Goal: Information Seeking & Learning: Learn about a topic

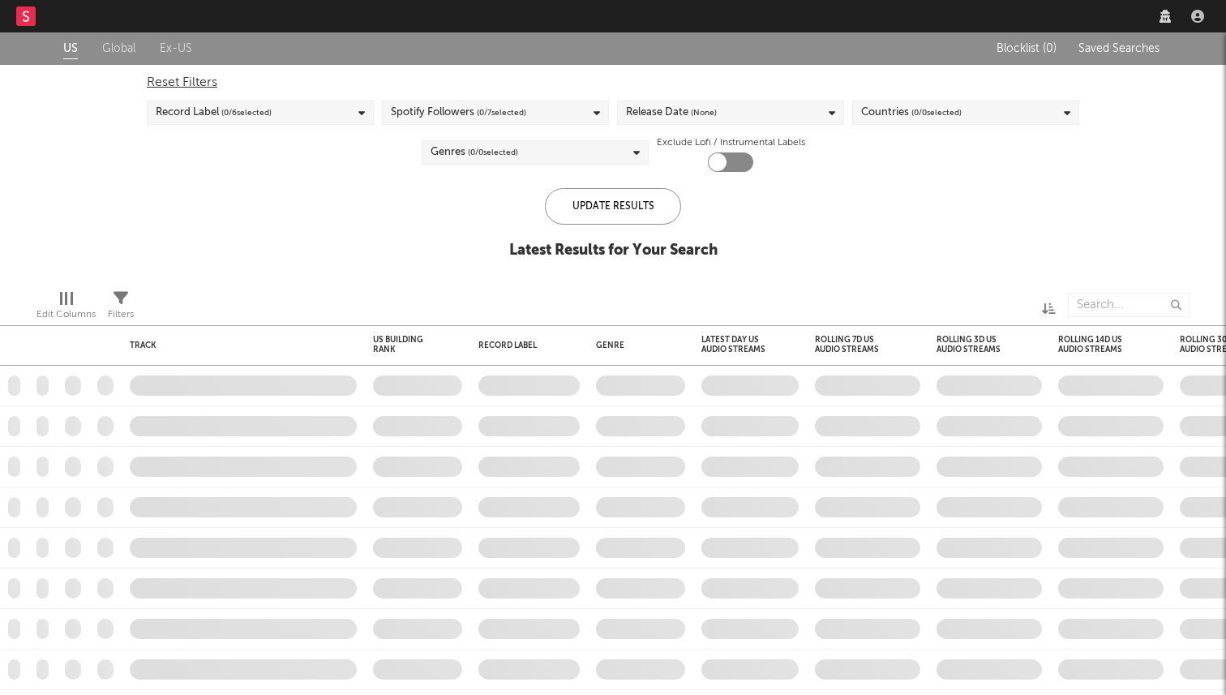
checkbox input "true"
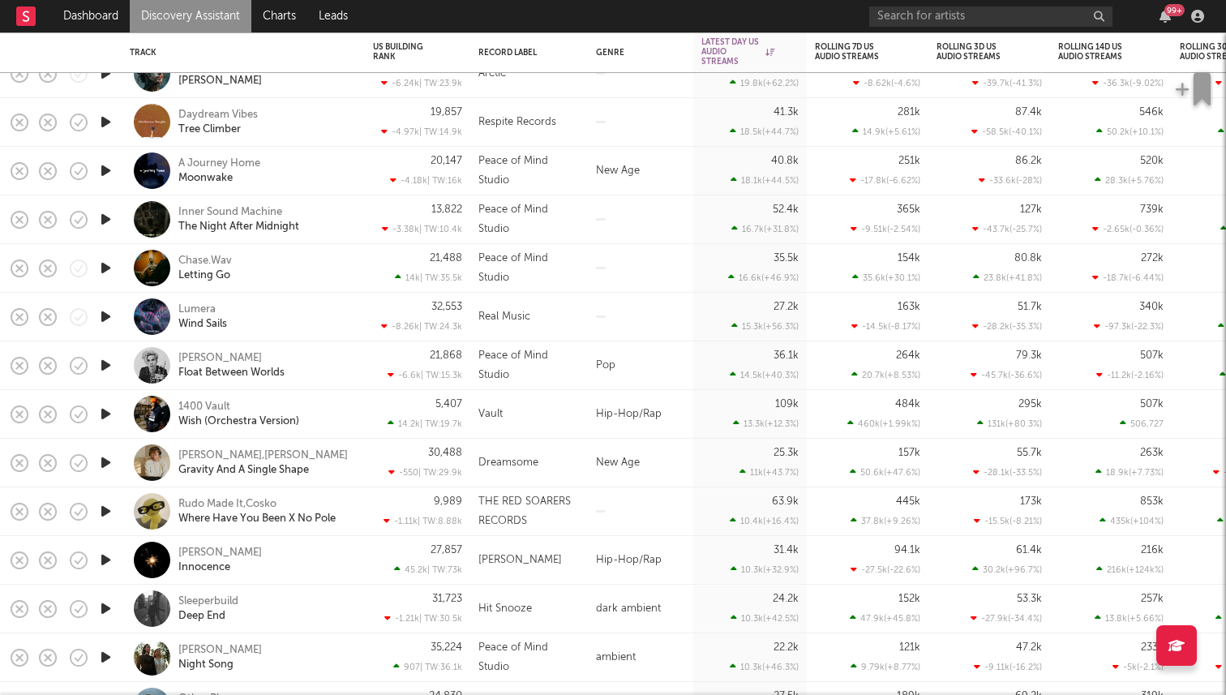
click at [106, 368] on icon "button" at bounding box center [105, 365] width 17 height 20
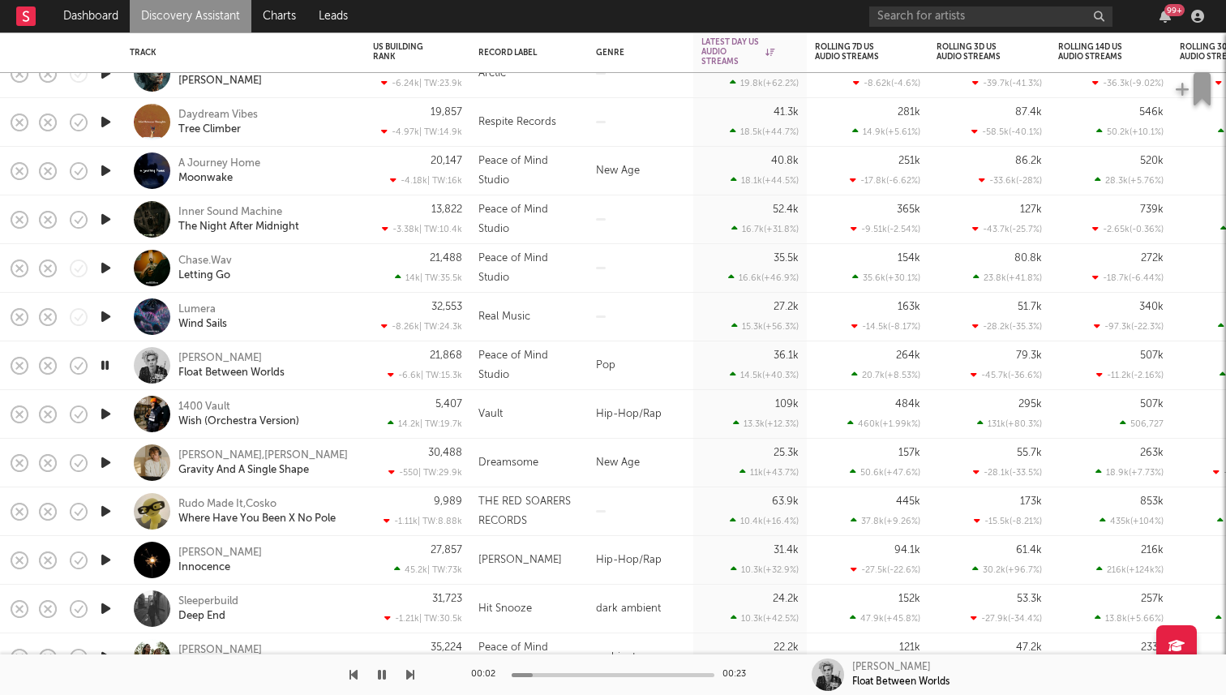
click at [111, 364] on icon "button" at bounding box center [104, 365] width 15 height 20
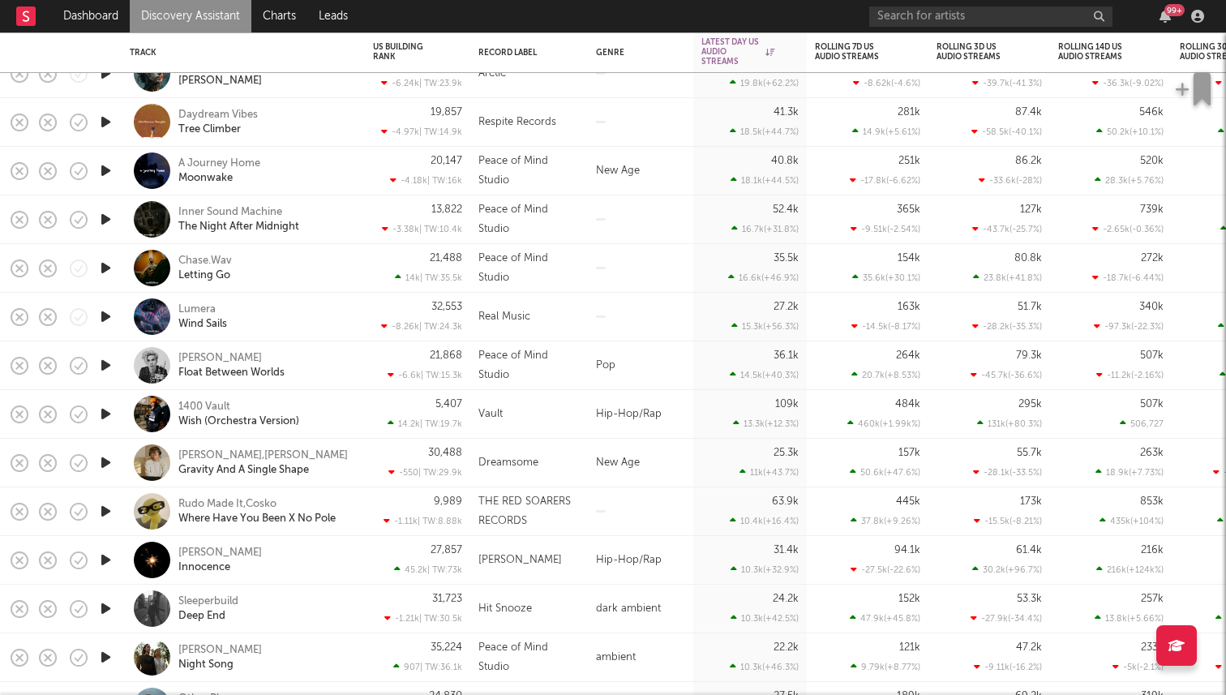
click at [120, 410] on div at bounding box center [105, 414] width 32 height 49
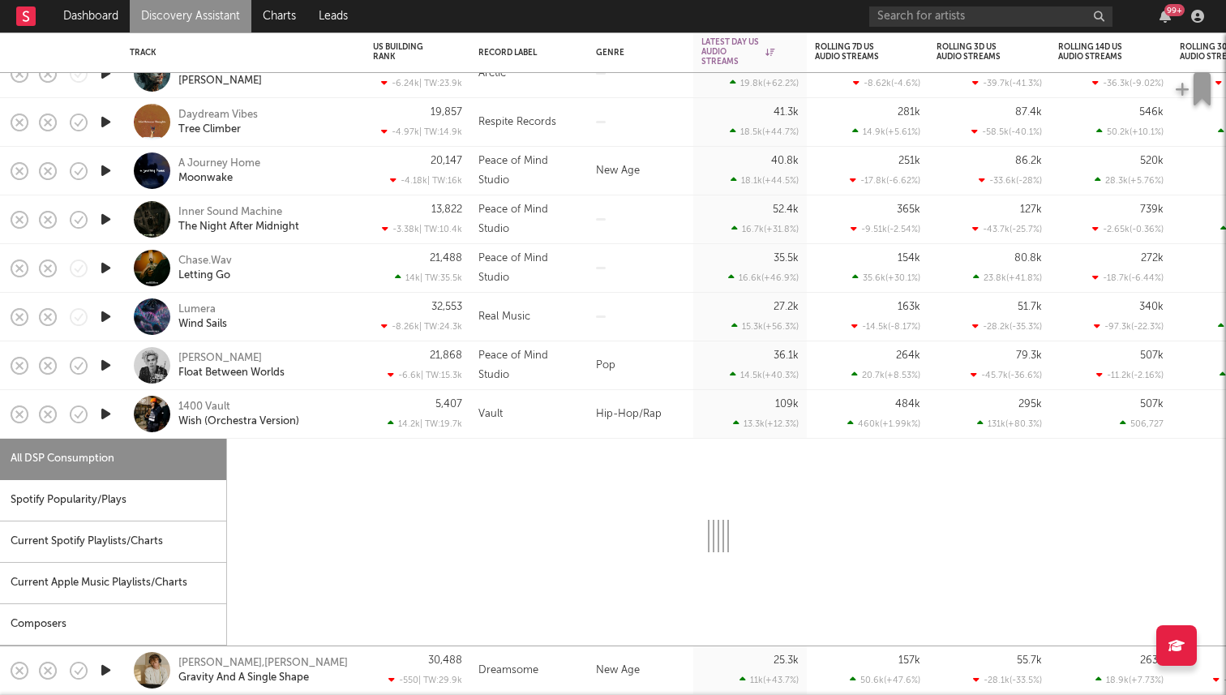
click at [106, 411] on icon "button" at bounding box center [105, 414] width 17 height 20
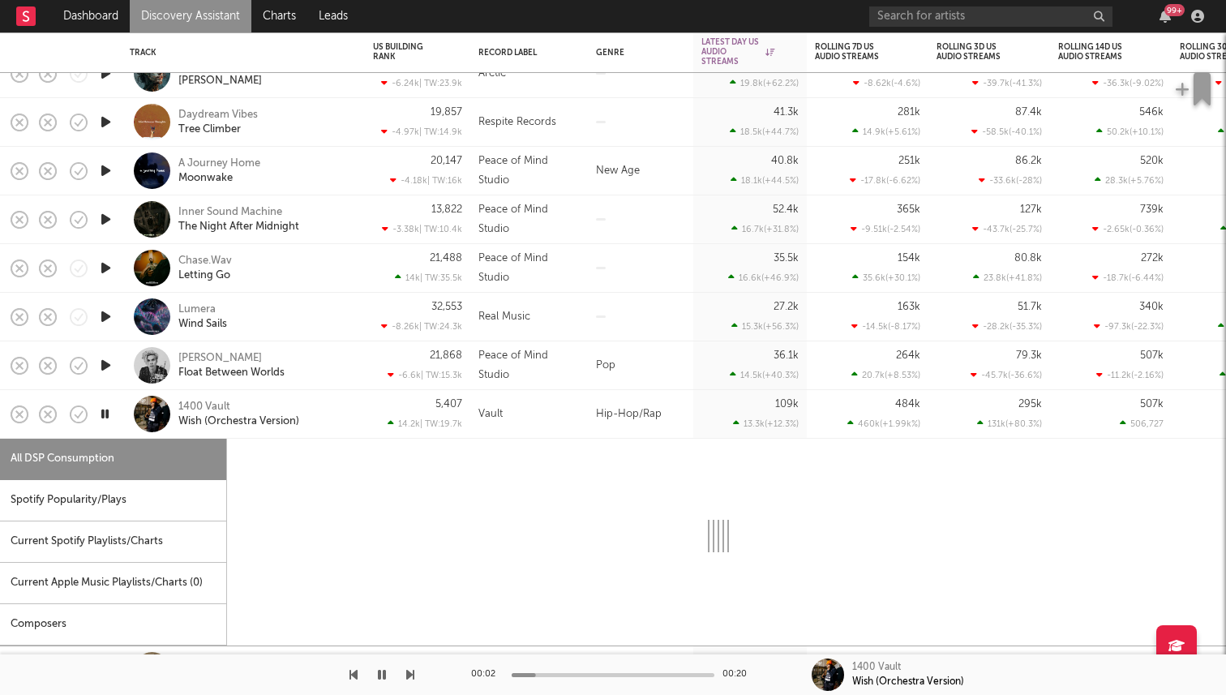
select select "1w"
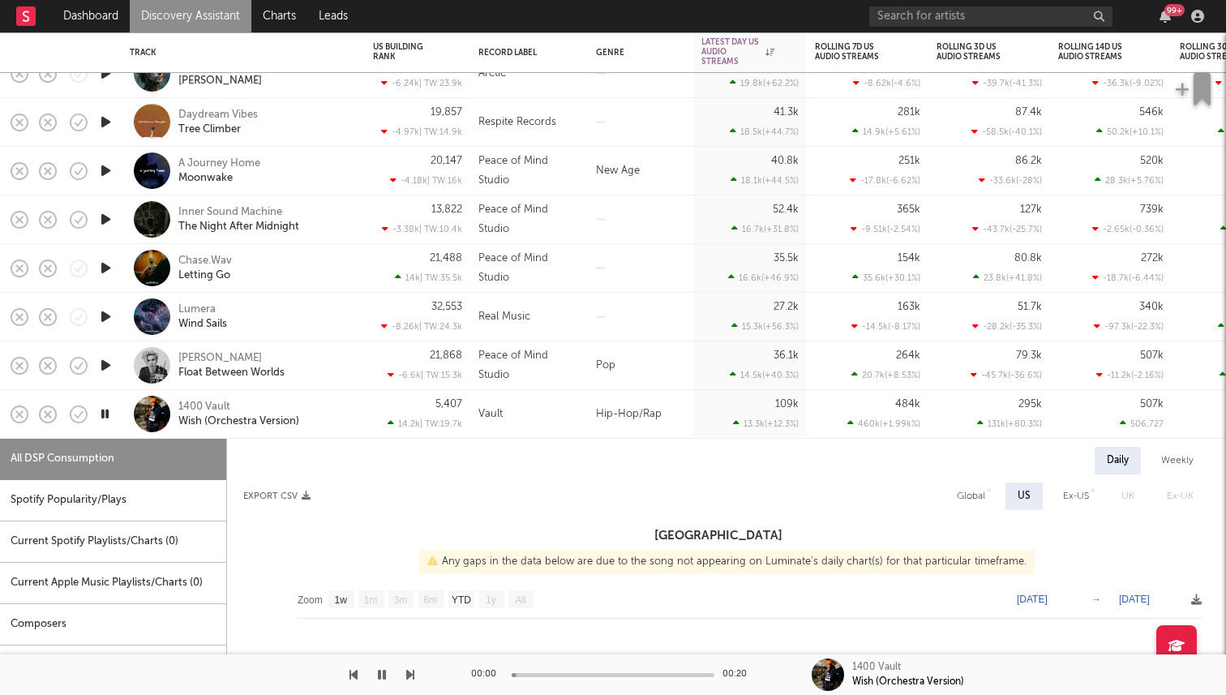
click at [120, 418] on div at bounding box center [105, 414] width 32 height 49
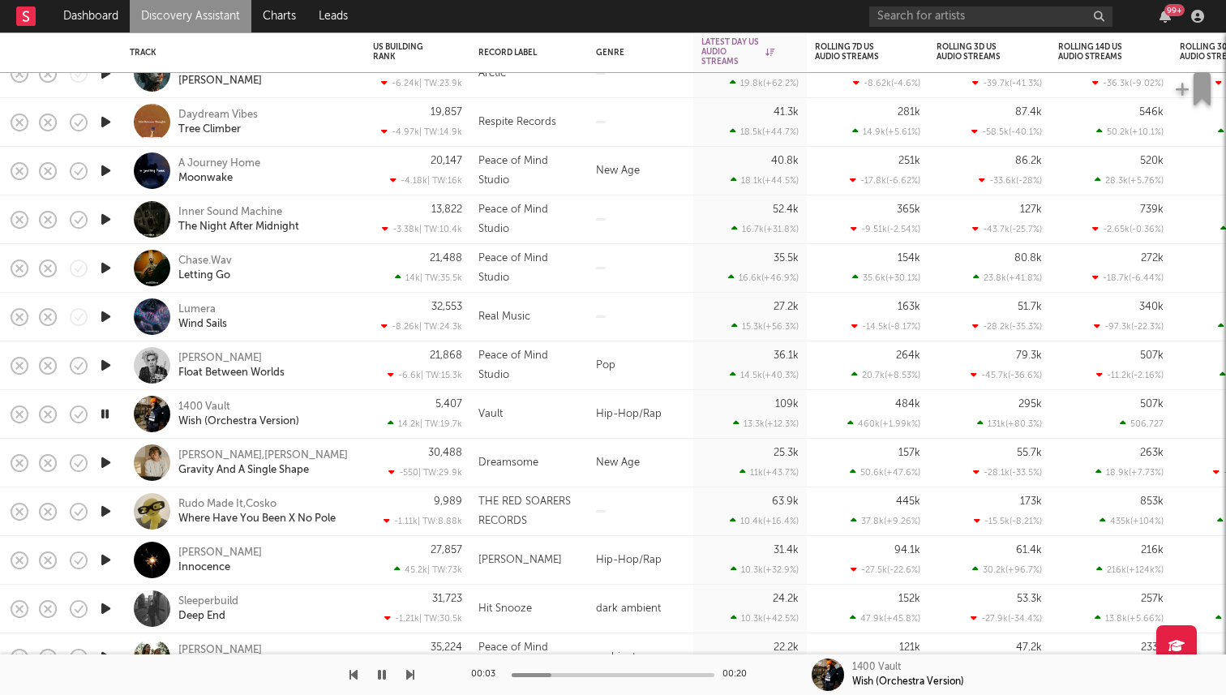
click at [110, 413] on icon "button" at bounding box center [104, 414] width 15 height 20
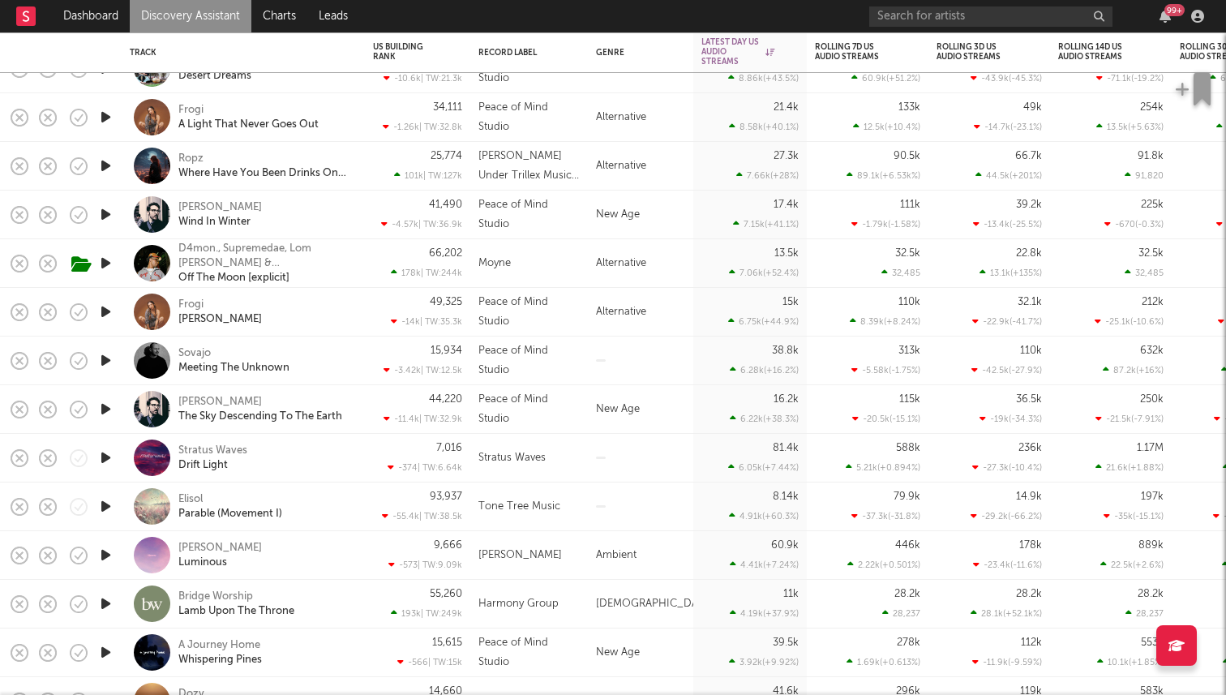
click at [119, 264] on div at bounding box center [105, 263] width 32 height 49
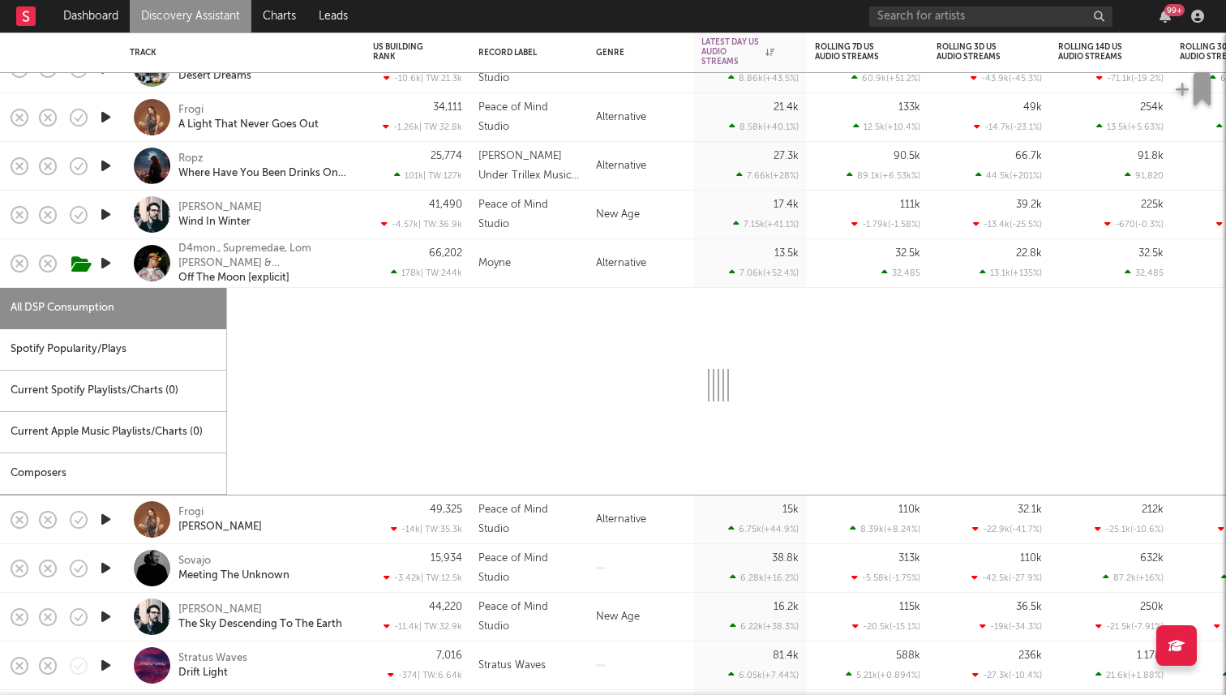
click at [109, 264] on icon "button" at bounding box center [105, 263] width 17 height 20
select select "1w"
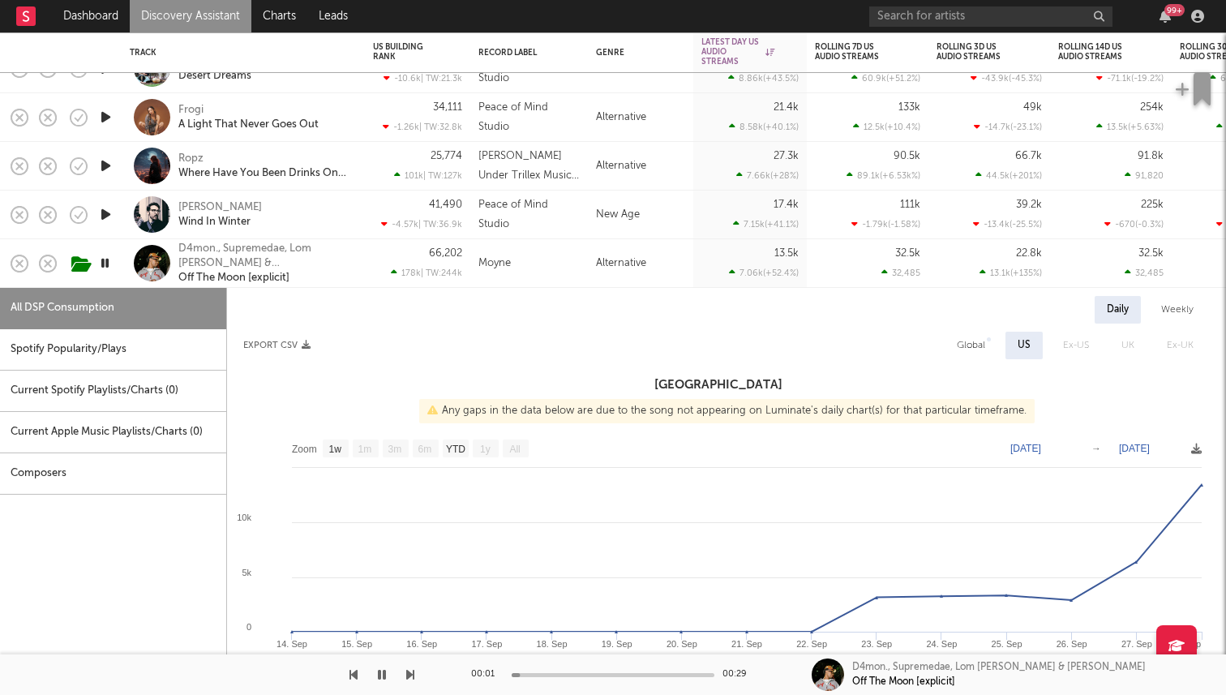
click at [120, 273] on div at bounding box center [105, 263] width 32 height 49
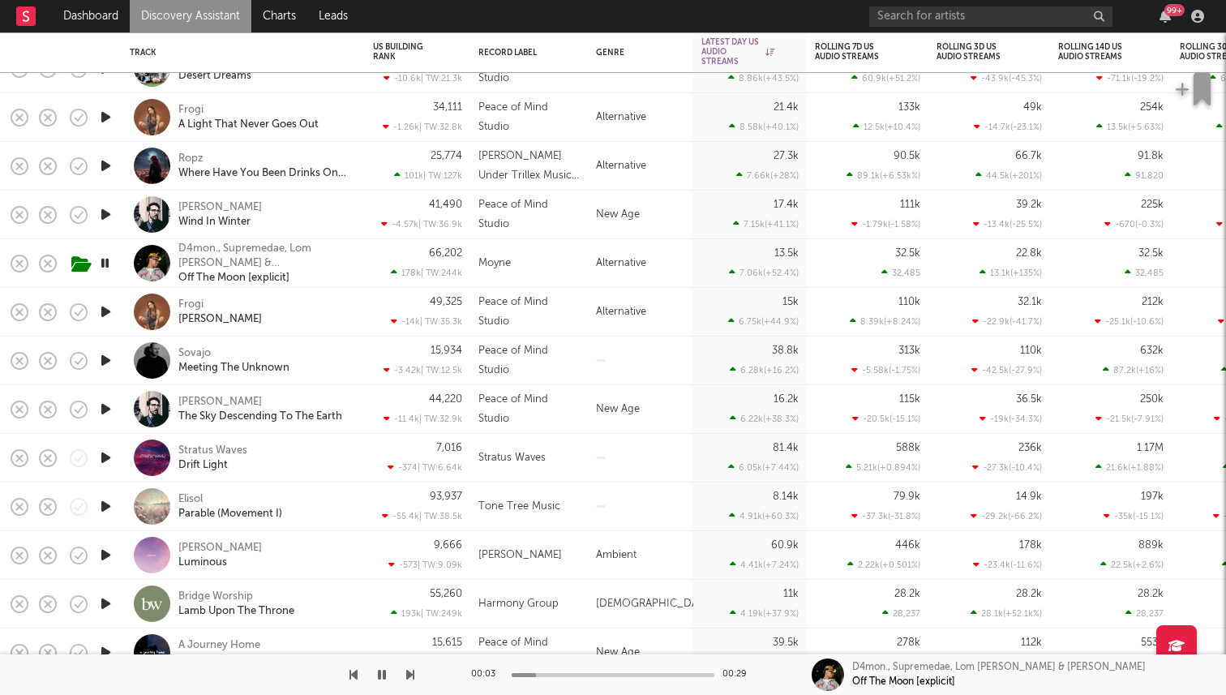
click at [105, 259] on icon "button" at bounding box center [104, 263] width 15 height 20
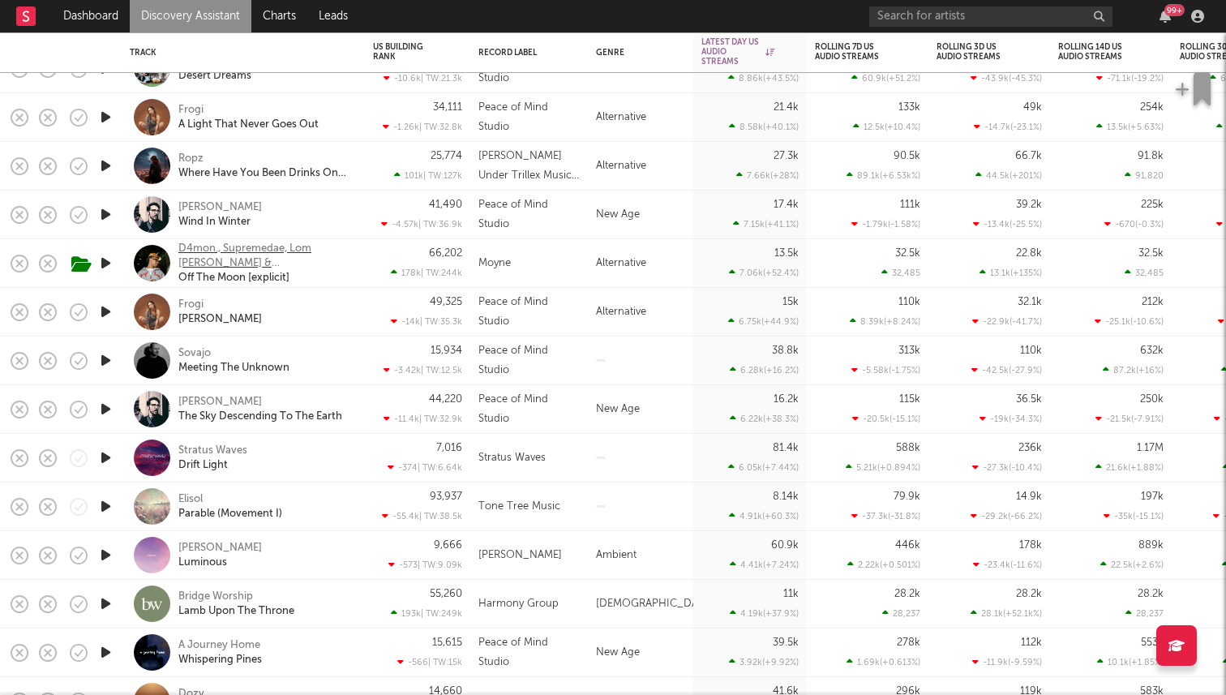
click at [219, 250] on div "D4mon., Supremedae, Lom Mazi & Uot" at bounding box center [265, 256] width 174 height 29
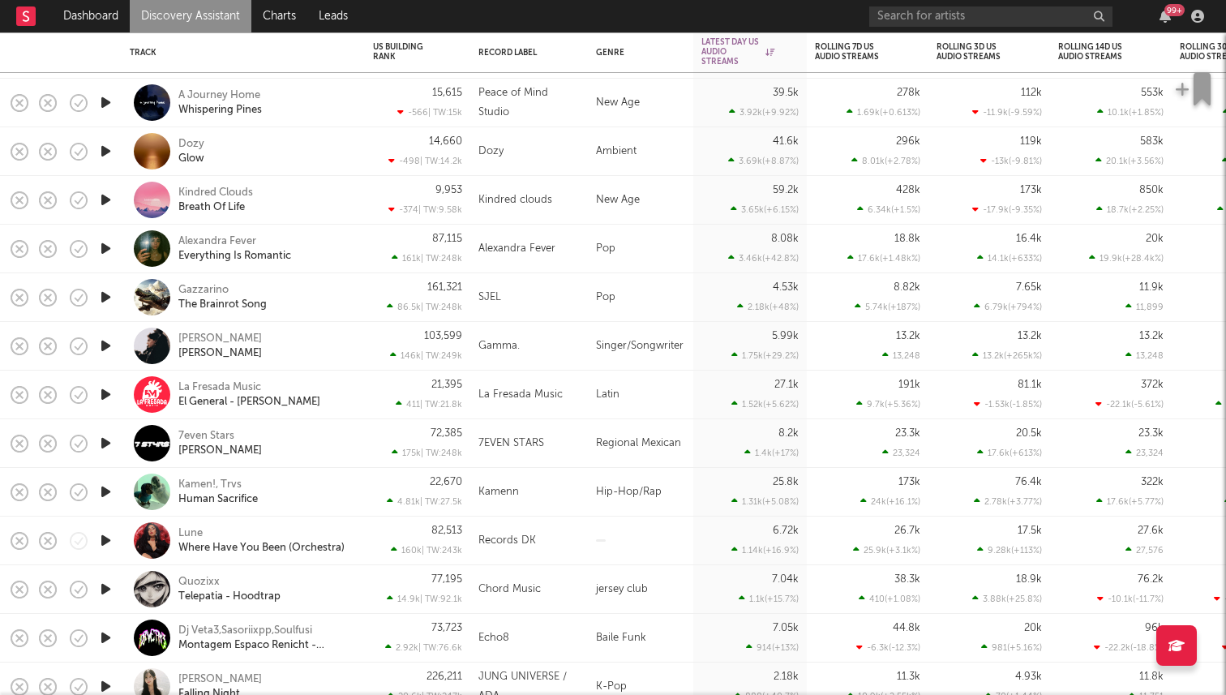
click at [105, 249] on icon "button" at bounding box center [105, 248] width 17 height 20
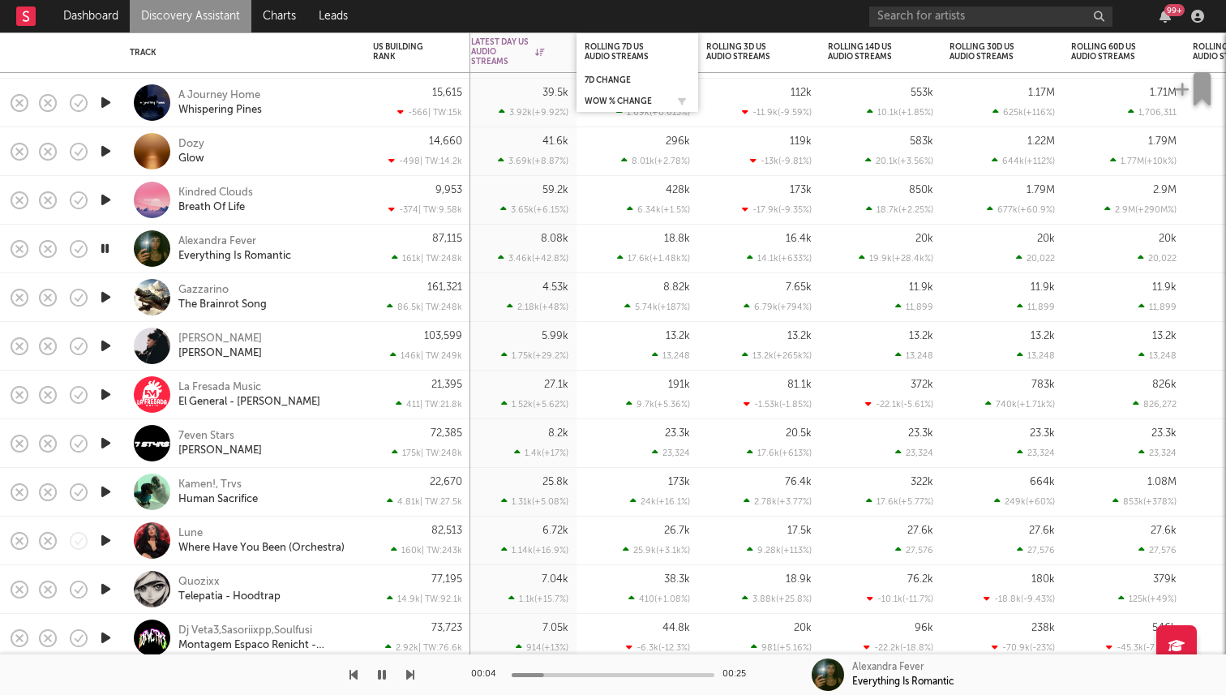
click at [633, 94] on div "WoW % Change" at bounding box center [637, 101] width 105 height 16
click at [632, 99] on div "WoW % Change" at bounding box center [625, 101] width 81 height 10
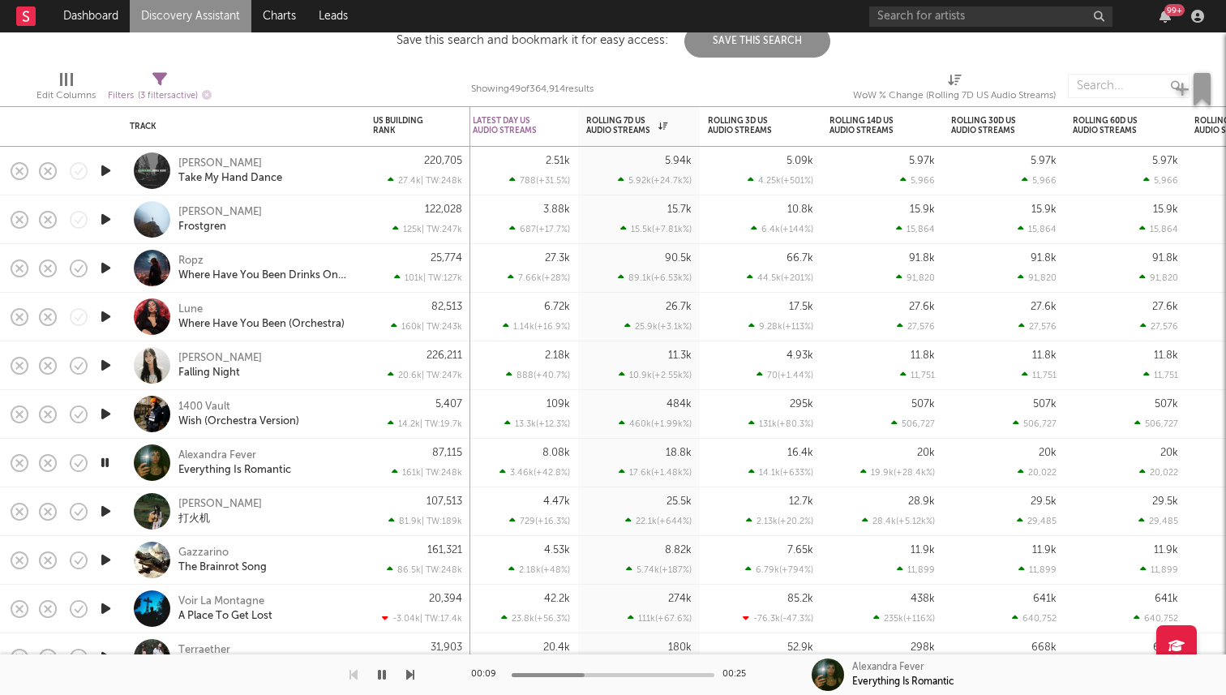
click at [380, 673] on icon "button" at bounding box center [382, 674] width 8 height 13
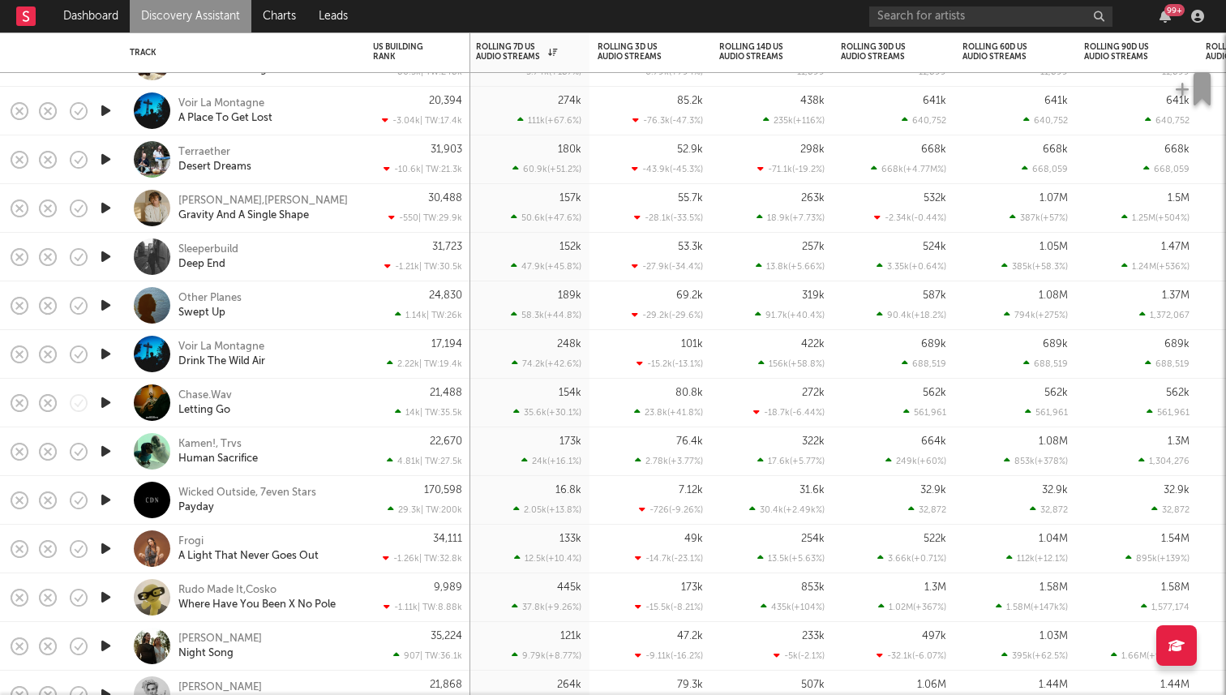
click at [104, 162] on icon "button" at bounding box center [105, 159] width 17 height 20
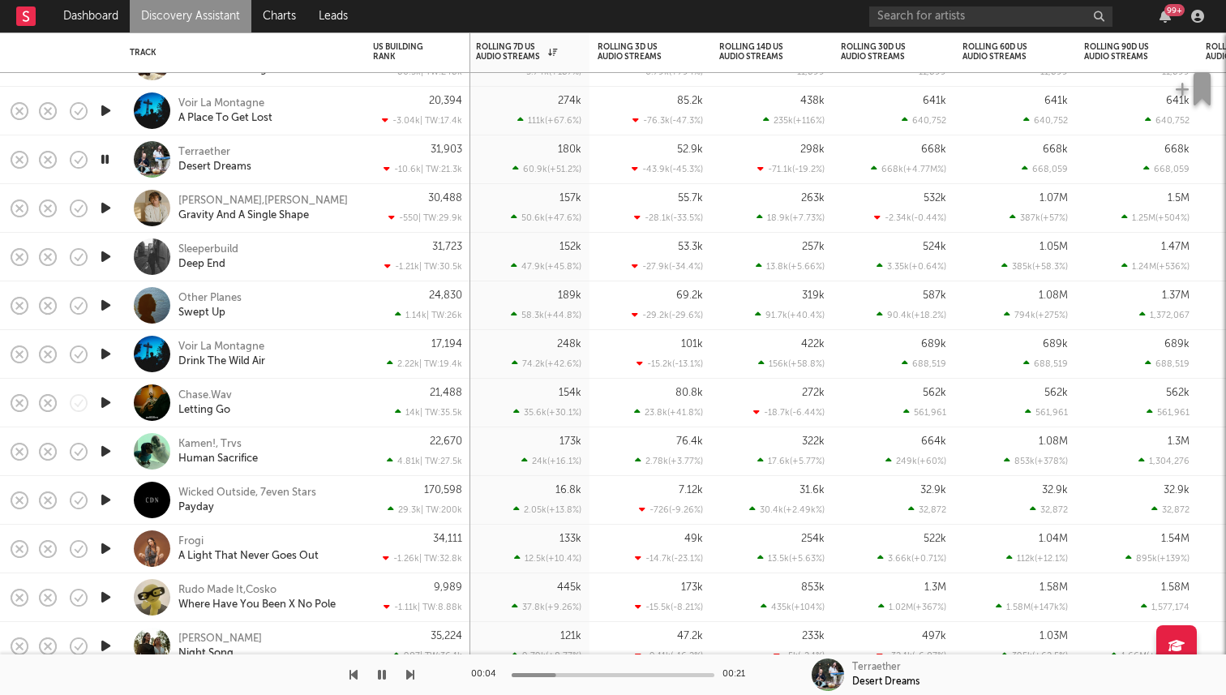
click at [106, 450] on icon "button" at bounding box center [105, 451] width 17 height 20
click at [199, 445] on div "Kamen!, Trvs" at bounding box center [209, 444] width 63 height 15
click at [383, 675] on icon "button" at bounding box center [382, 674] width 8 height 13
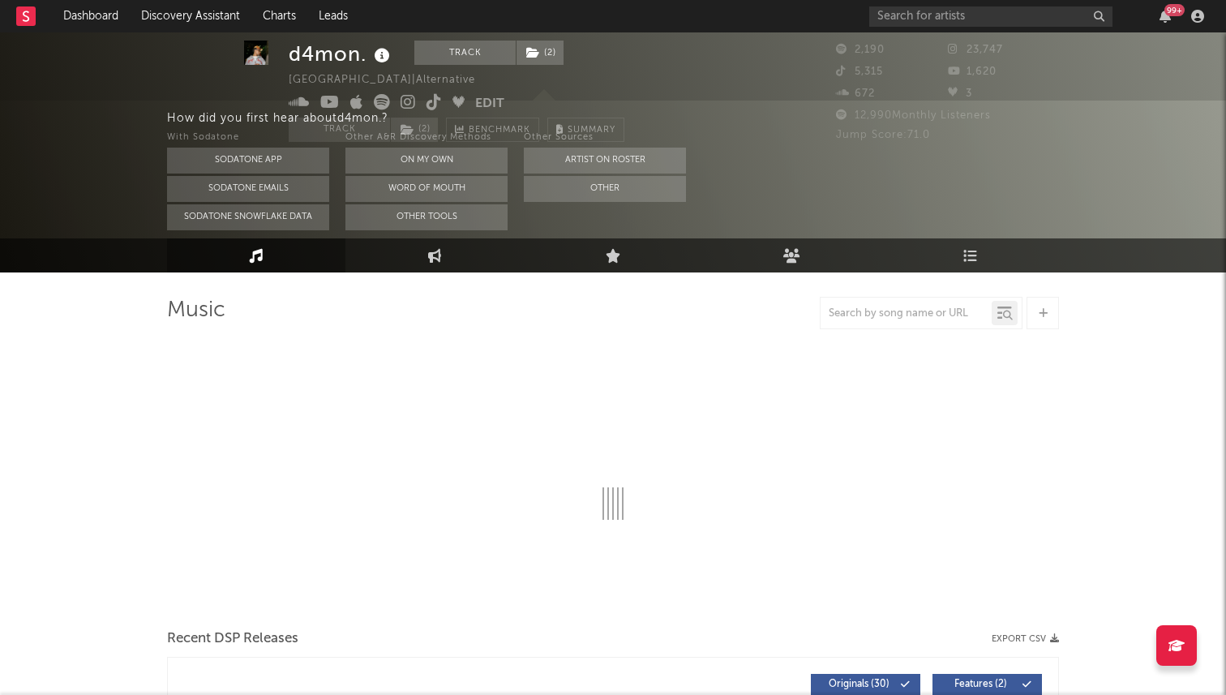
select select "6m"
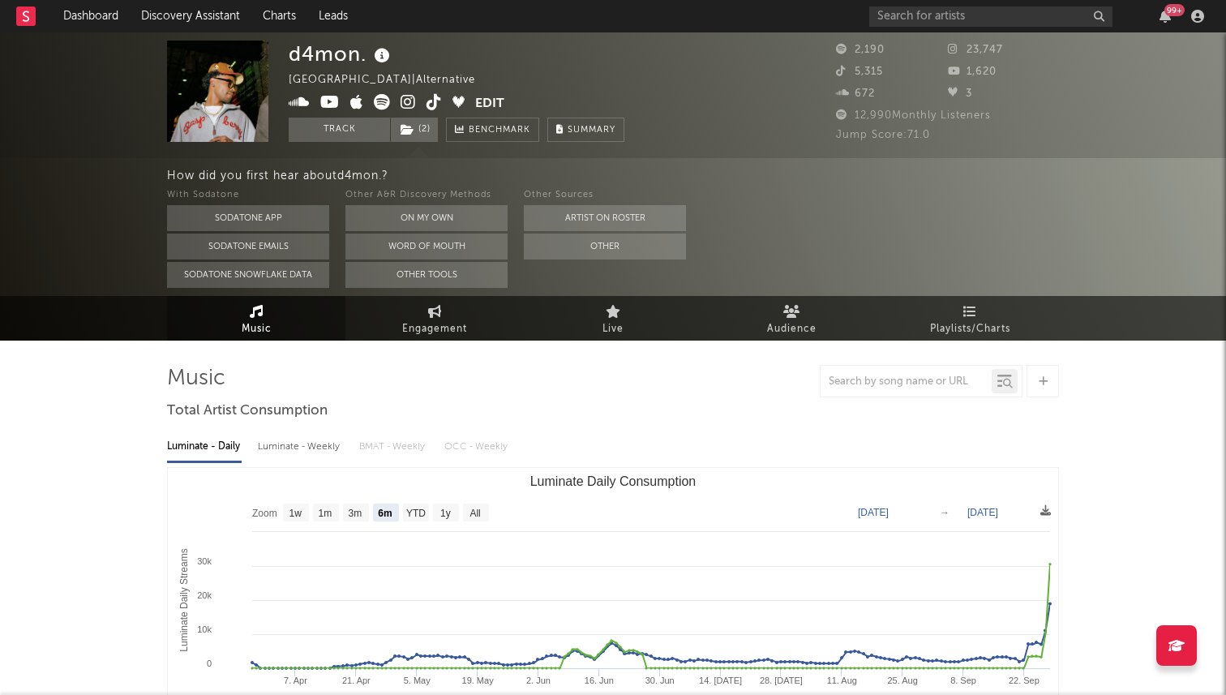
click at [431, 98] on icon at bounding box center [434, 102] width 15 height 16
click at [414, 137] on span "( 2 )" at bounding box center [414, 130] width 49 height 24
click at [422, 129] on span "( 2 )" at bounding box center [414, 130] width 49 height 24
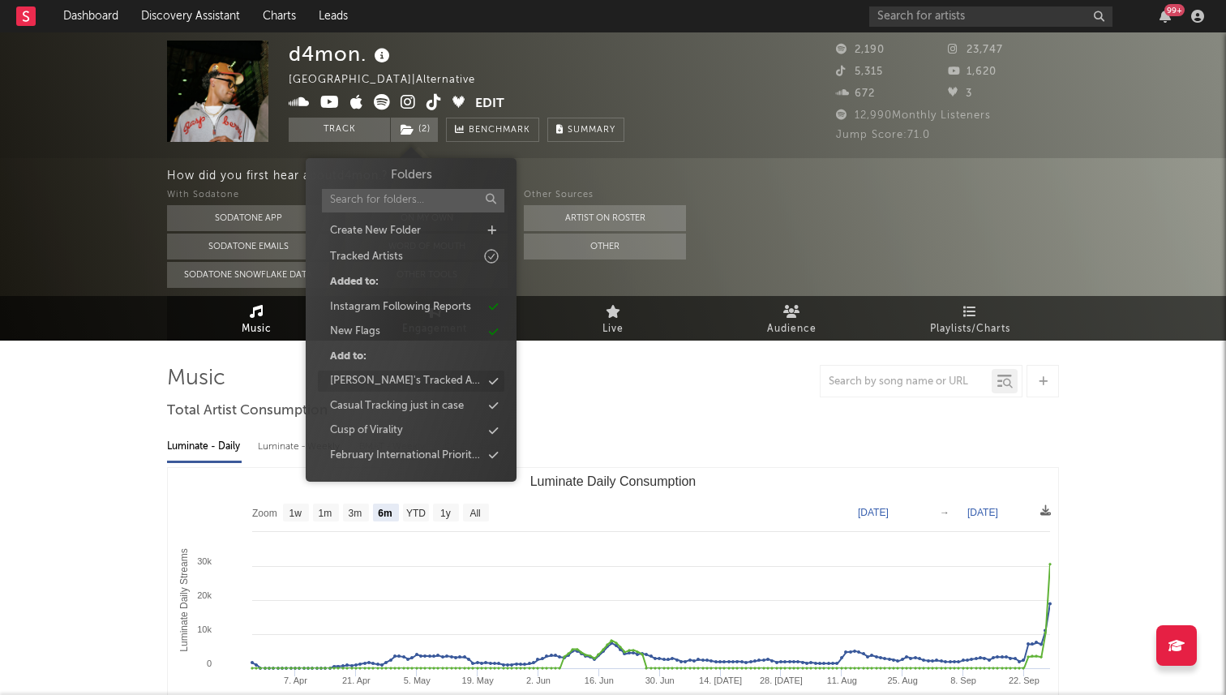
click at [465, 378] on div "[PERSON_NAME]'s Tracked Artists" at bounding box center [411, 381] width 187 height 21
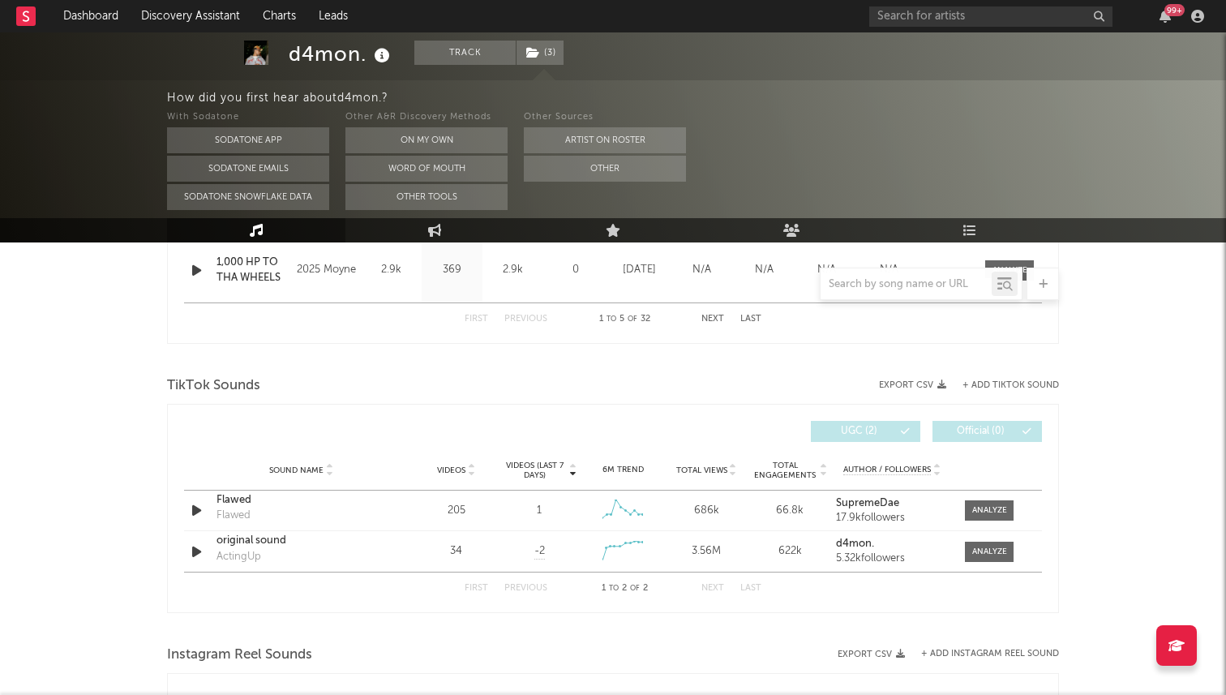
scroll to position [975, 0]
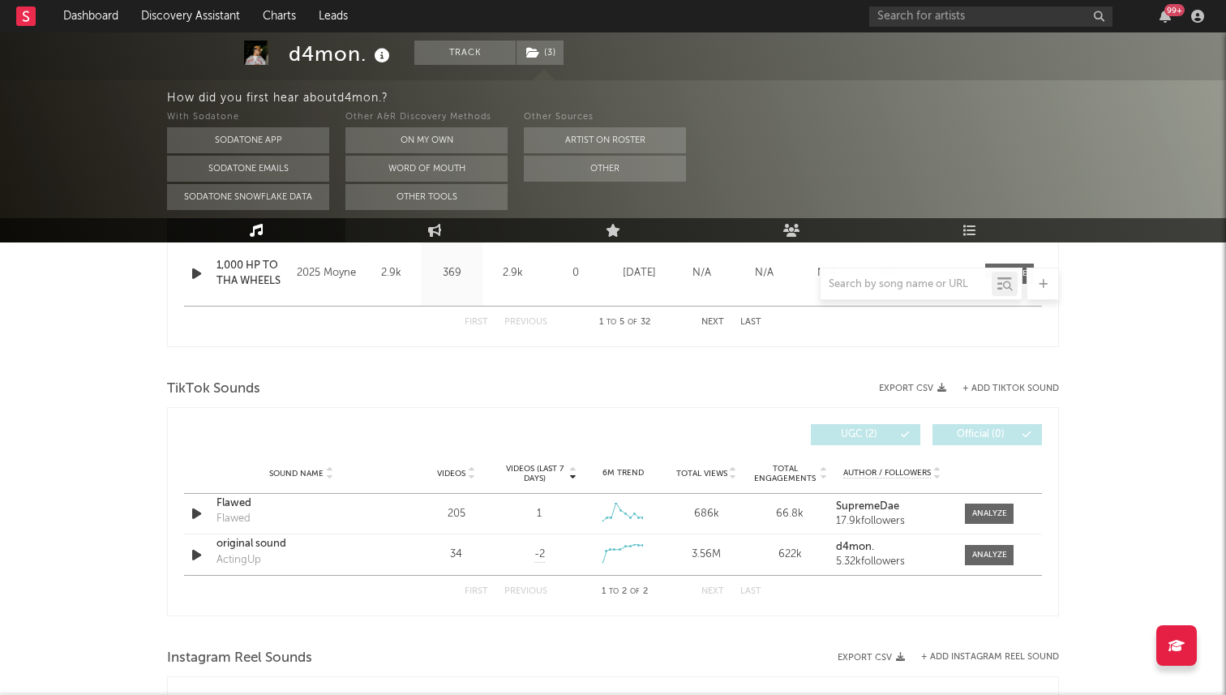
click at [997, 384] on button "+ Add TikTok Sound" at bounding box center [1011, 388] width 96 height 9
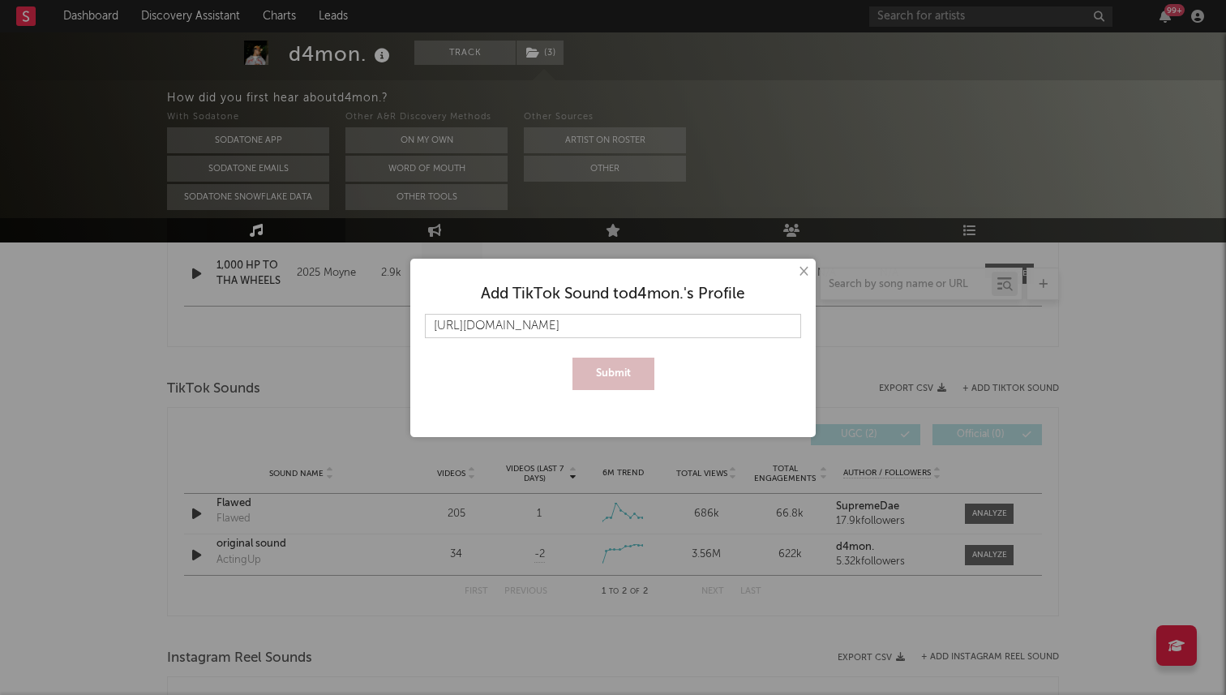
scroll to position [0, 41]
type input "https://www.tiktok.com/music/OFF-THE-MOON-7552942945680476176"
click at [622, 377] on button "Submit" at bounding box center [614, 374] width 82 height 32
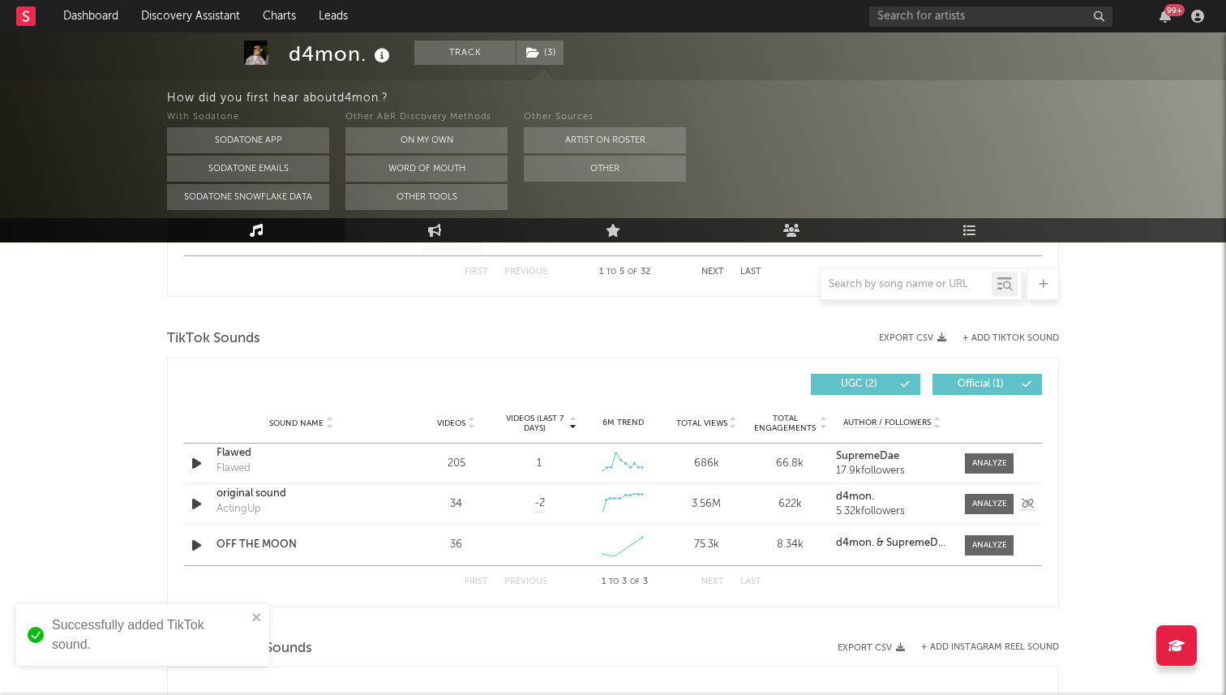
scroll to position [1028, 0]
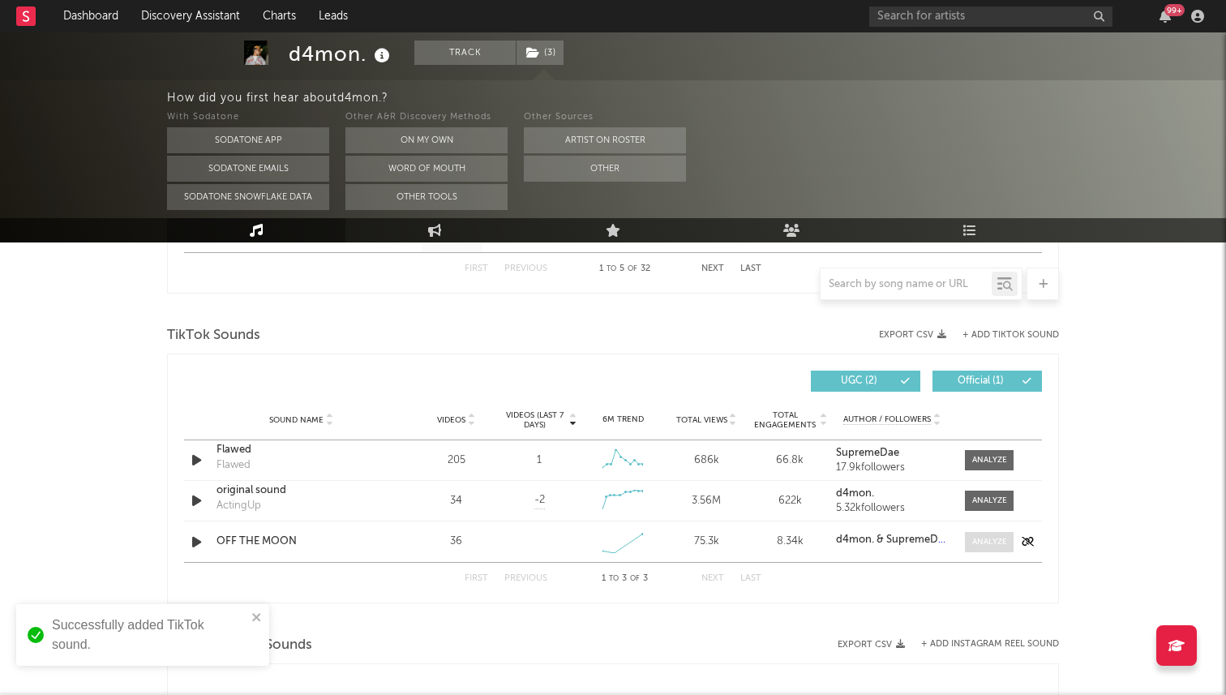
click at [987, 542] on div at bounding box center [989, 542] width 35 height 12
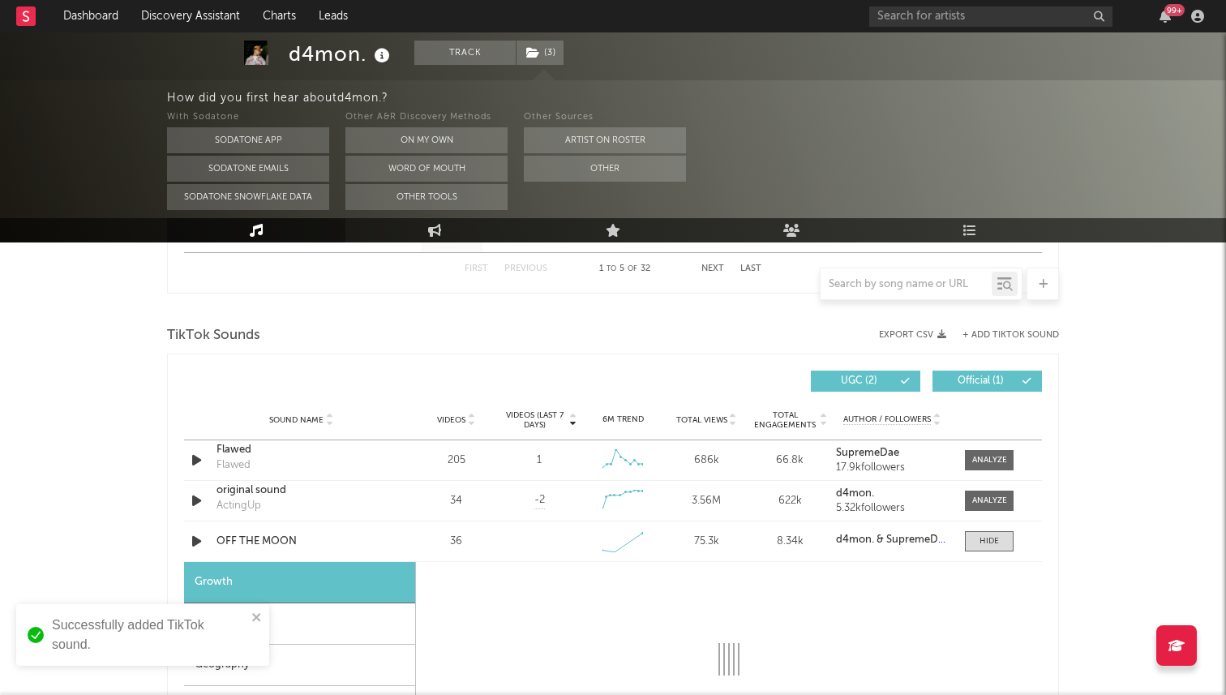
select select "1w"
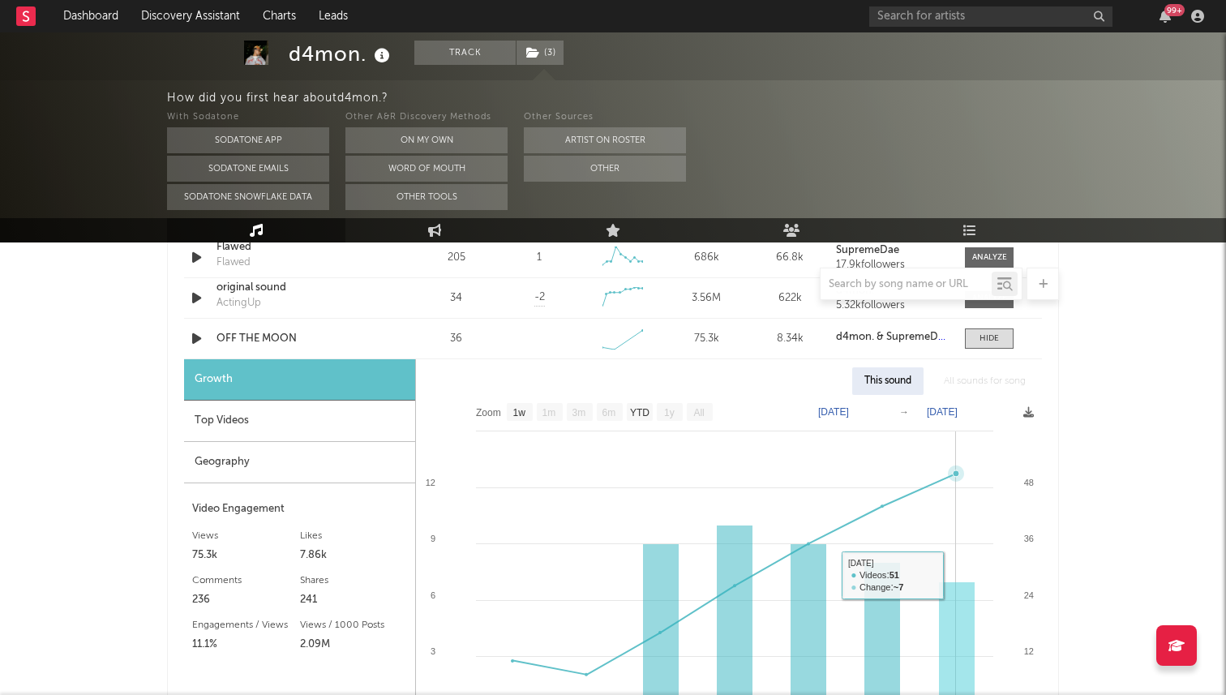
scroll to position [1122, 0]
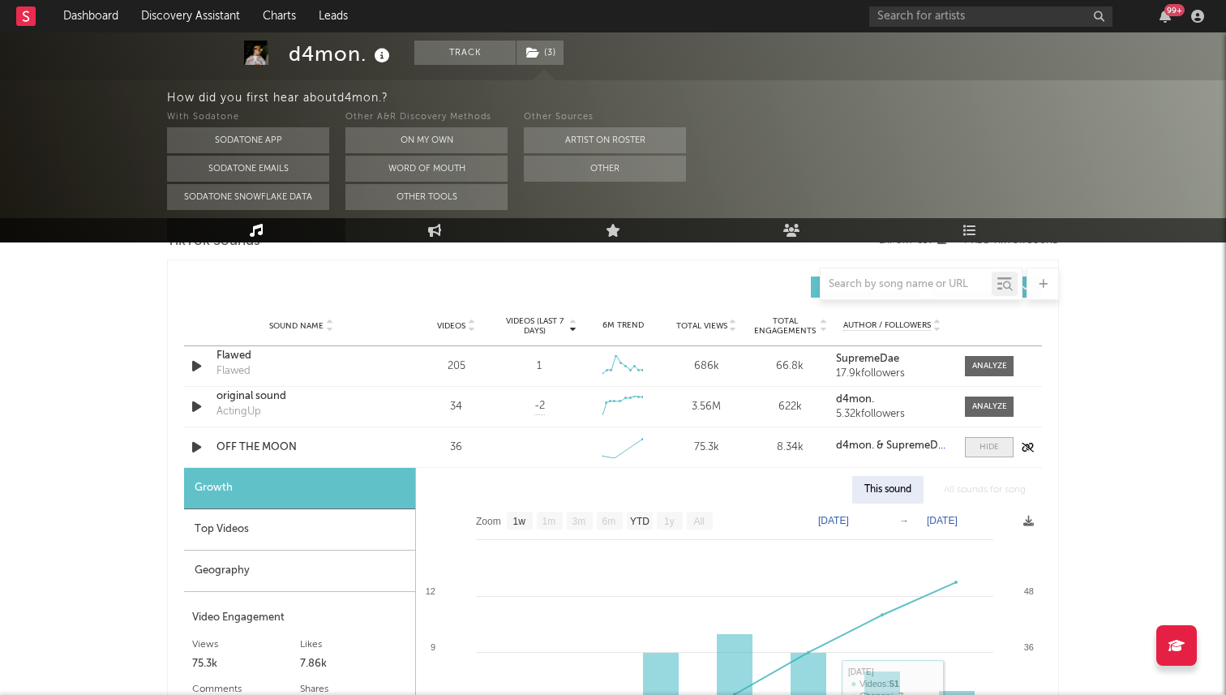
click at [987, 456] on span at bounding box center [989, 447] width 49 height 20
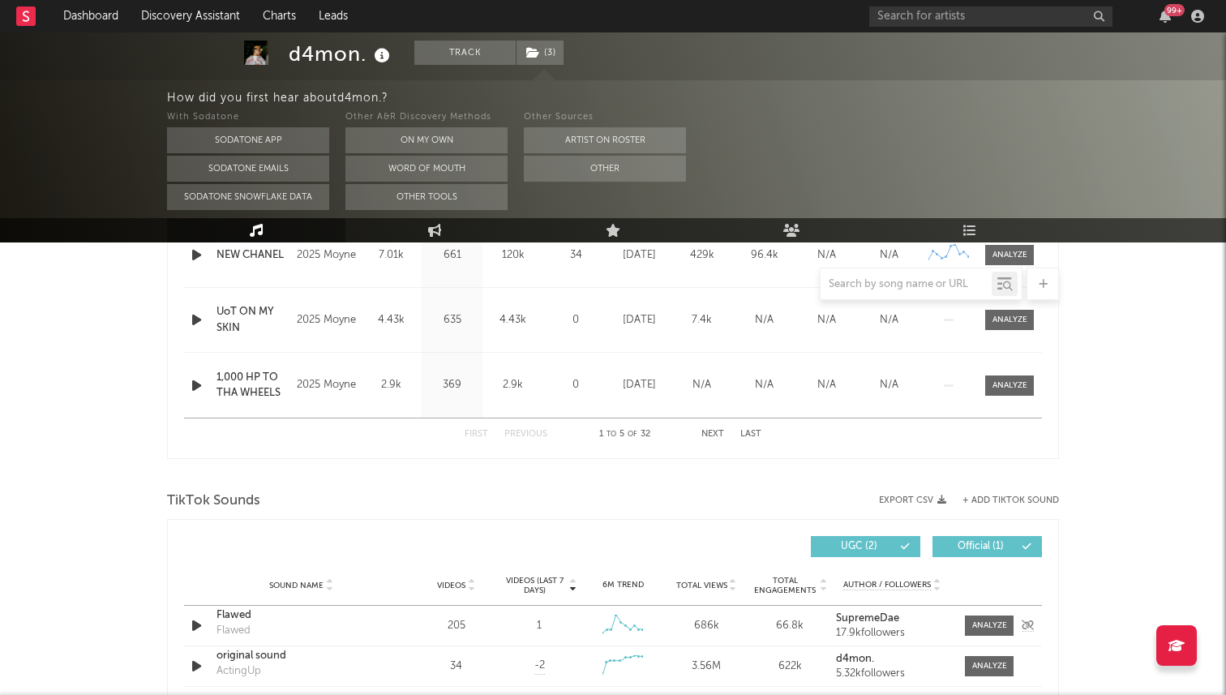
scroll to position [771, 0]
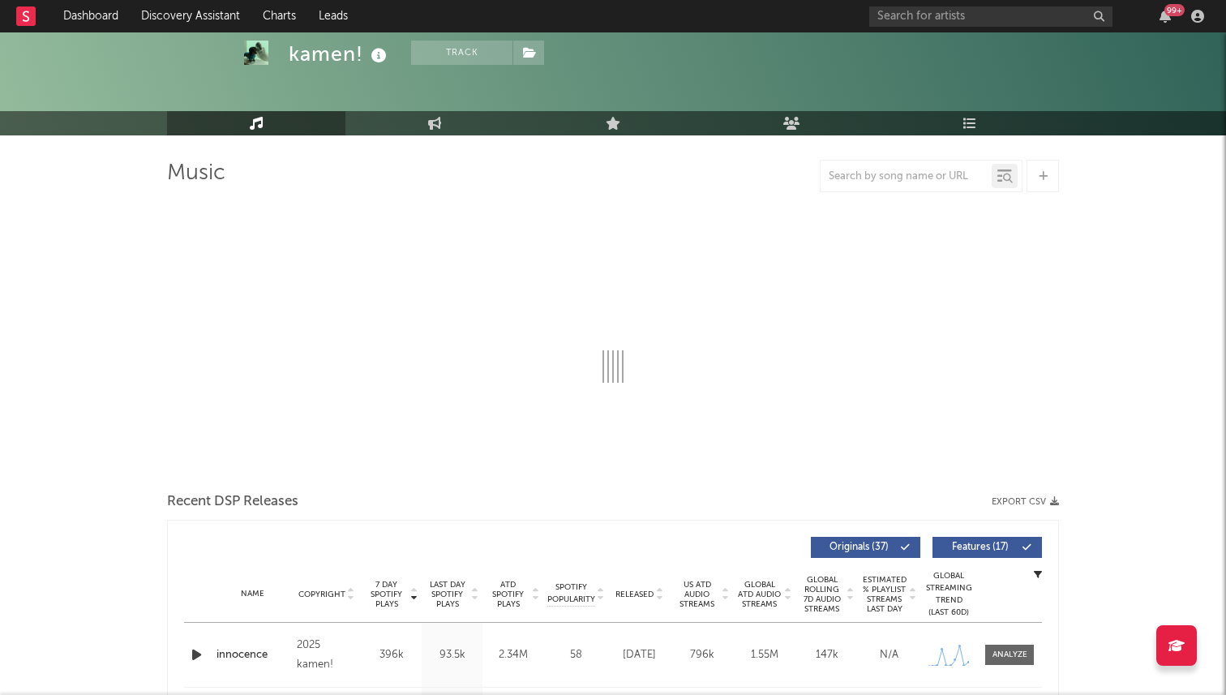
select select "6m"
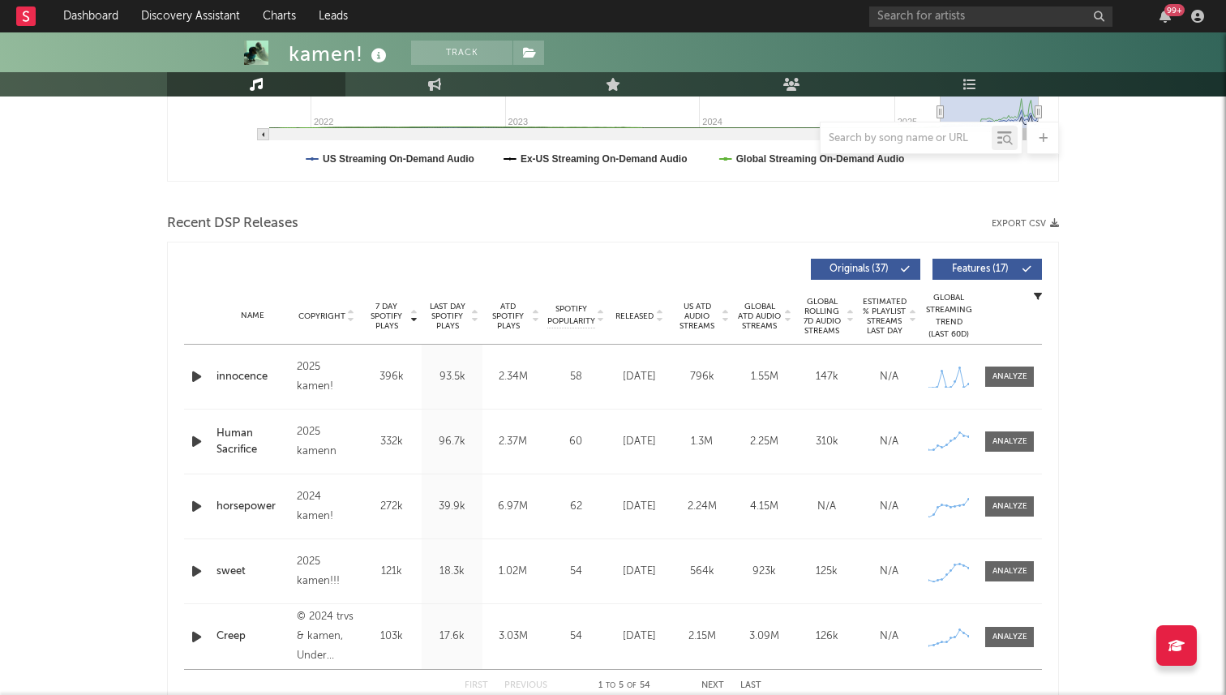
scroll to position [466, 0]
click at [201, 441] on icon "button" at bounding box center [196, 441] width 17 height 20
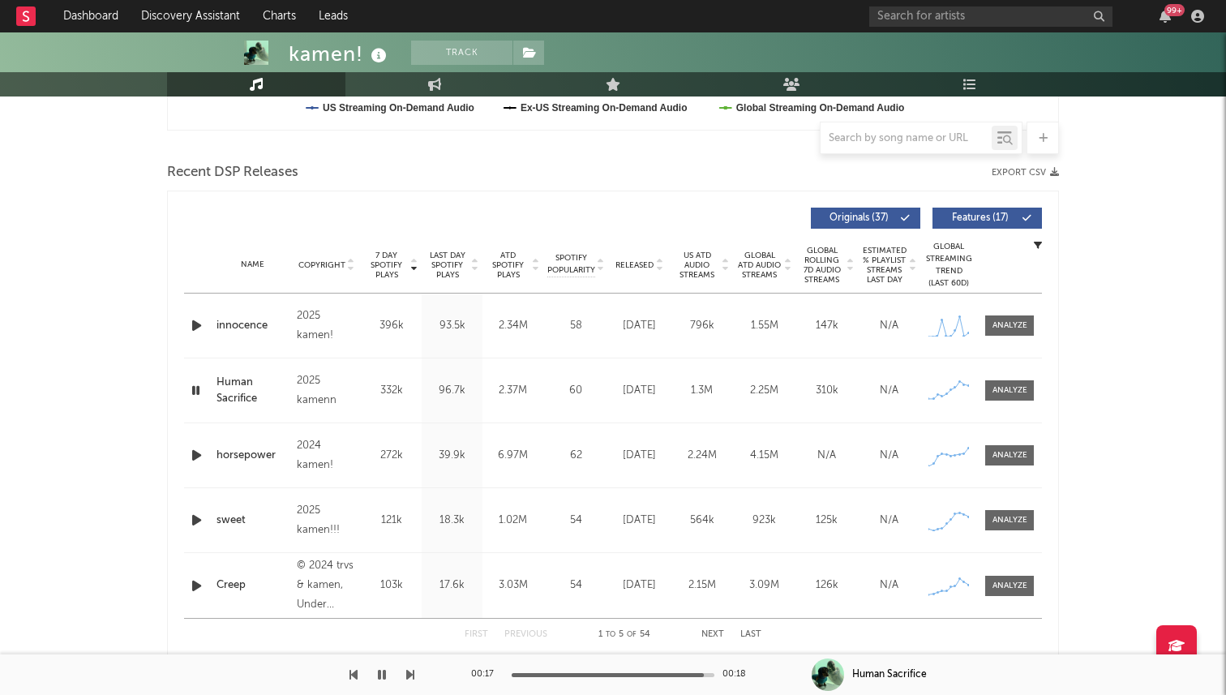
scroll to position [541, 0]
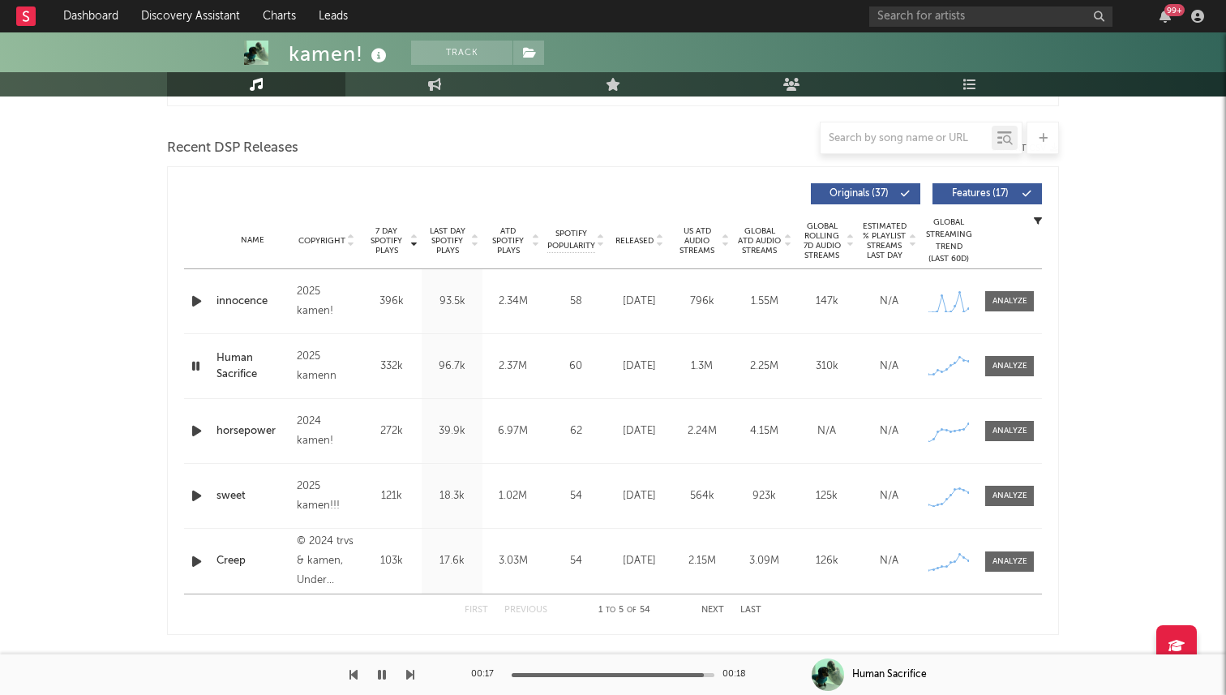
click at [195, 365] on icon "button" at bounding box center [195, 366] width 15 height 20
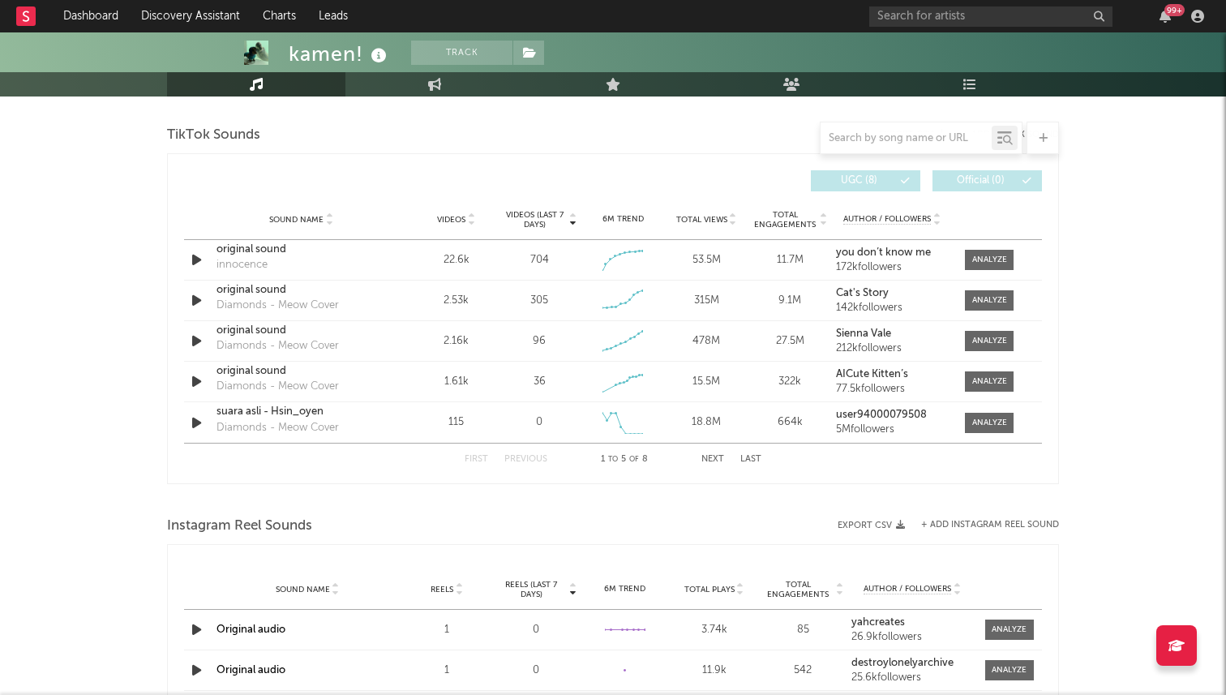
scroll to position [1082, 0]
click at [702, 462] on button "Next" at bounding box center [712, 460] width 23 height 9
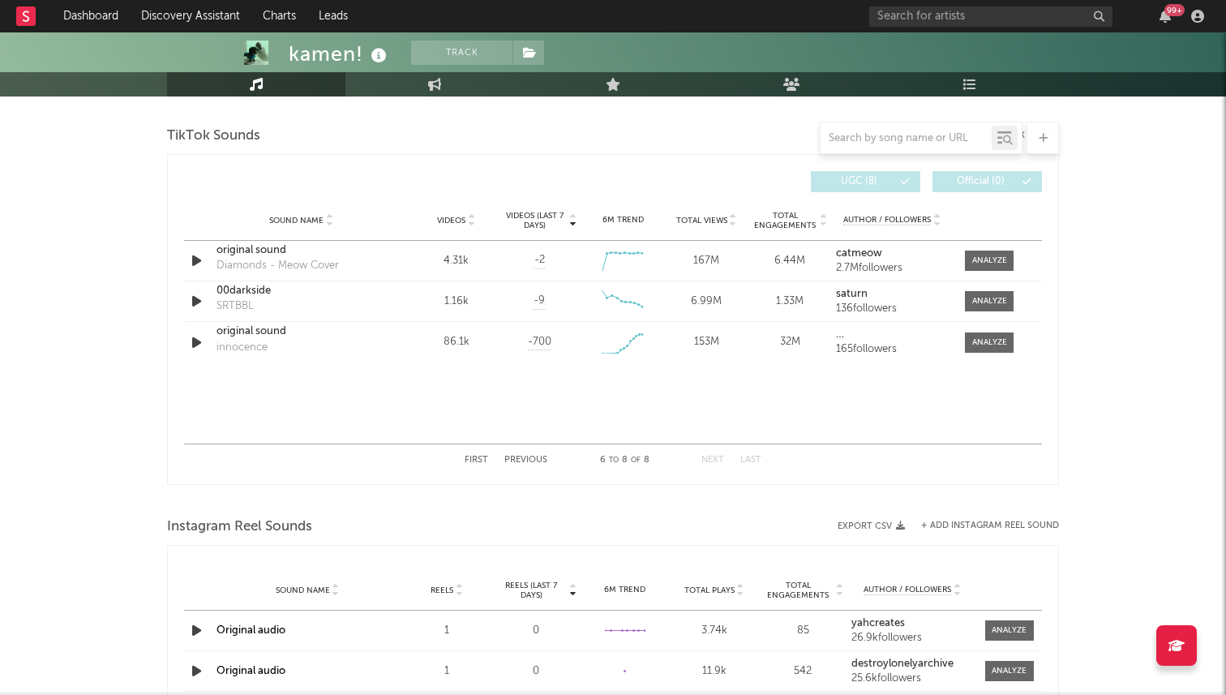
click at [526, 461] on button "Previous" at bounding box center [525, 460] width 43 height 9
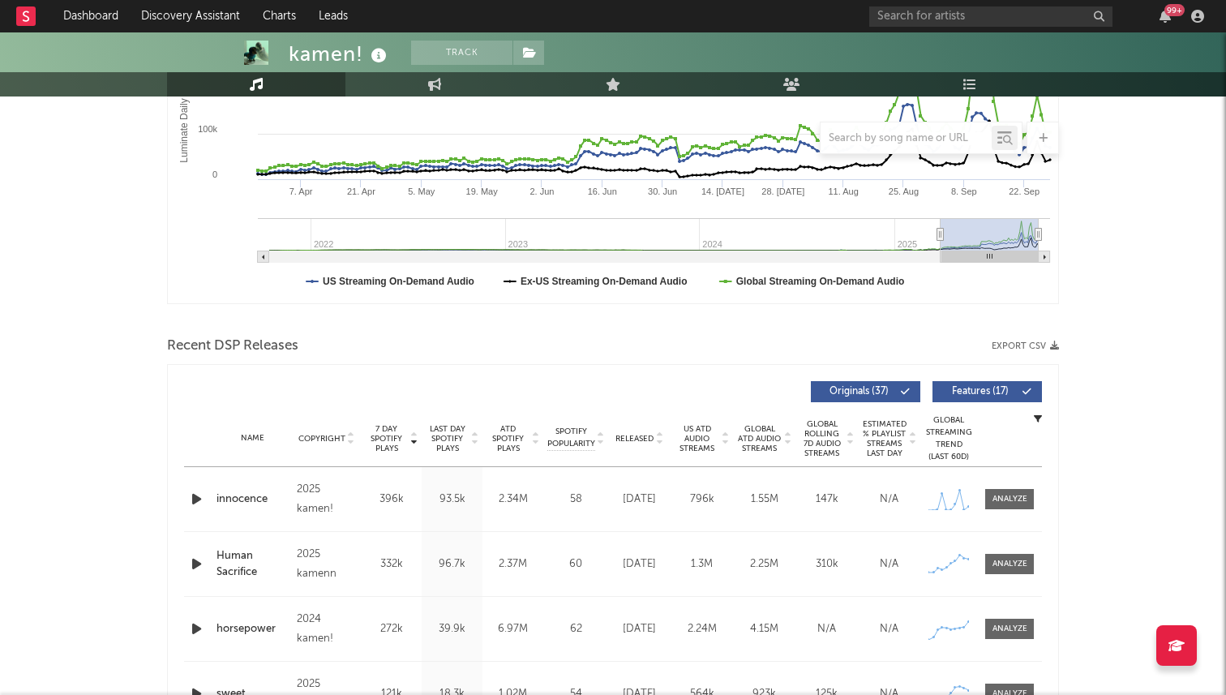
scroll to position [348, 0]
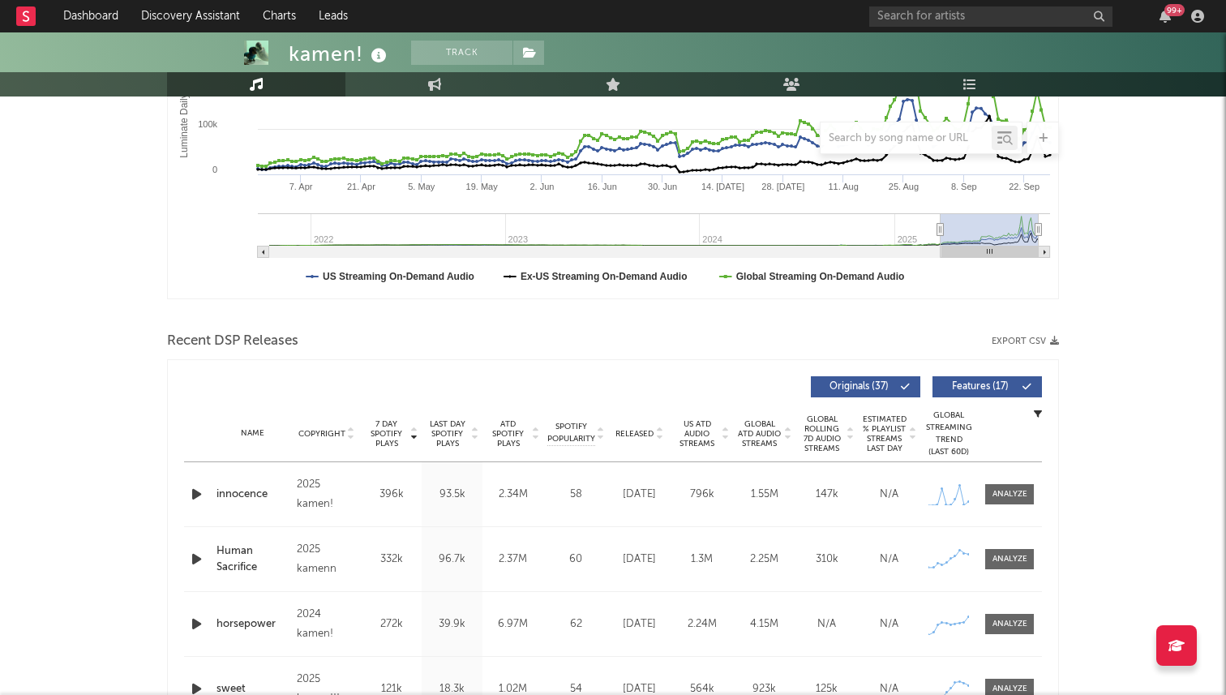
click at [203, 498] on icon "button" at bounding box center [196, 494] width 17 height 20
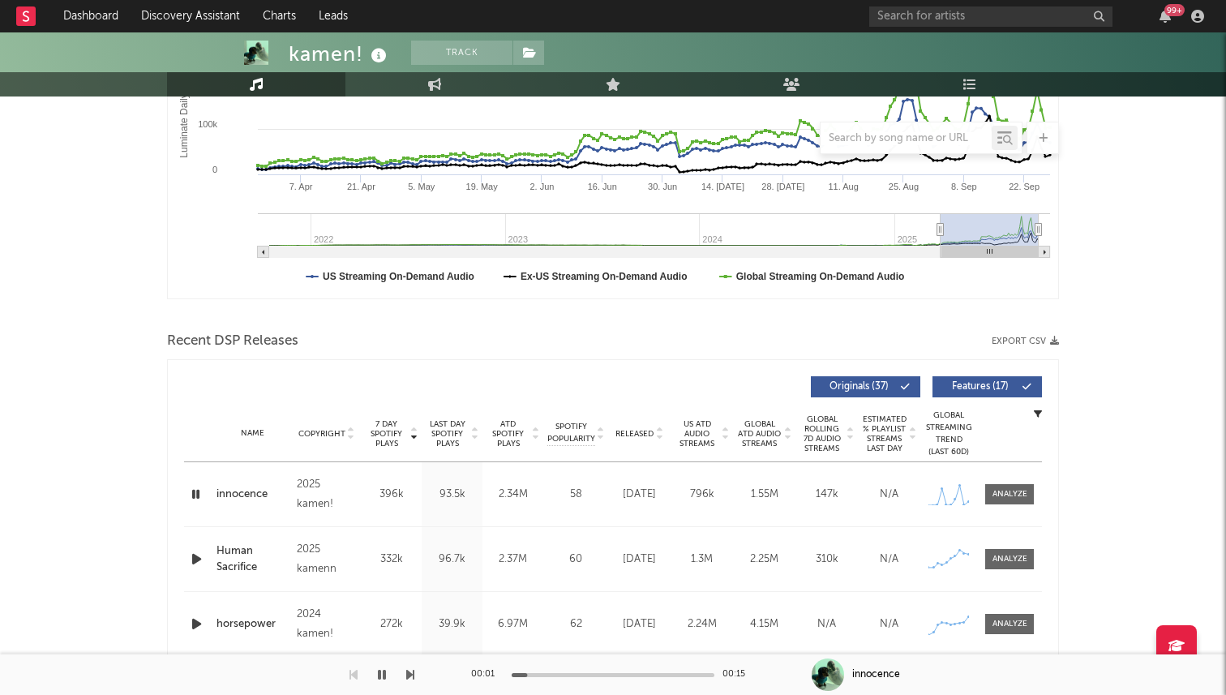
click at [615, 673] on div at bounding box center [613, 675] width 203 height 4
click at [195, 490] on icon "button" at bounding box center [195, 494] width 15 height 20
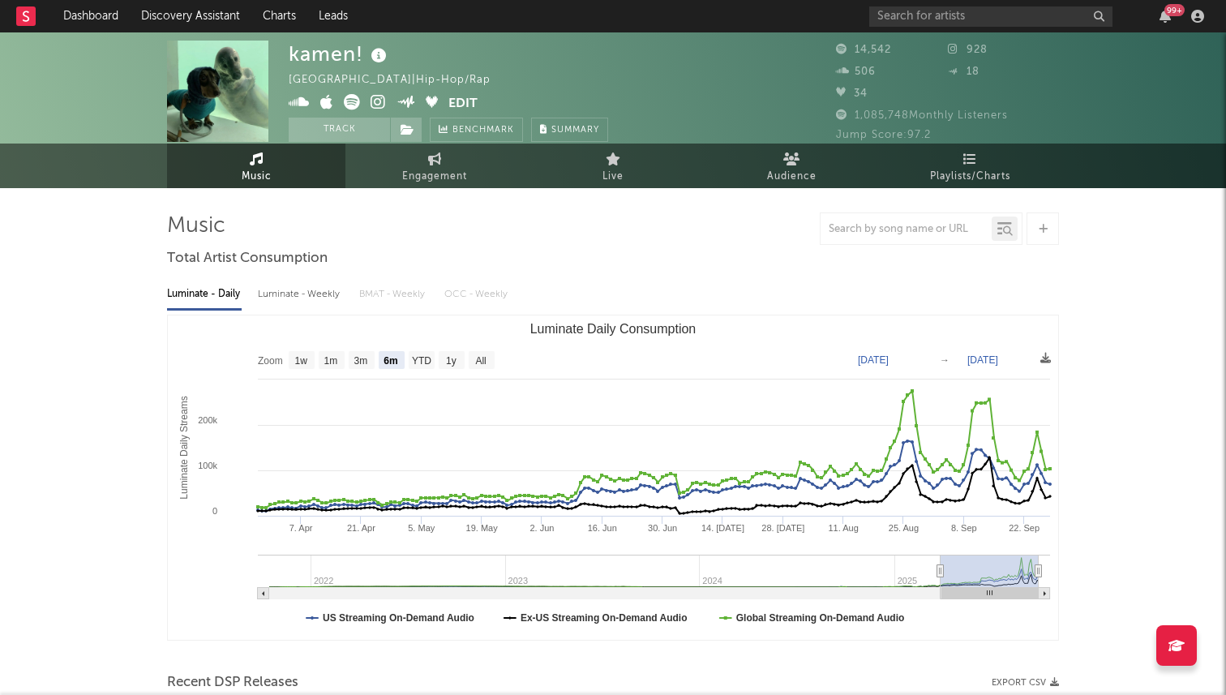
scroll to position [0, 0]
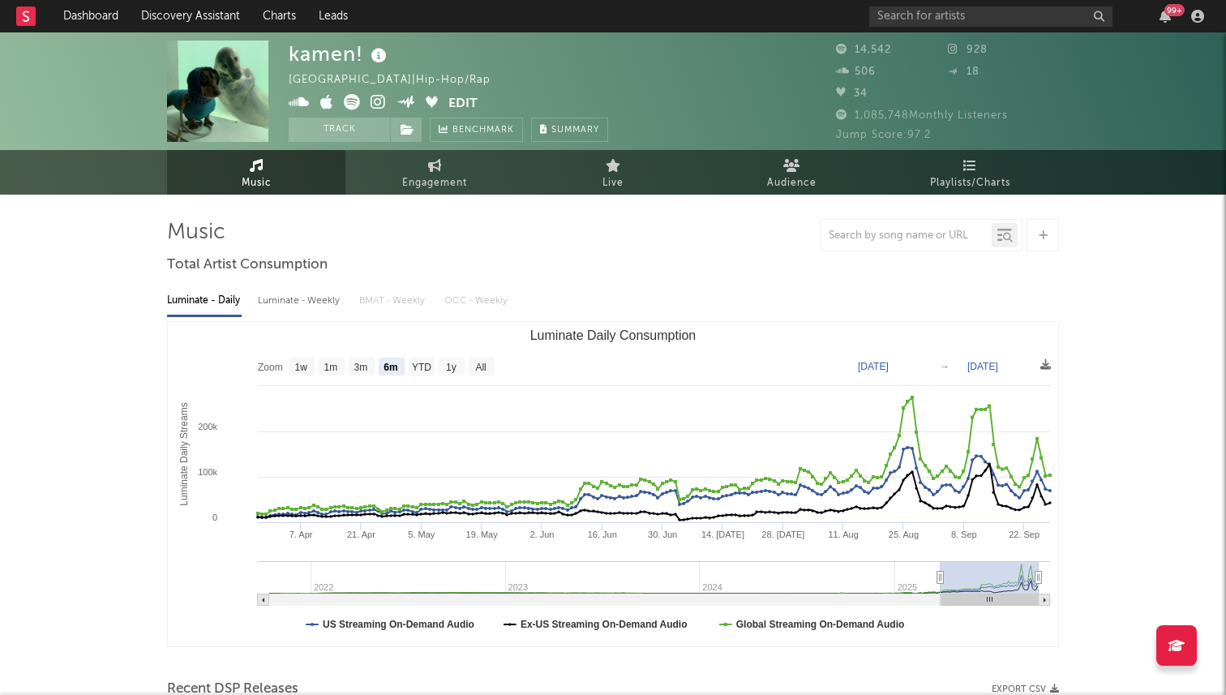
click at [380, 97] on icon at bounding box center [378, 102] width 15 height 16
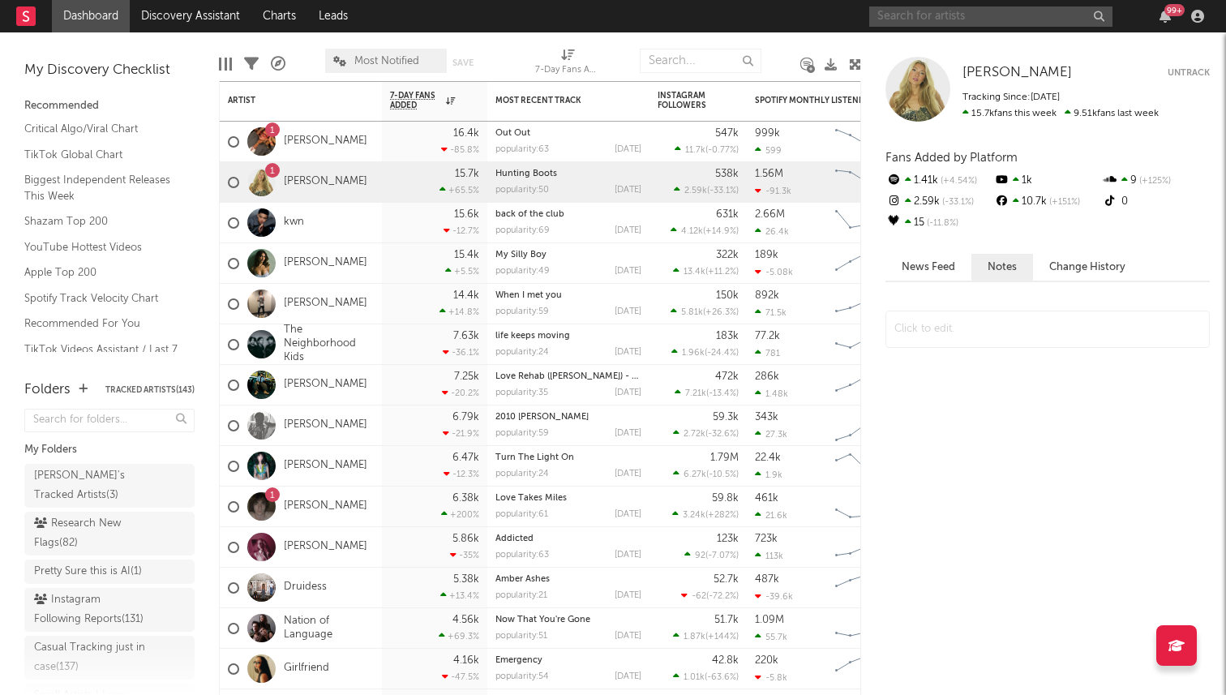
click at [944, 23] on input "text" at bounding box center [990, 16] width 243 height 20
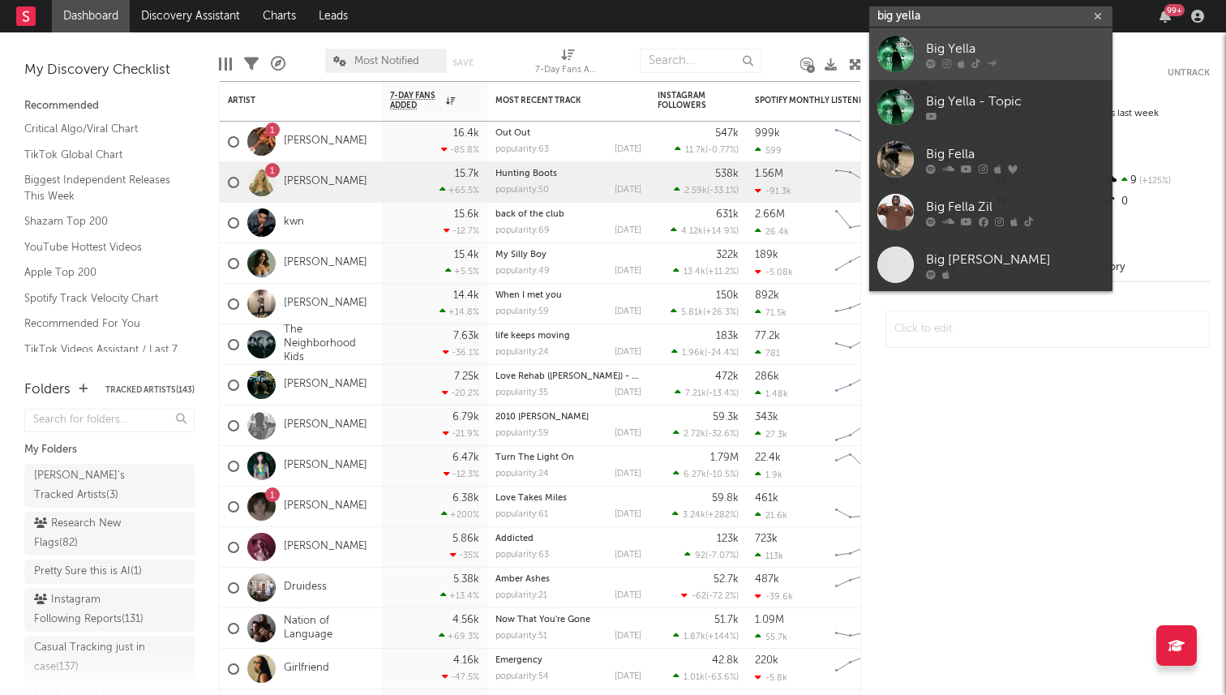
type input "big yella"
click at [956, 65] on div at bounding box center [1015, 63] width 178 height 10
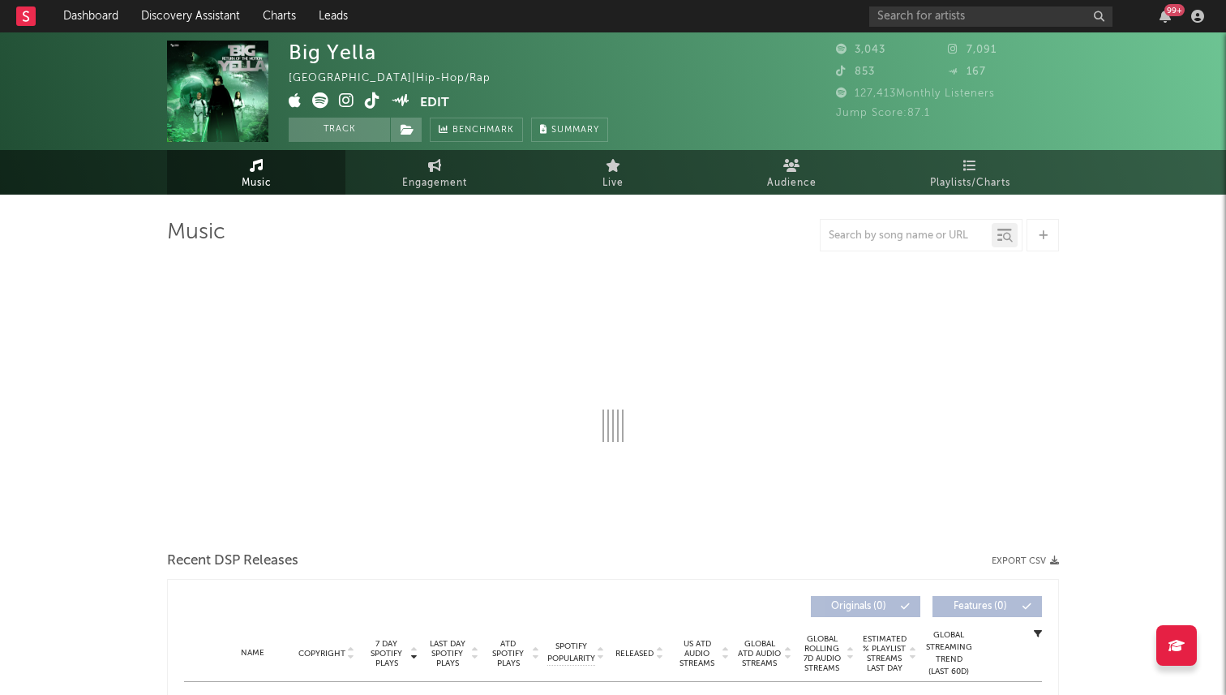
select select "1w"
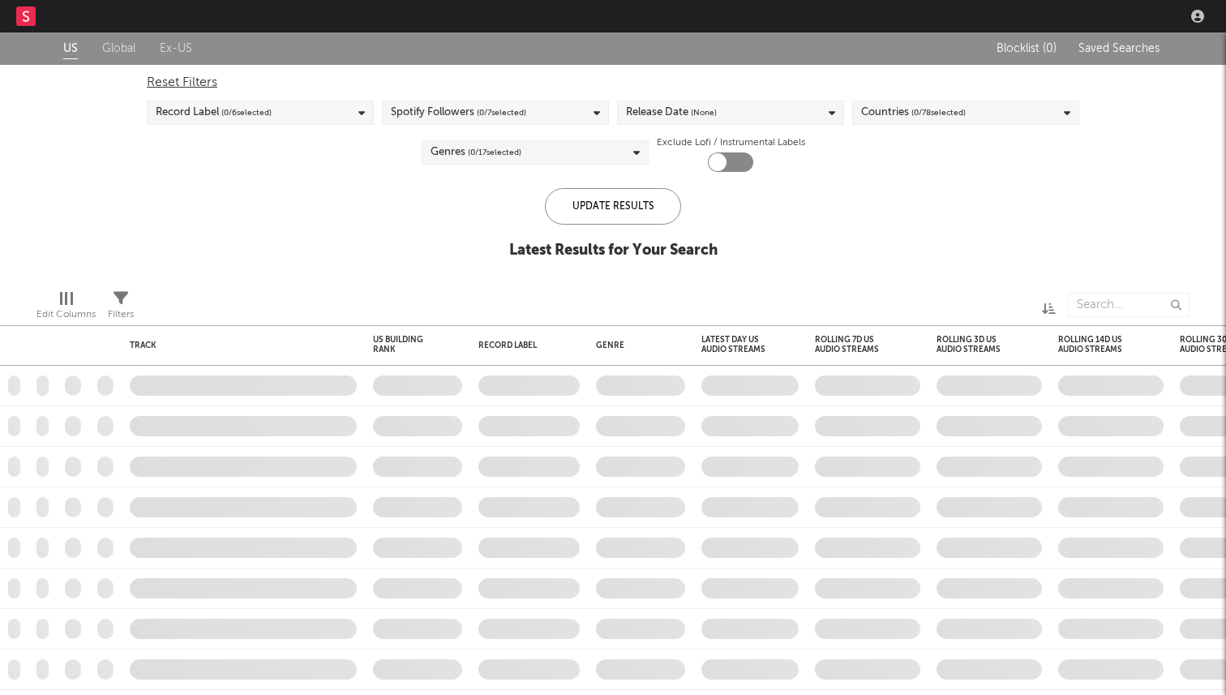
checkbox input "true"
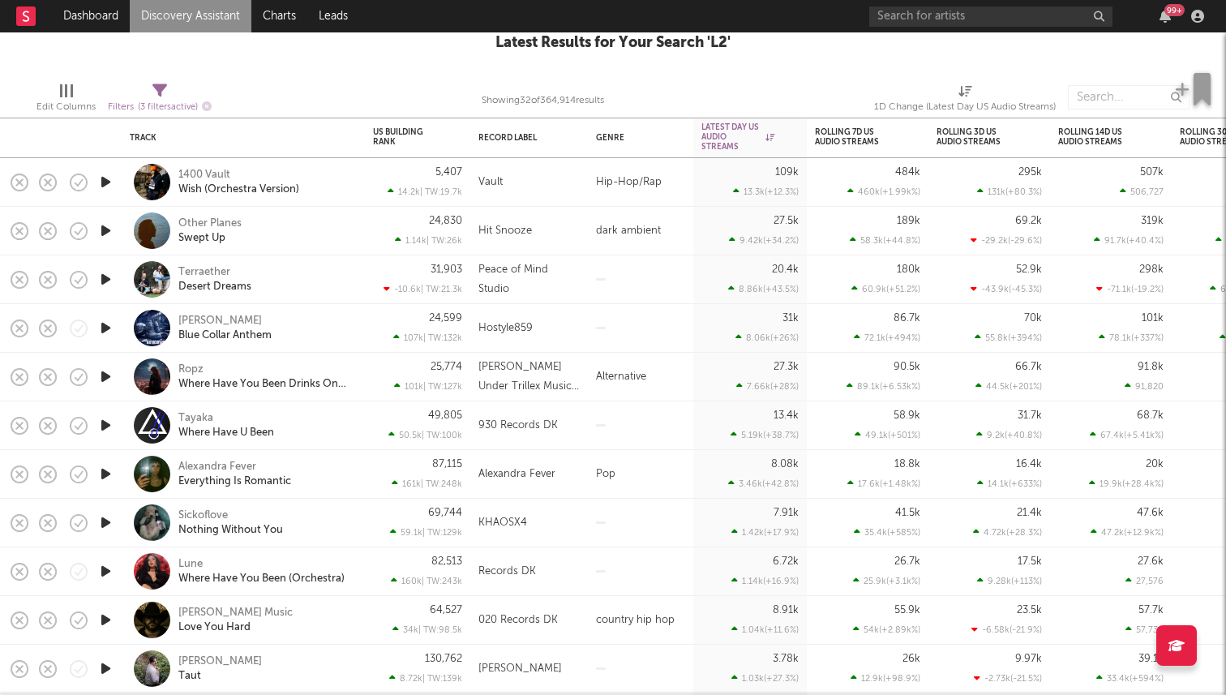
click at [109, 281] on icon "button" at bounding box center [105, 279] width 17 height 20
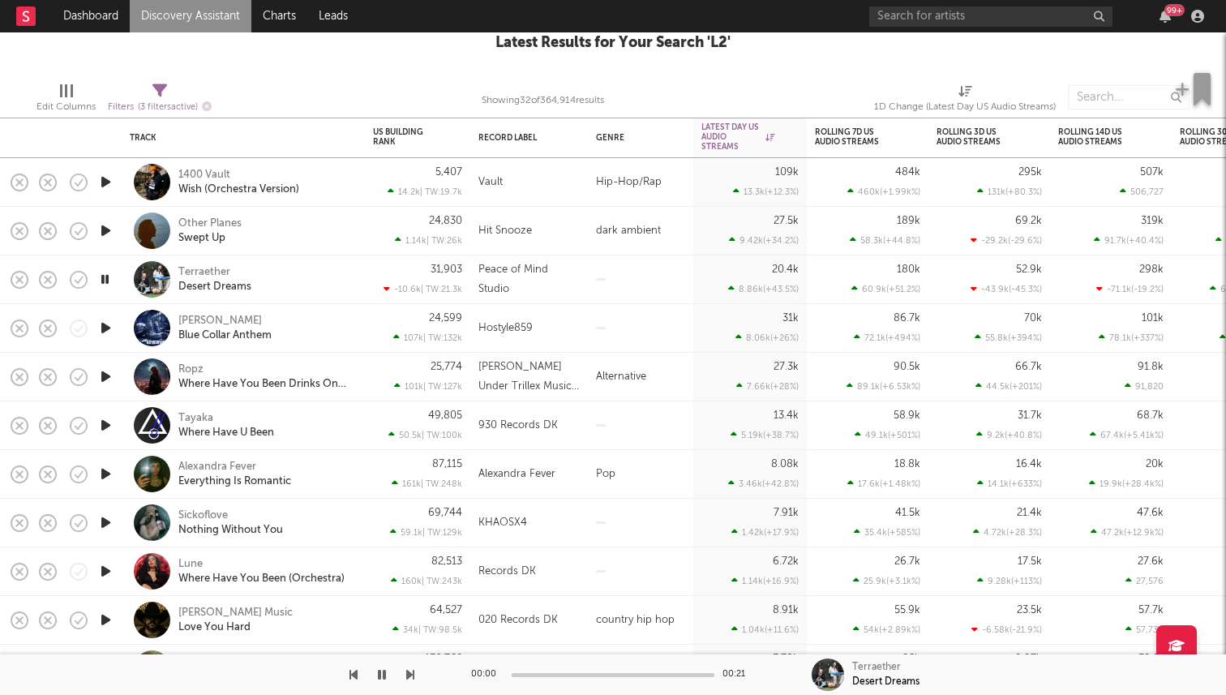
click at [109, 281] on icon "button" at bounding box center [104, 279] width 15 height 20
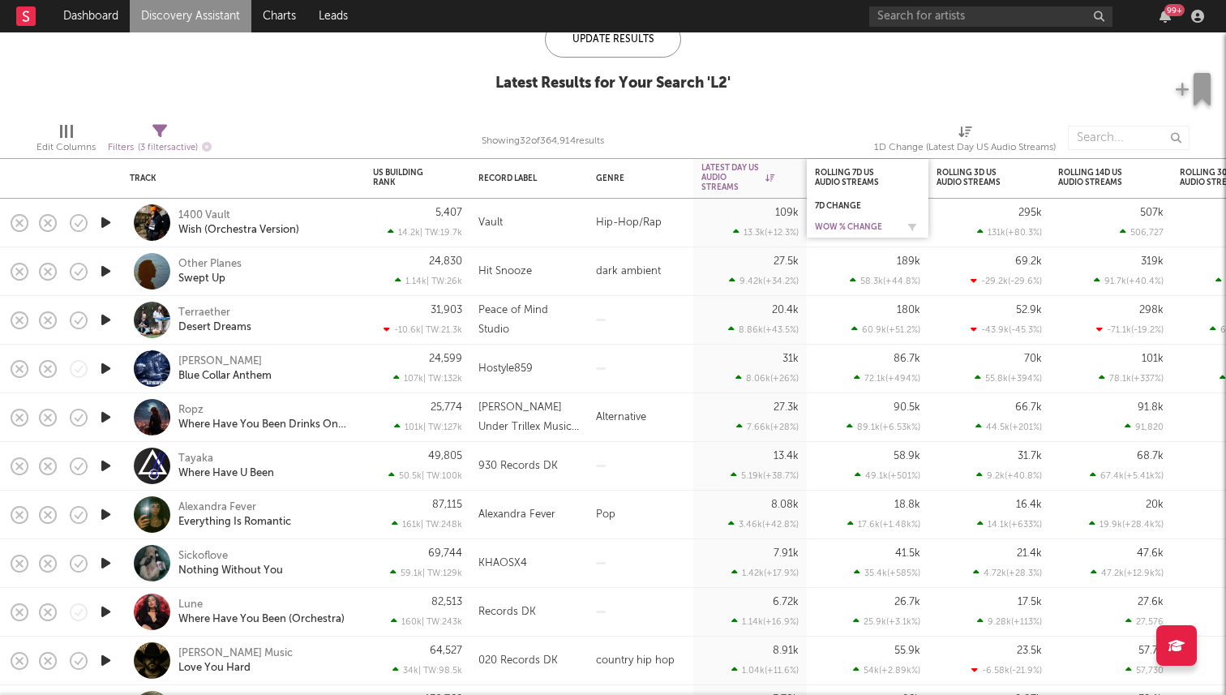
click at [873, 225] on div "WoW % Change" at bounding box center [855, 227] width 81 height 10
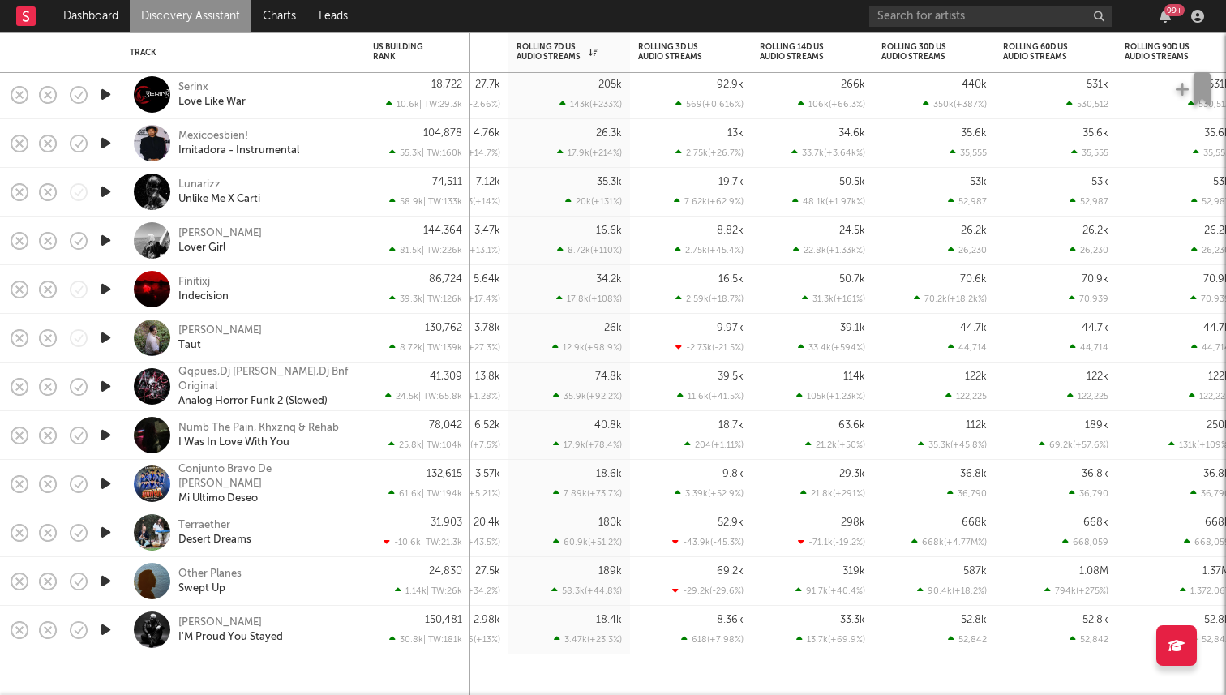
click at [102, 237] on icon "button" at bounding box center [105, 240] width 17 height 20
click at [102, 237] on icon "button" at bounding box center [104, 240] width 15 height 20
click at [108, 337] on icon "button" at bounding box center [105, 338] width 17 height 20
click at [108, 337] on icon "button" at bounding box center [104, 338] width 15 height 20
click at [100, 341] on icon "button" at bounding box center [105, 338] width 17 height 20
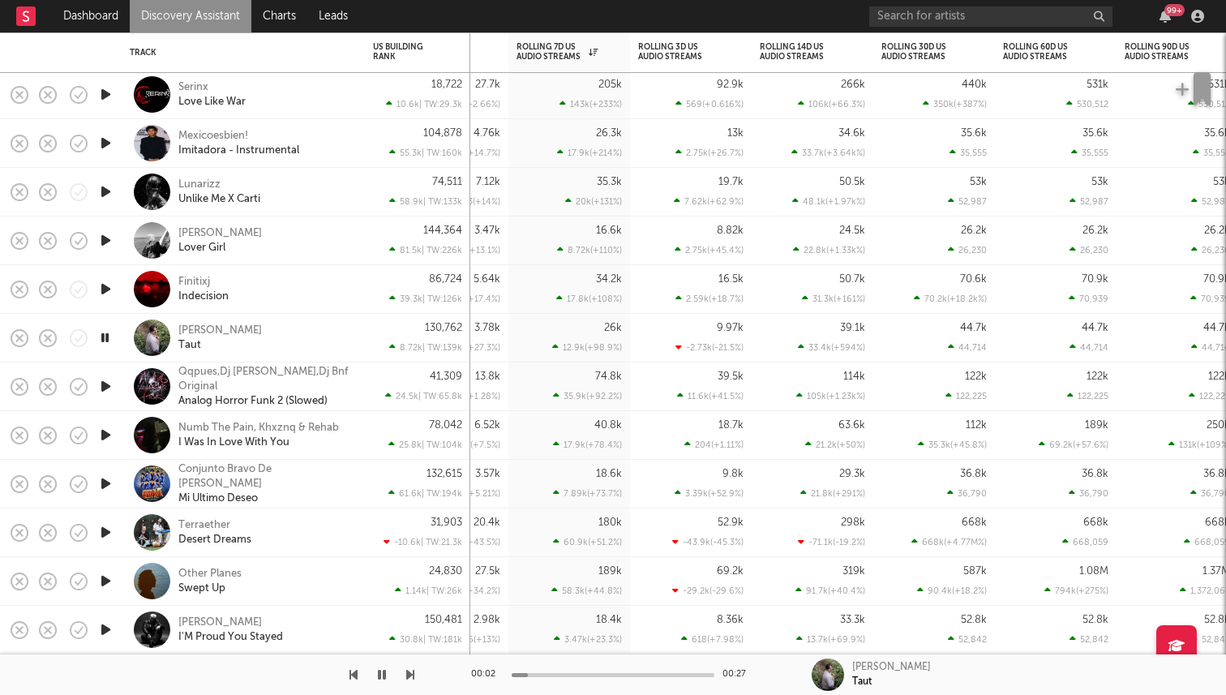
click at [109, 289] on icon "button" at bounding box center [105, 289] width 17 height 20
click at [109, 289] on icon "button" at bounding box center [104, 289] width 15 height 20
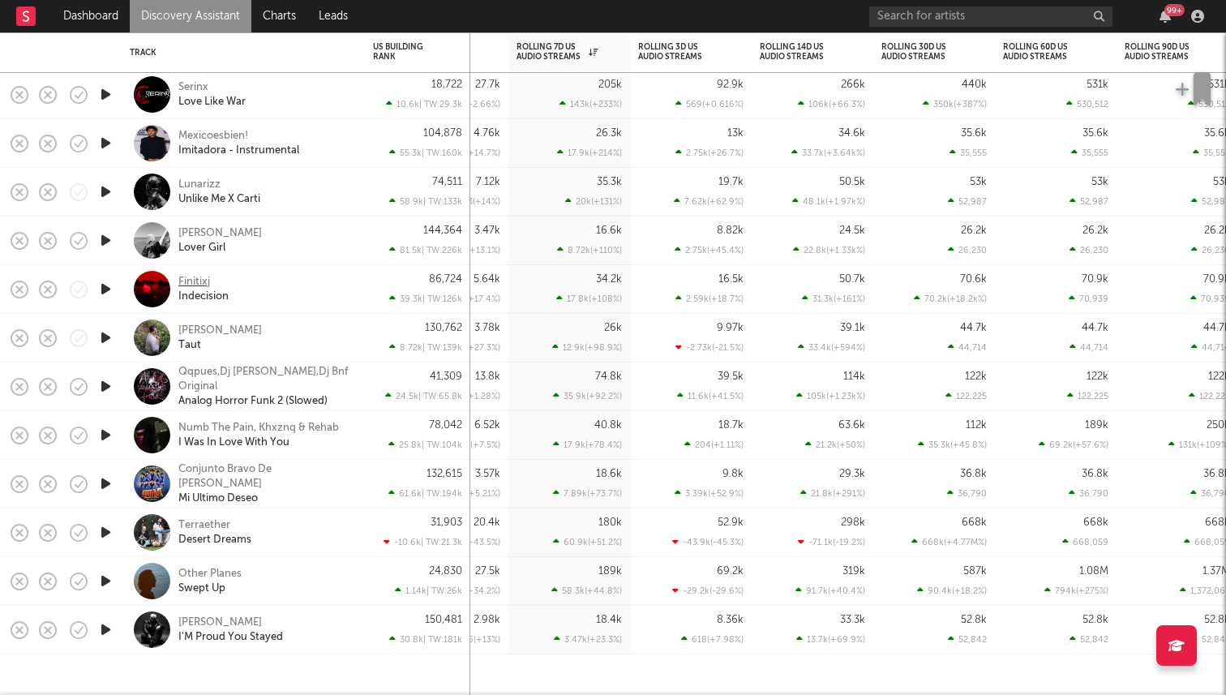
click at [195, 280] on div "Finitixj" at bounding box center [194, 282] width 32 height 15
click at [109, 577] on icon "button" at bounding box center [105, 581] width 17 height 20
click at [106, 636] on icon "button" at bounding box center [105, 630] width 17 height 20
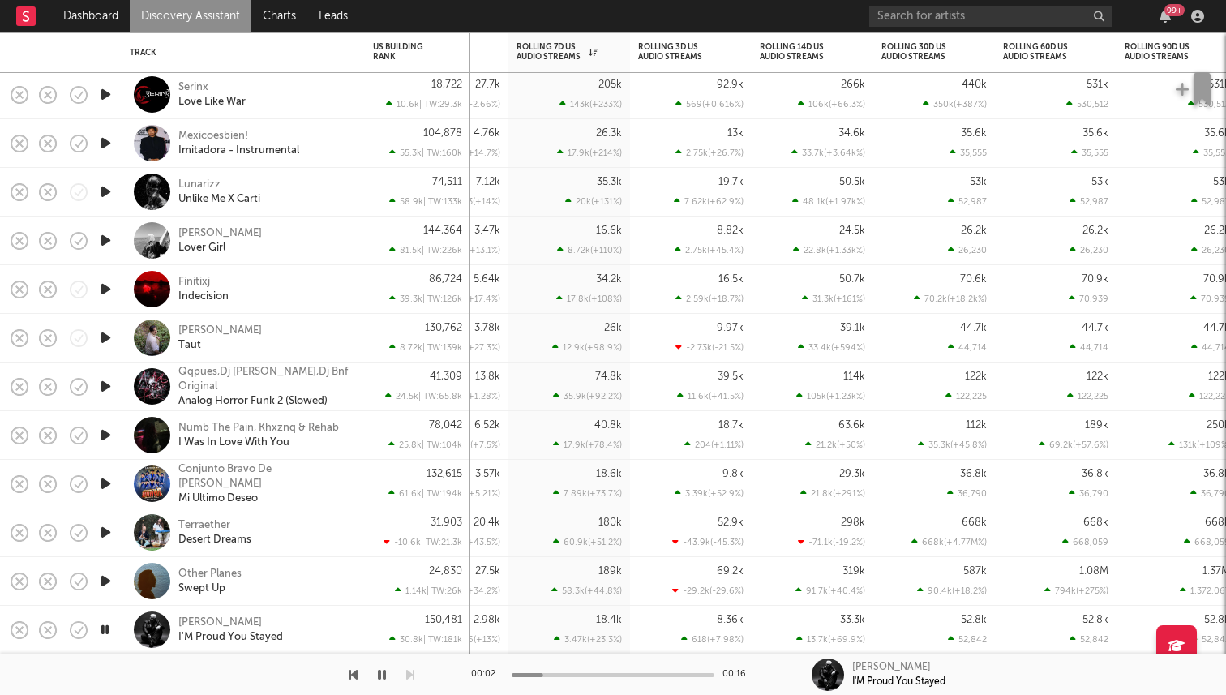
click at [106, 628] on icon "button" at bounding box center [104, 630] width 15 height 20
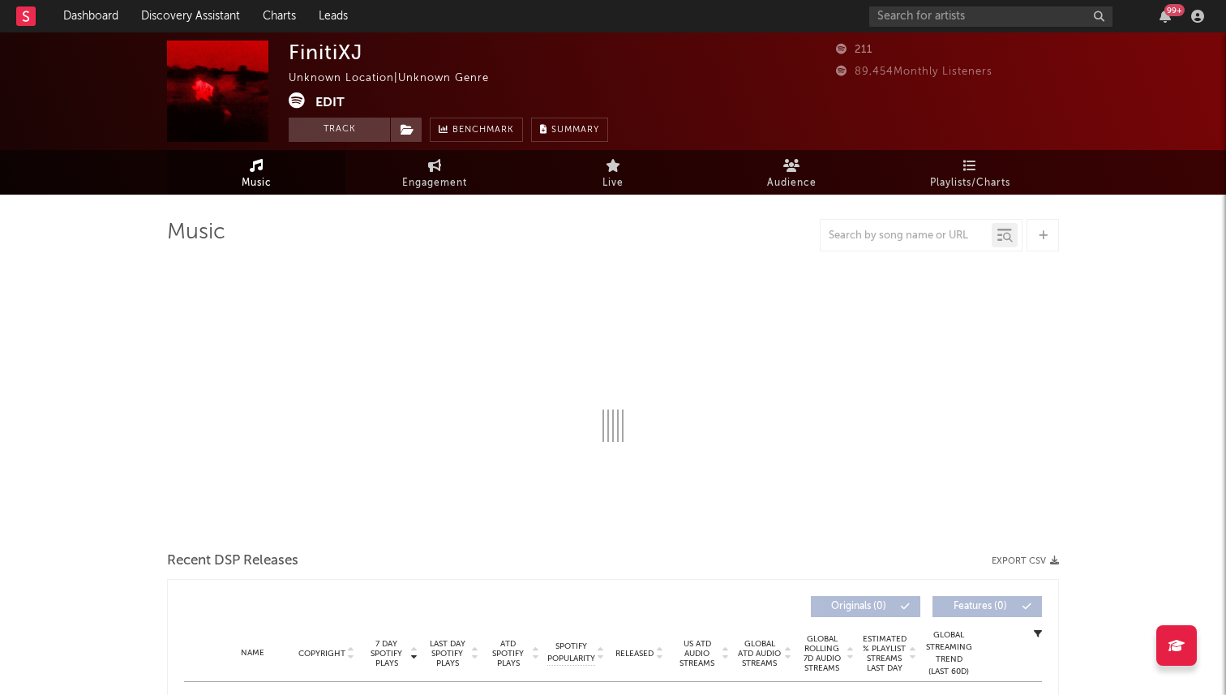
select select "1w"
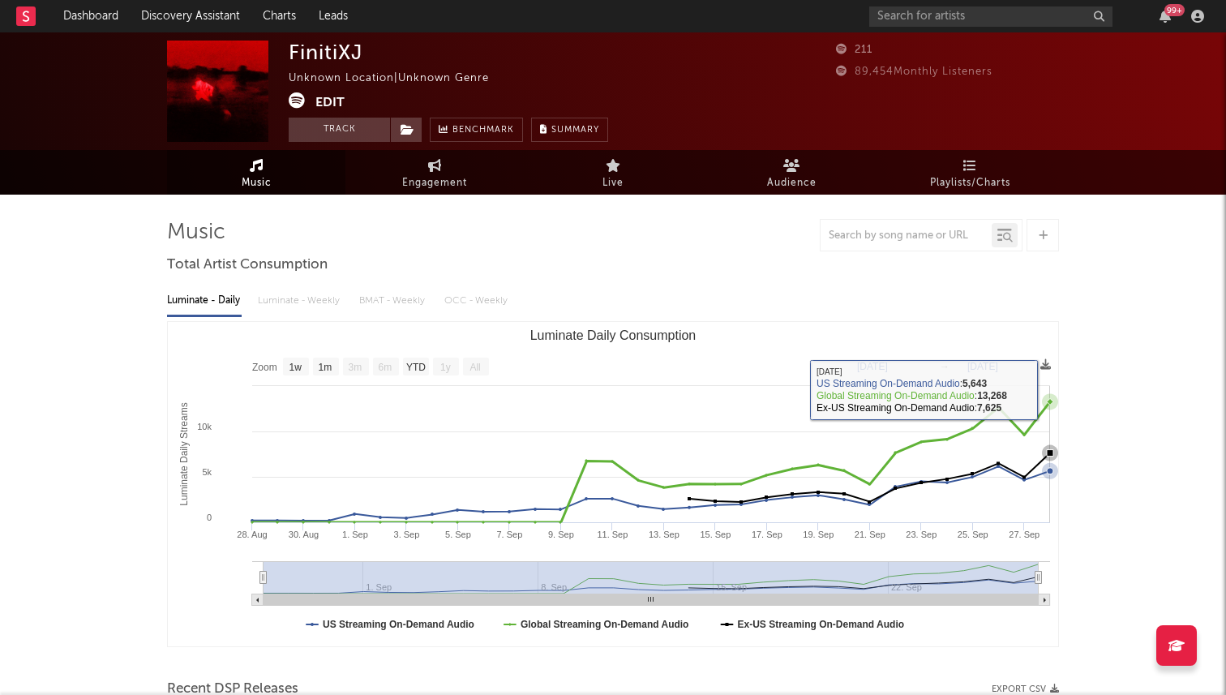
scroll to position [298, 0]
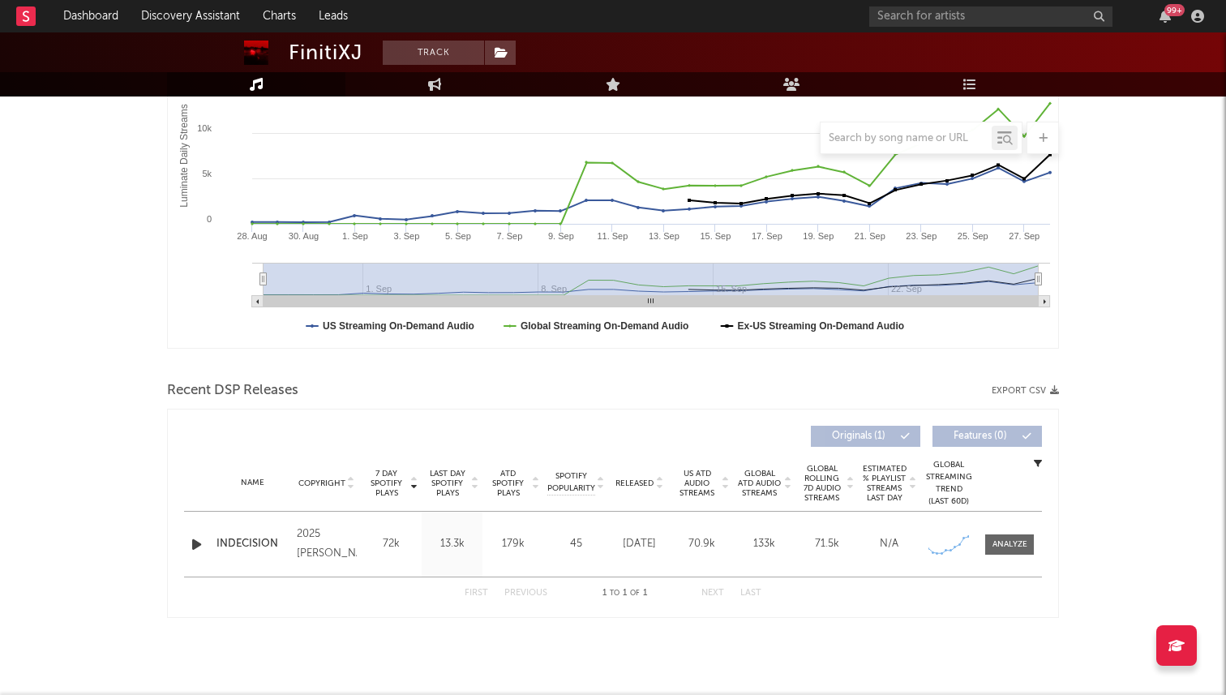
click at [204, 544] on icon "button" at bounding box center [196, 544] width 17 height 20
click at [197, 545] on icon "button" at bounding box center [195, 544] width 15 height 20
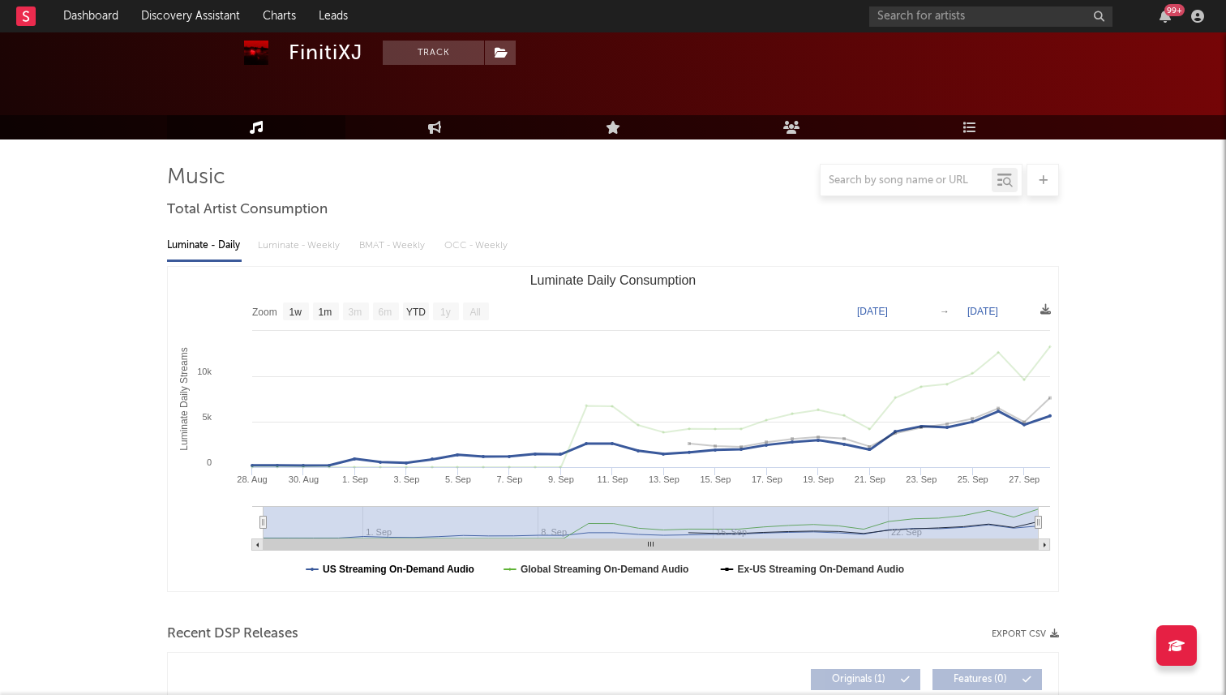
scroll to position [0, 0]
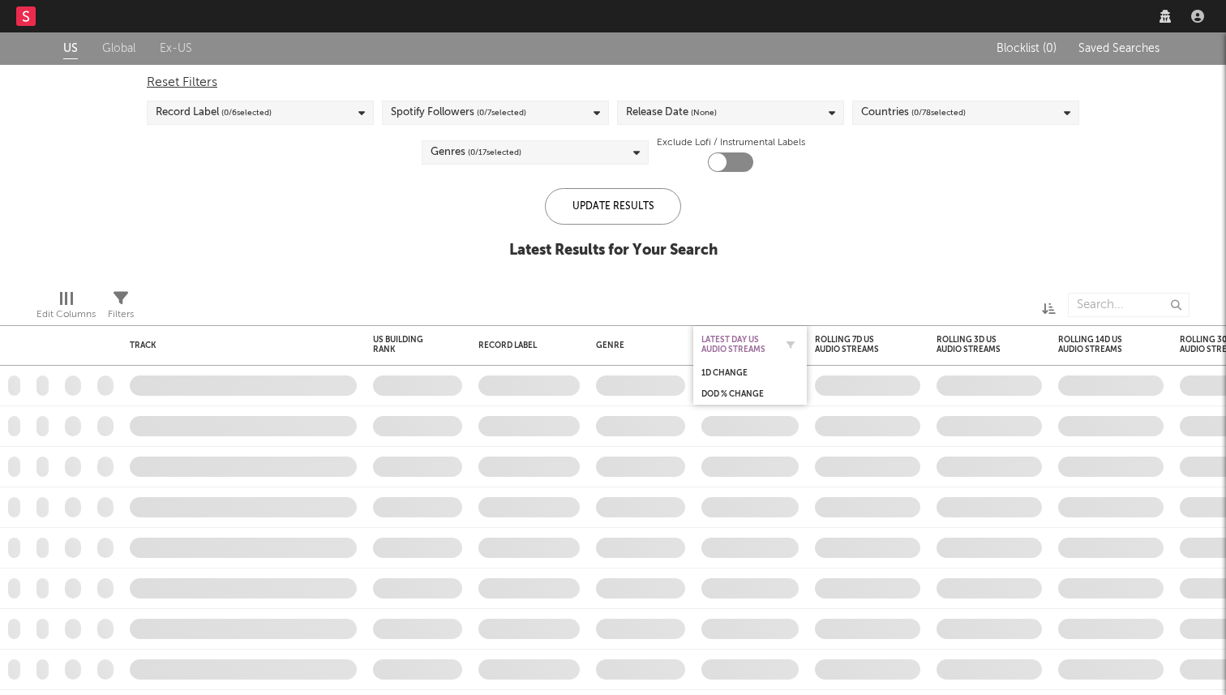
checkbox input "true"
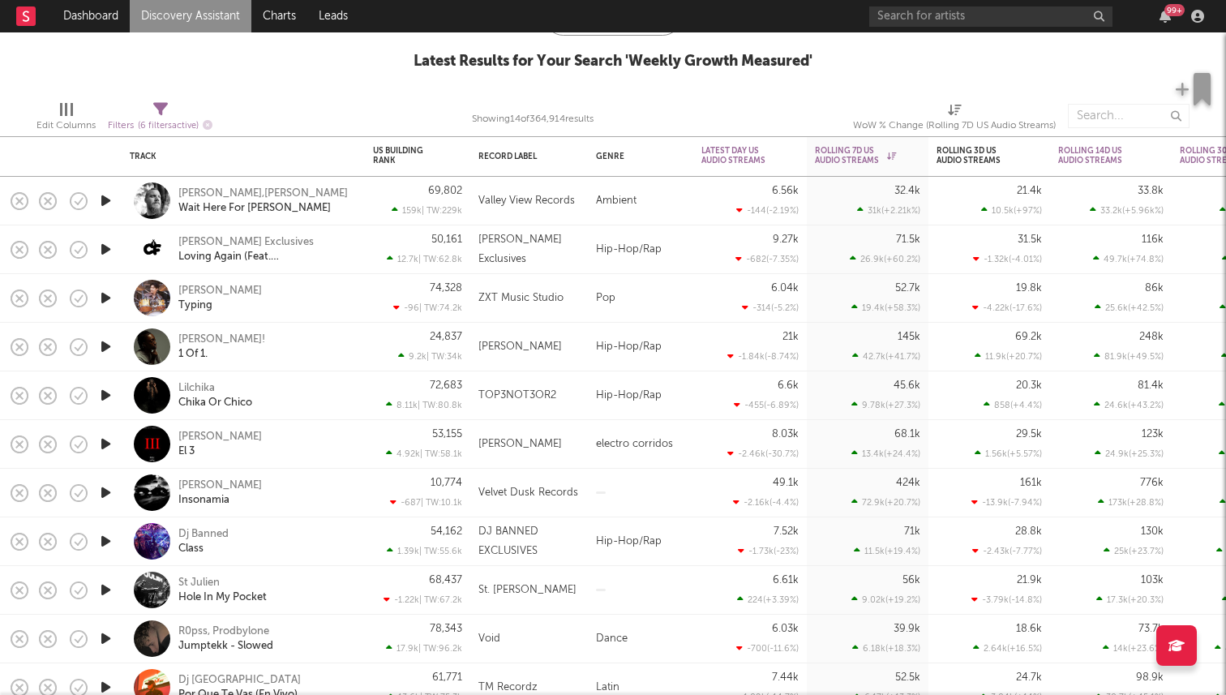
click at [103, 302] on icon "button" at bounding box center [105, 298] width 17 height 20
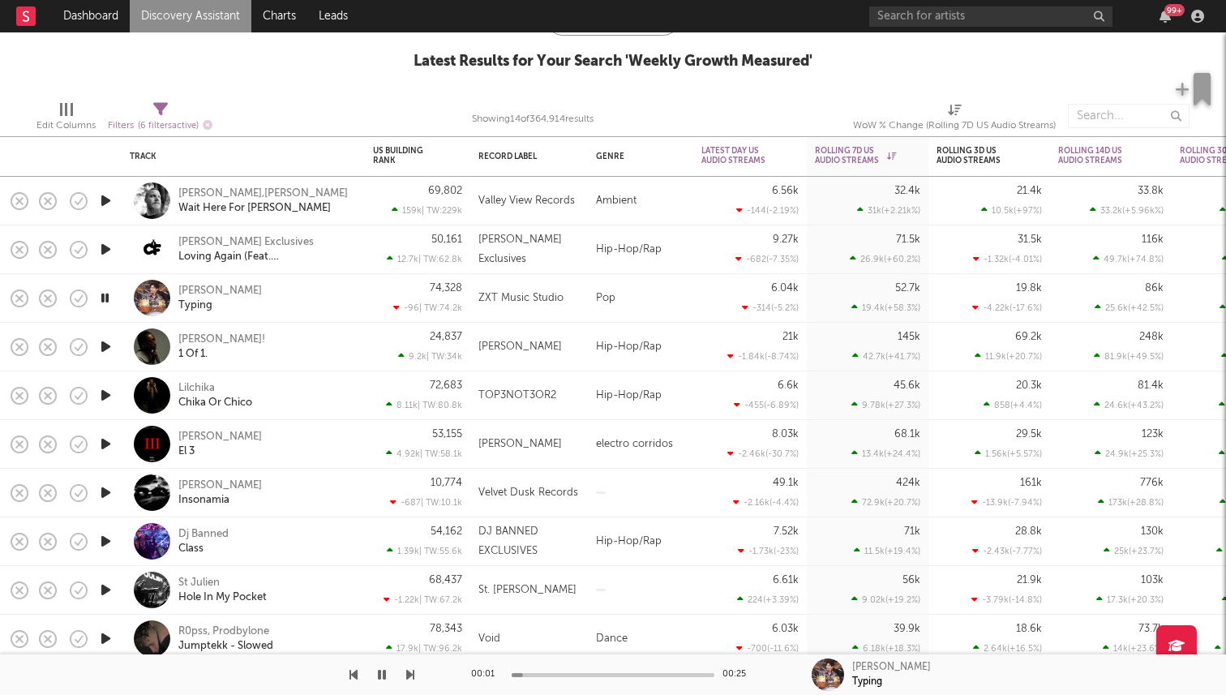
click at [101, 299] on icon "button" at bounding box center [104, 298] width 15 height 20
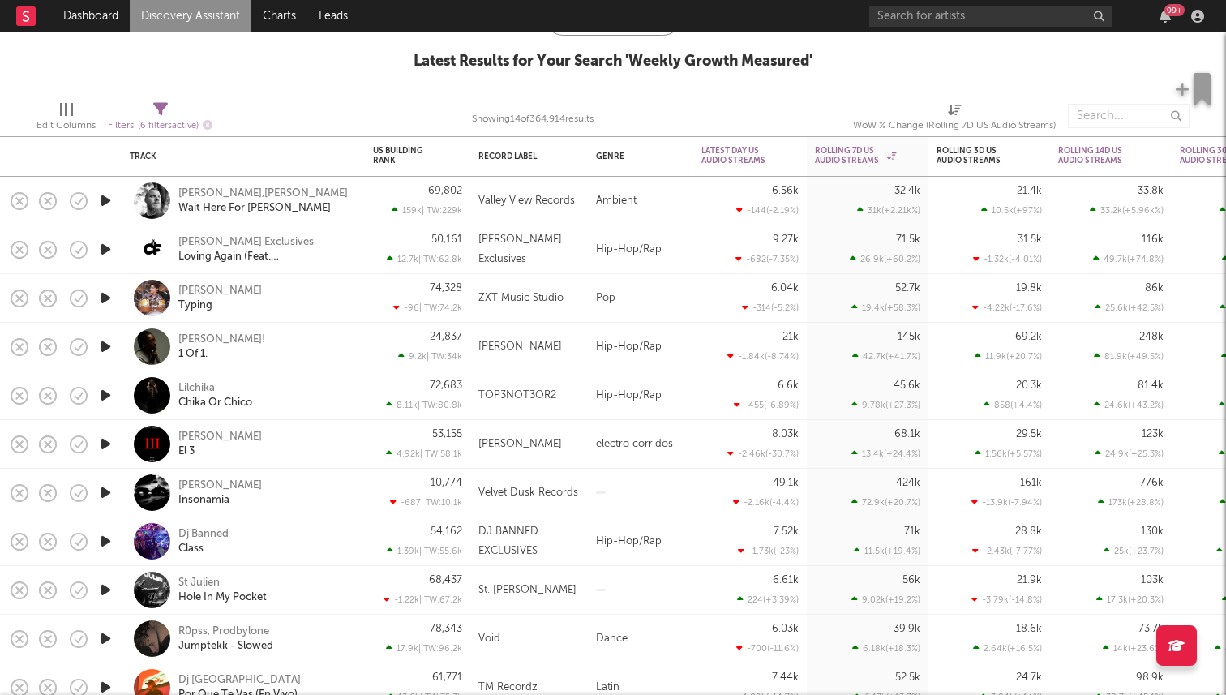
click at [106, 348] on icon "button" at bounding box center [105, 347] width 17 height 20
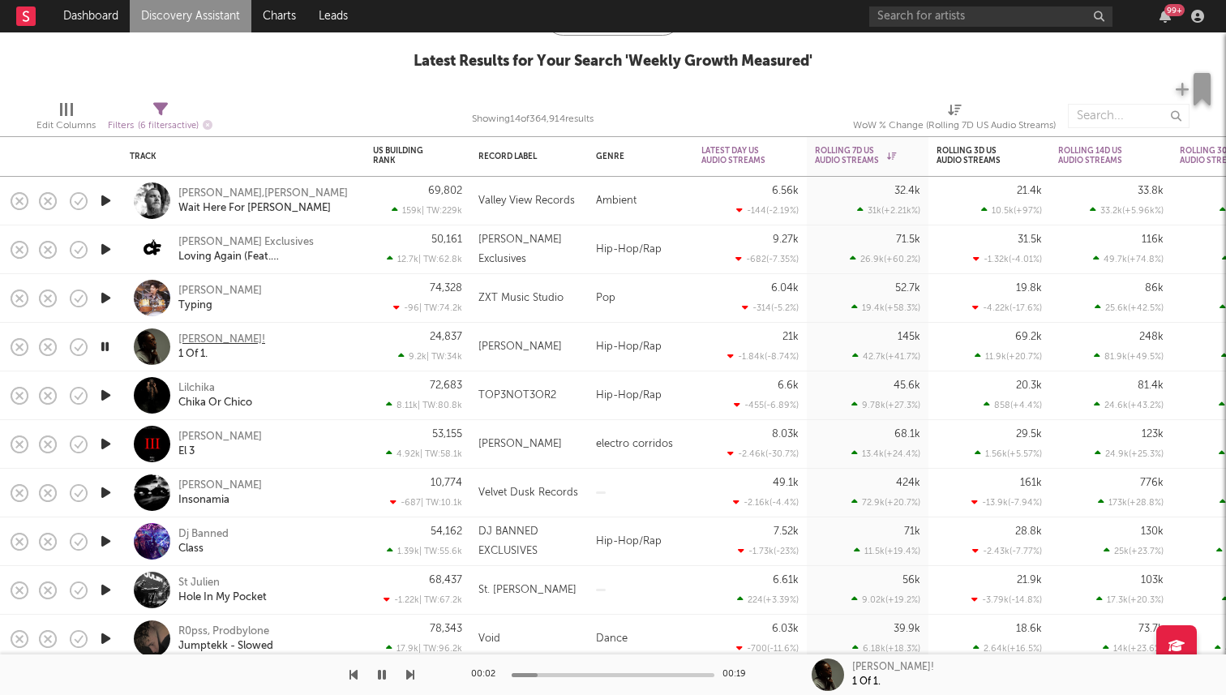
click at [191, 337] on div "[PERSON_NAME]!" at bounding box center [221, 339] width 87 height 15
click at [109, 351] on icon "button" at bounding box center [104, 347] width 15 height 20
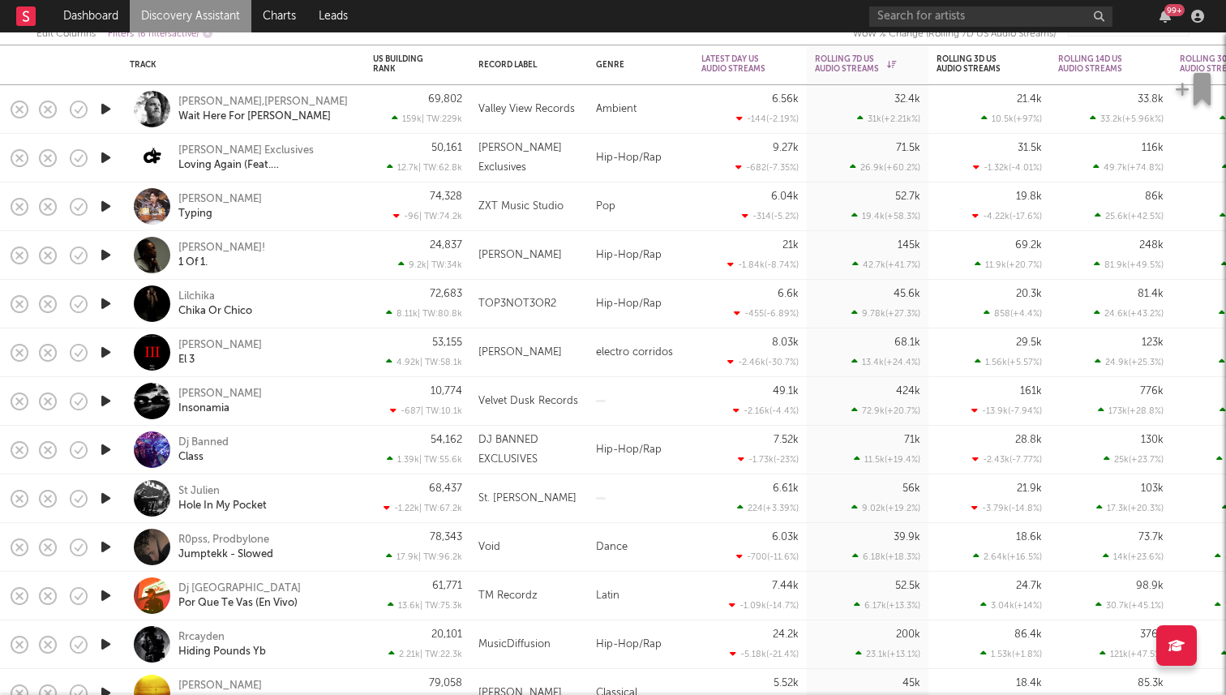
click at [110, 297] on icon "button" at bounding box center [105, 304] width 17 height 20
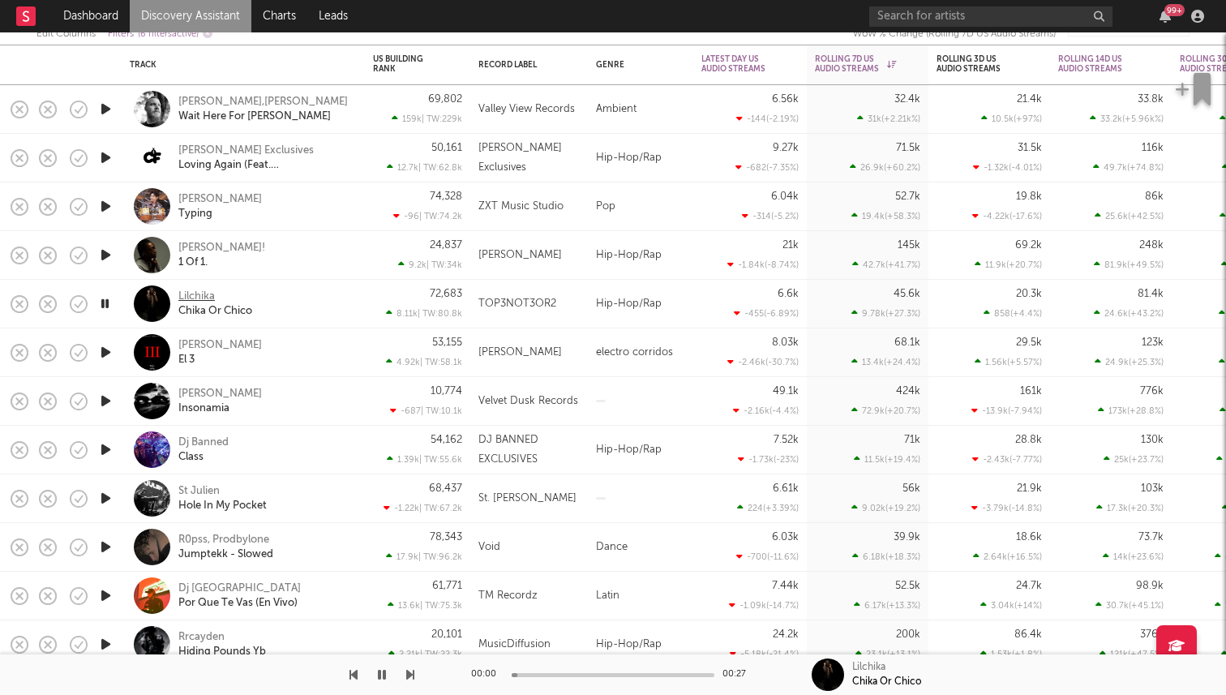
click at [190, 292] on div "Lilchika" at bounding box center [196, 296] width 36 height 15
click at [380, 680] on icon "button" at bounding box center [382, 674] width 8 height 13
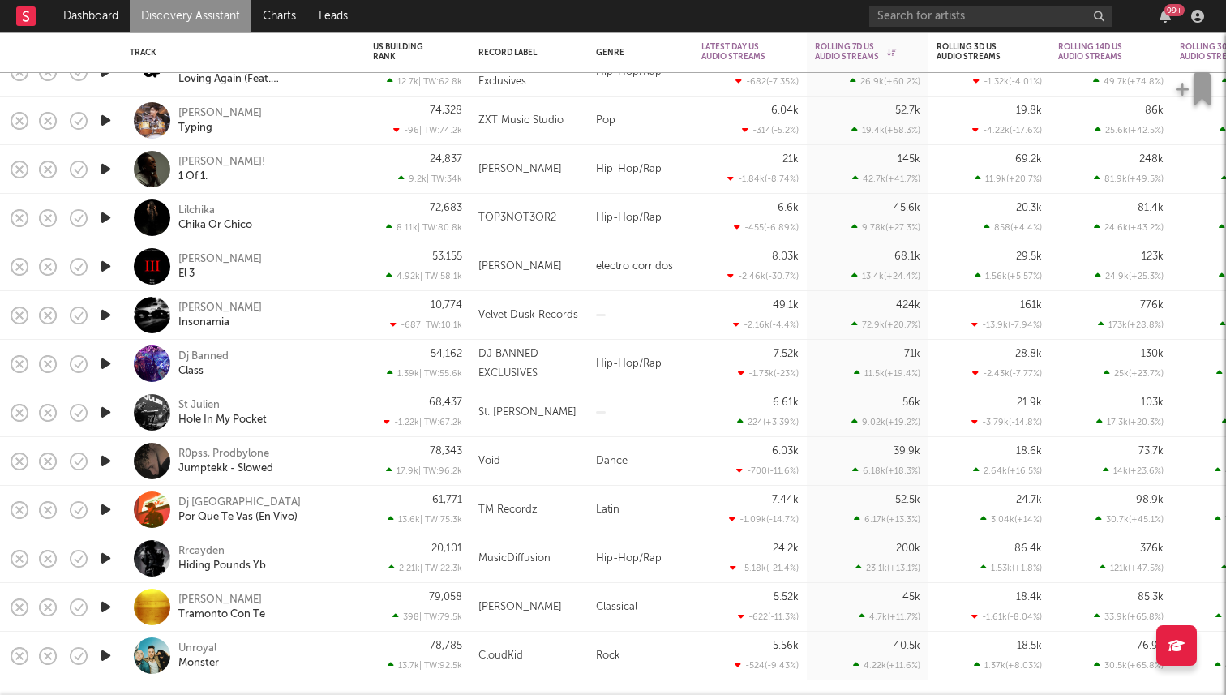
click at [105, 259] on icon "button" at bounding box center [105, 266] width 17 height 20
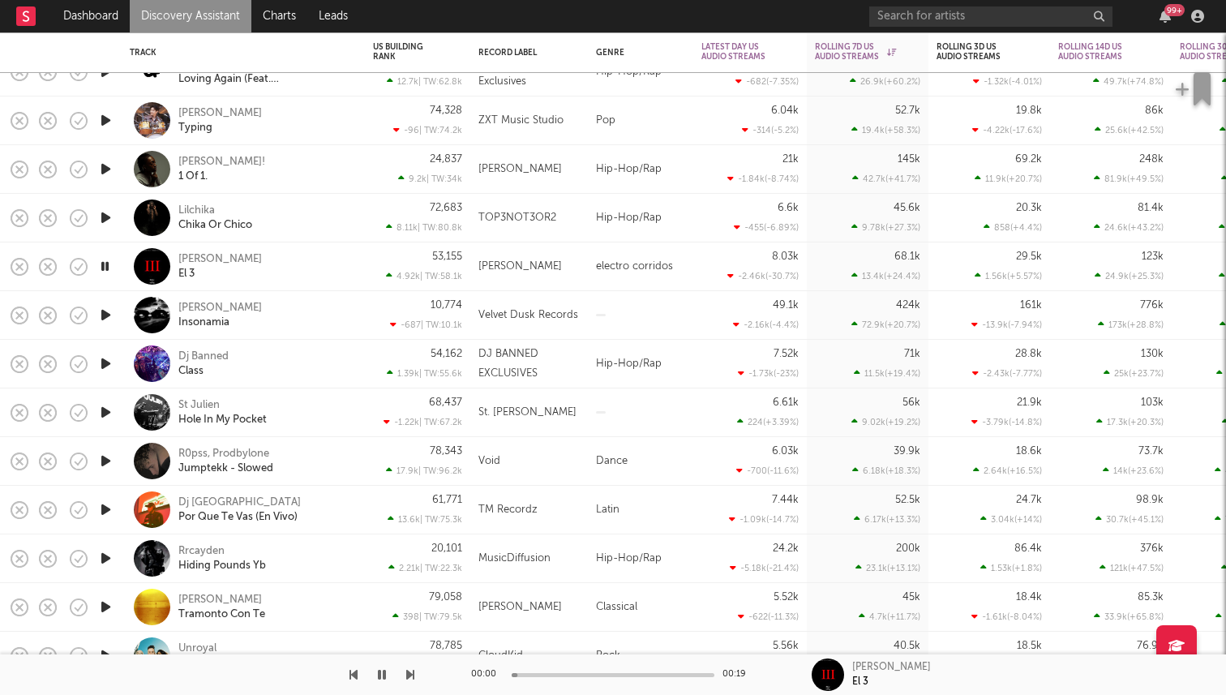
click at [105, 261] on icon "button" at bounding box center [104, 266] width 15 height 20
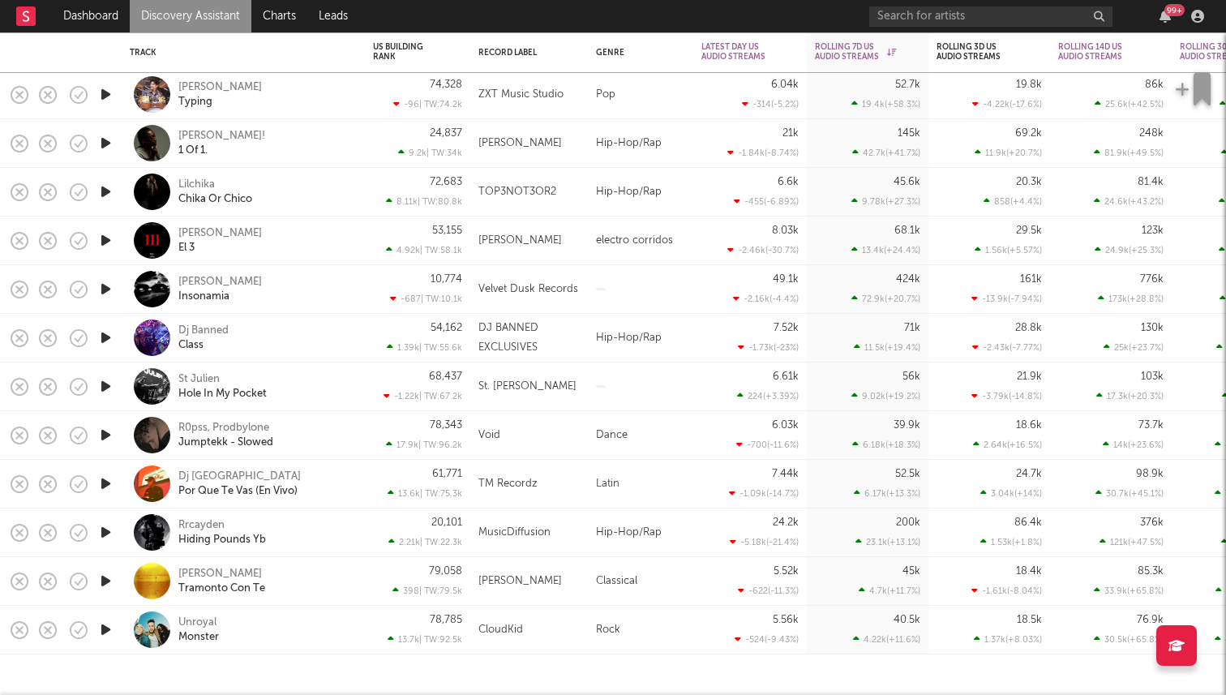
click at [108, 389] on icon "button" at bounding box center [105, 386] width 17 height 20
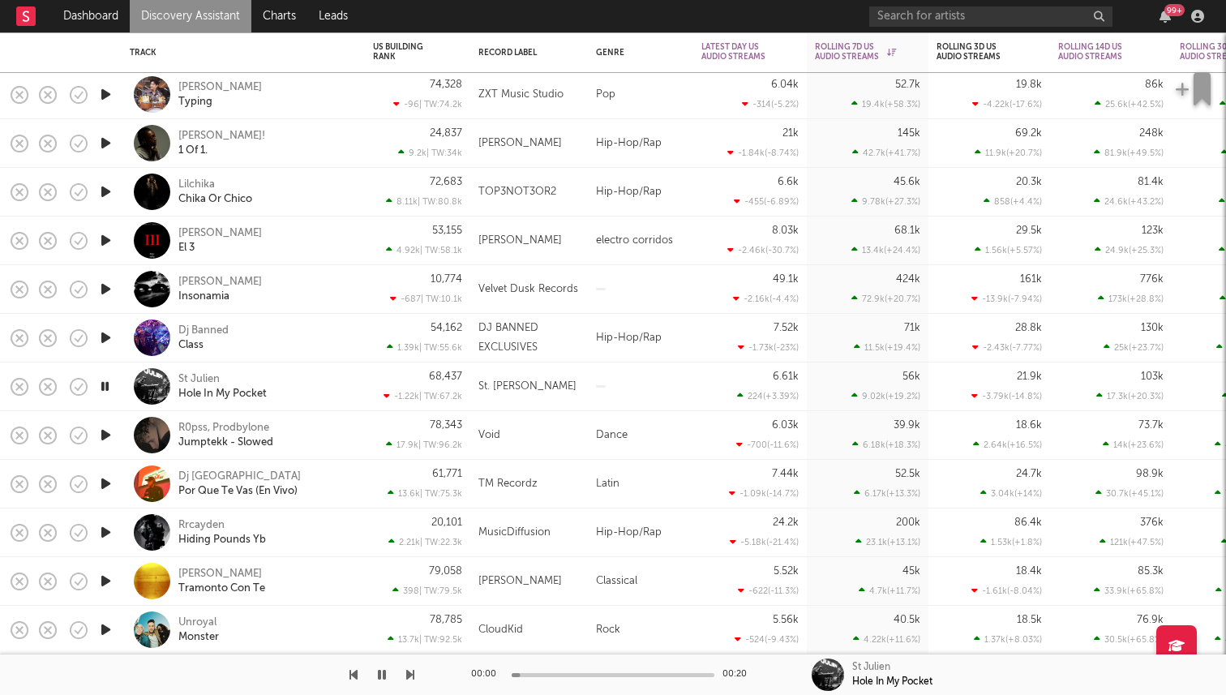
click at [105, 389] on icon "button" at bounding box center [104, 386] width 15 height 20
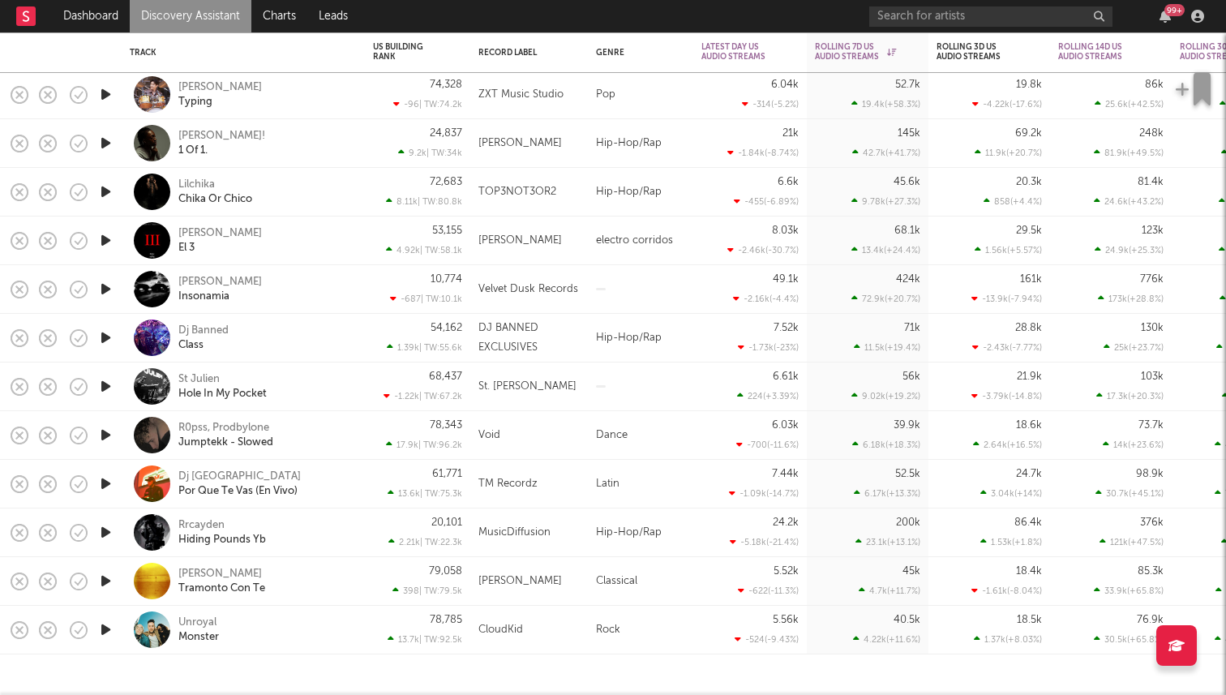
click at [104, 529] on icon "button" at bounding box center [105, 532] width 17 height 20
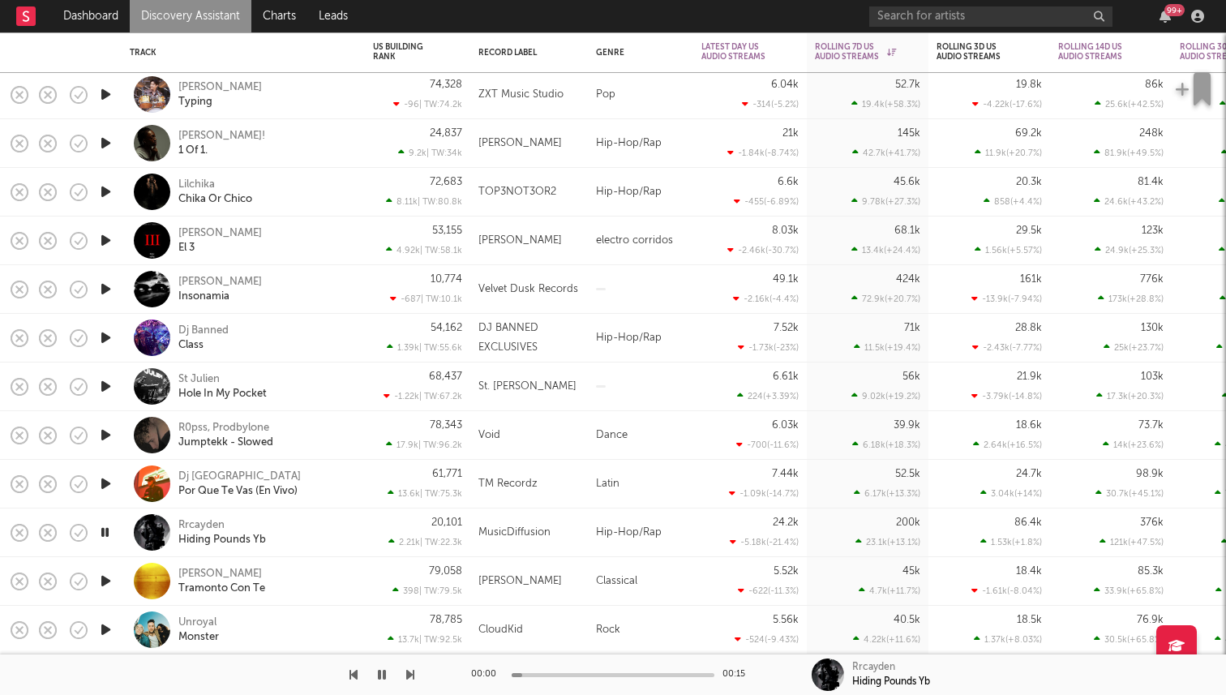
click at [106, 530] on icon "button" at bounding box center [104, 532] width 15 height 20
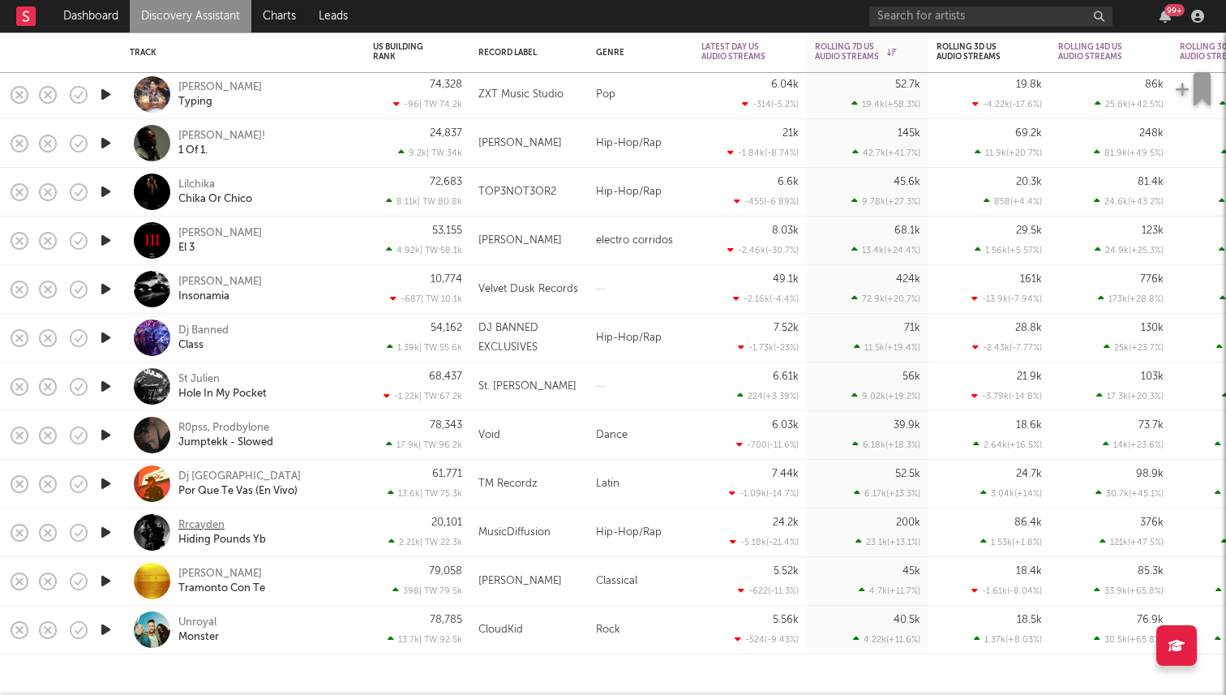
click at [198, 525] on div "Rrcayden" at bounding box center [201, 525] width 46 height 15
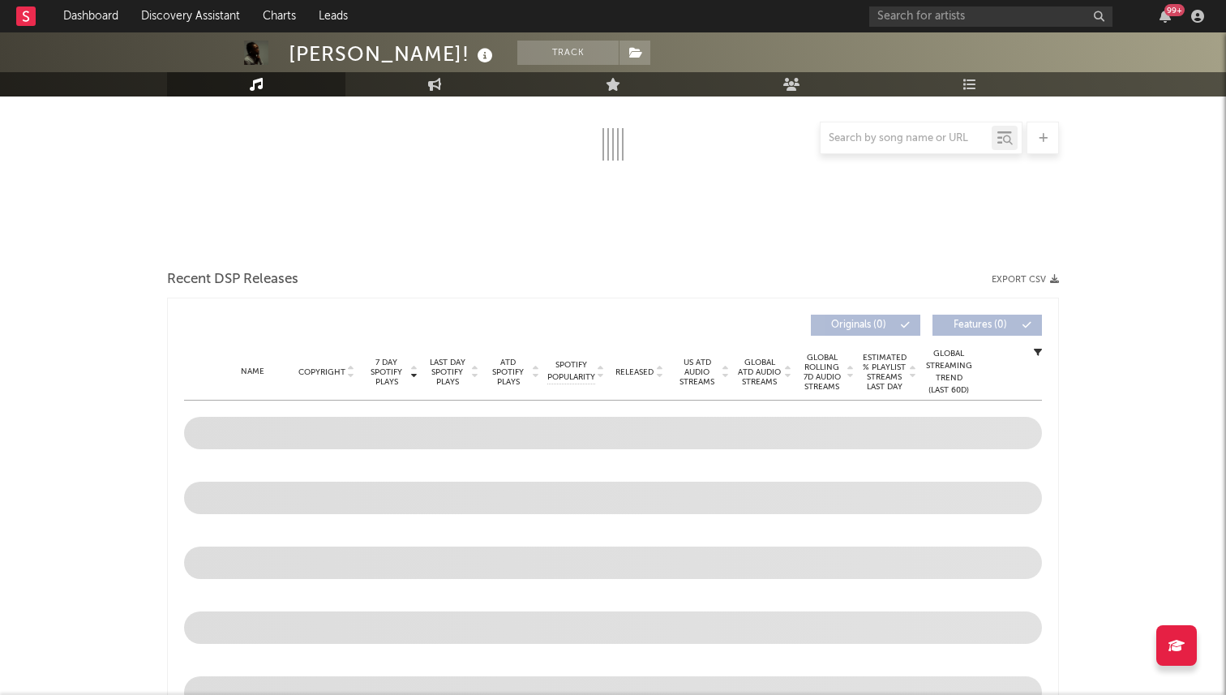
select select "1w"
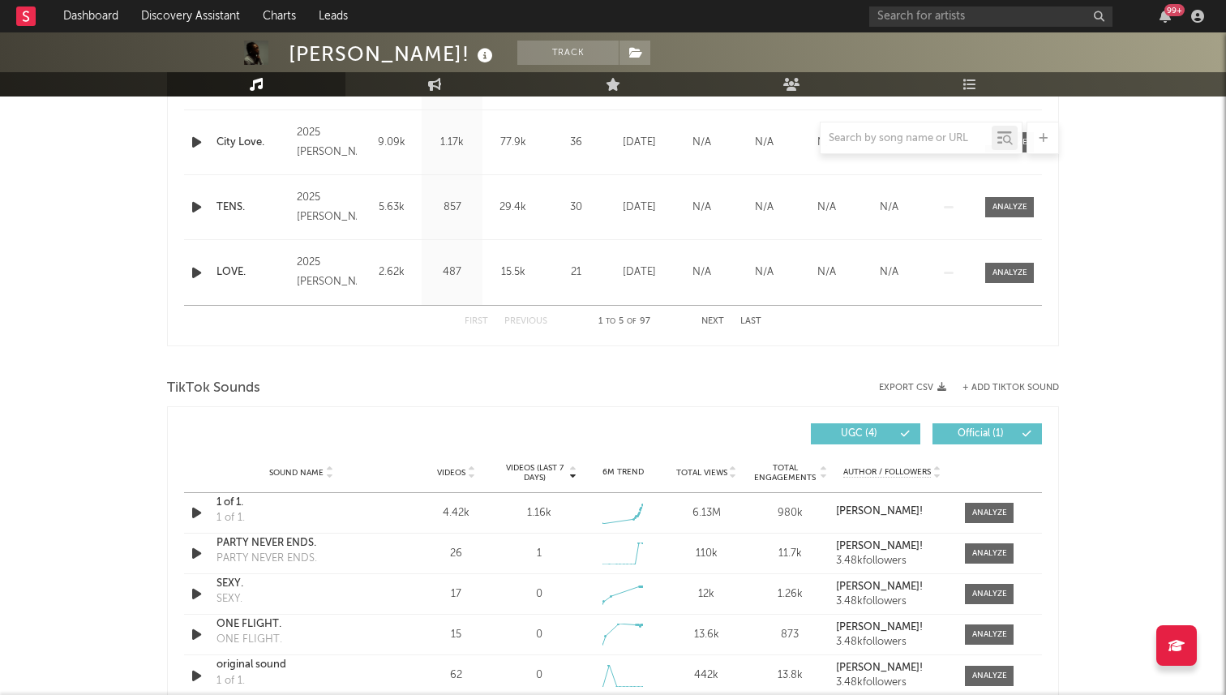
scroll to position [864, 0]
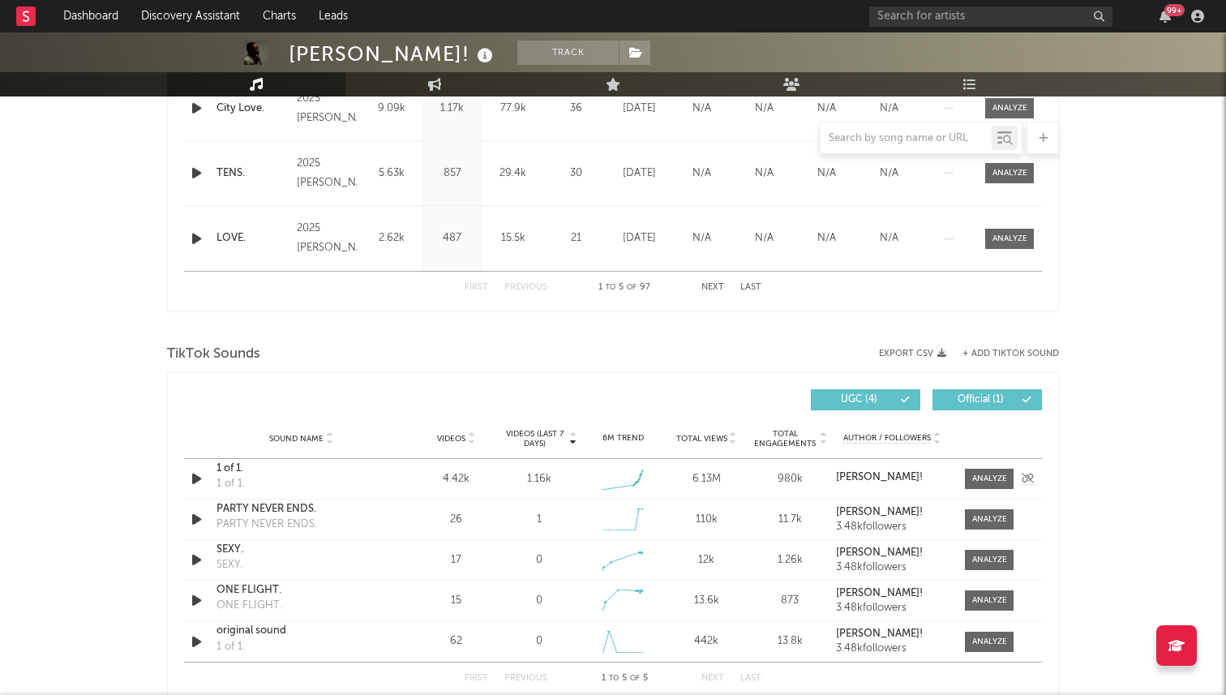
click at [194, 474] on icon "button" at bounding box center [196, 479] width 17 height 20
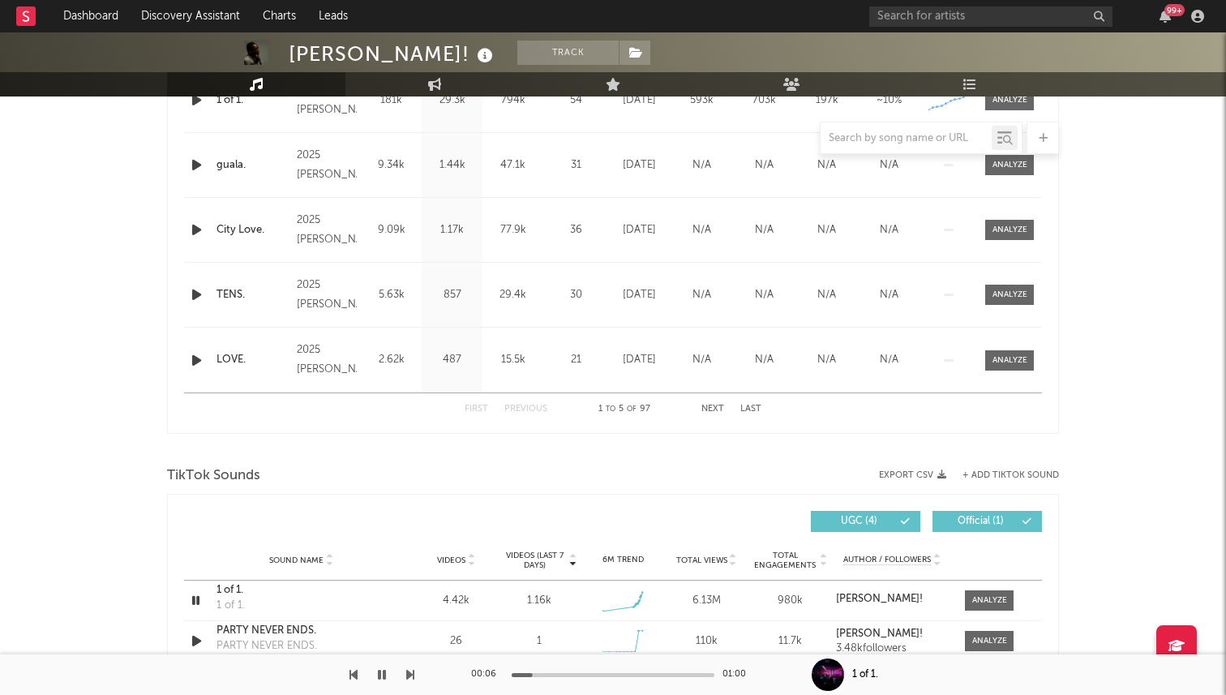
scroll to position [716, 0]
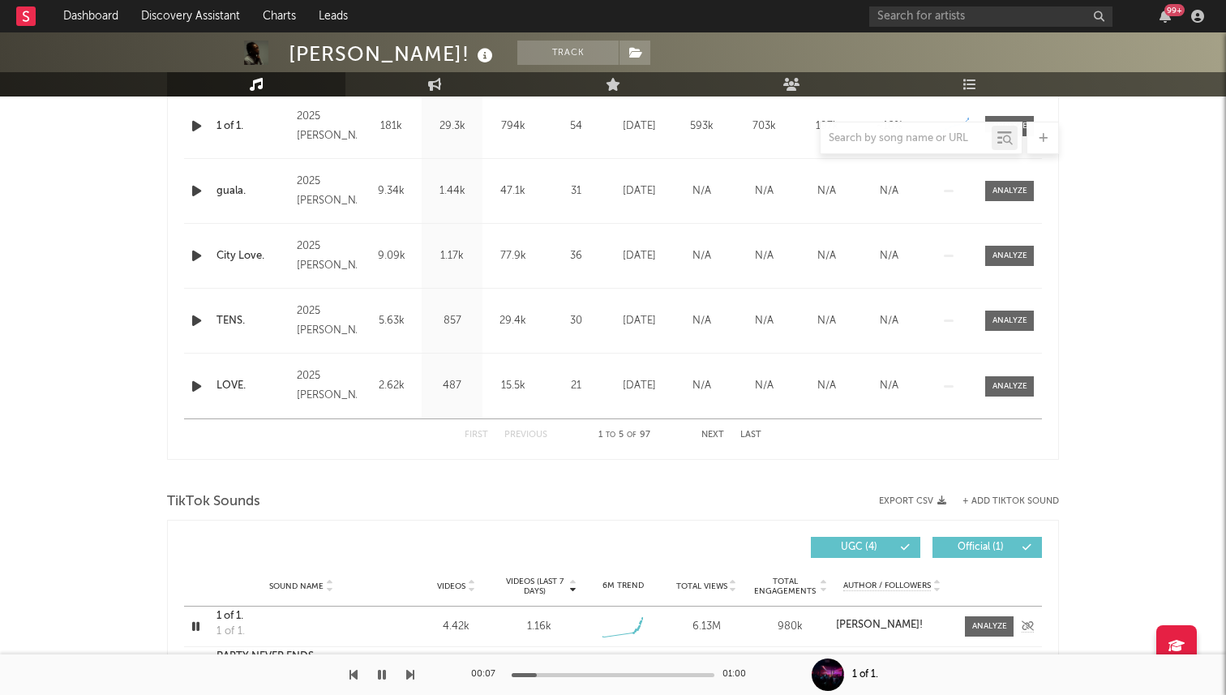
click at [195, 621] on icon "button" at bounding box center [195, 626] width 15 height 20
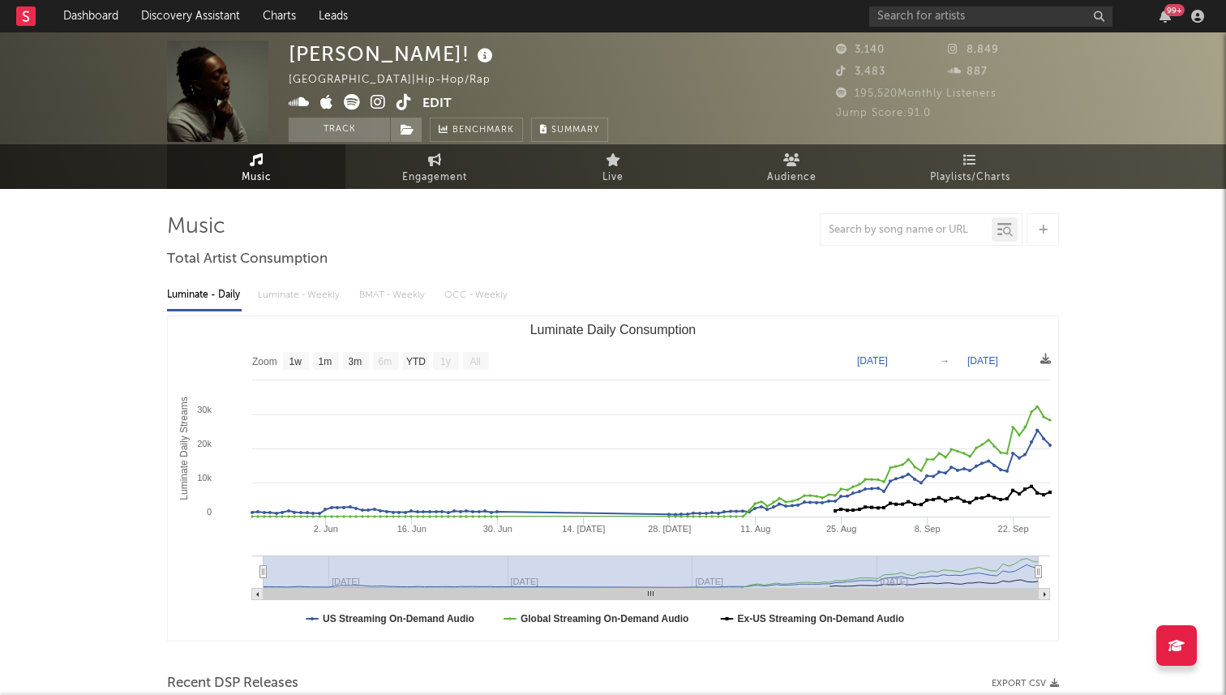
scroll to position [0, 0]
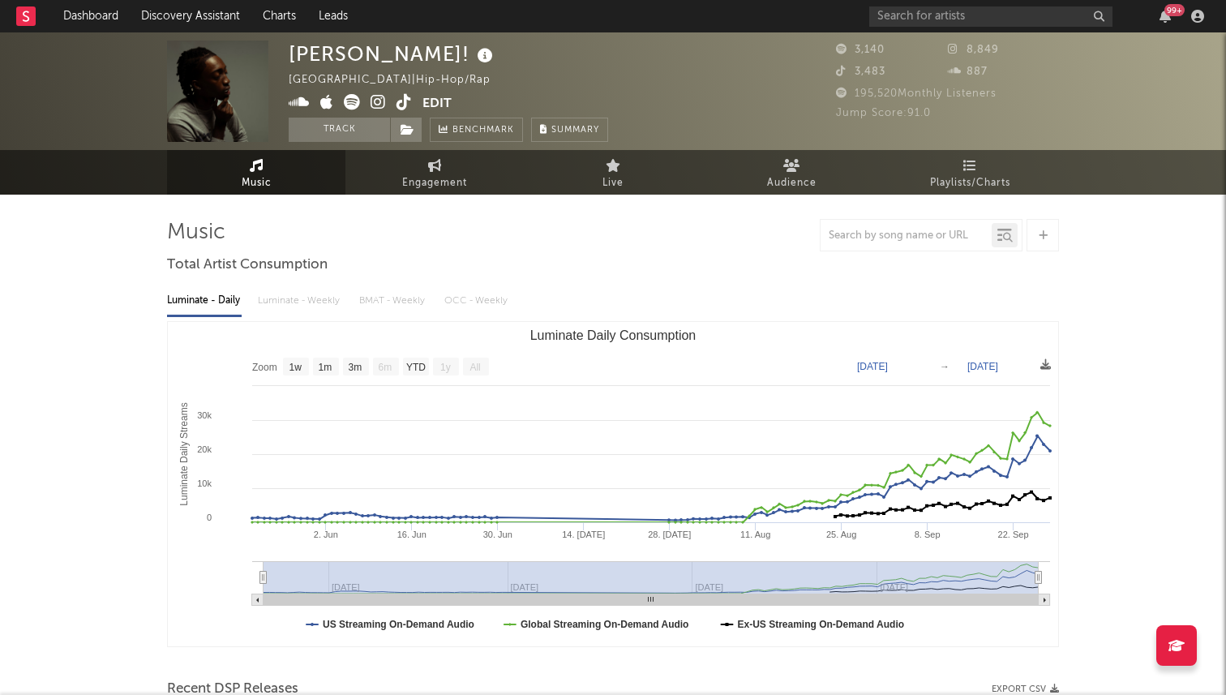
click at [398, 100] on icon at bounding box center [404, 102] width 15 height 16
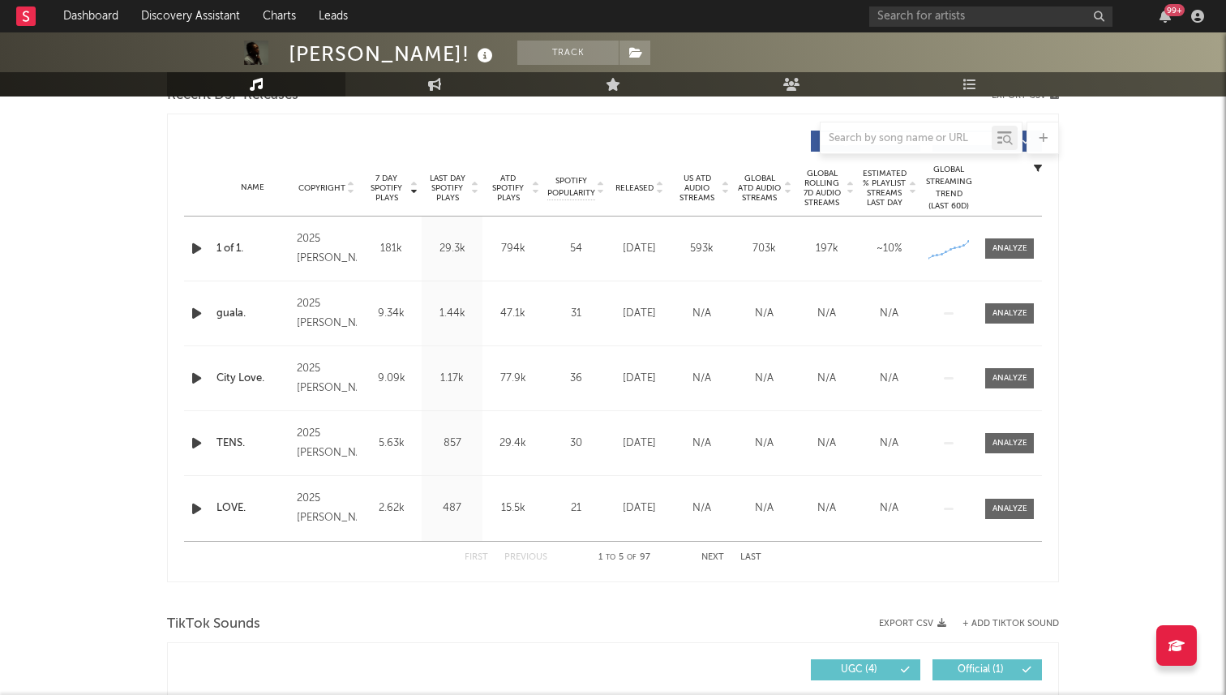
scroll to position [592, 0]
click at [709, 557] on button "Next" at bounding box center [712, 559] width 23 height 9
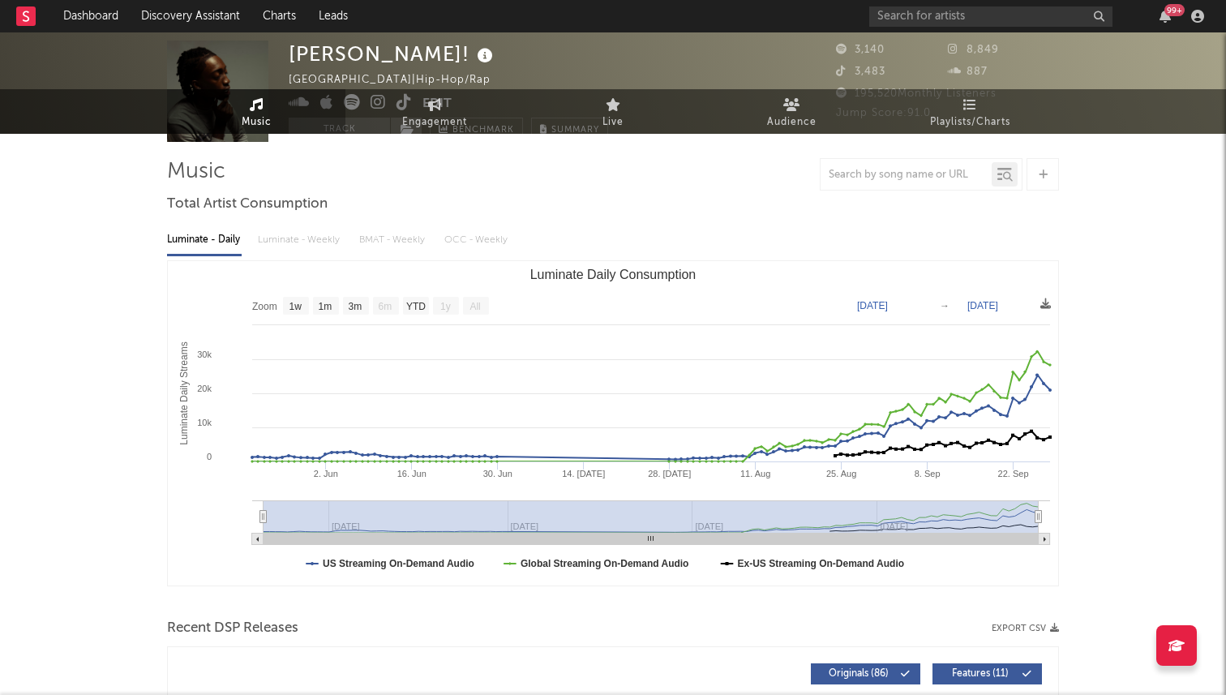
scroll to position [0, 0]
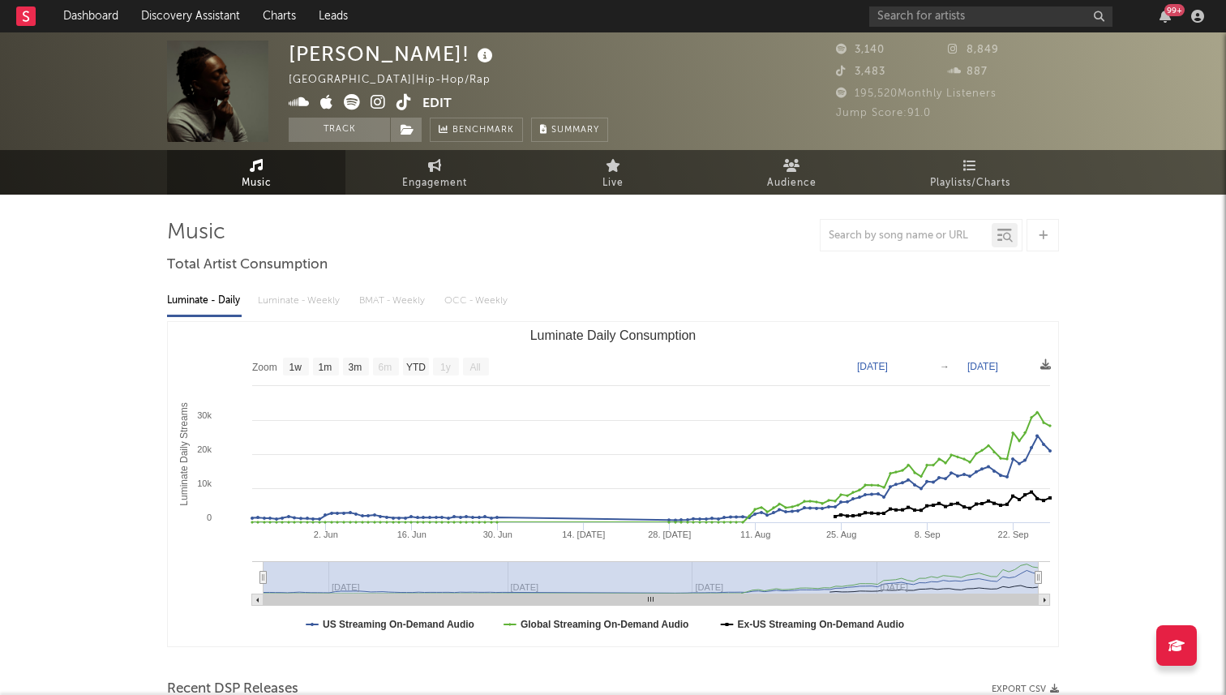
click at [375, 99] on icon at bounding box center [378, 102] width 15 height 16
click at [925, 17] on input "text" at bounding box center [990, 16] width 243 height 20
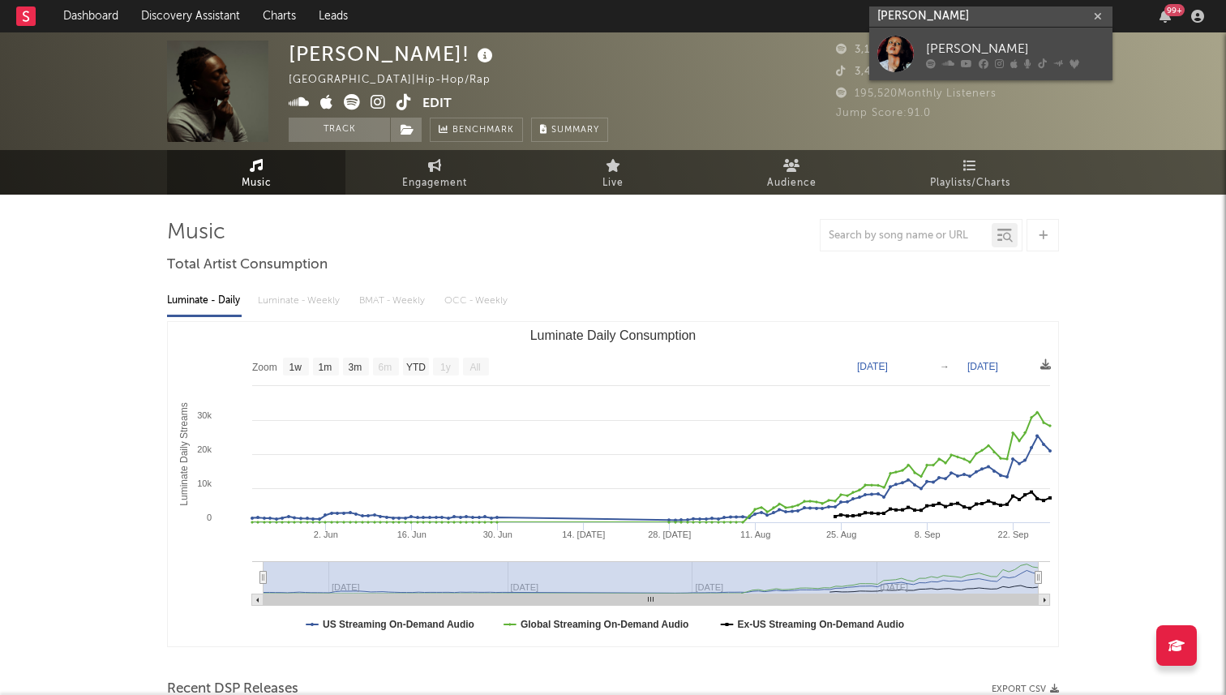
type input "rebecca black"
click at [931, 62] on icon at bounding box center [931, 63] width 10 height 10
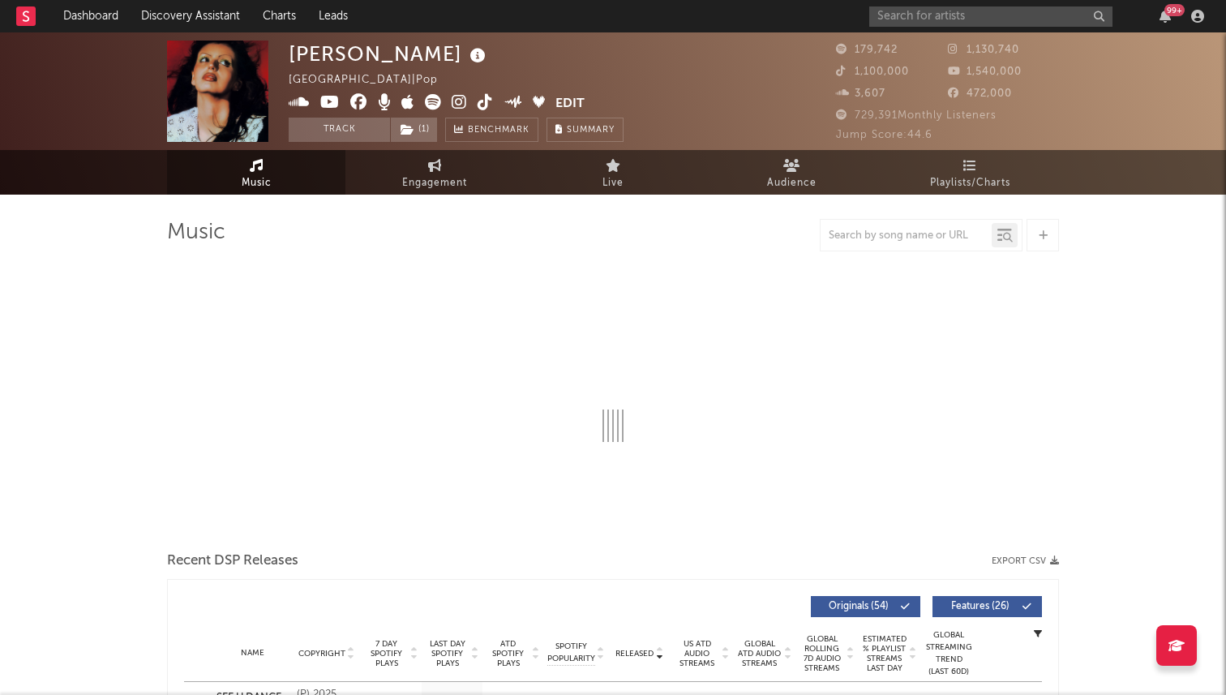
select select "6m"
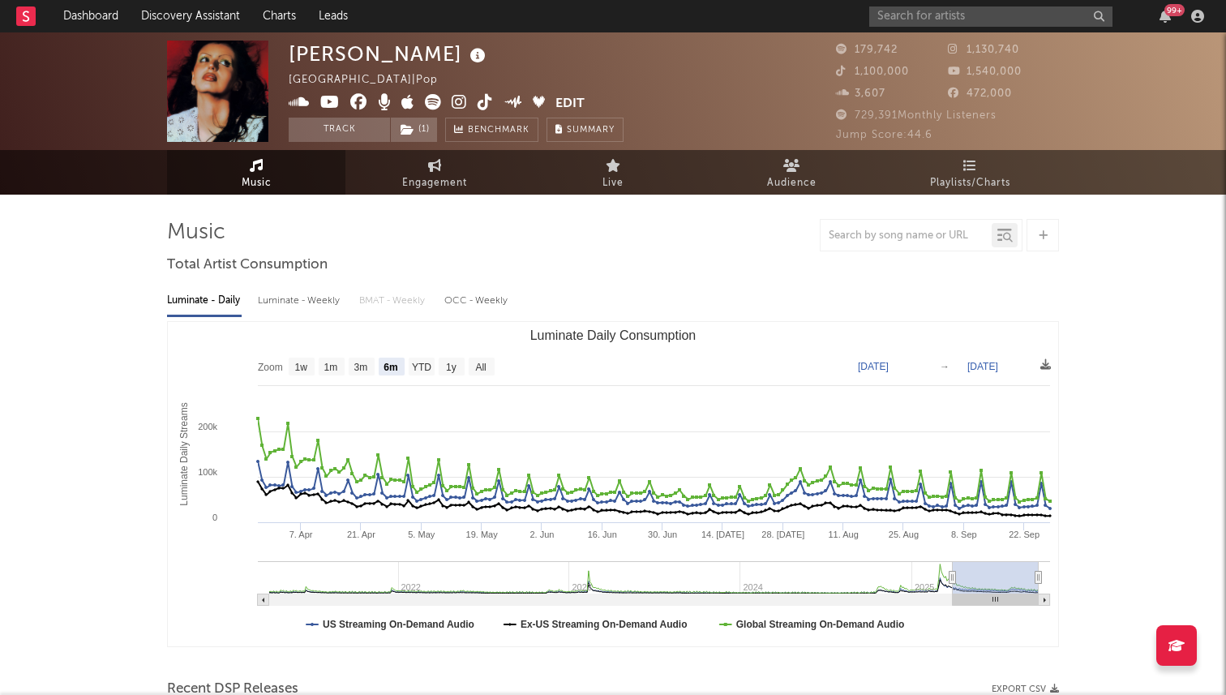
click at [431, 101] on icon at bounding box center [433, 102] width 16 height 16
click at [465, 105] on icon at bounding box center [459, 102] width 15 height 16
click at [480, 96] on icon at bounding box center [485, 102] width 15 height 16
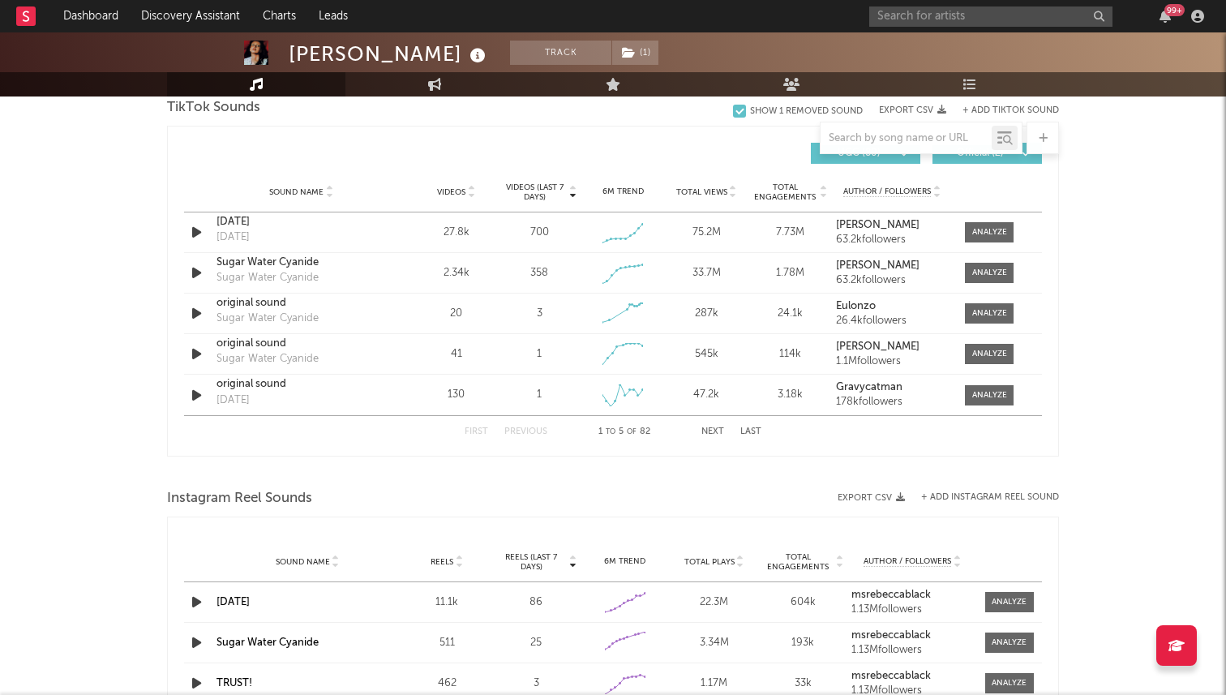
scroll to position [1104, 0]
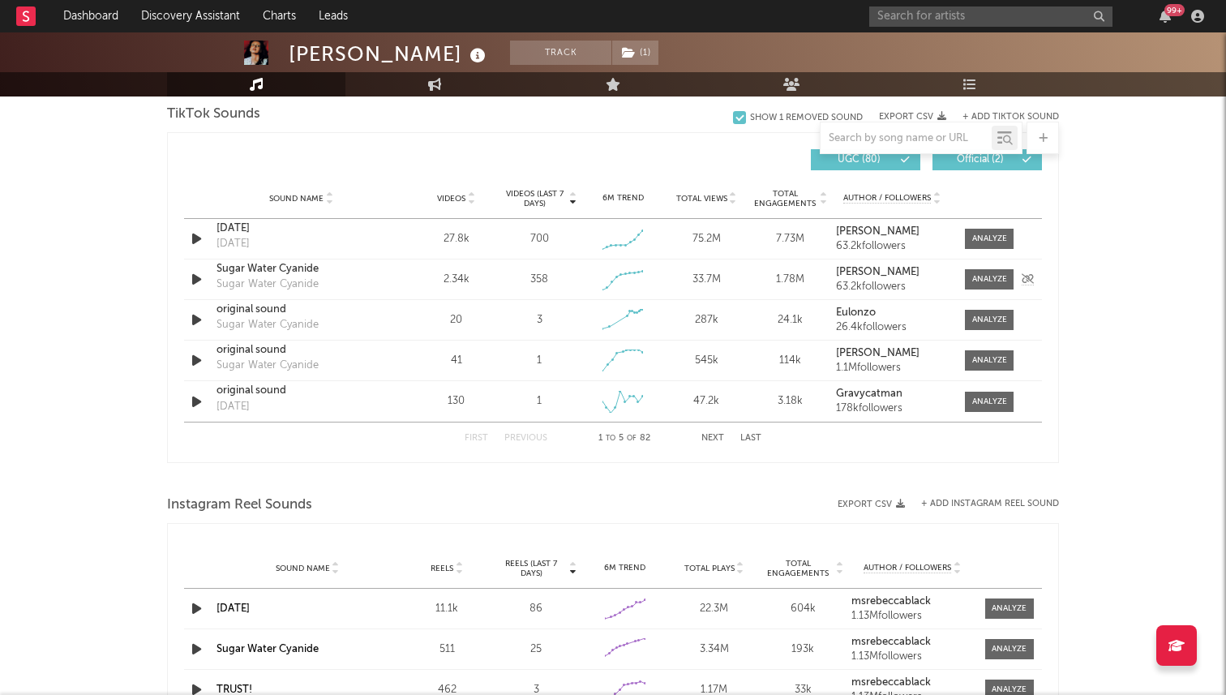
click at [259, 268] on div "Sugar Water Cyanide" at bounding box center [301, 269] width 169 height 16
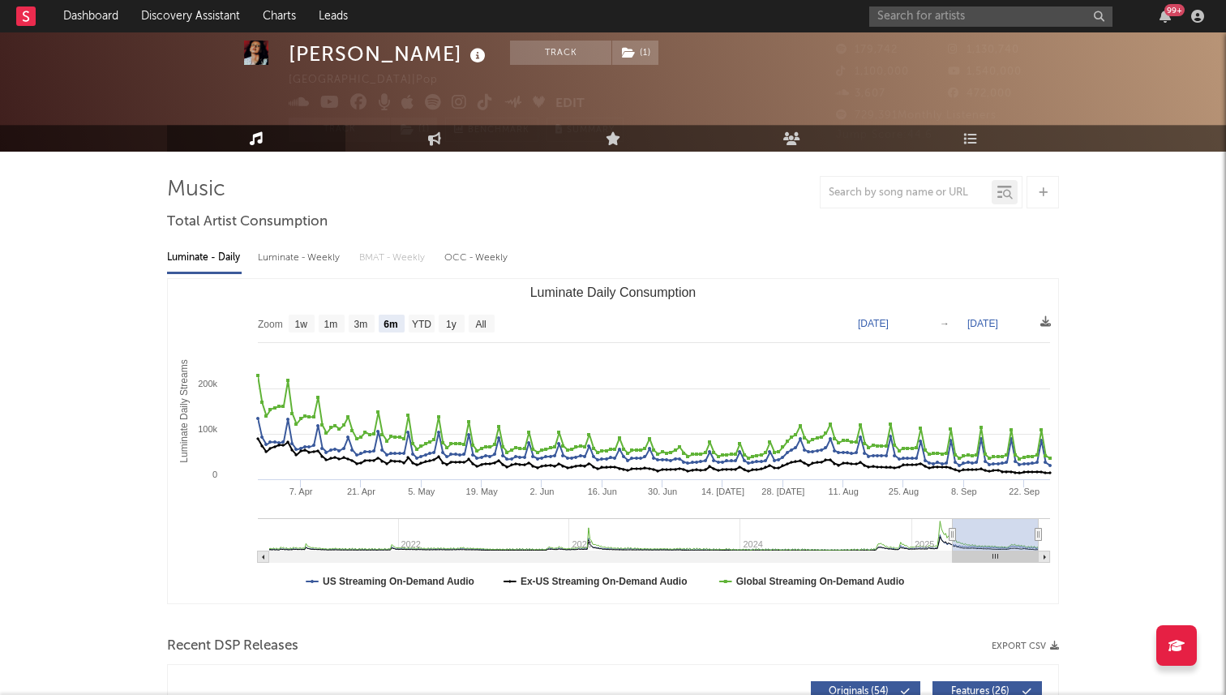
scroll to position [0, 0]
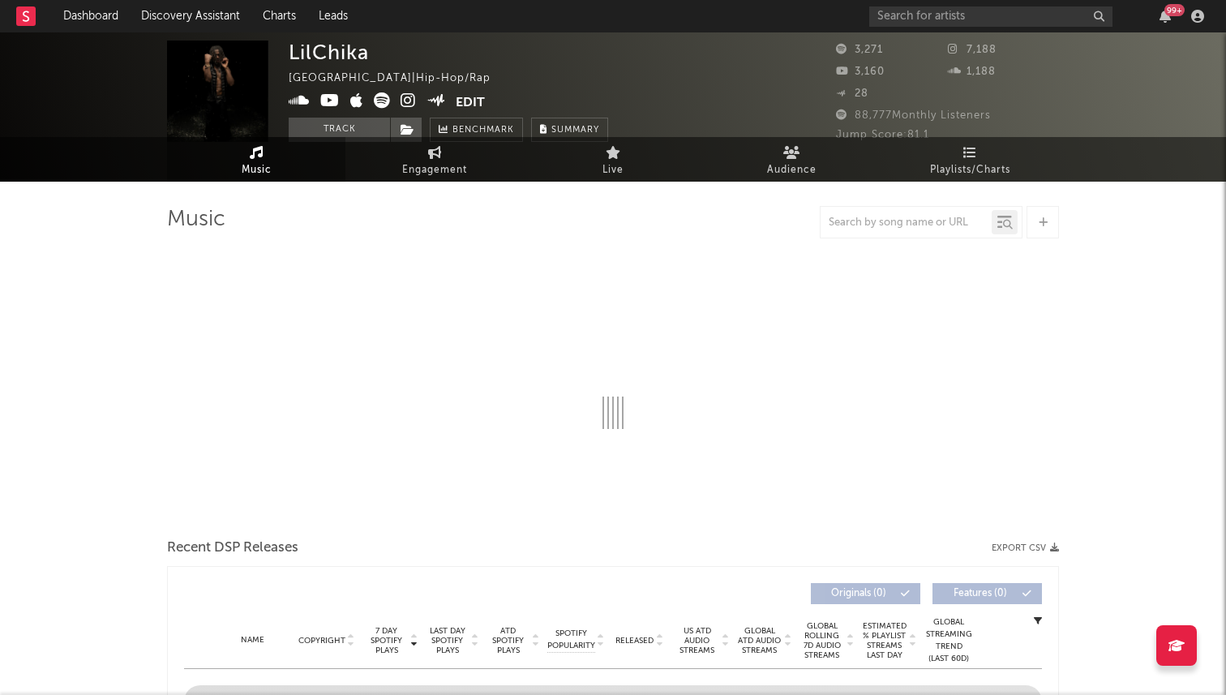
select select "1w"
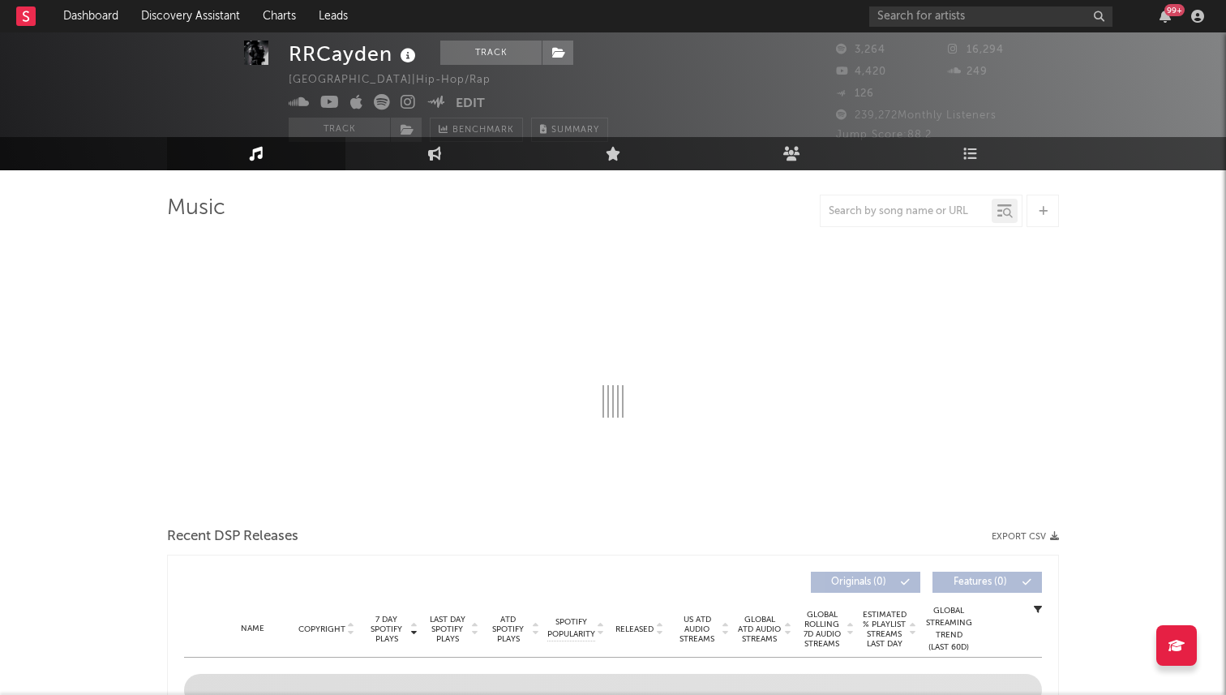
scroll to position [27, 0]
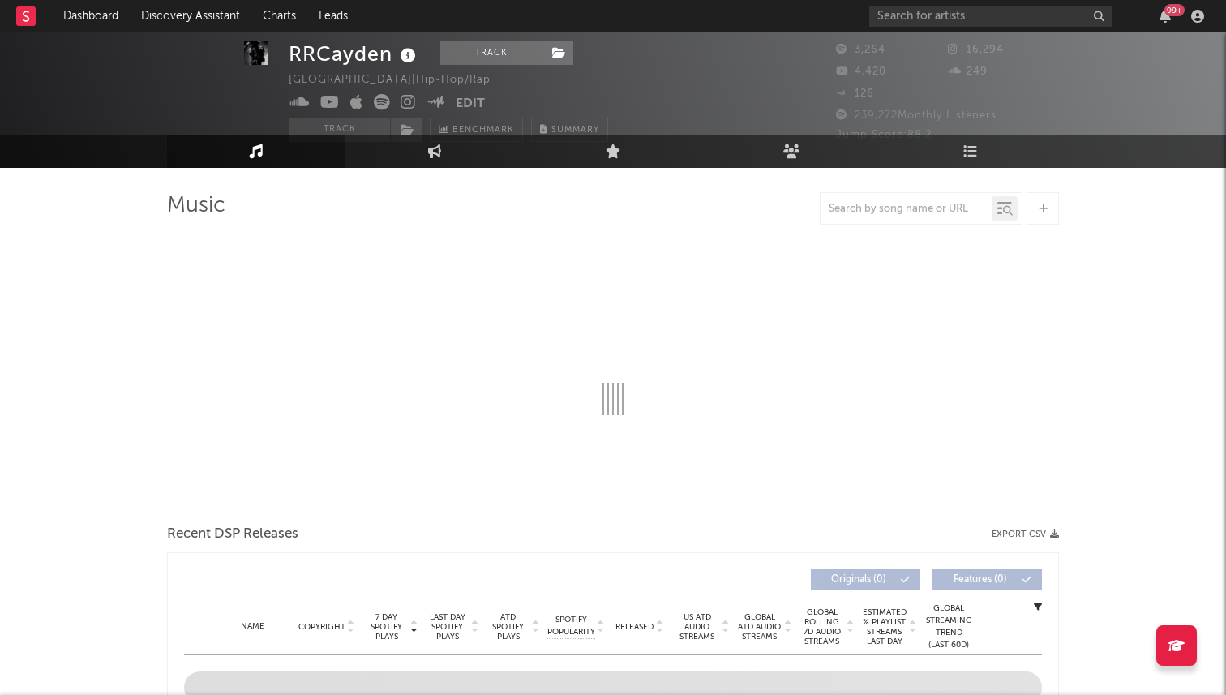
select select "6m"
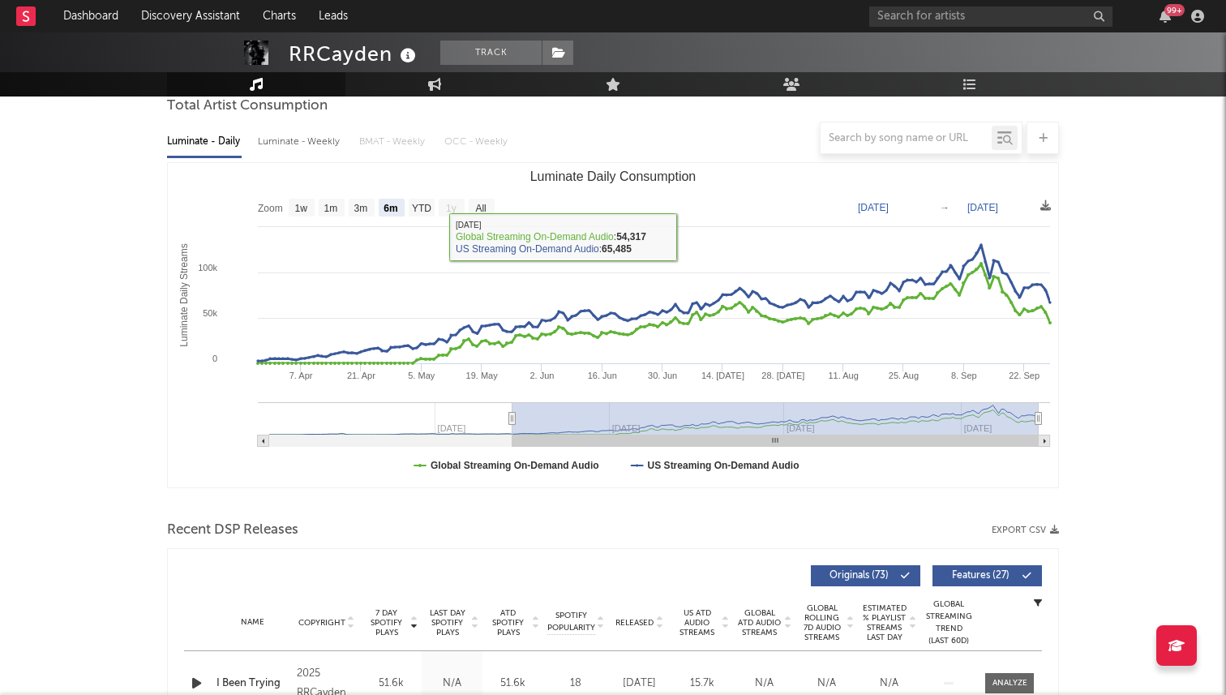
scroll to position [0, 0]
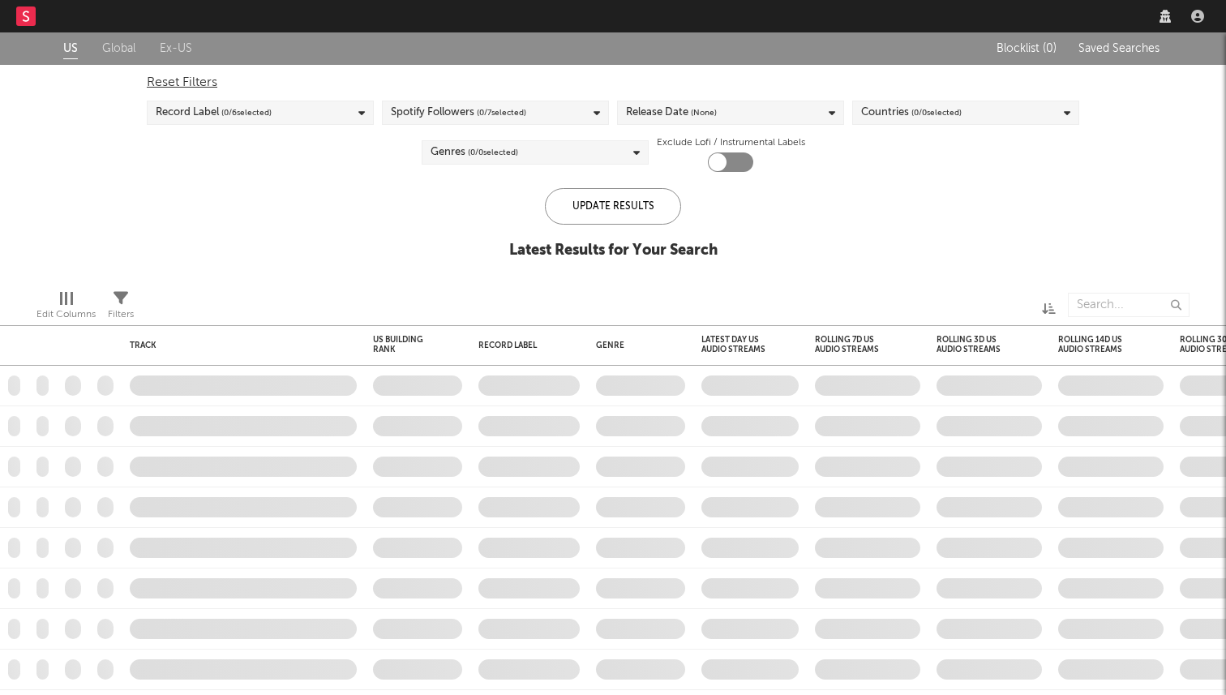
checkbox input "true"
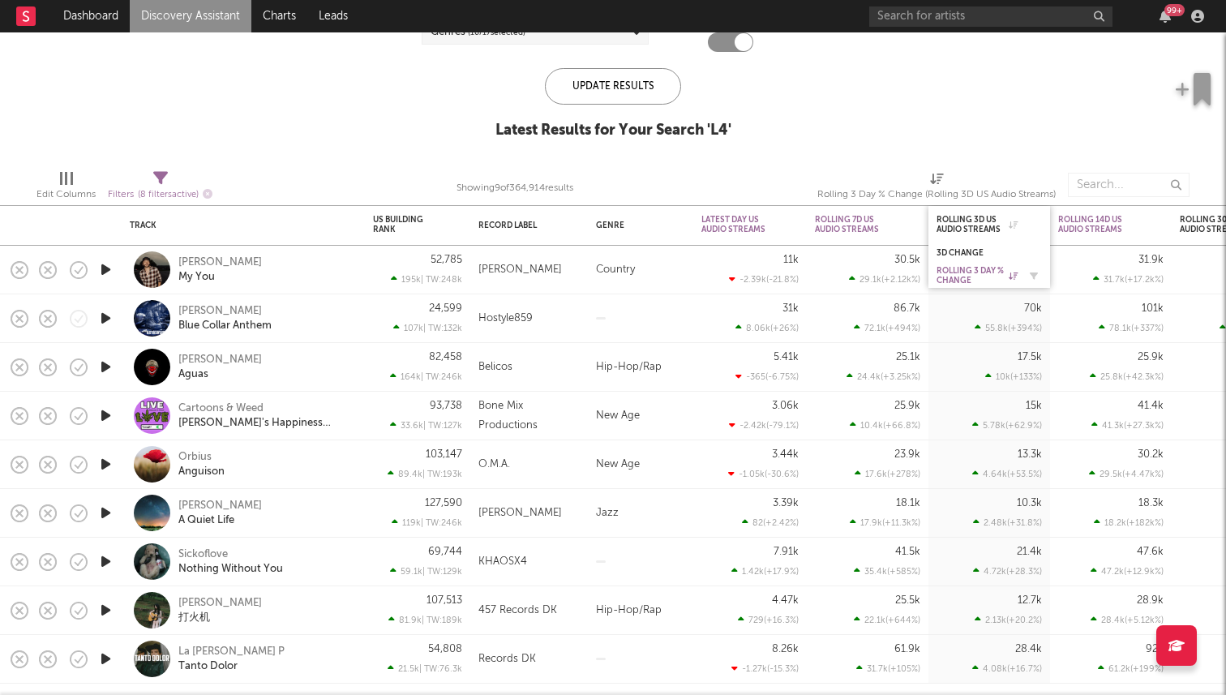
click at [959, 268] on div "Rolling 3 Day % Change" at bounding box center [977, 275] width 81 height 19
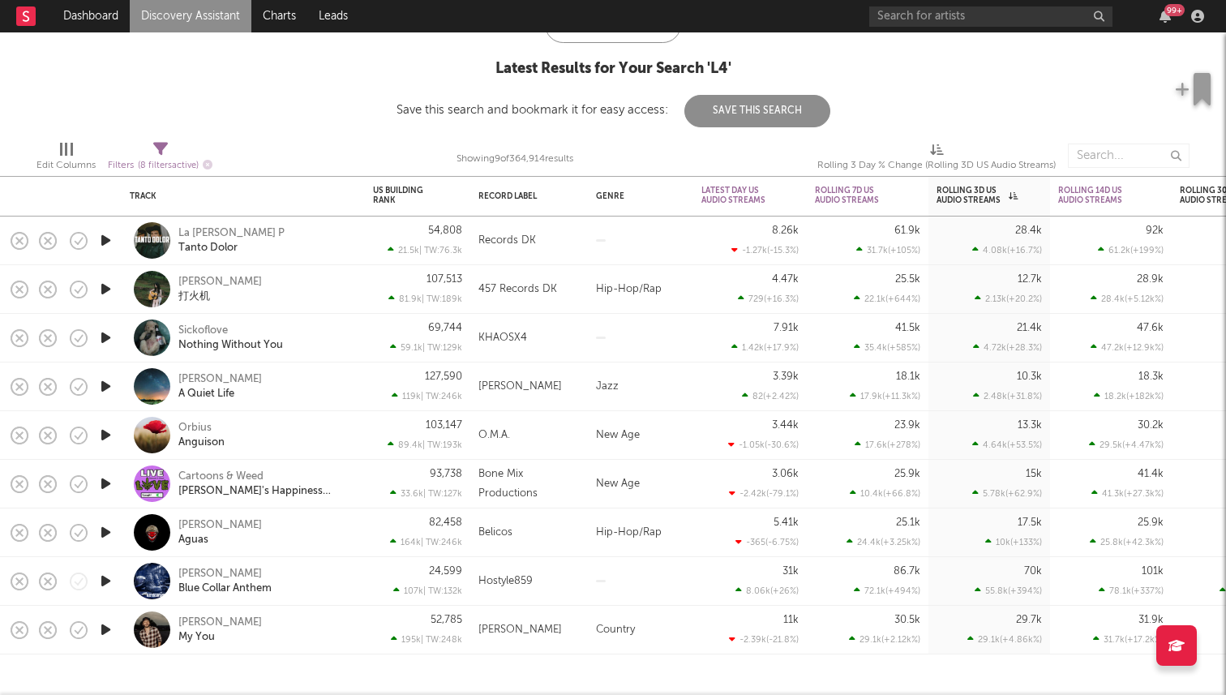
click at [103, 637] on icon "button" at bounding box center [105, 630] width 17 height 20
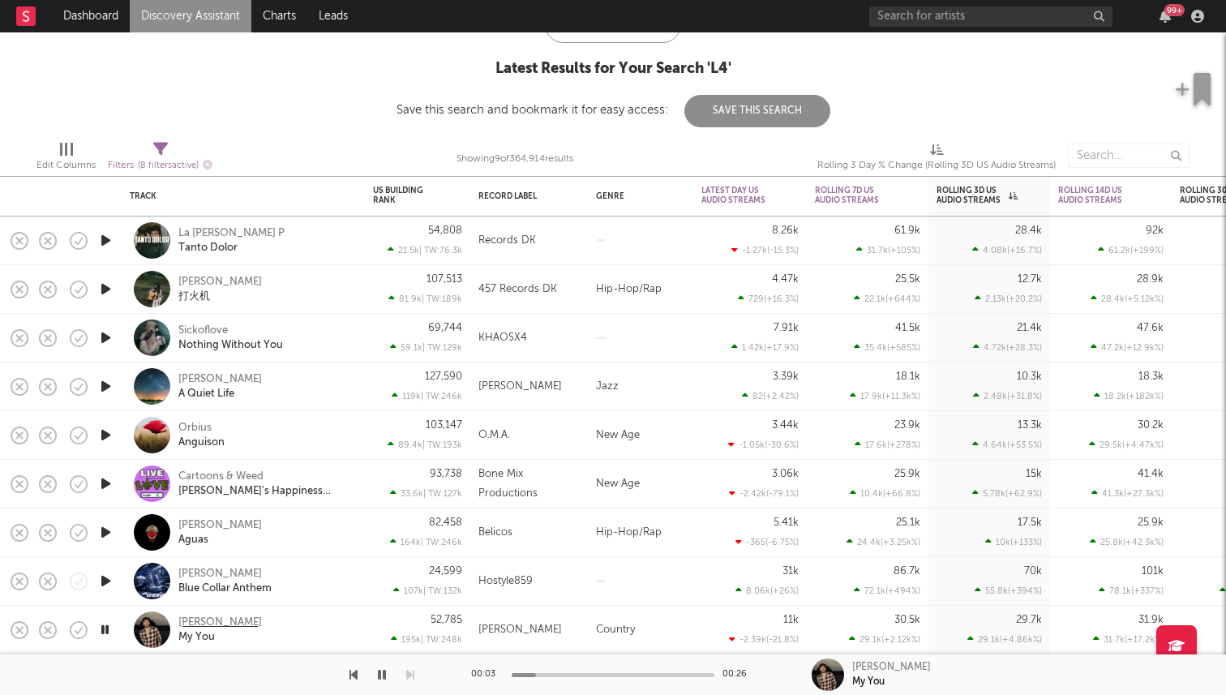
click at [198, 627] on div "[PERSON_NAME]" at bounding box center [220, 622] width 84 height 15
click at [384, 677] on icon "button" at bounding box center [382, 674] width 8 height 13
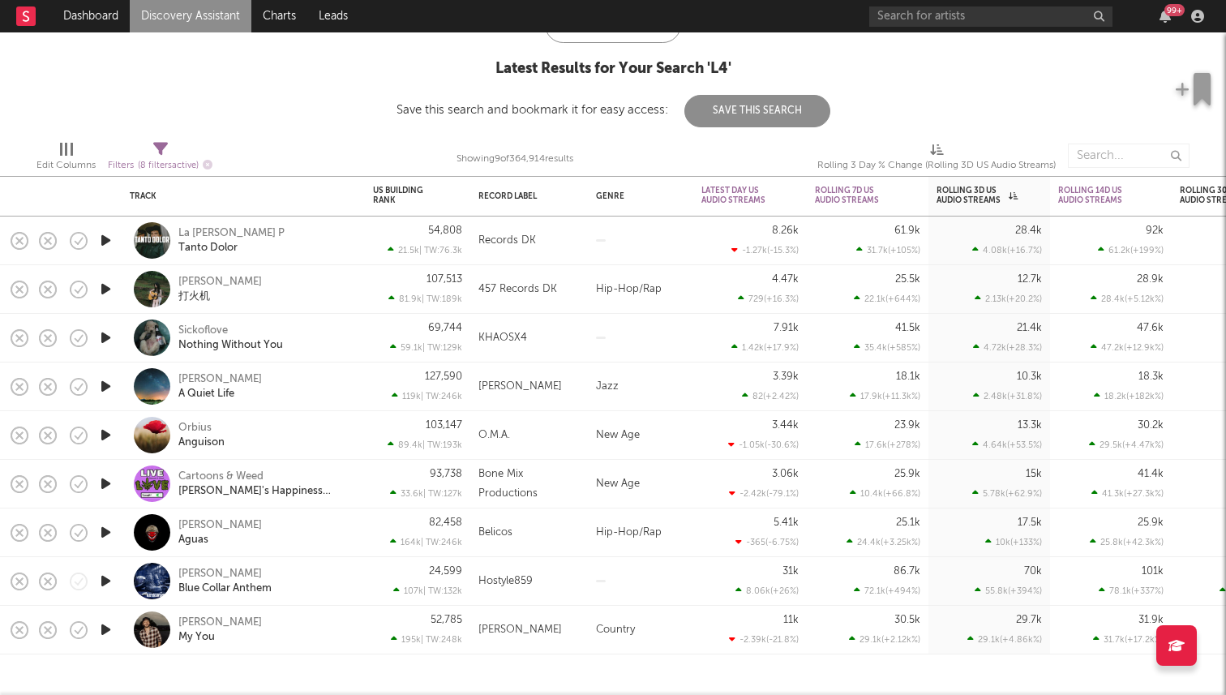
click at [107, 438] on icon "button" at bounding box center [105, 435] width 17 height 20
click at [610, 675] on div at bounding box center [613, 675] width 203 height 4
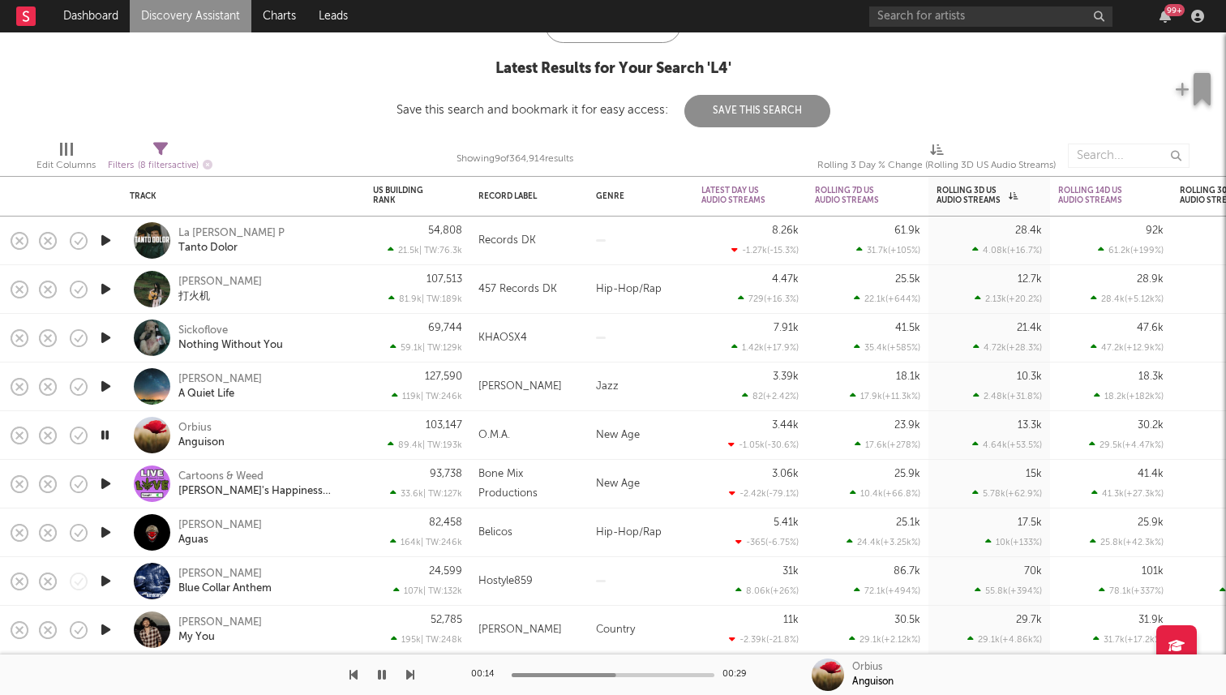
click at [101, 533] on icon "button" at bounding box center [105, 532] width 17 height 20
click at [114, 534] on div at bounding box center [105, 532] width 32 height 49
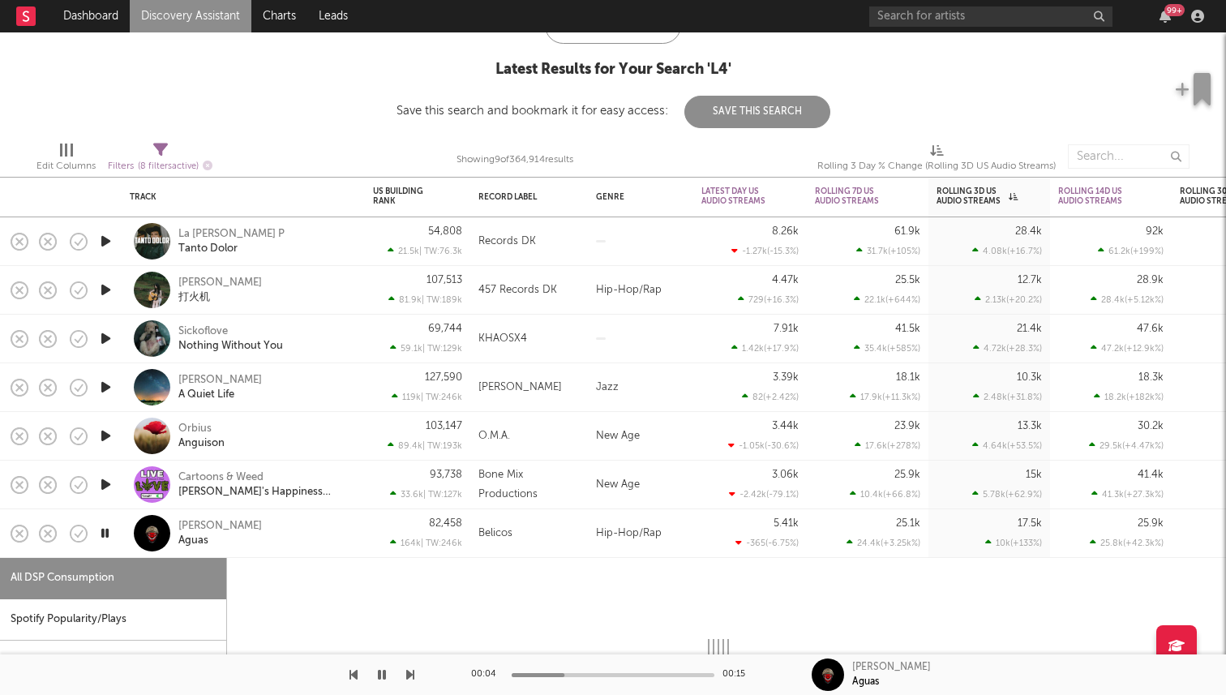
select select "1w"
click at [102, 525] on icon "button" at bounding box center [104, 533] width 15 height 20
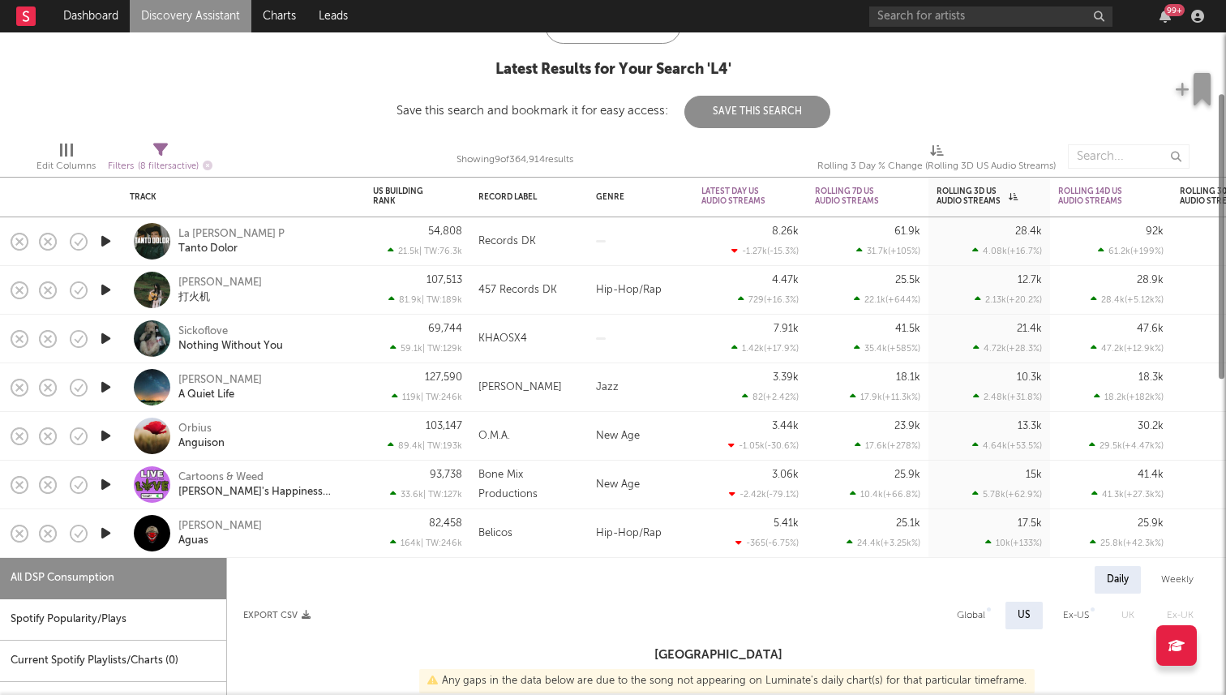
click at [125, 538] on div "Juanito Pistolas Aguas" at bounding box center [243, 533] width 243 height 49
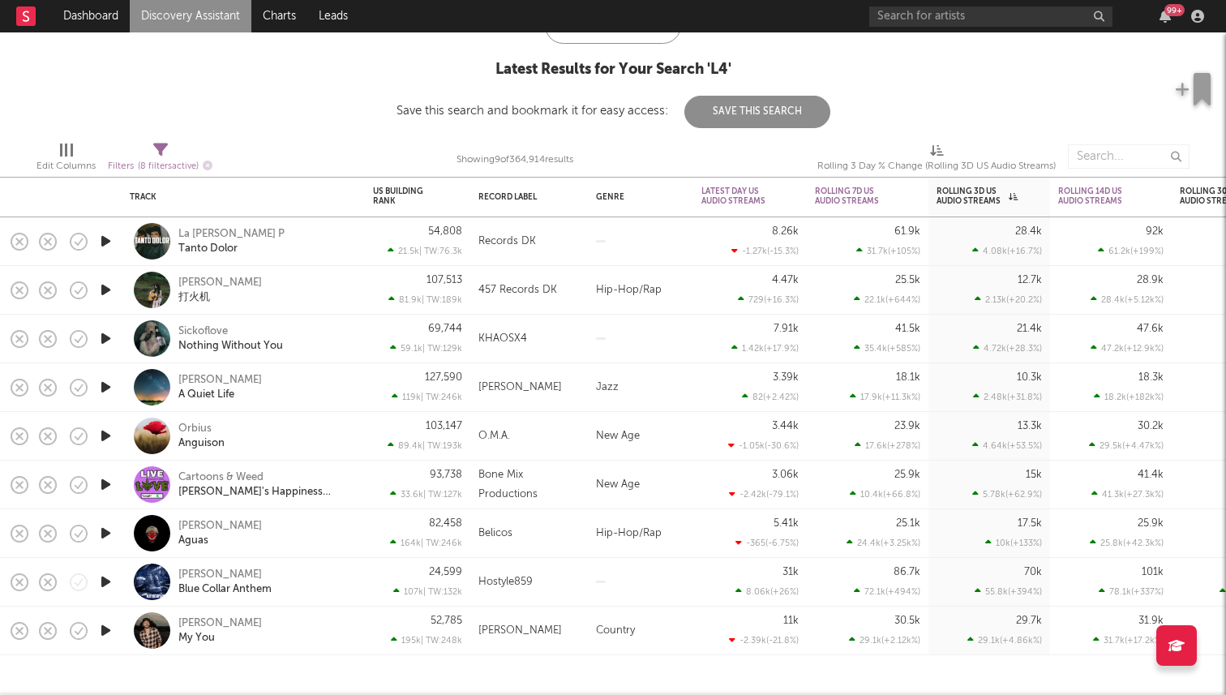
click at [107, 341] on icon "button" at bounding box center [105, 338] width 17 height 20
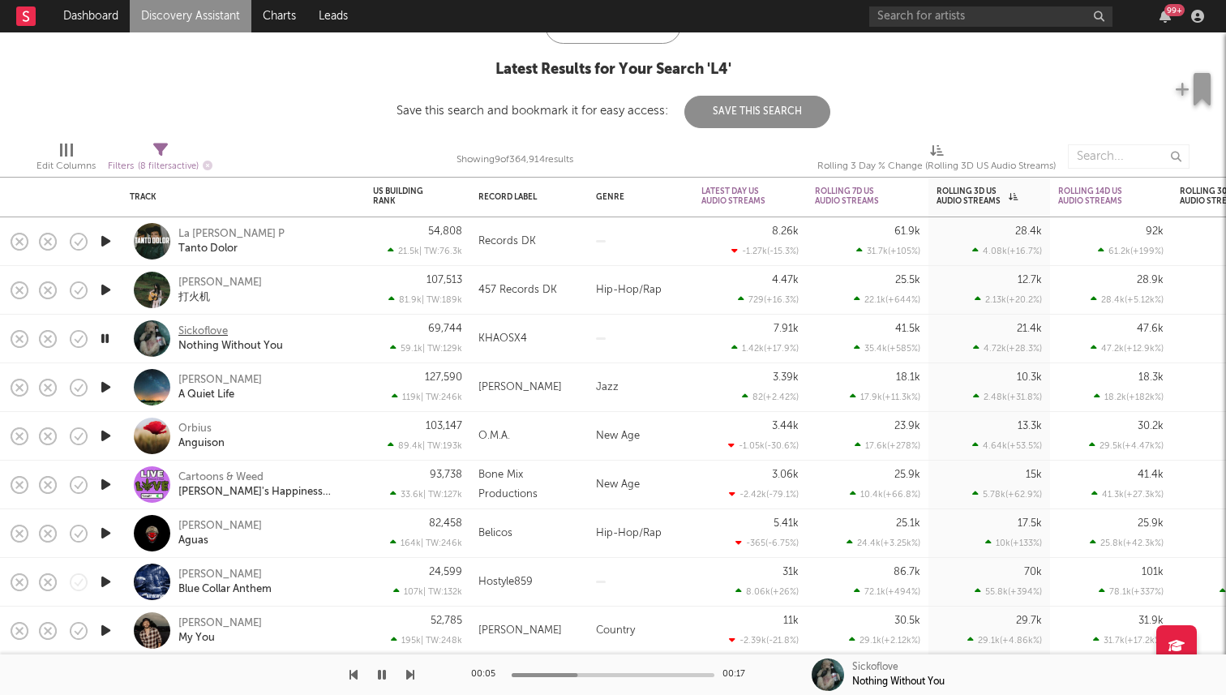
click at [208, 328] on div "Sickoflove" at bounding box center [202, 331] width 49 height 15
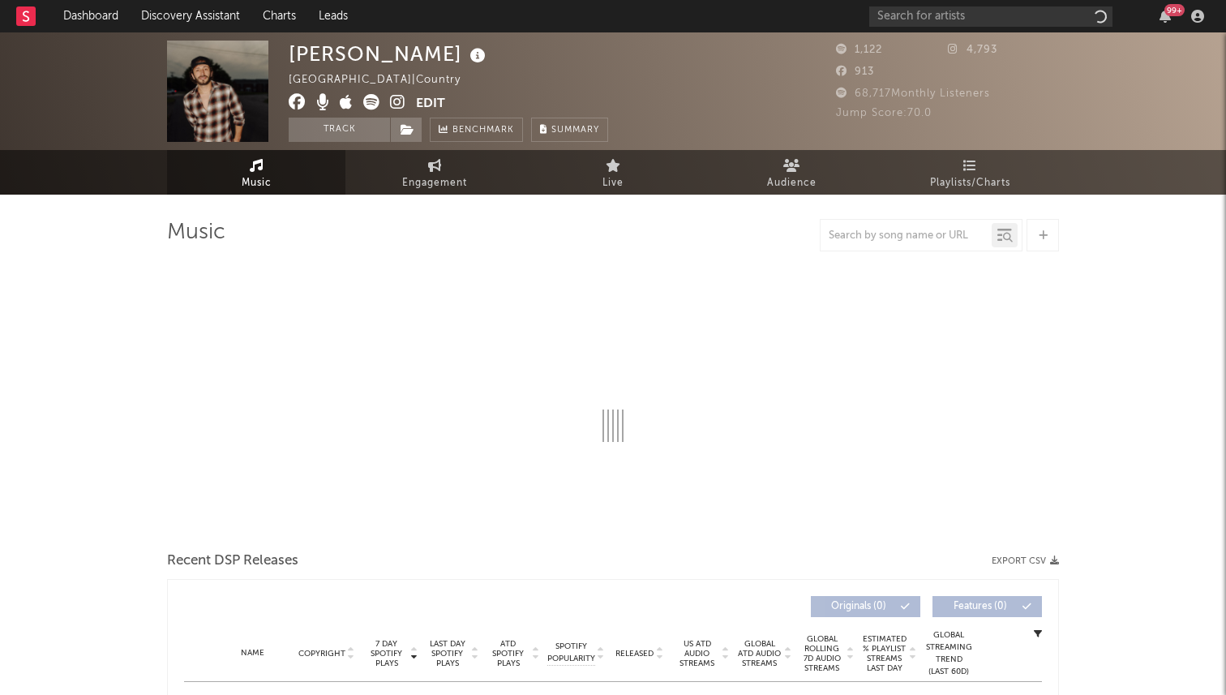
select select "6m"
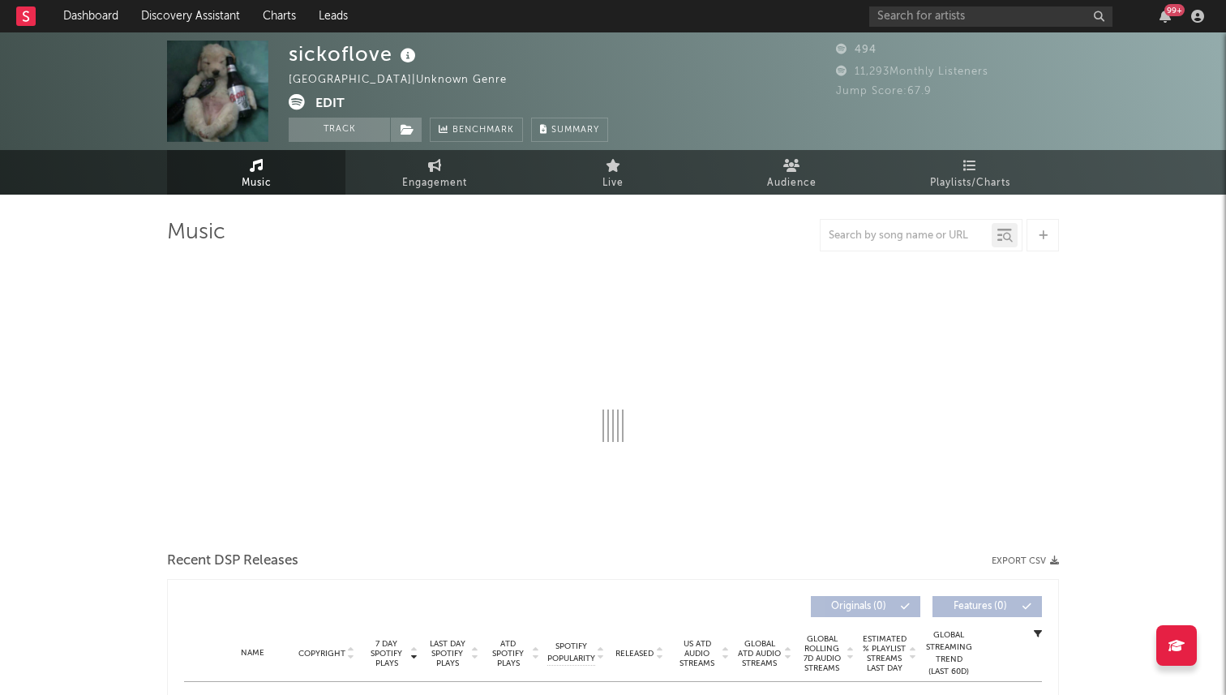
select select "6m"
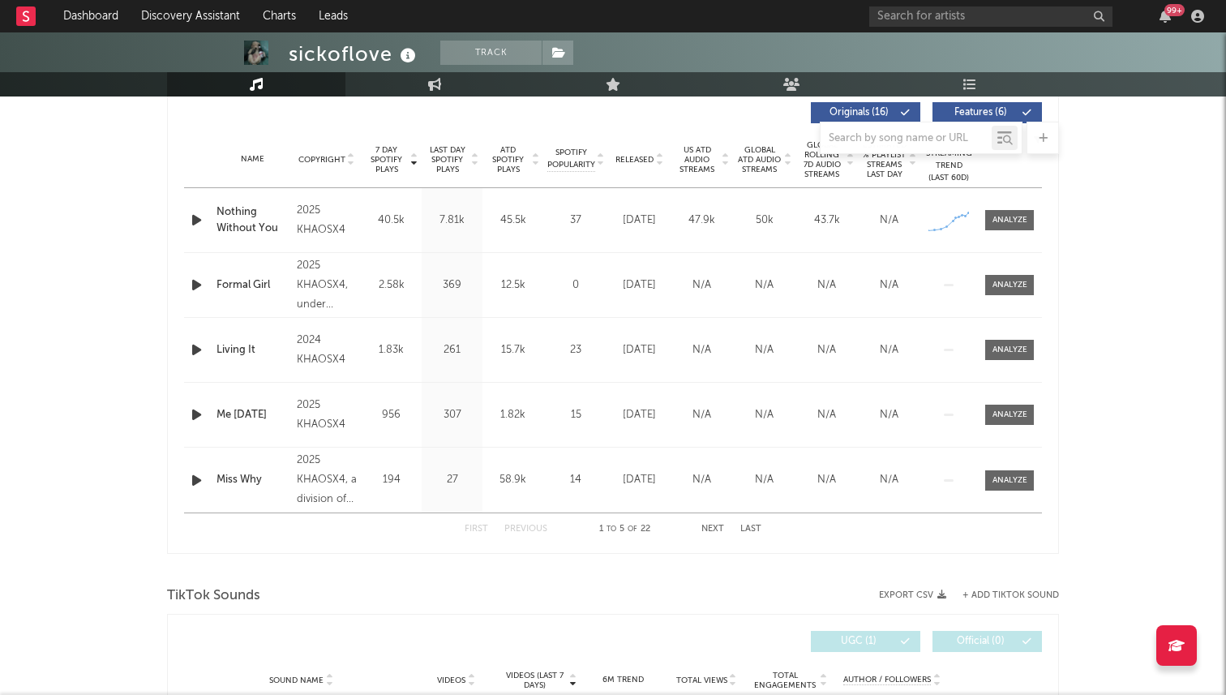
scroll to position [787, 0]
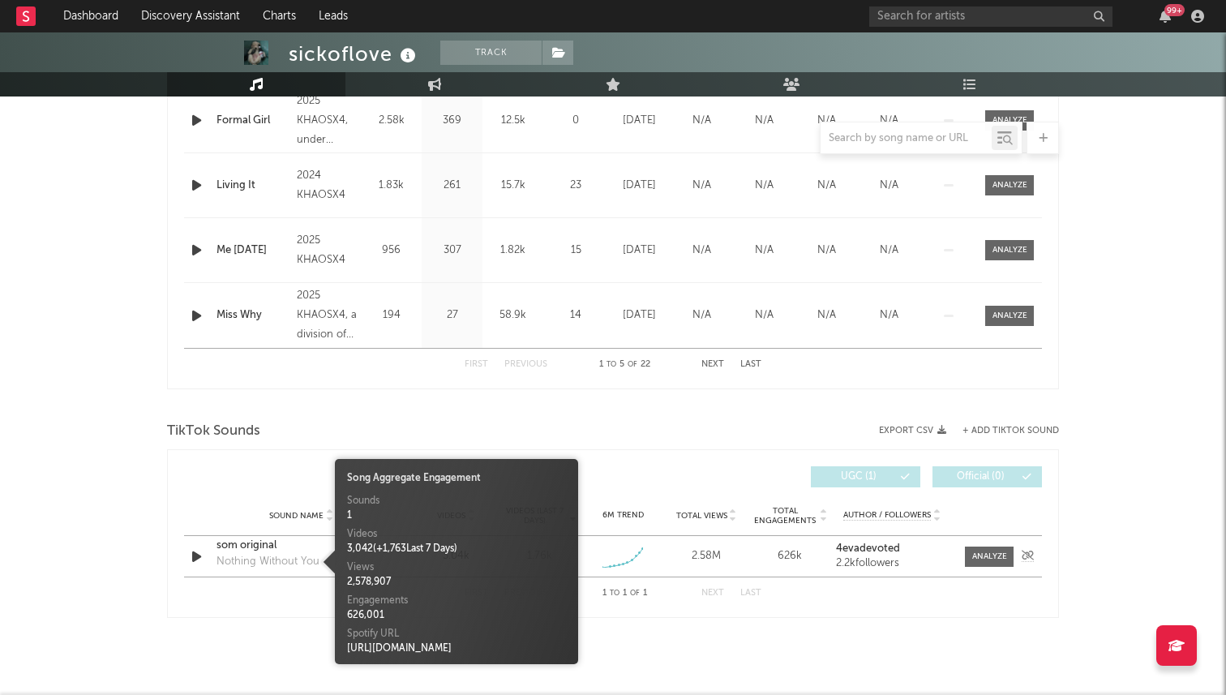
click at [248, 555] on div "Nothing Without You" at bounding box center [268, 562] width 103 height 16
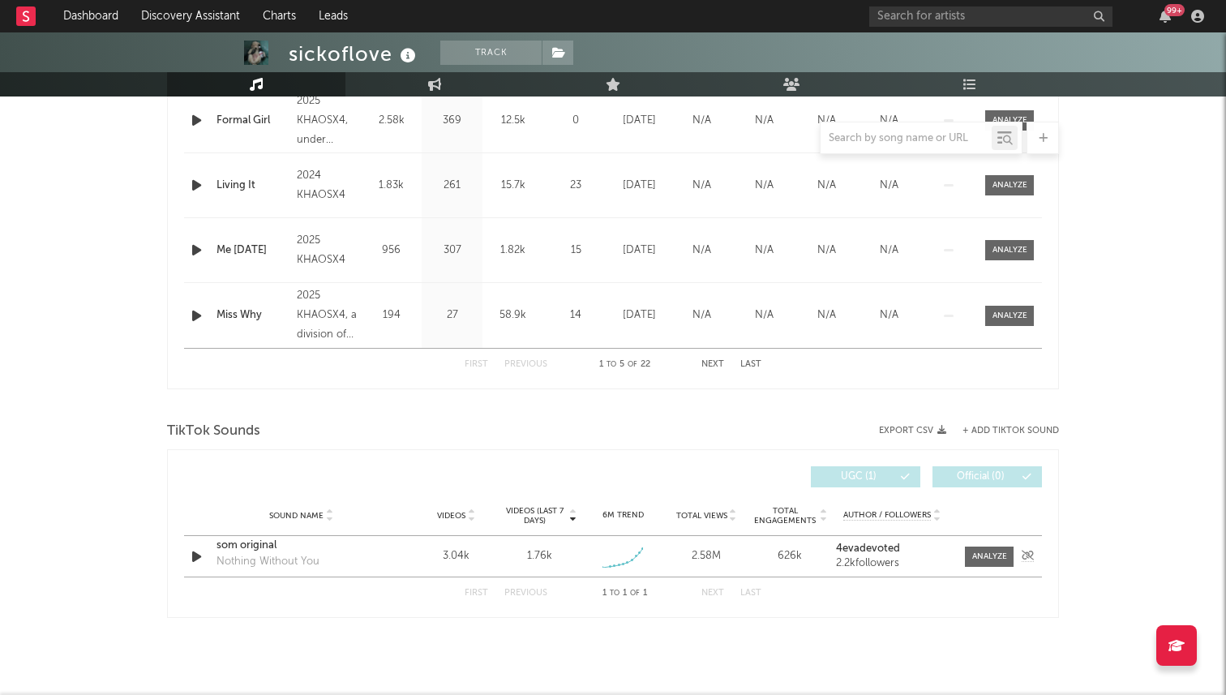
click at [253, 547] on div "som original" at bounding box center [301, 546] width 169 height 16
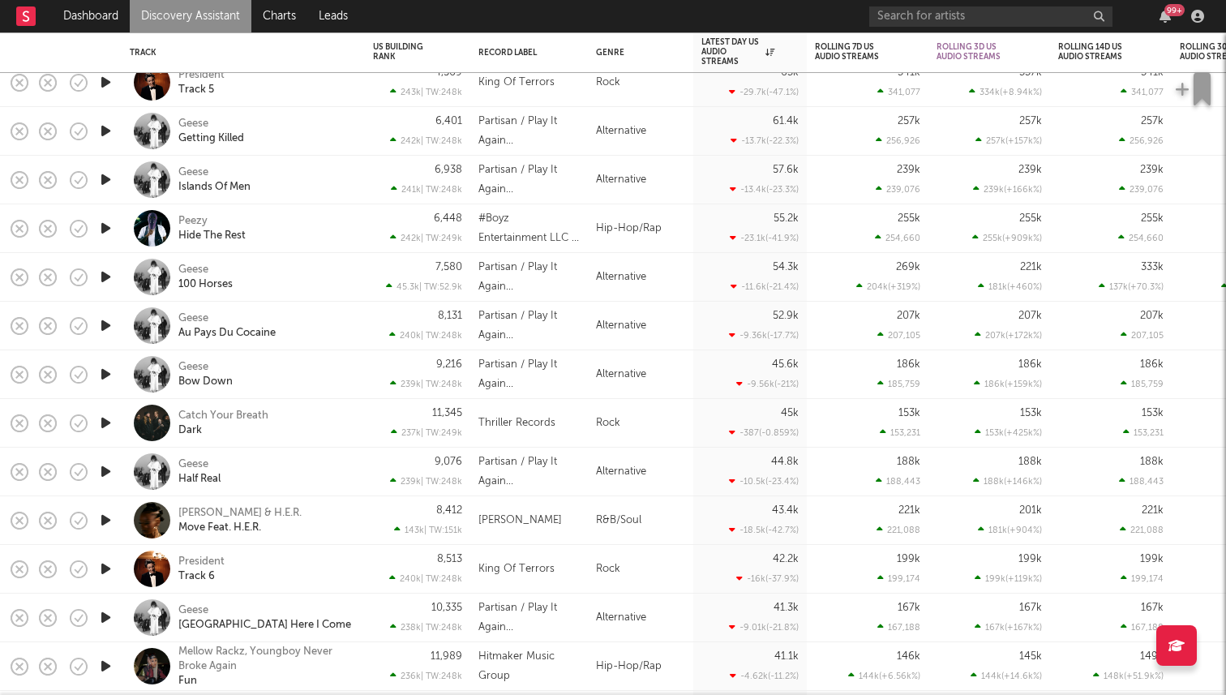
click at [106, 233] on icon "button" at bounding box center [105, 228] width 17 height 20
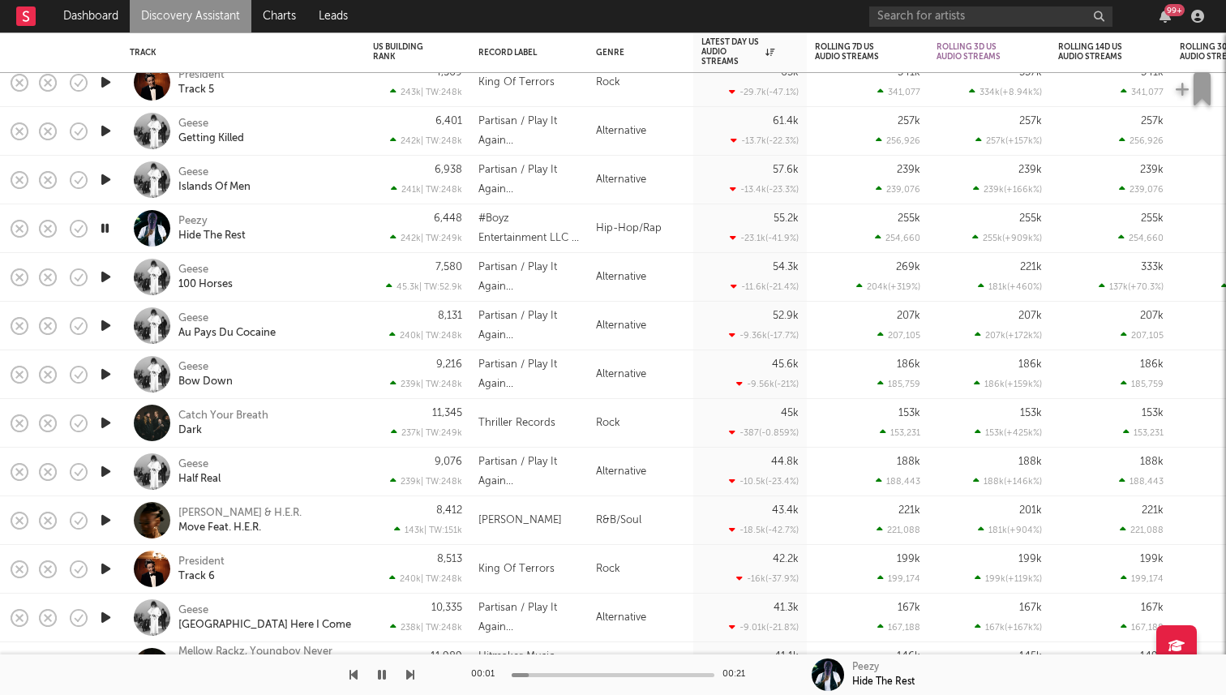
click at [106, 233] on icon "button" at bounding box center [104, 228] width 15 height 20
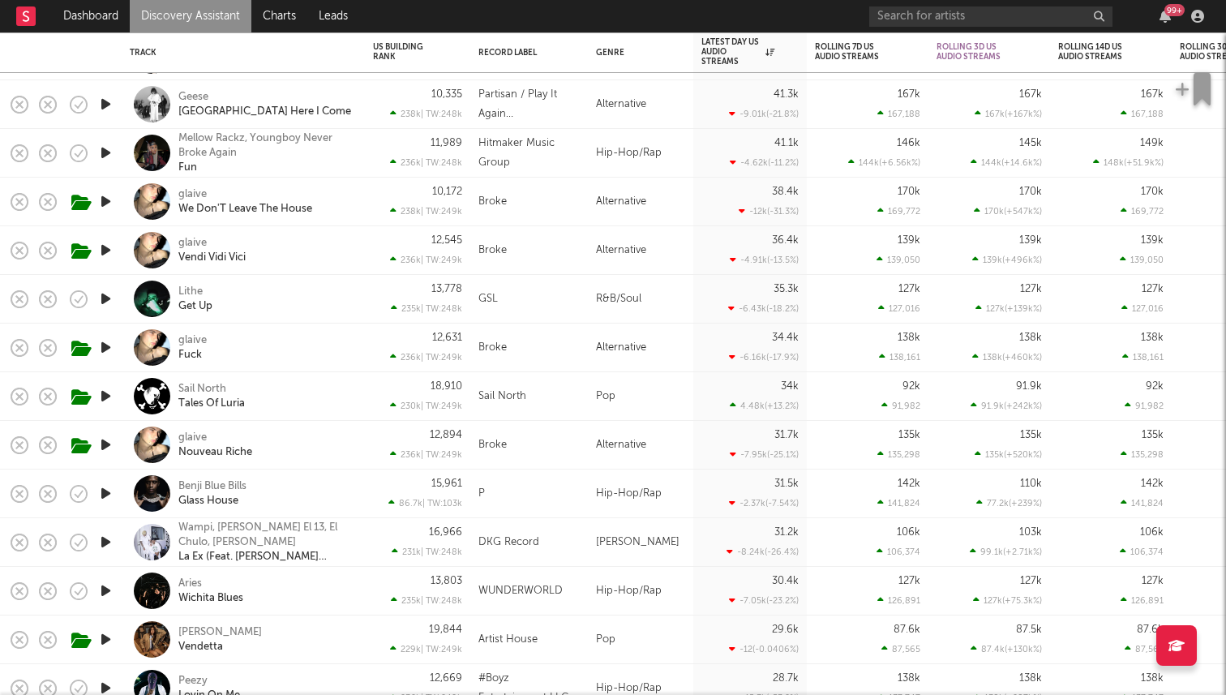
click at [108, 295] on icon "button" at bounding box center [105, 299] width 17 height 20
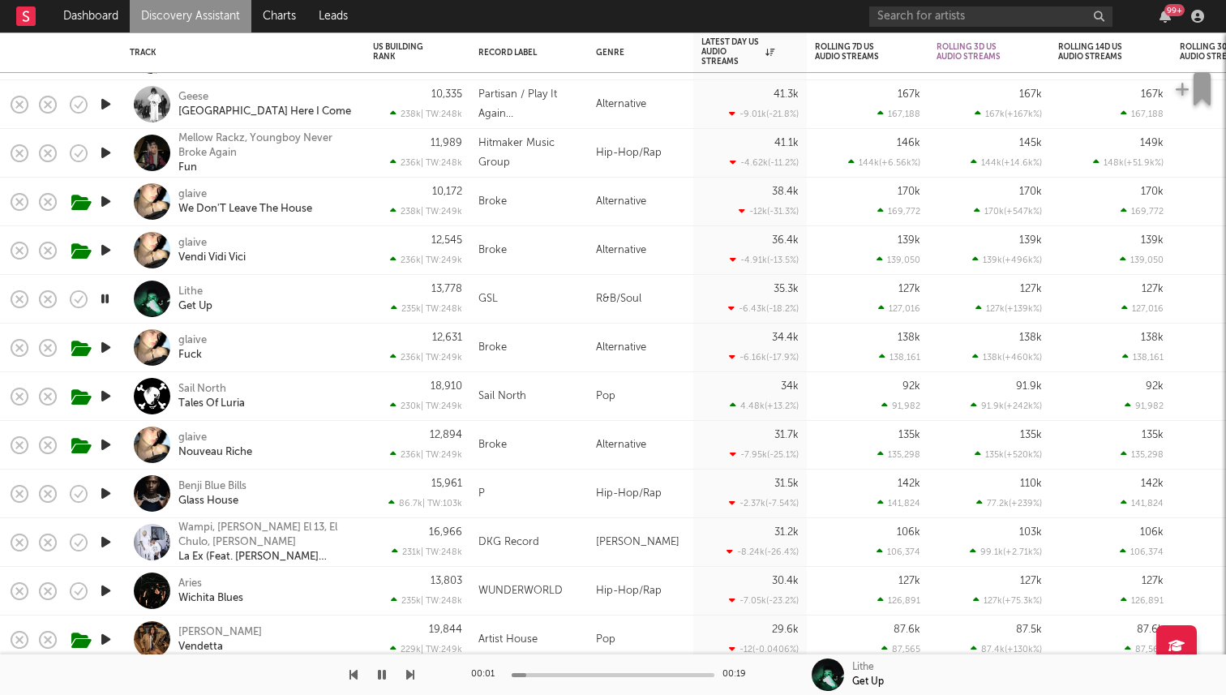
click at [105, 299] on icon "button" at bounding box center [104, 299] width 15 height 20
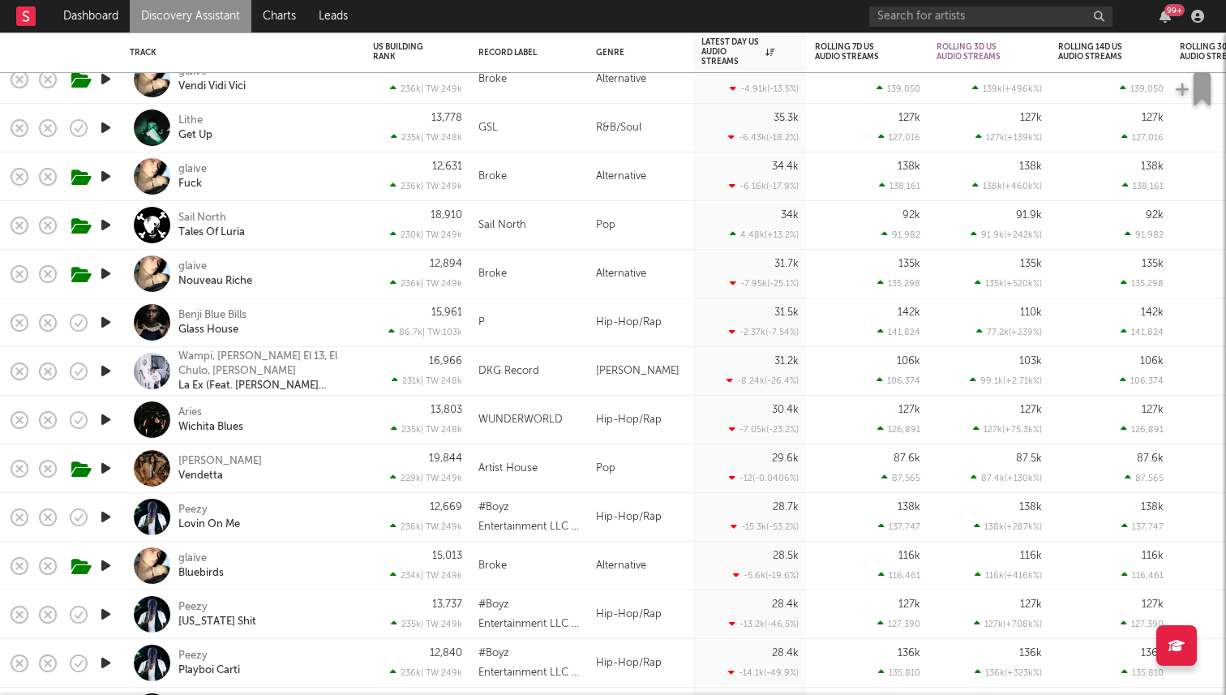
click at [106, 320] on icon "button" at bounding box center [105, 322] width 17 height 20
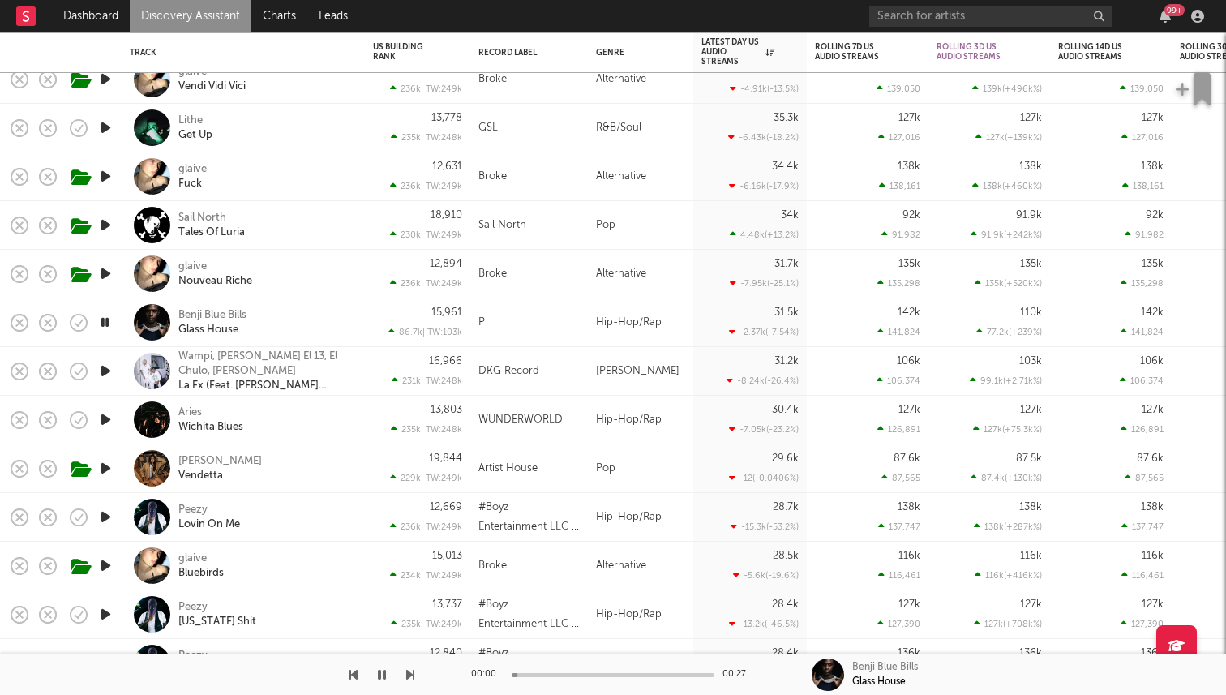
click at [106, 320] on icon "button" at bounding box center [104, 322] width 15 height 20
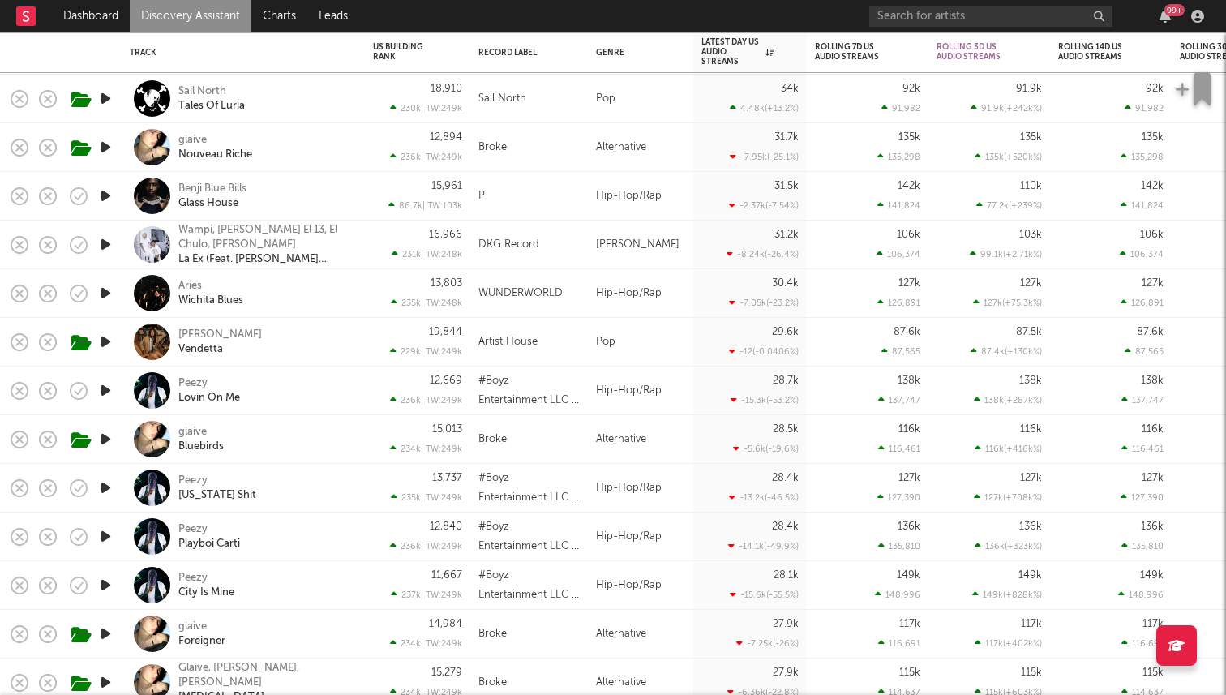
click at [106, 243] on icon "button" at bounding box center [105, 244] width 17 height 20
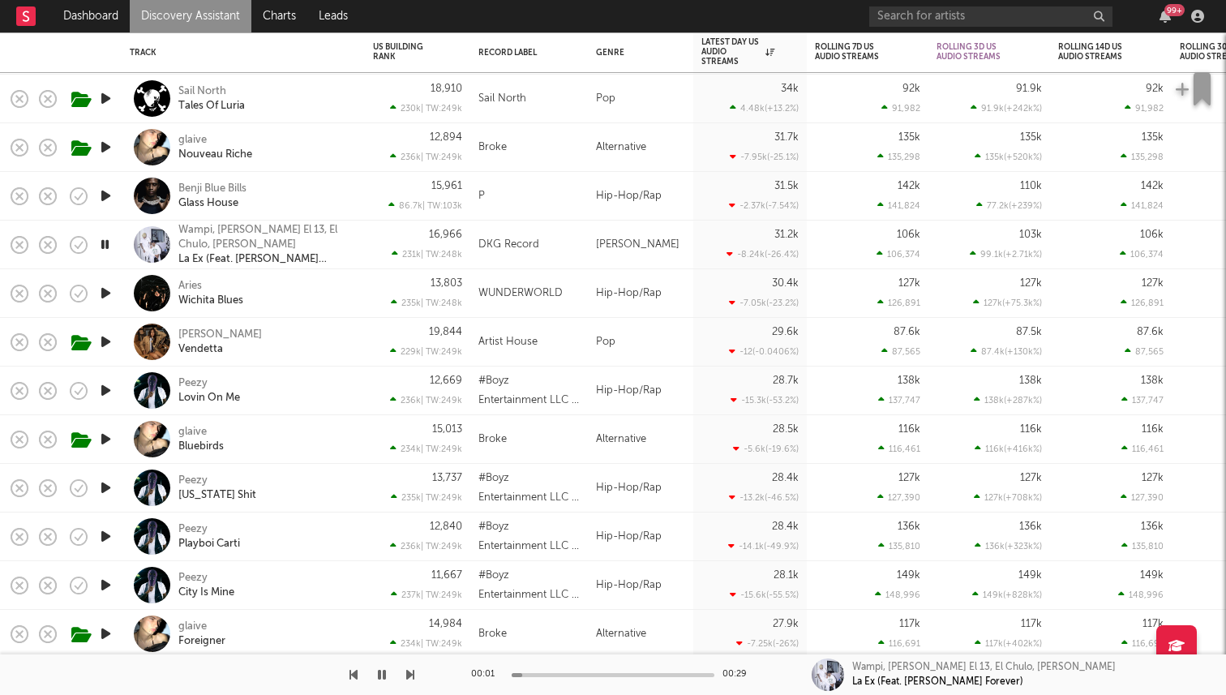
click at [106, 243] on icon "button" at bounding box center [104, 244] width 15 height 20
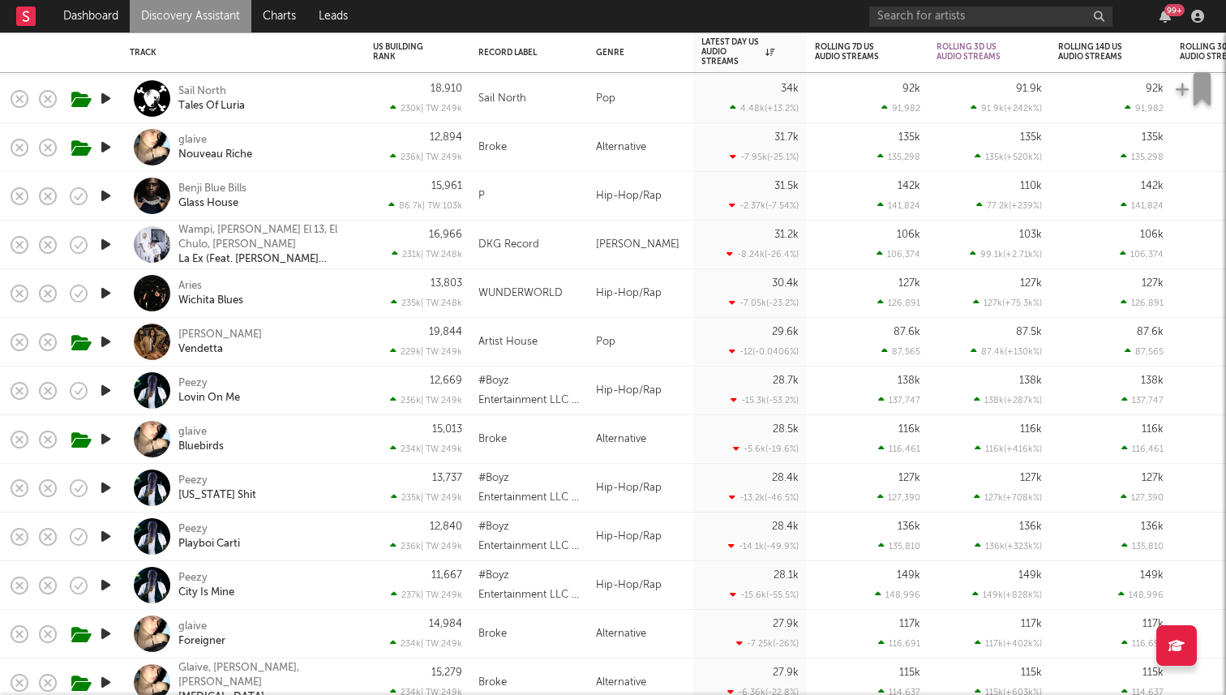
click at [107, 293] on icon "button" at bounding box center [105, 293] width 17 height 20
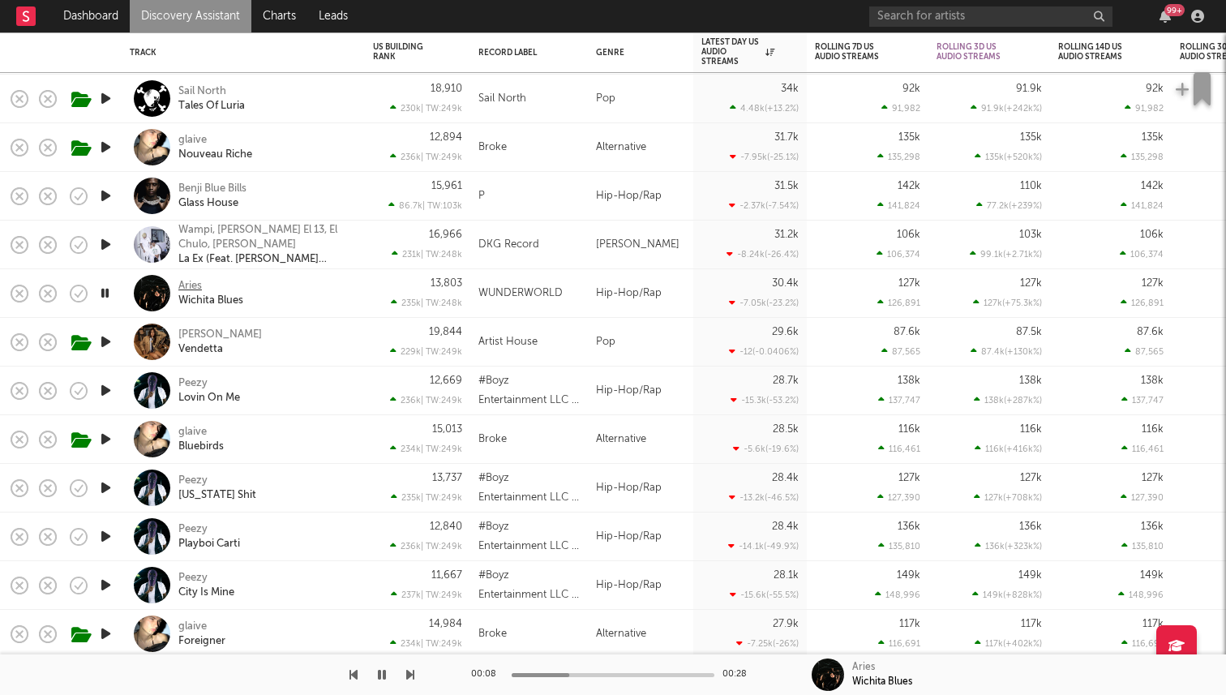
click at [188, 283] on div "Aries" at bounding box center [190, 286] width 24 height 15
click at [383, 676] on icon "button" at bounding box center [382, 674] width 8 height 13
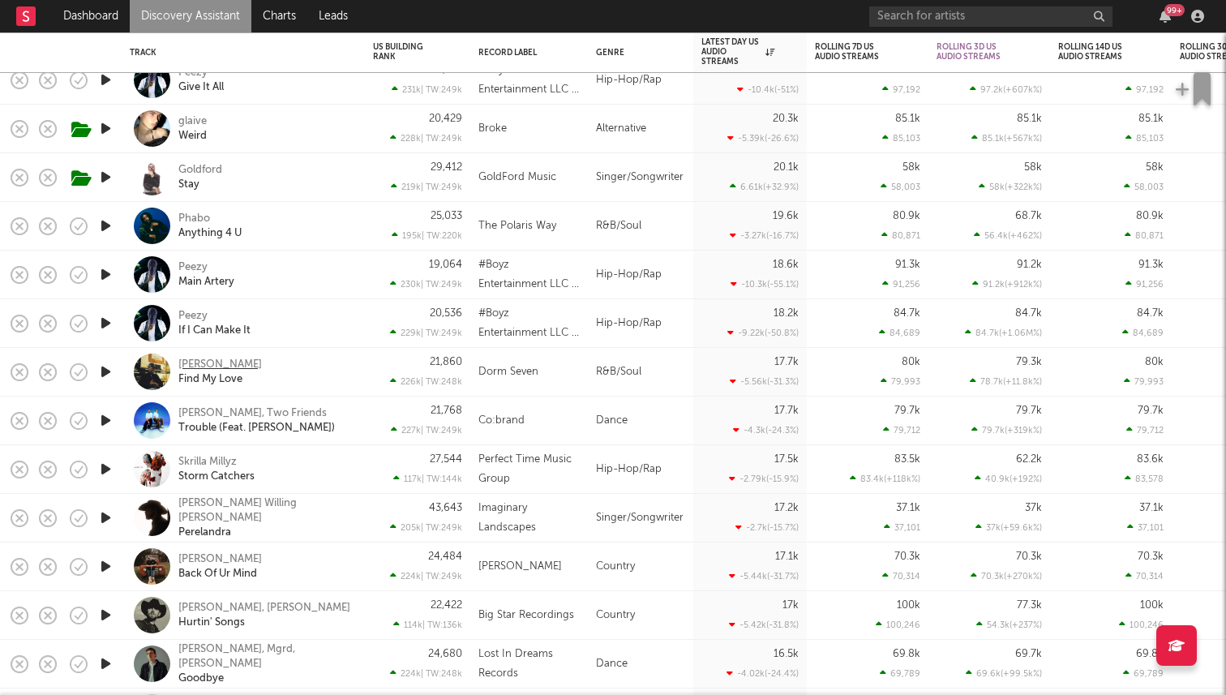
click at [209, 366] on div "Samm Henshaw" at bounding box center [220, 365] width 84 height 15
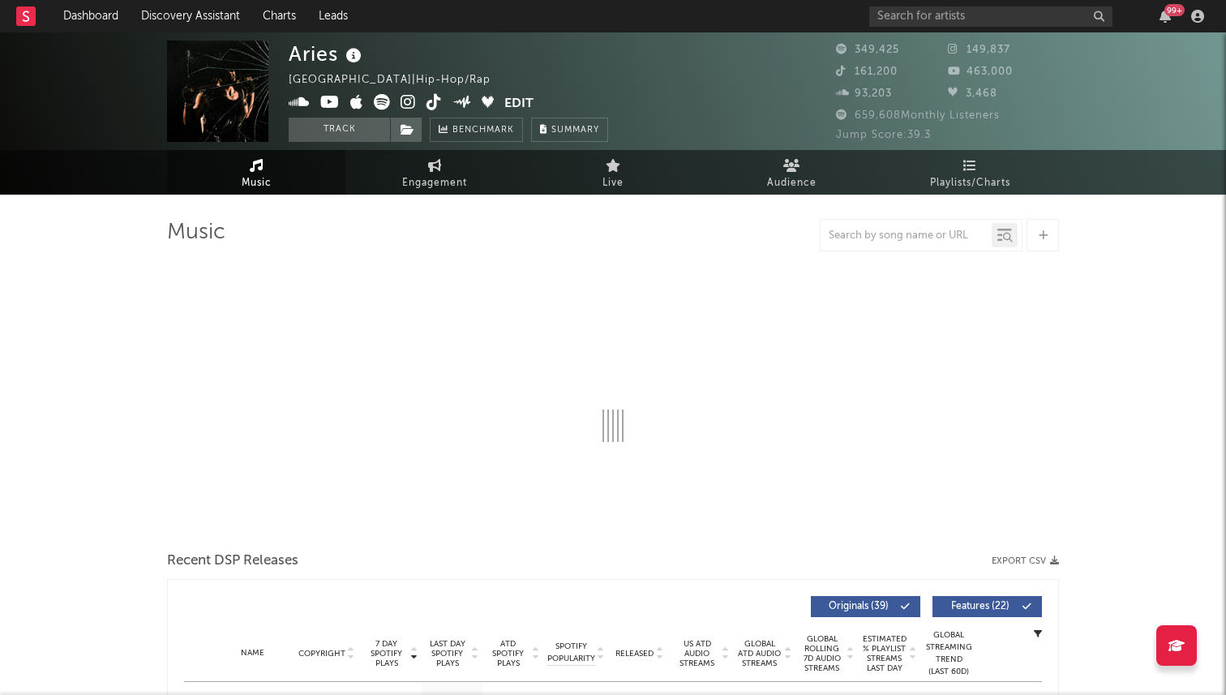
select select "6m"
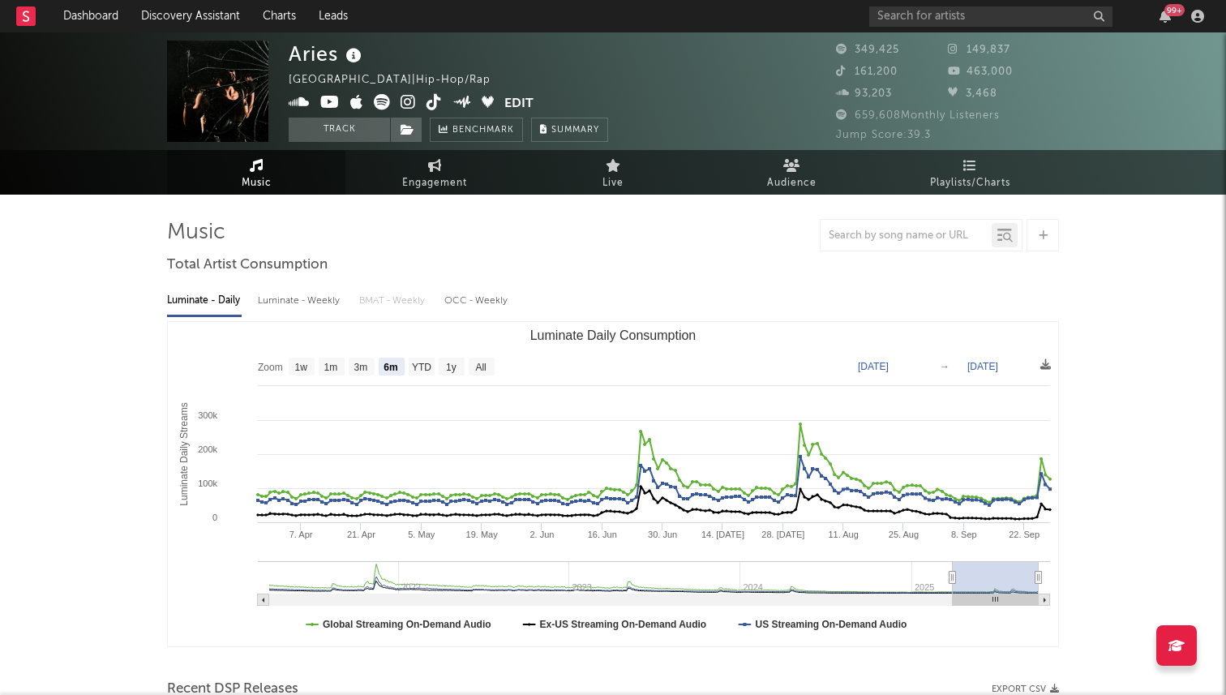
click at [434, 104] on icon at bounding box center [434, 102] width 15 height 16
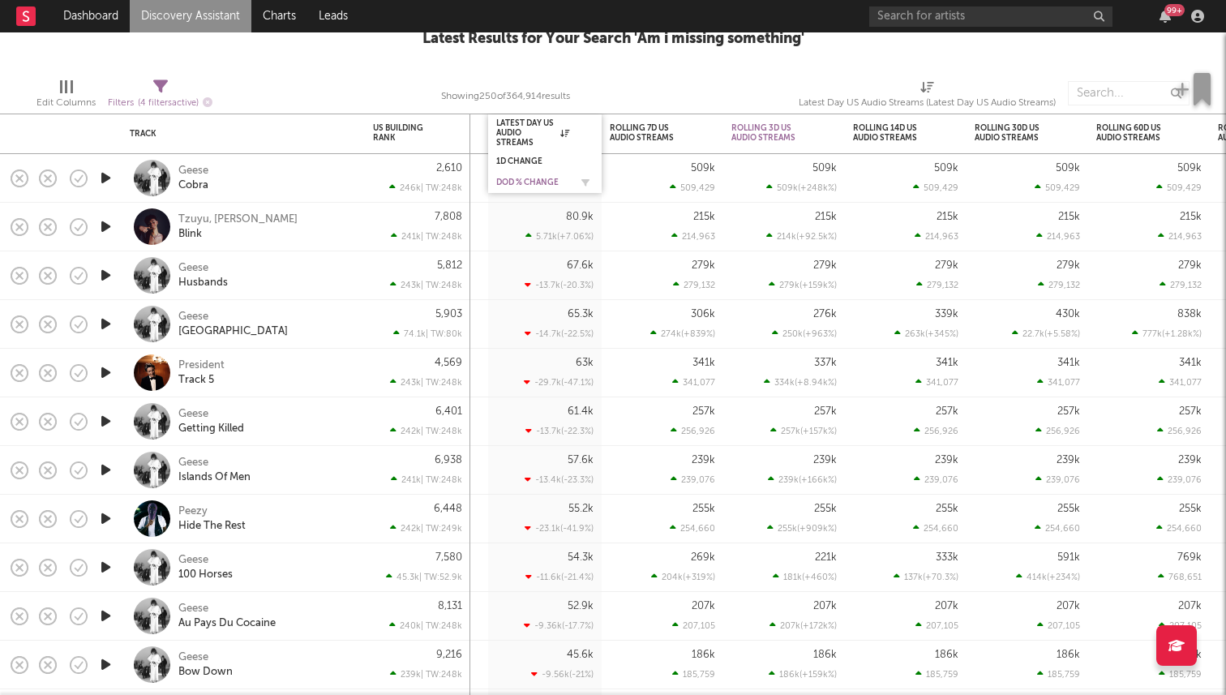
click at [546, 183] on div "DoD % Change" at bounding box center [532, 183] width 73 height 10
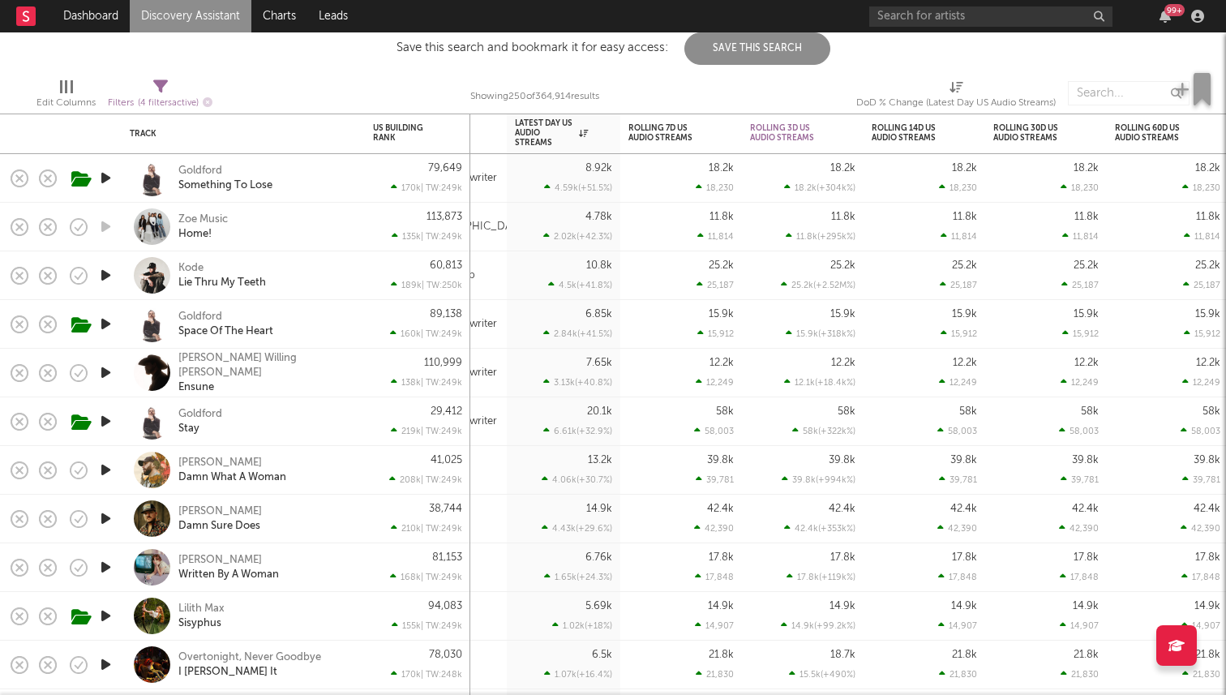
click at [109, 271] on icon "button" at bounding box center [105, 275] width 17 height 20
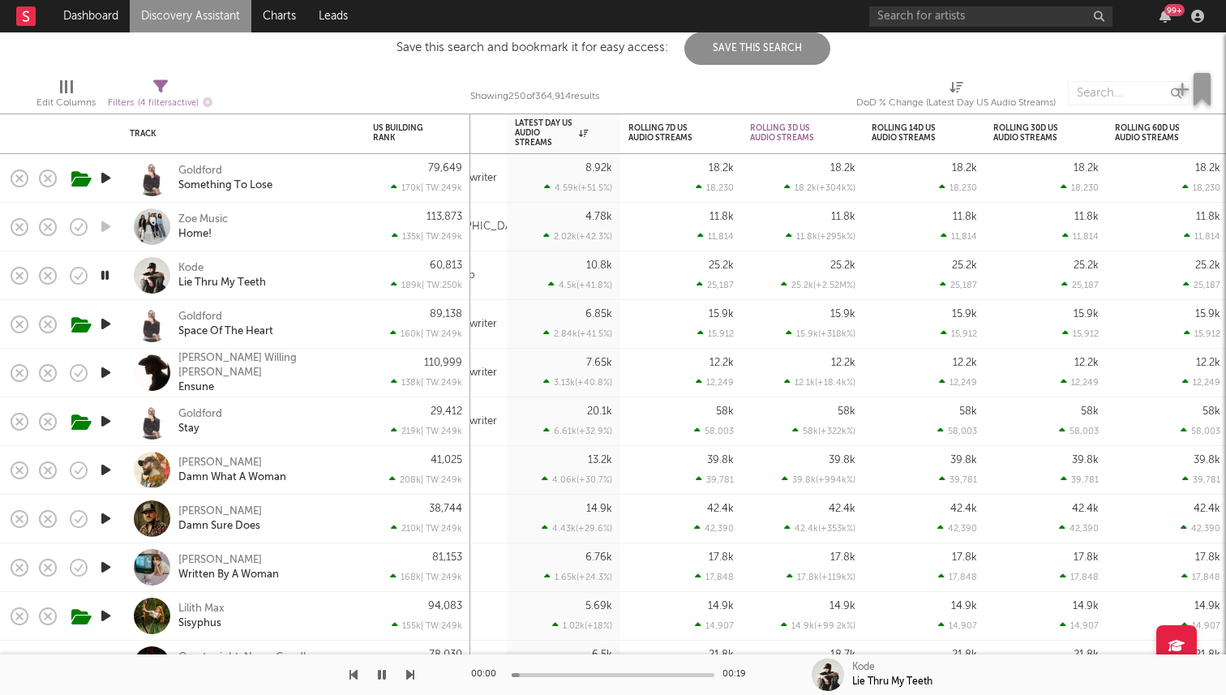
click at [103, 279] on icon "button" at bounding box center [104, 275] width 15 height 20
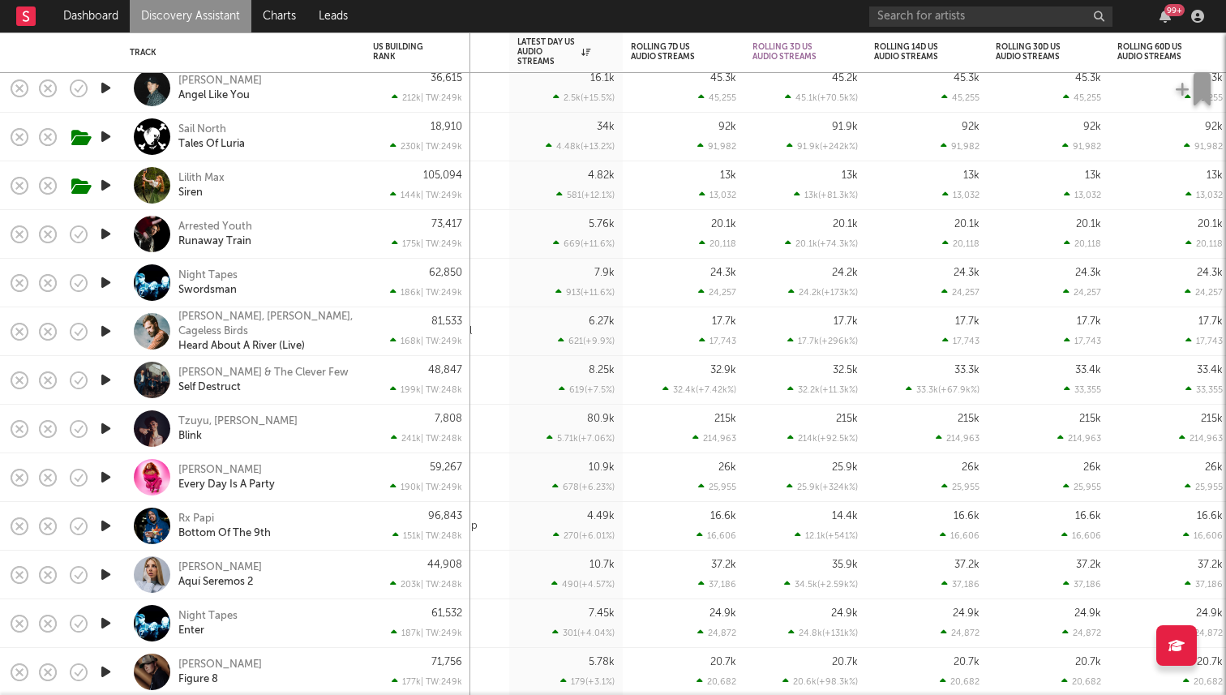
click at [105, 381] on icon "button" at bounding box center [105, 380] width 17 height 20
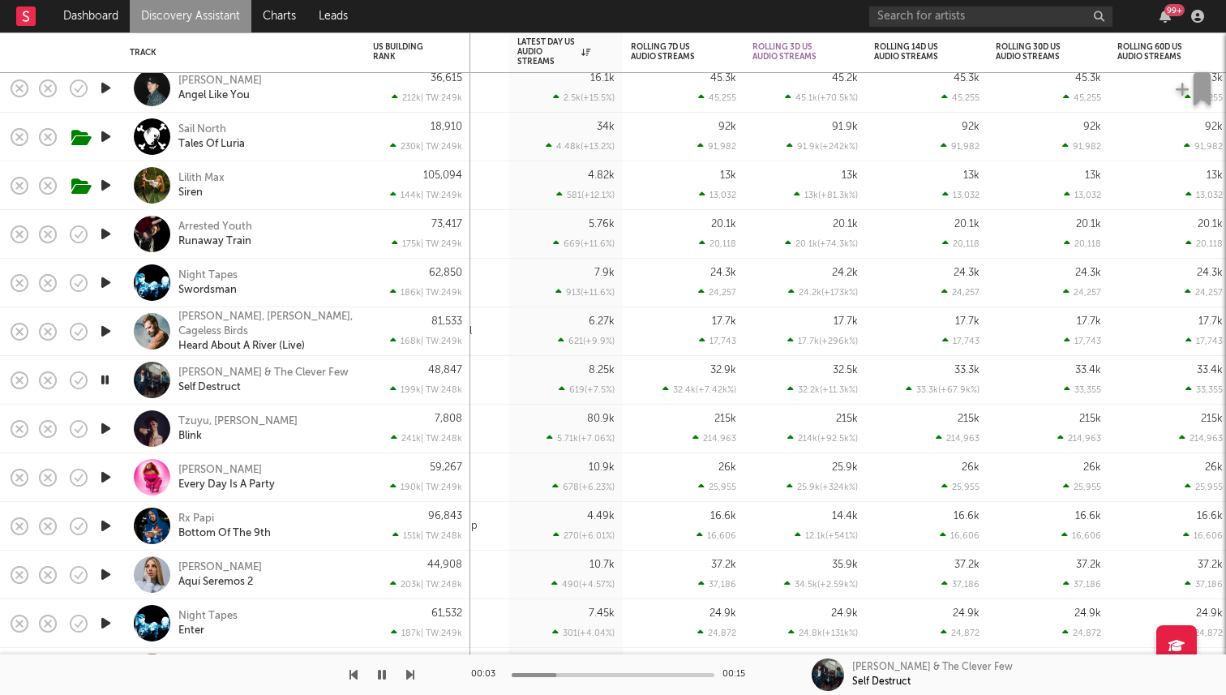
click at [109, 378] on icon "button" at bounding box center [104, 380] width 15 height 20
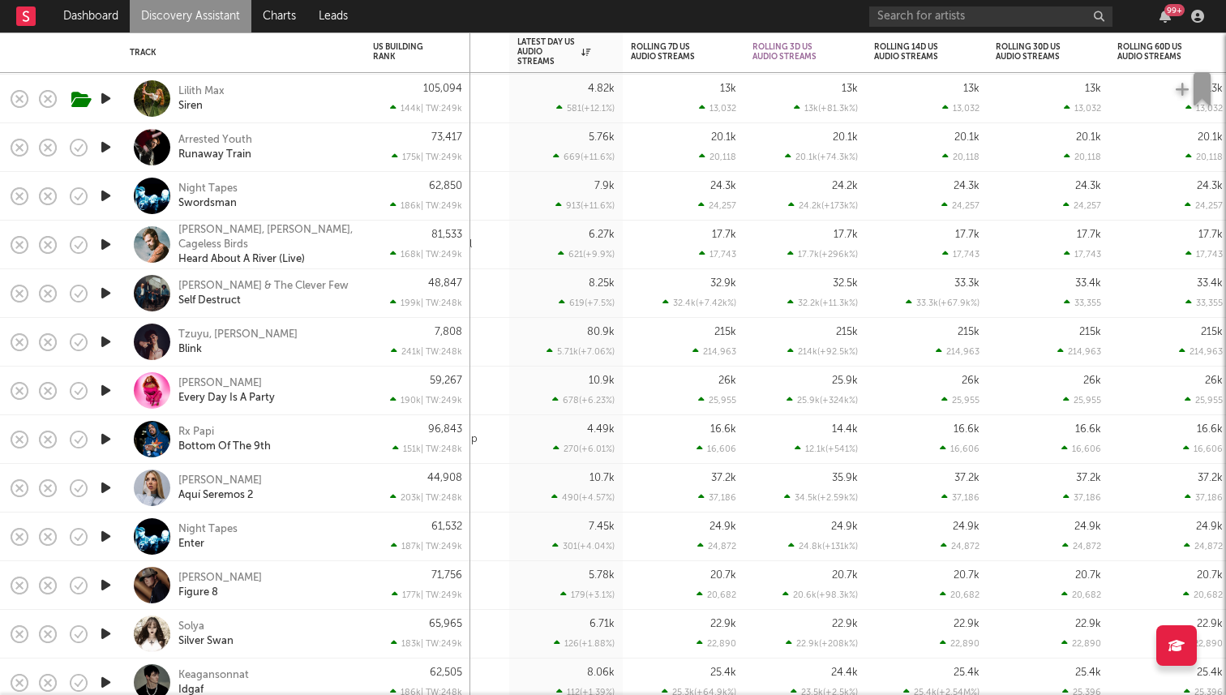
click at [106, 340] on icon "button" at bounding box center [105, 342] width 17 height 20
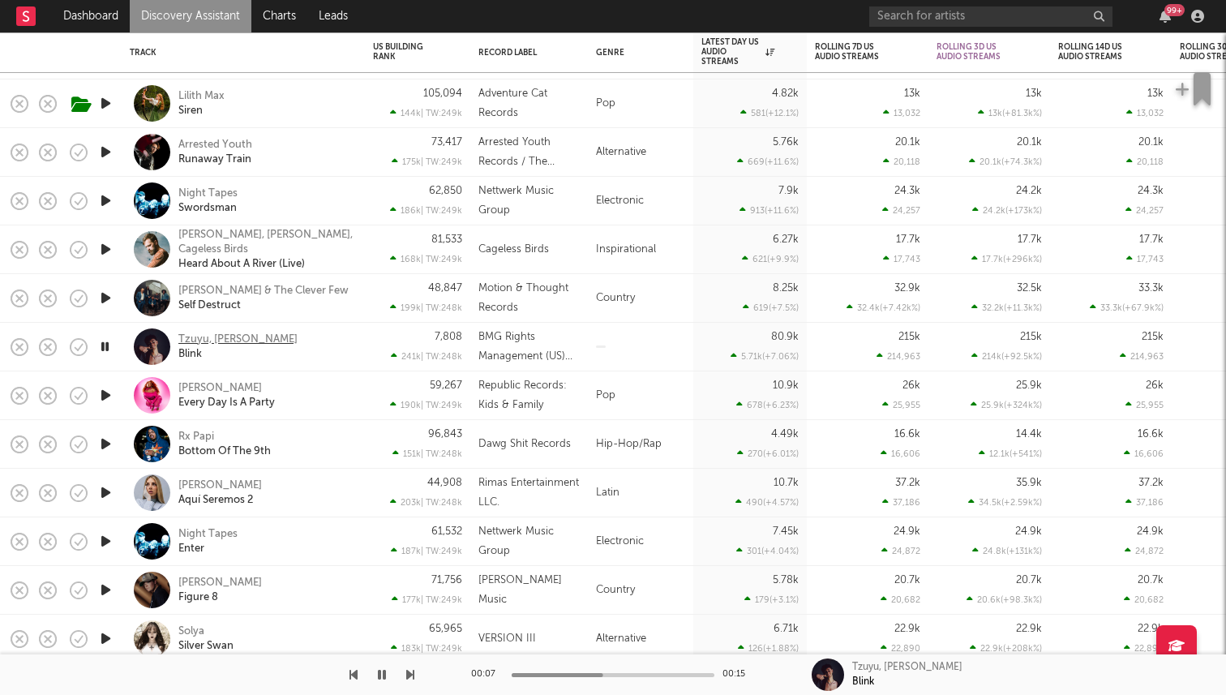
click at [189, 345] on div "Tzuyu, Corbyn Besson" at bounding box center [237, 339] width 119 height 15
click at [106, 353] on icon "button" at bounding box center [104, 347] width 15 height 20
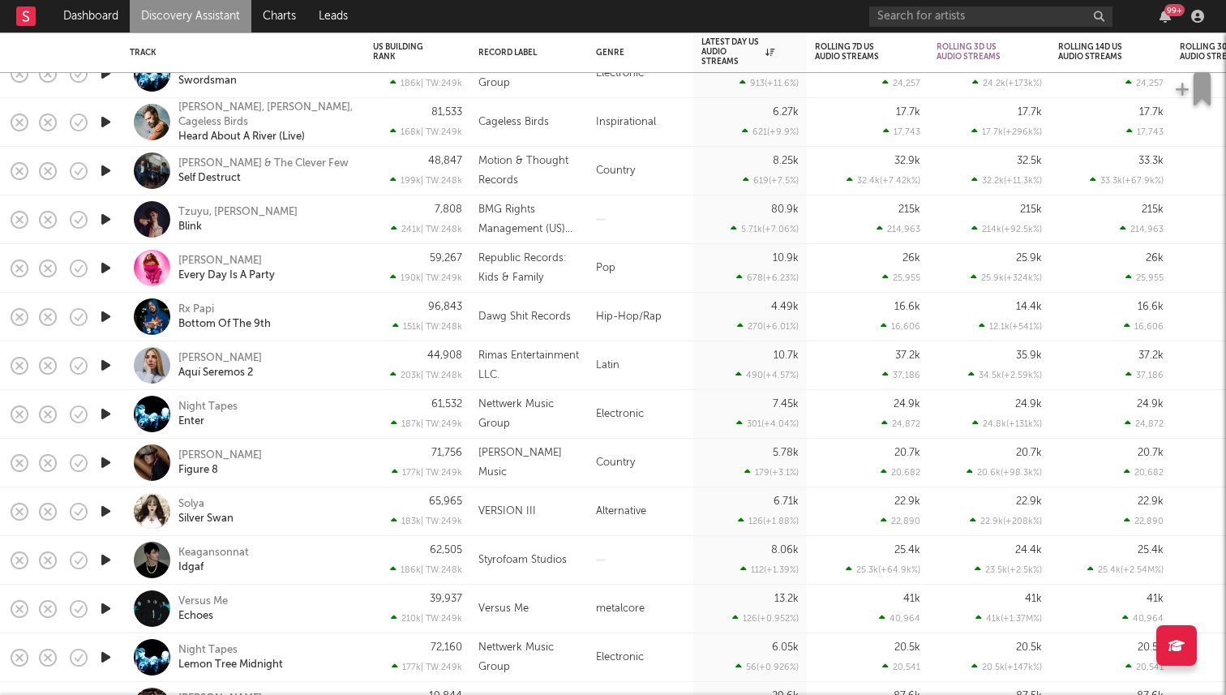
click at [105, 319] on icon "button" at bounding box center [105, 317] width 17 height 20
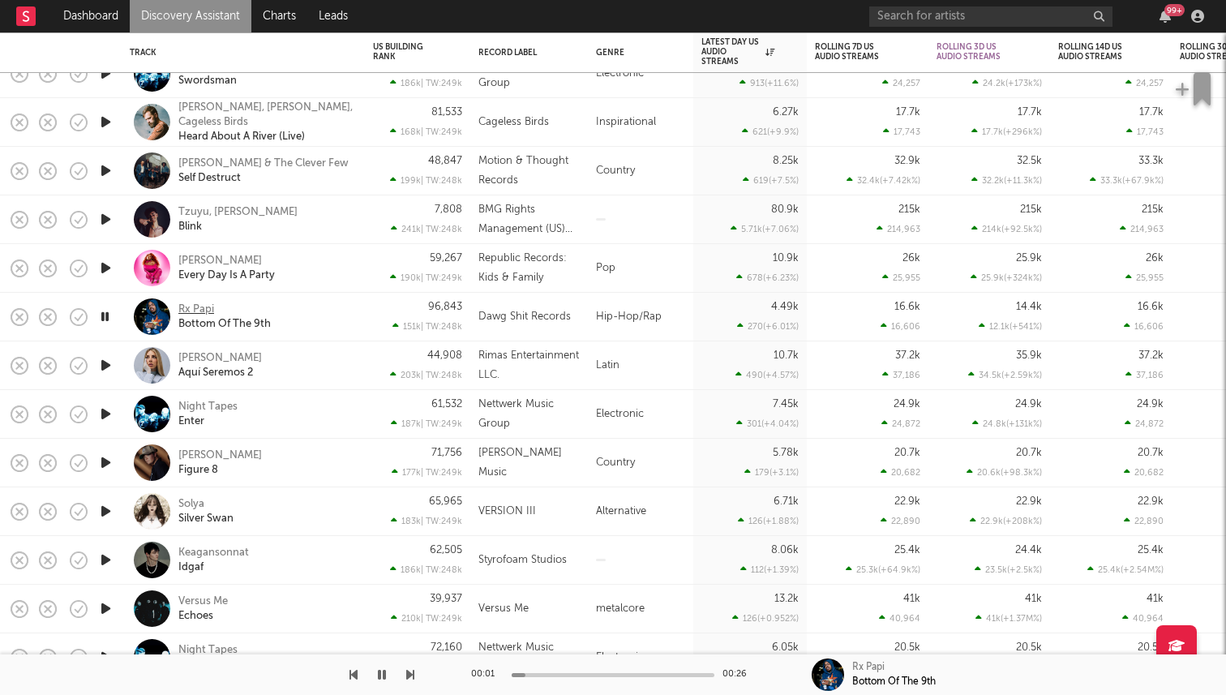
click at [187, 308] on div "Rx Papi" at bounding box center [196, 309] width 36 height 15
click at [116, 367] on div at bounding box center [105, 365] width 32 height 49
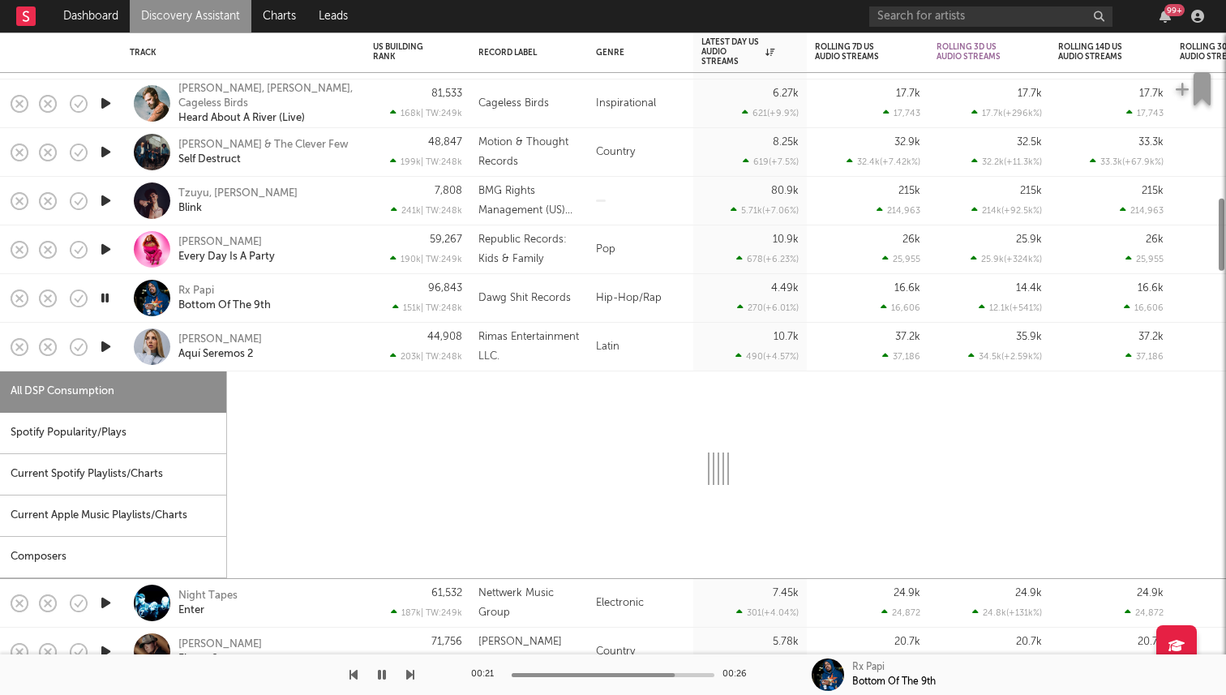
click at [117, 354] on div at bounding box center [105, 347] width 32 height 49
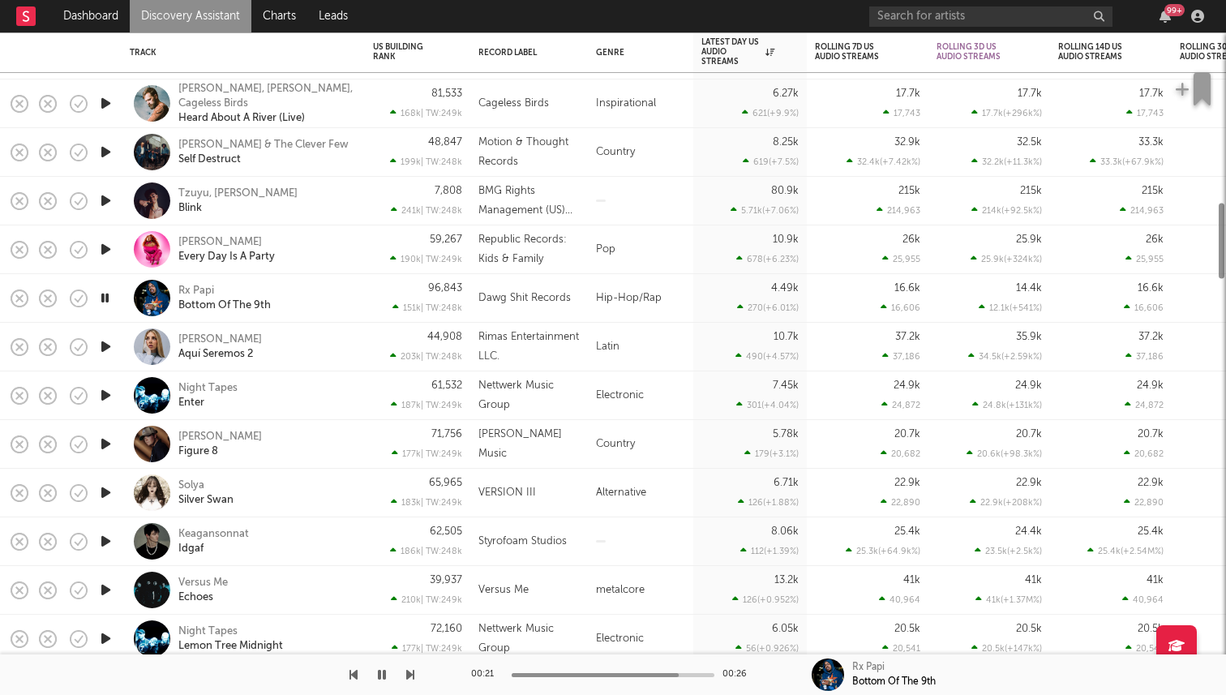
click at [105, 350] on icon "button" at bounding box center [105, 347] width 17 height 20
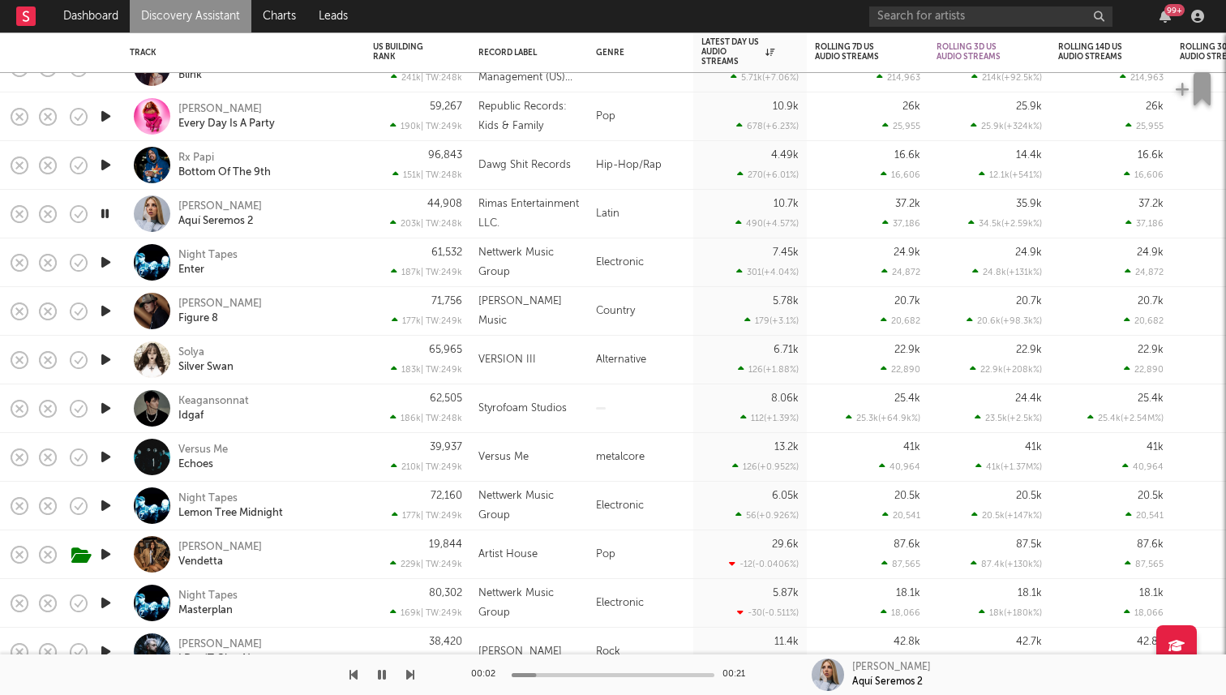
click at [105, 405] on icon "button" at bounding box center [105, 408] width 17 height 20
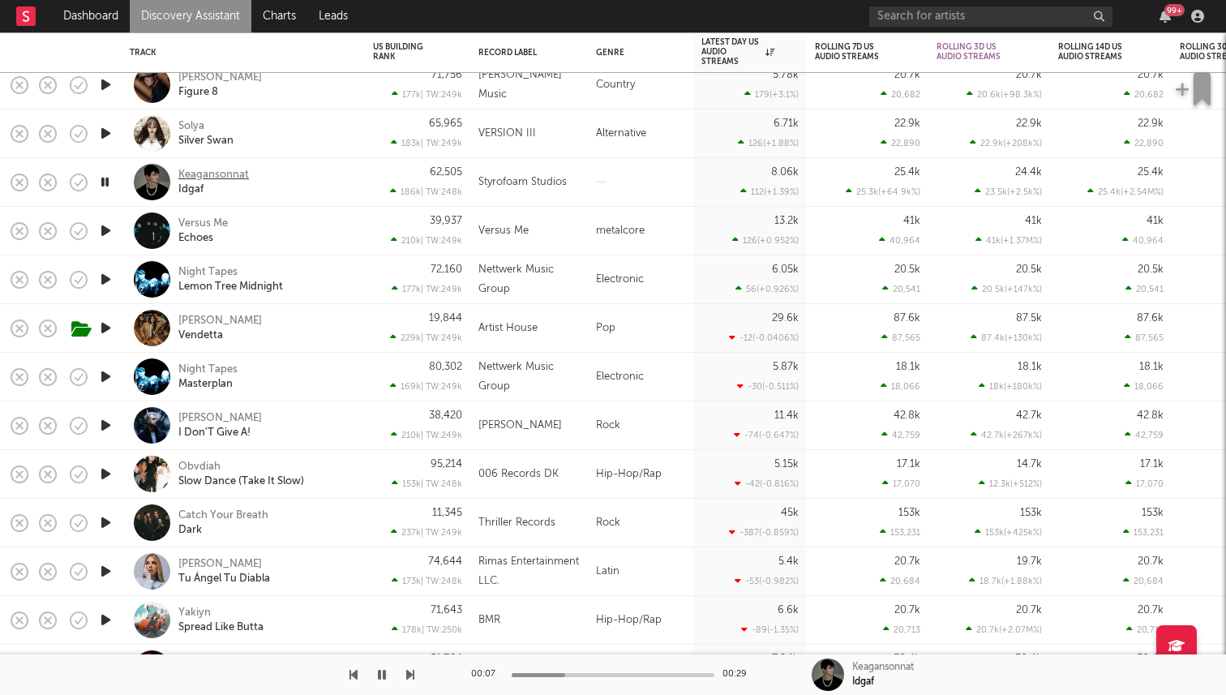
click at [196, 168] on div "Keagansonnat" at bounding box center [213, 175] width 71 height 15
click at [114, 186] on div at bounding box center [105, 182] width 32 height 49
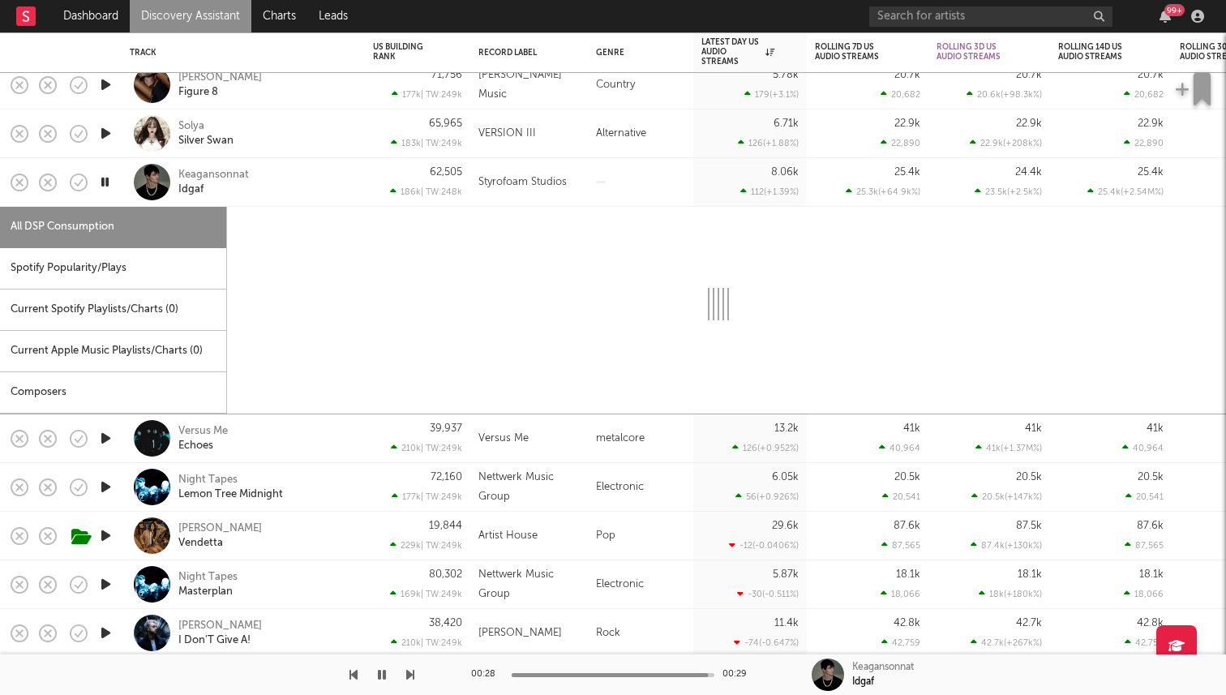
click at [106, 184] on icon "button" at bounding box center [104, 182] width 15 height 20
select select "1w"
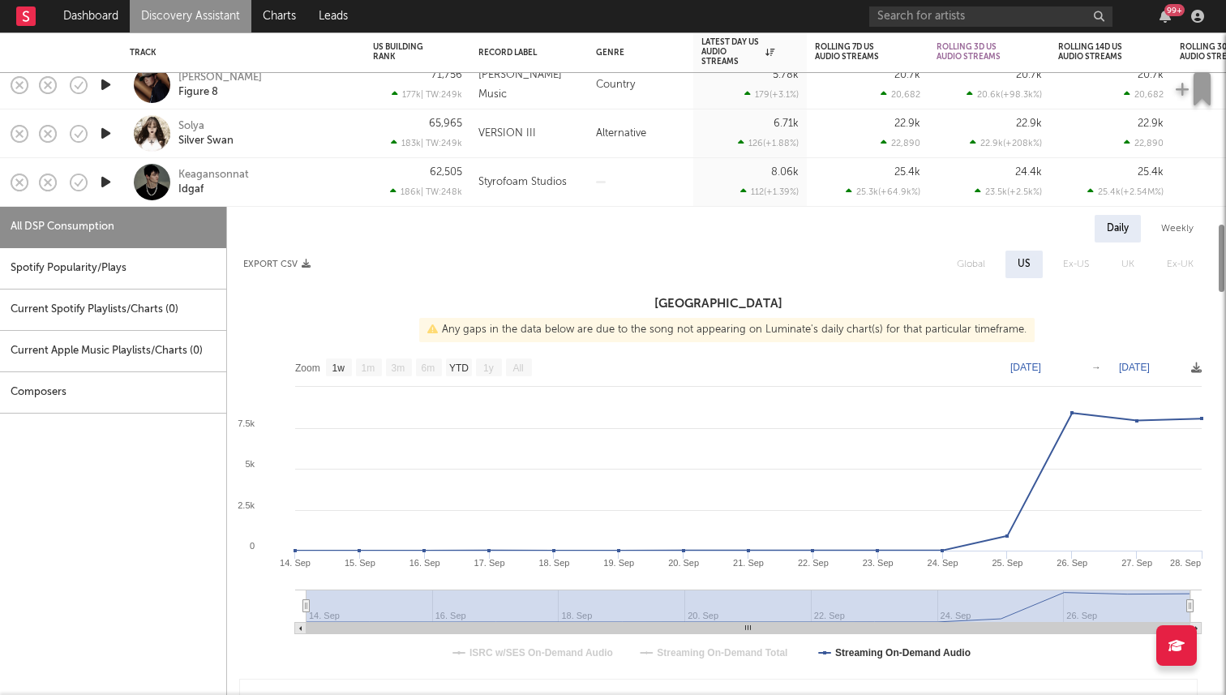
click at [124, 195] on div "Keagansonnat Idgaf" at bounding box center [243, 182] width 243 height 49
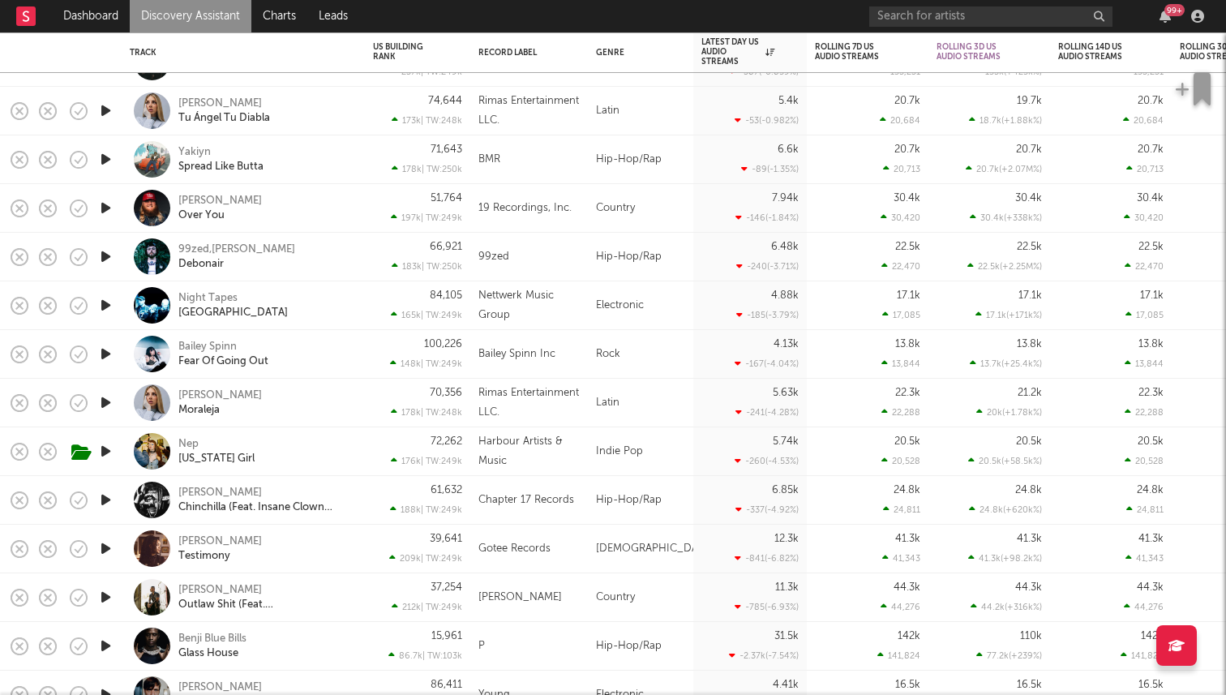
click at [107, 207] on icon "button" at bounding box center [105, 208] width 17 height 20
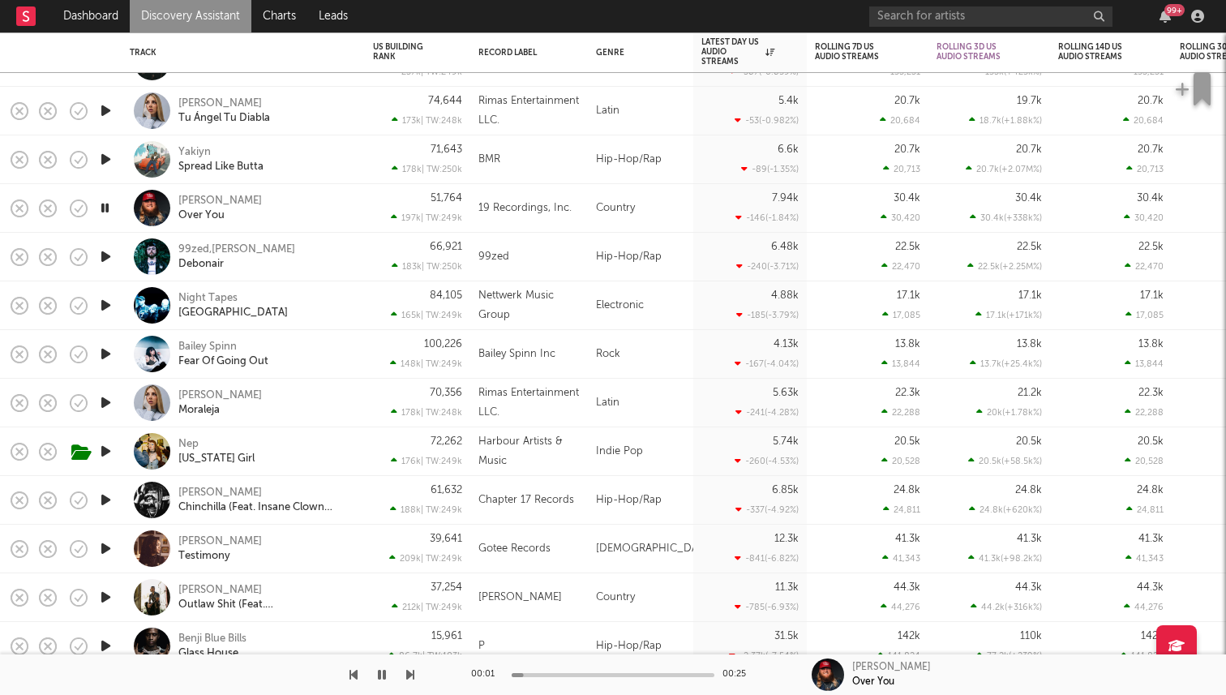
click at [107, 207] on icon "button" at bounding box center [104, 208] width 15 height 20
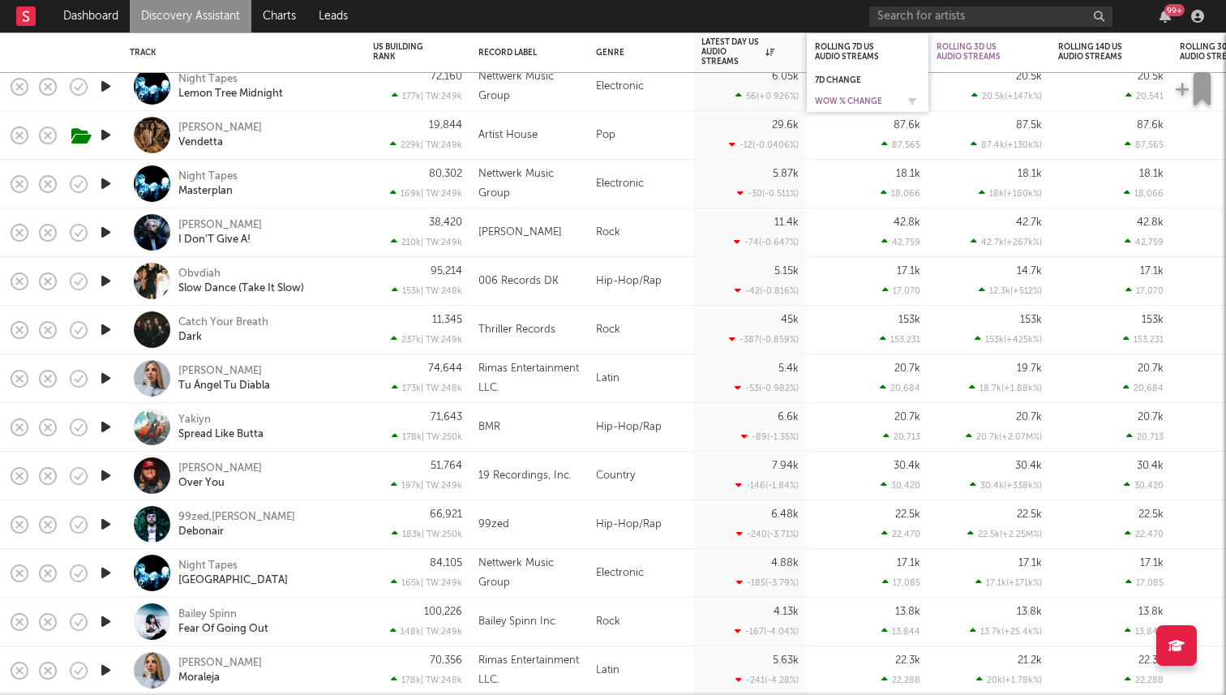
click at [860, 100] on div "WoW % Change" at bounding box center [855, 101] width 81 height 10
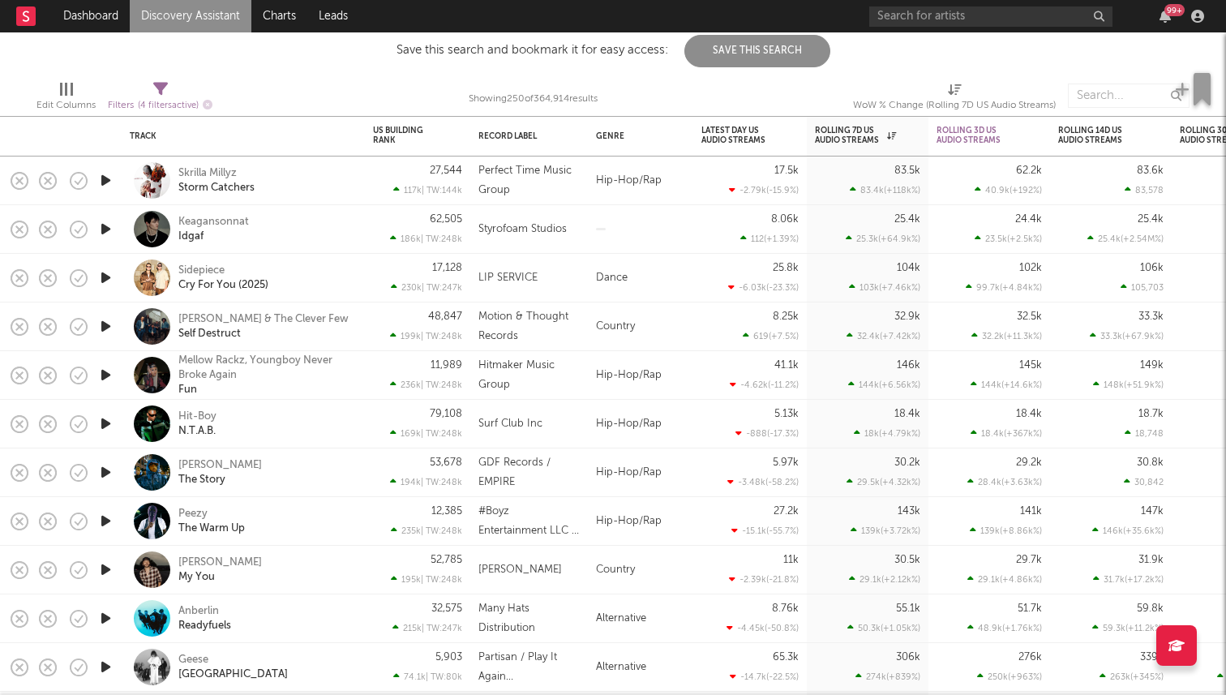
click at [107, 179] on icon "button" at bounding box center [105, 180] width 17 height 20
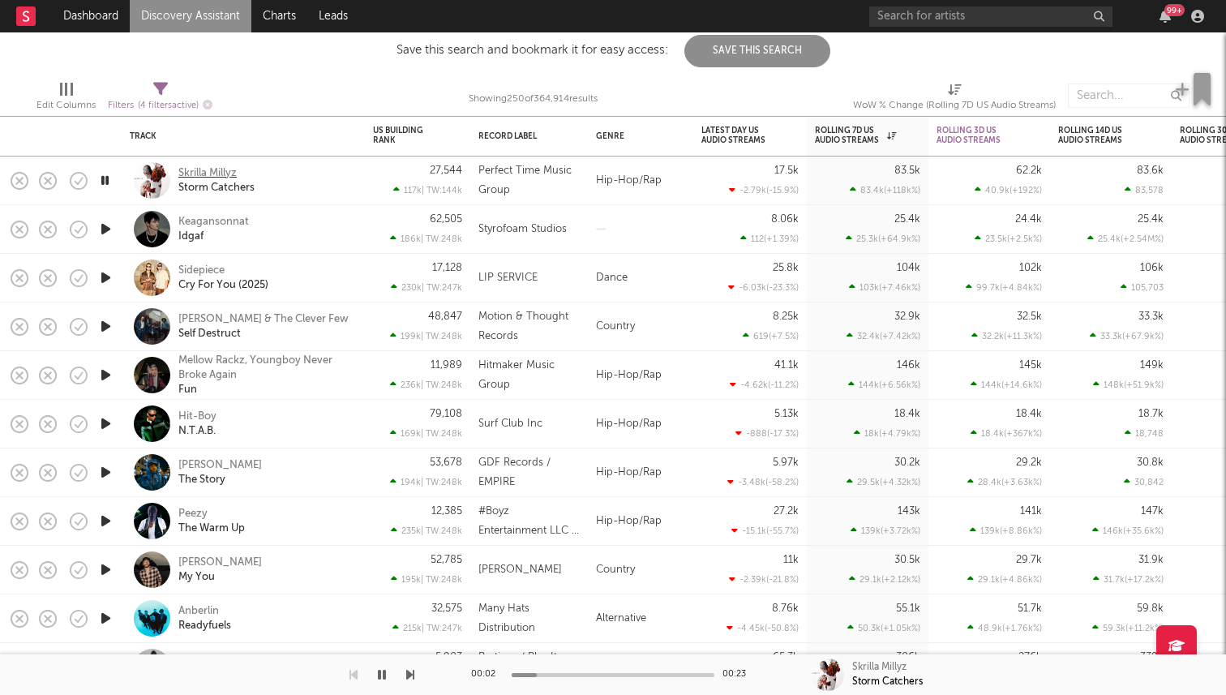
click at [204, 174] on div "Skrilla Millyz" at bounding box center [207, 173] width 58 height 15
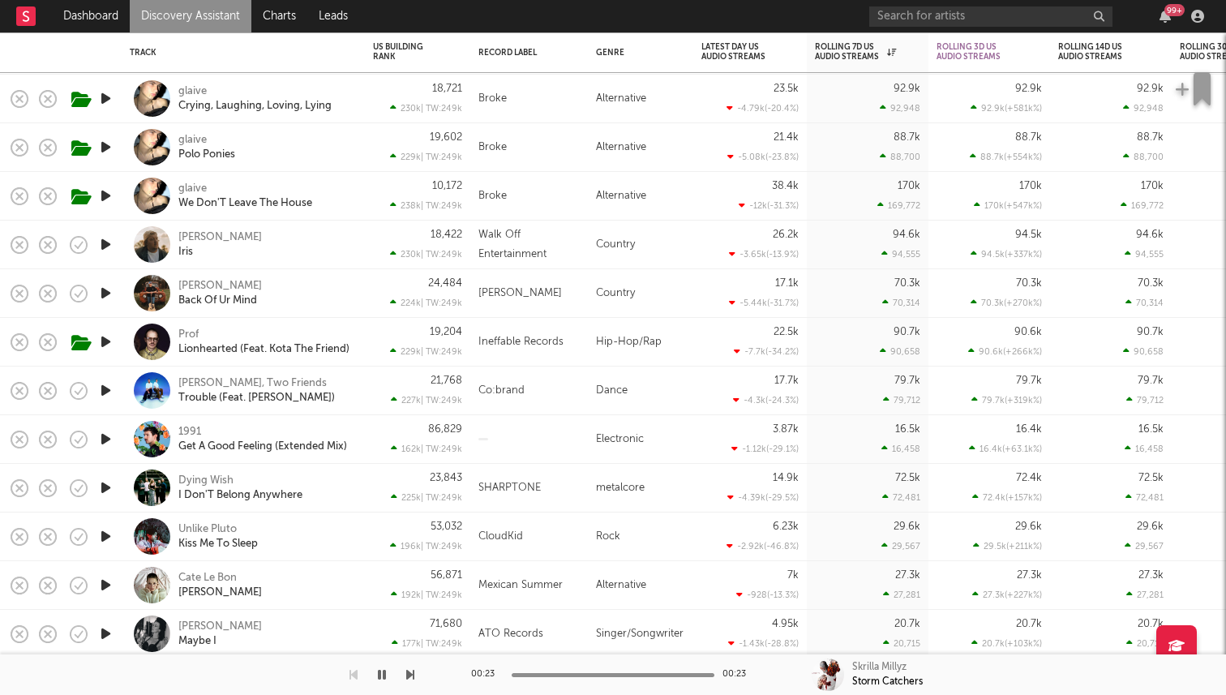
click at [105, 341] on icon "button" at bounding box center [105, 342] width 17 height 20
click at [105, 341] on icon "button" at bounding box center [104, 342] width 15 height 20
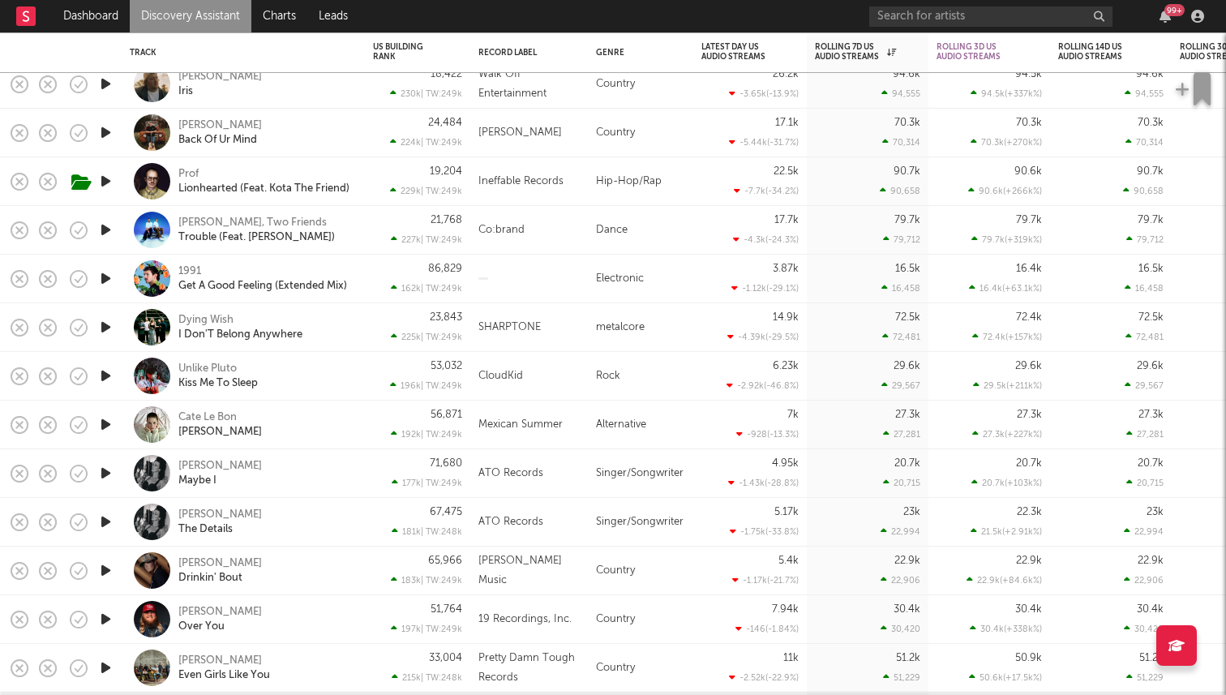
click at [105, 328] on icon "button" at bounding box center [105, 327] width 17 height 20
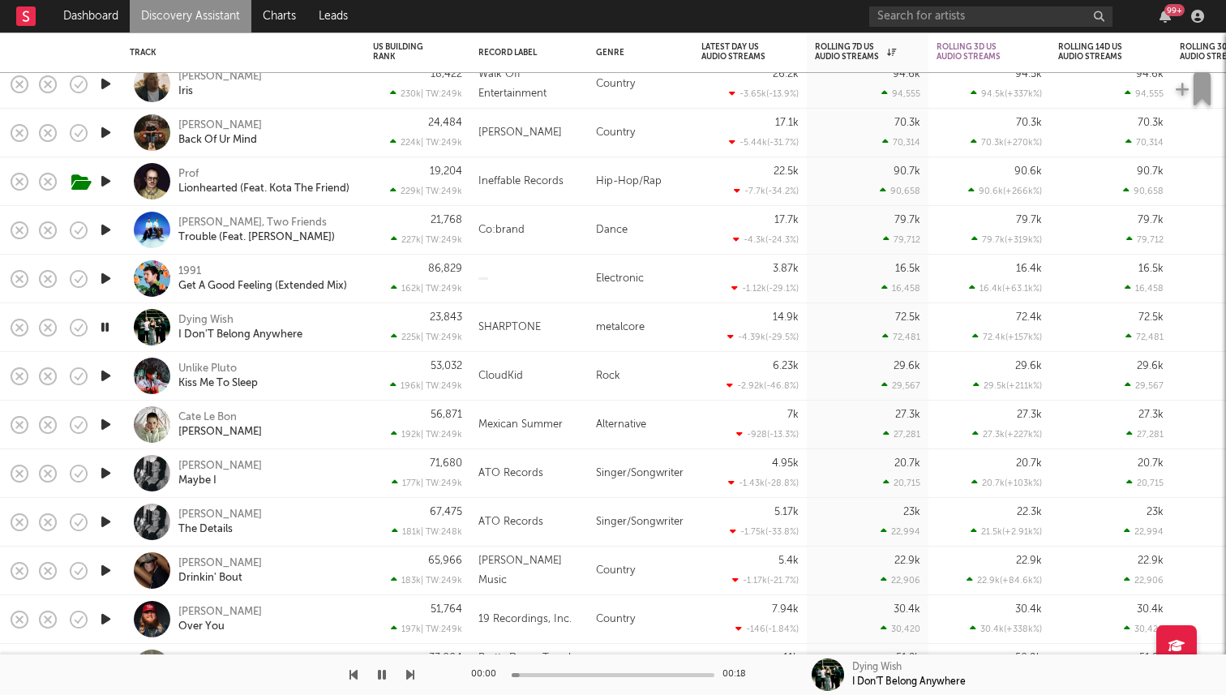
click at [107, 328] on icon "button" at bounding box center [104, 327] width 15 height 20
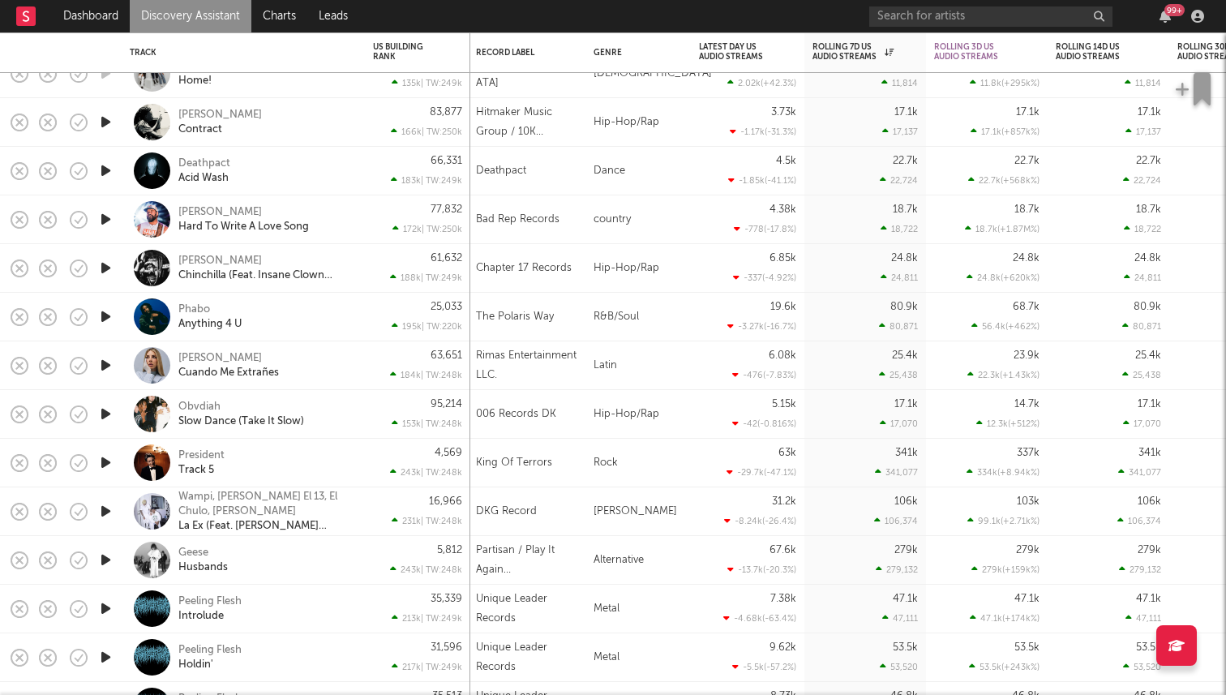
click at [109, 318] on icon "button" at bounding box center [105, 317] width 17 height 20
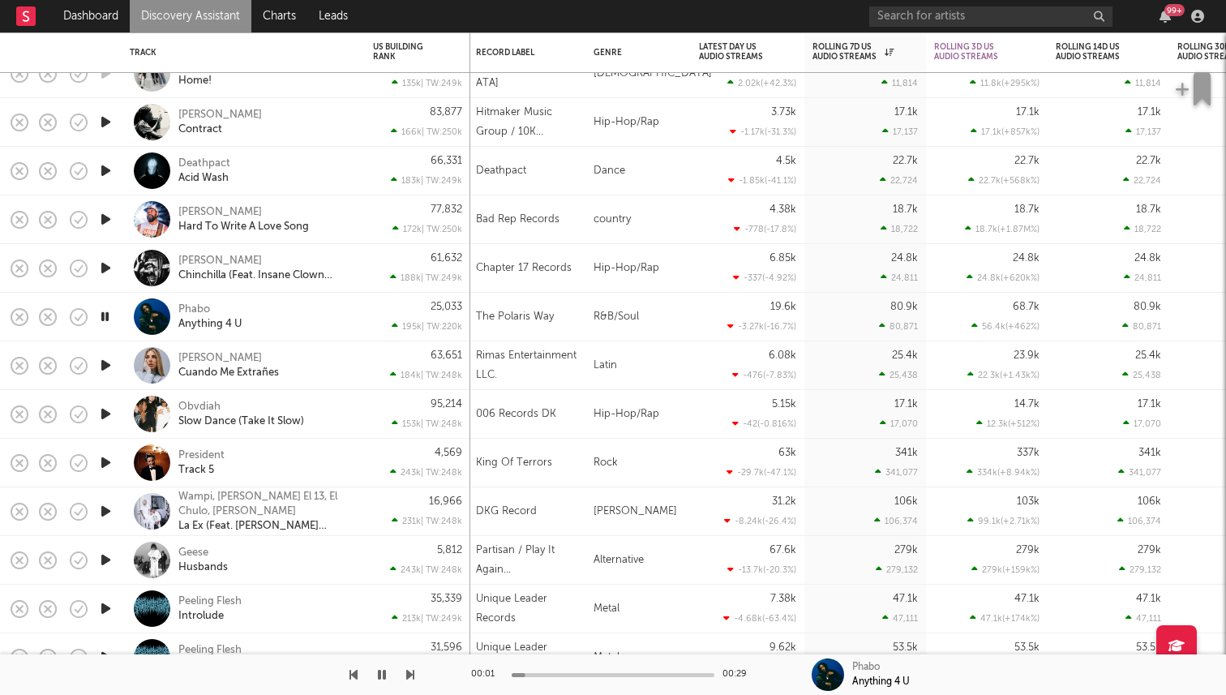
click at [109, 316] on icon "button" at bounding box center [104, 317] width 15 height 20
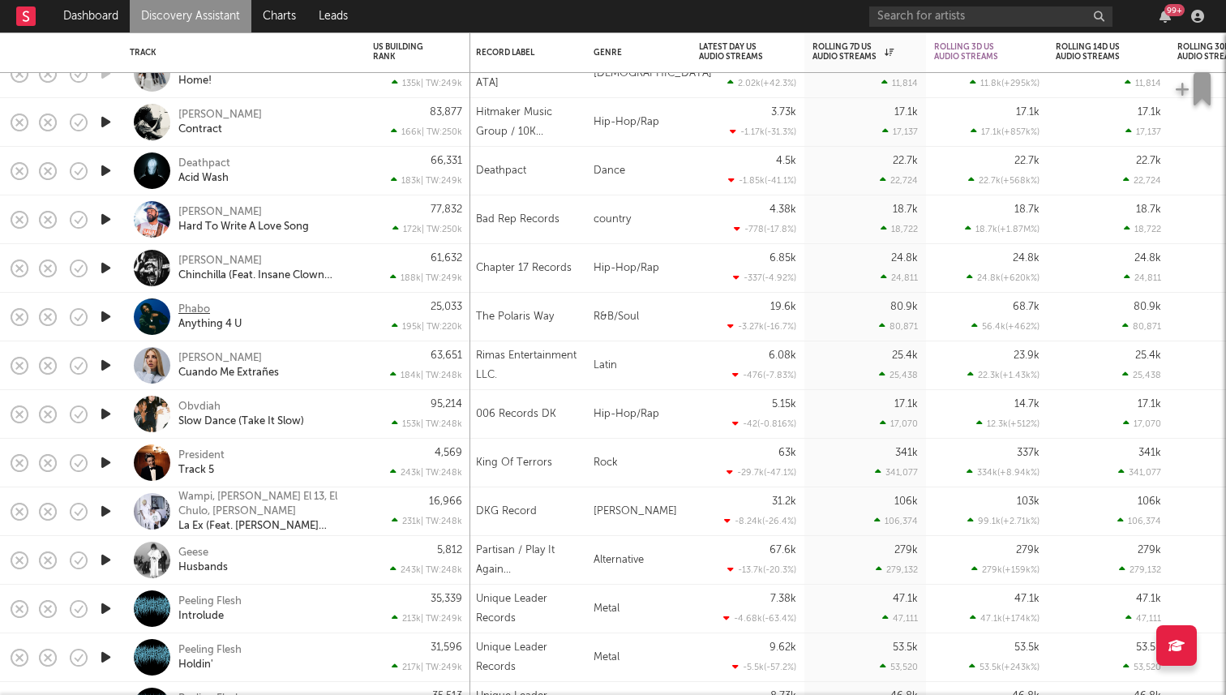
click at [184, 307] on div "Phabo" at bounding box center [194, 309] width 32 height 15
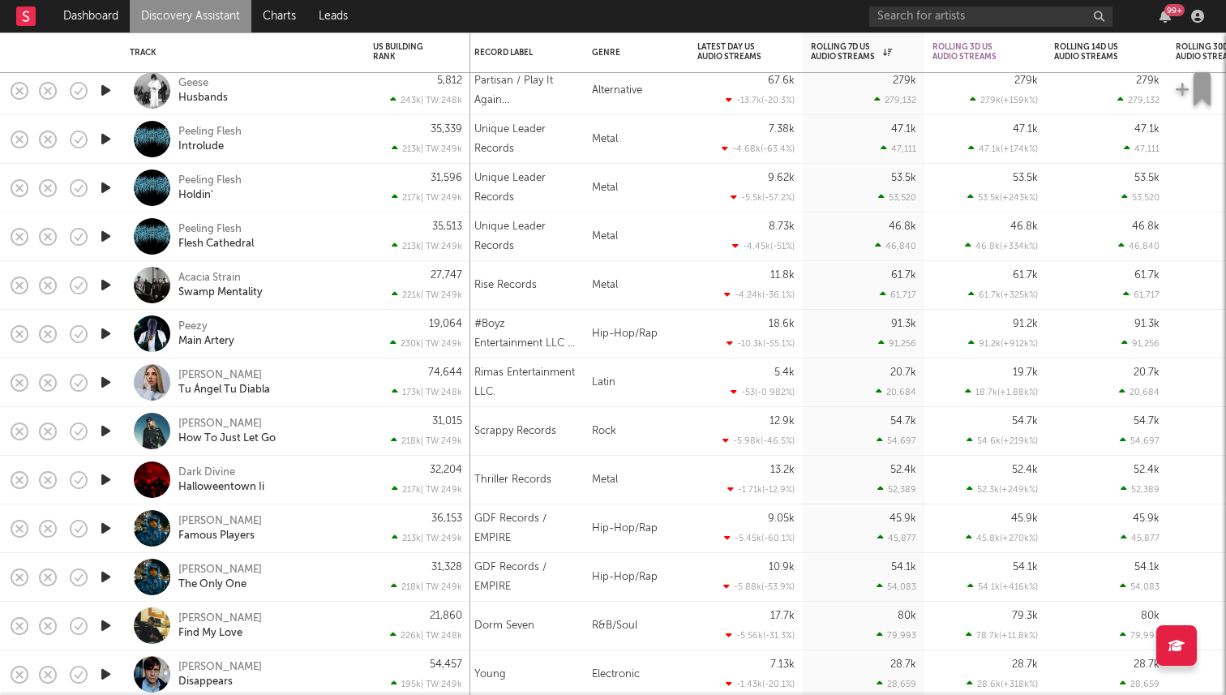
click at [108, 431] on icon "button" at bounding box center [105, 431] width 17 height 20
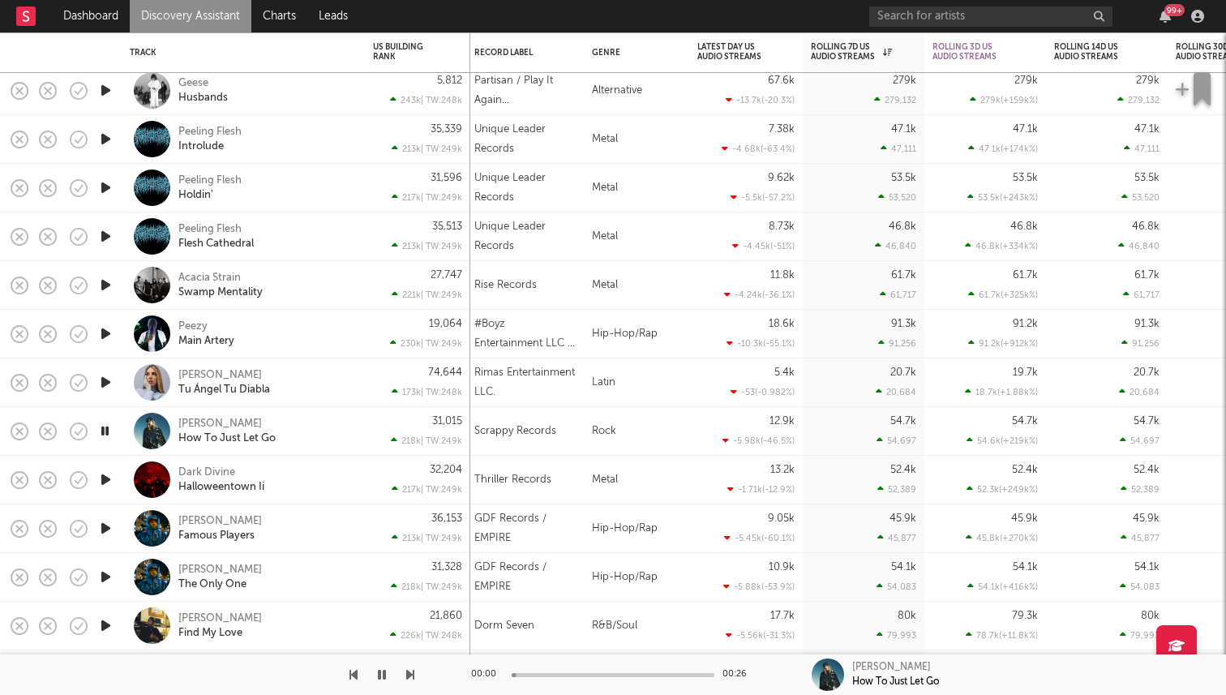
click at [108, 431] on icon "button" at bounding box center [104, 431] width 15 height 20
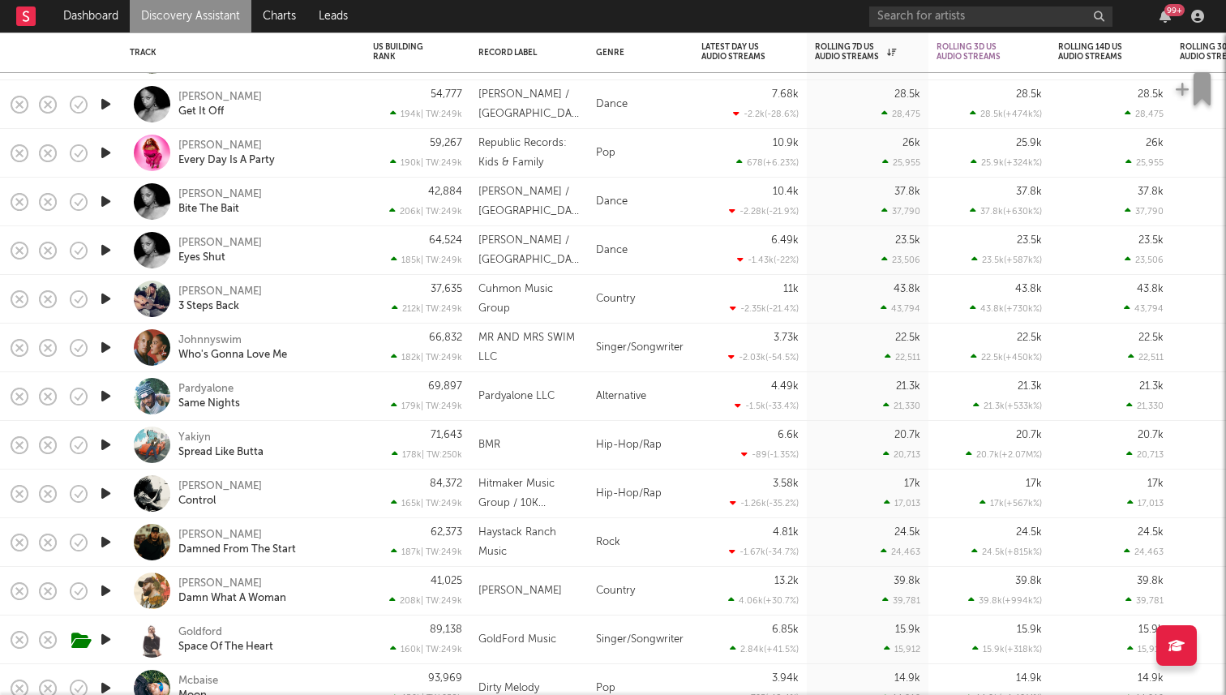
click at [107, 390] on icon "button" at bounding box center [105, 396] width 17 height 20
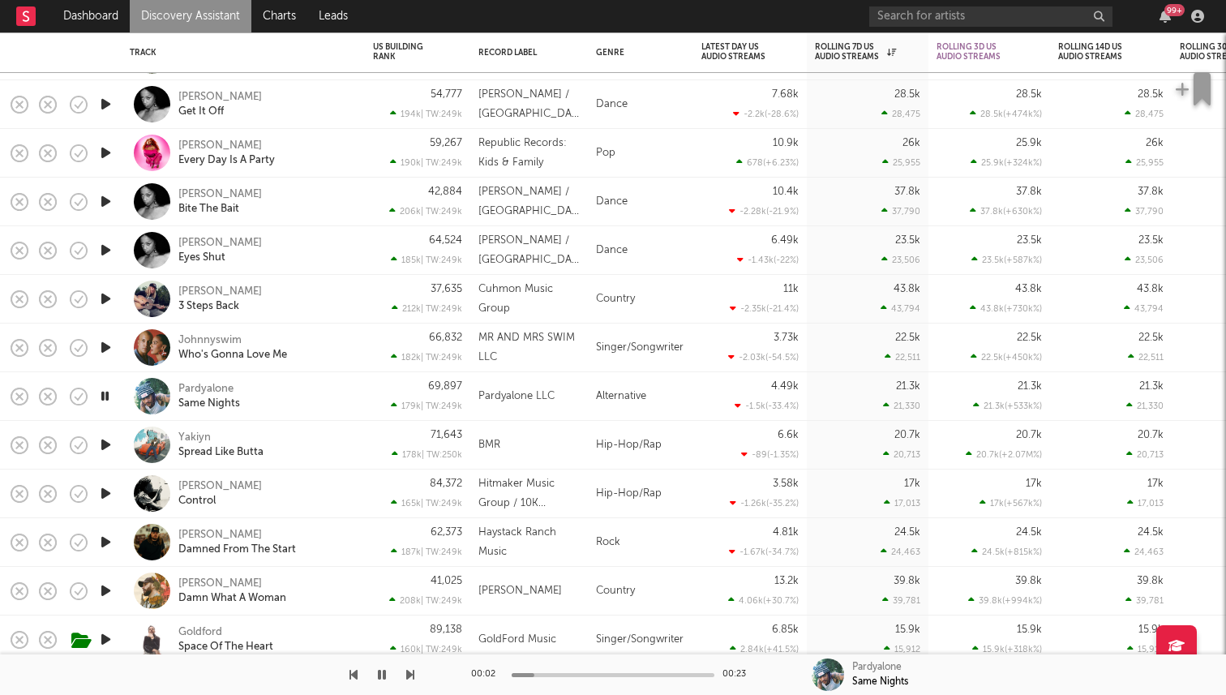
click at [101, 392] on icon "button" at bounding box center [104, 396] width 15 height 20
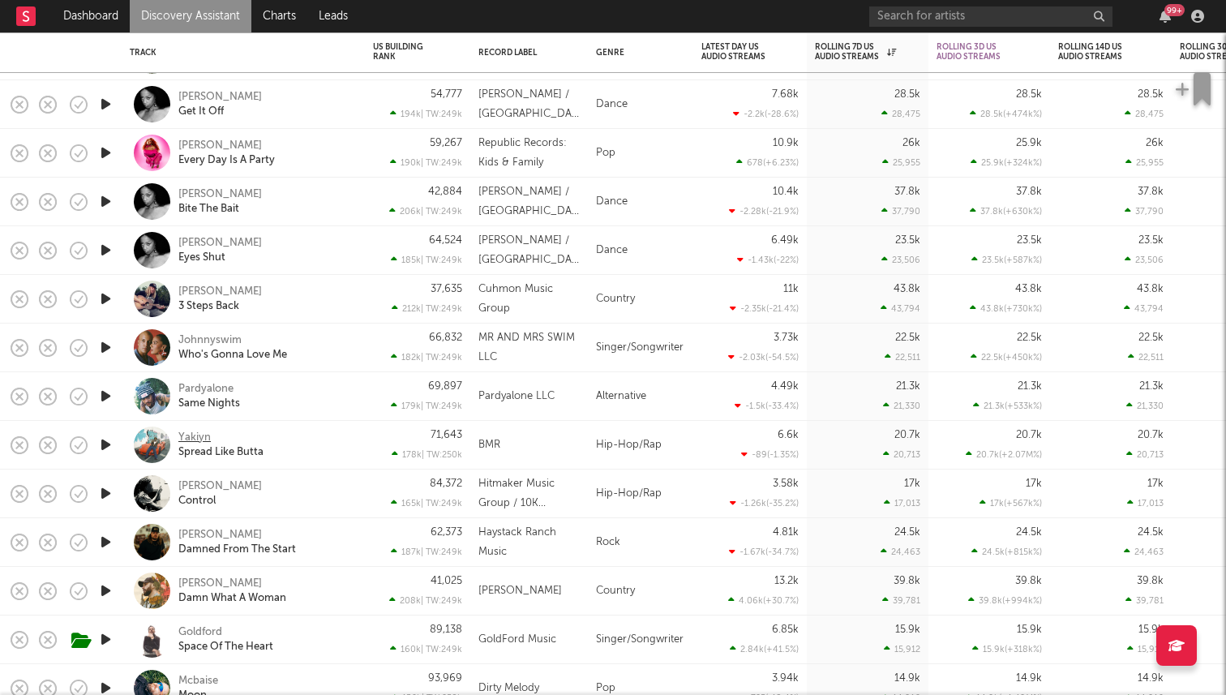
click at [196, 434] on div "Yakiyn" at bounding box center [194, 438] width 32 height 15
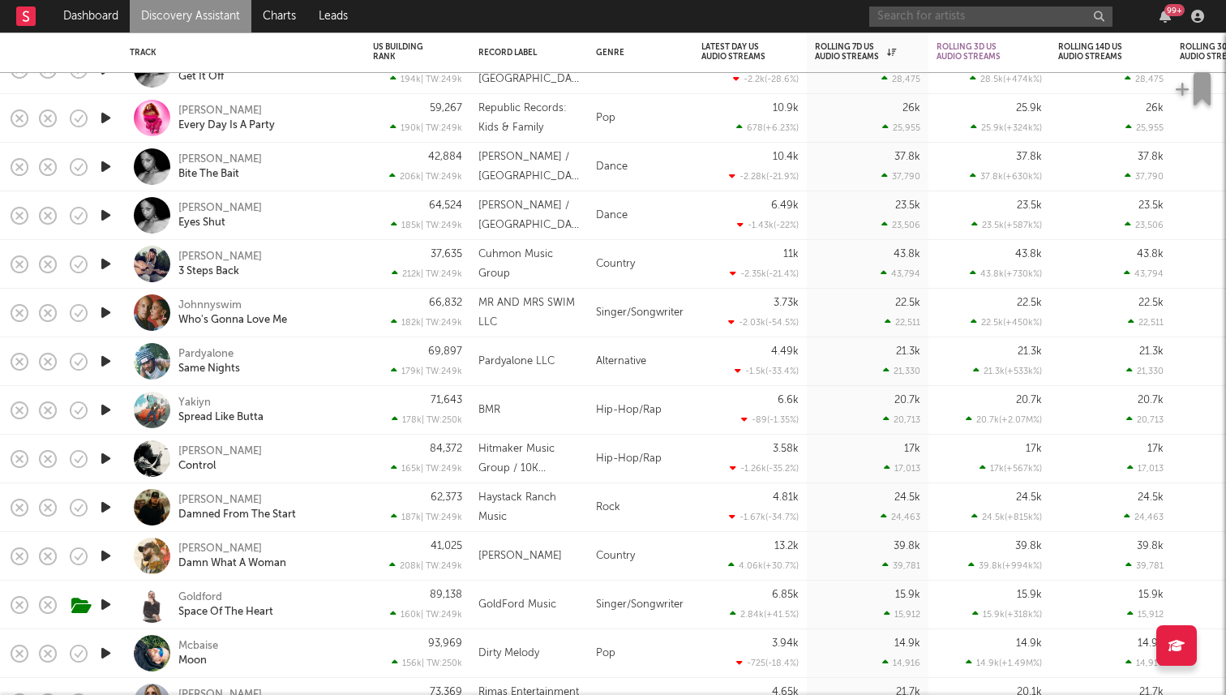
click at [906, 16] on input "text" at bounding box center [990, 16] width 243 height 20
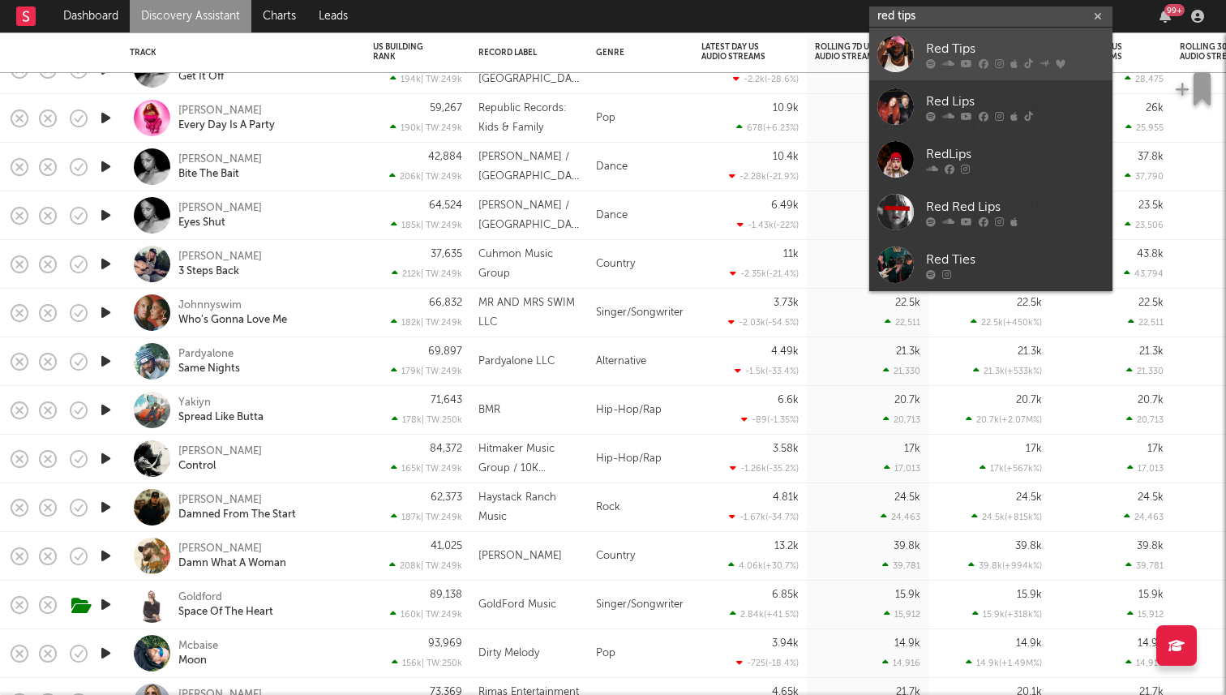
type input "red tips"
click at [983, 52] on div "Red Tips" at bounding box center [1015, 48] width 178 height 19
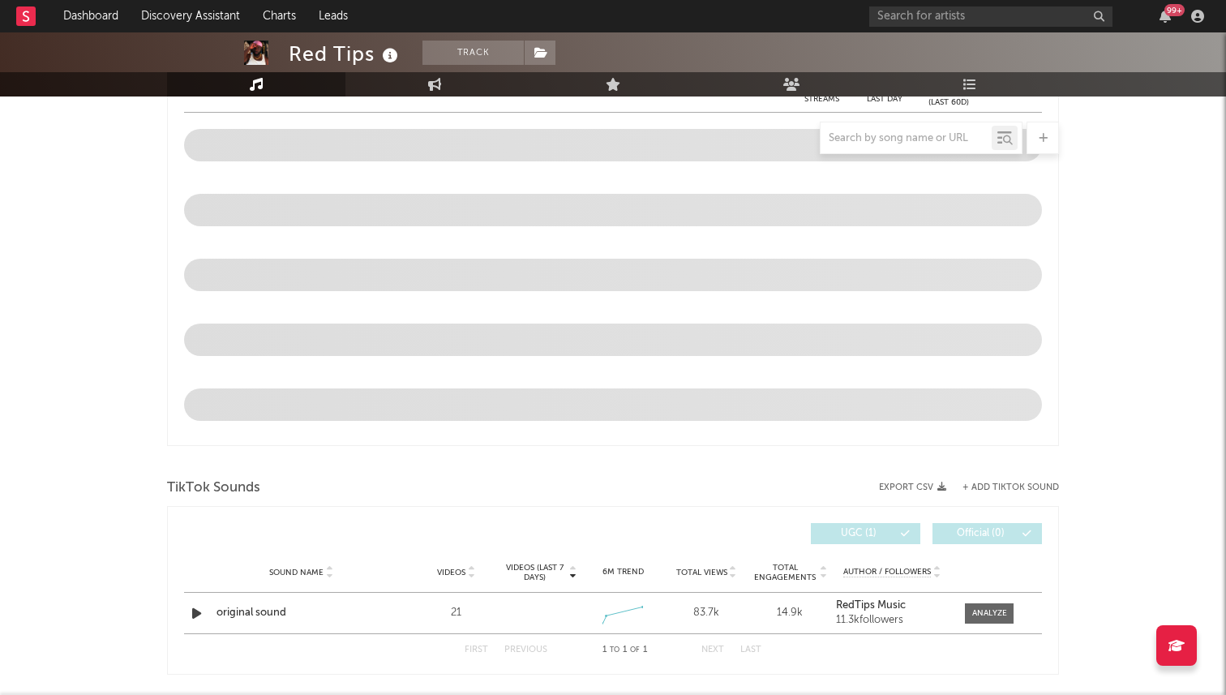
select select "6m"
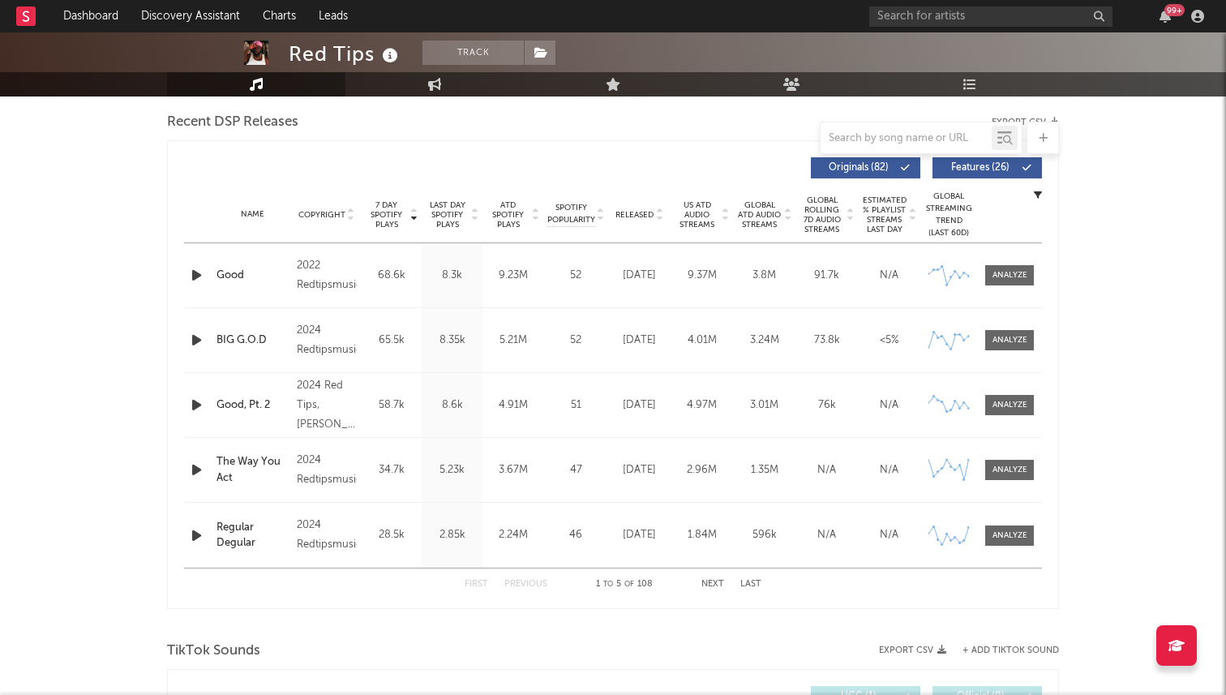
scroll to position [565, 0]
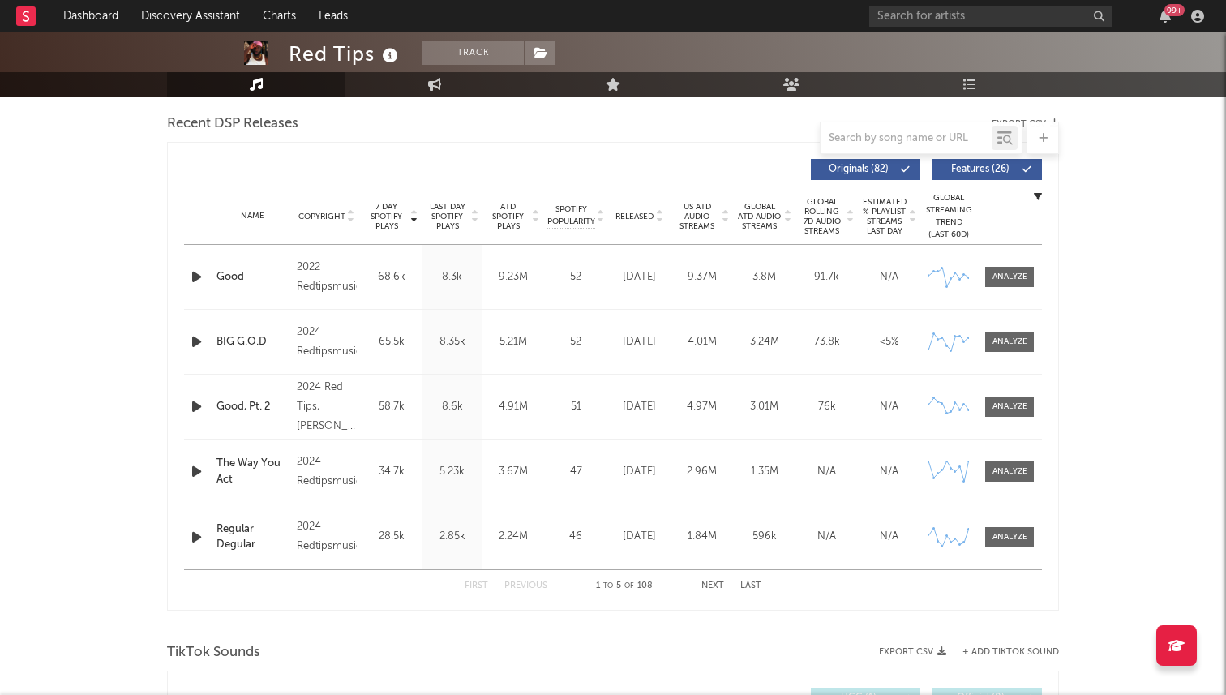
click at [701, 220] on span "US ATD Audio Streams" at bounding box center [697, 216] width 45 height 29
click at [391, 220] on span "7 Day Spotify Plays" at bounding box center [386, 216] width 43 height 29
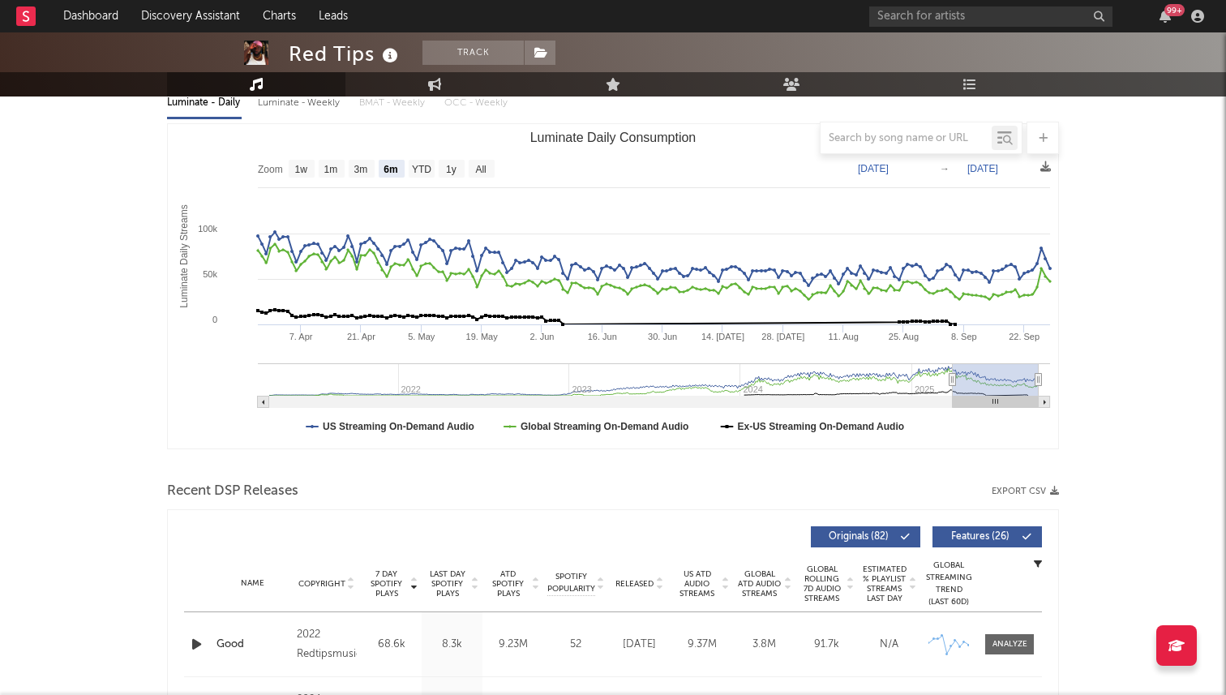
scroll to position [106, 0]
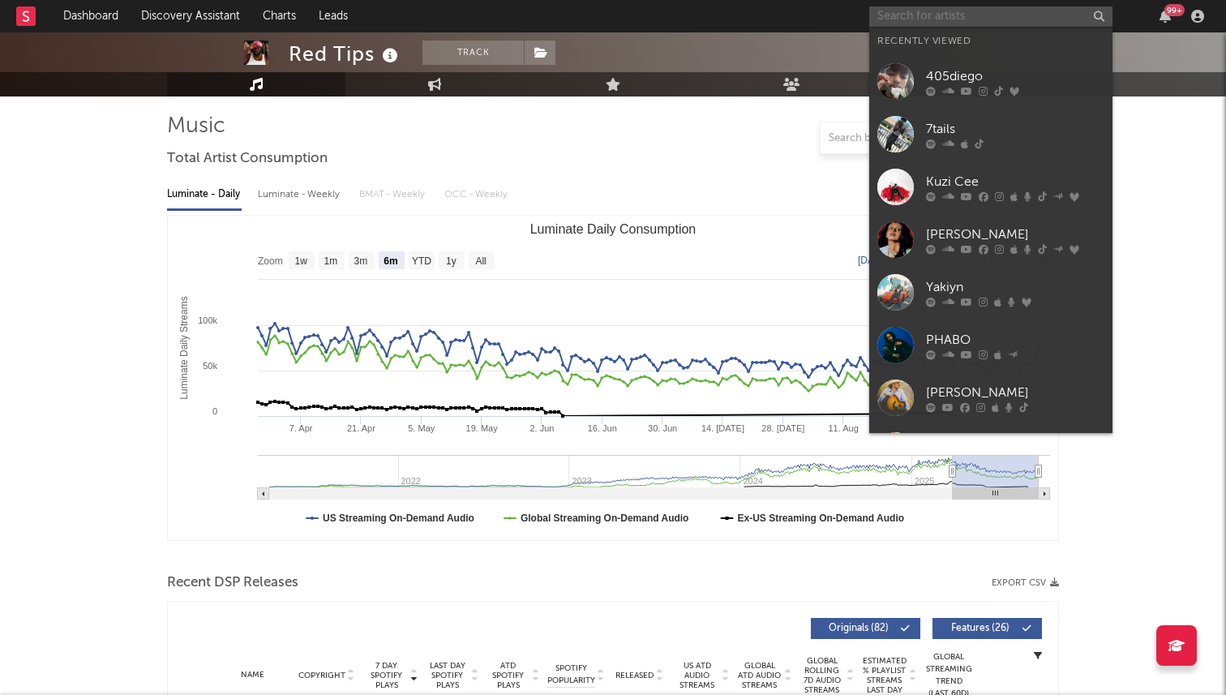
click at [887, 17] on input "text" at bounding box center [990, 16] width 243 height 20
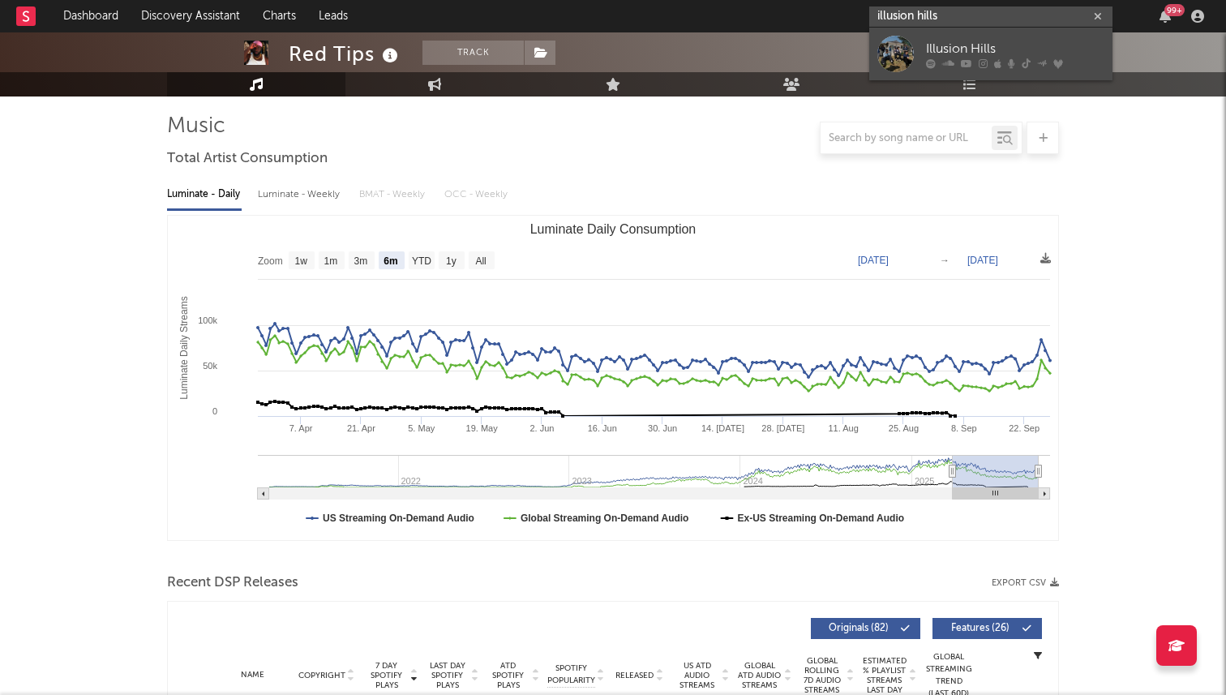
type input "illusion hills"
click at [911, 33] on link "Illusion Hills" at bounding box center [990, 54] width 243 height 53
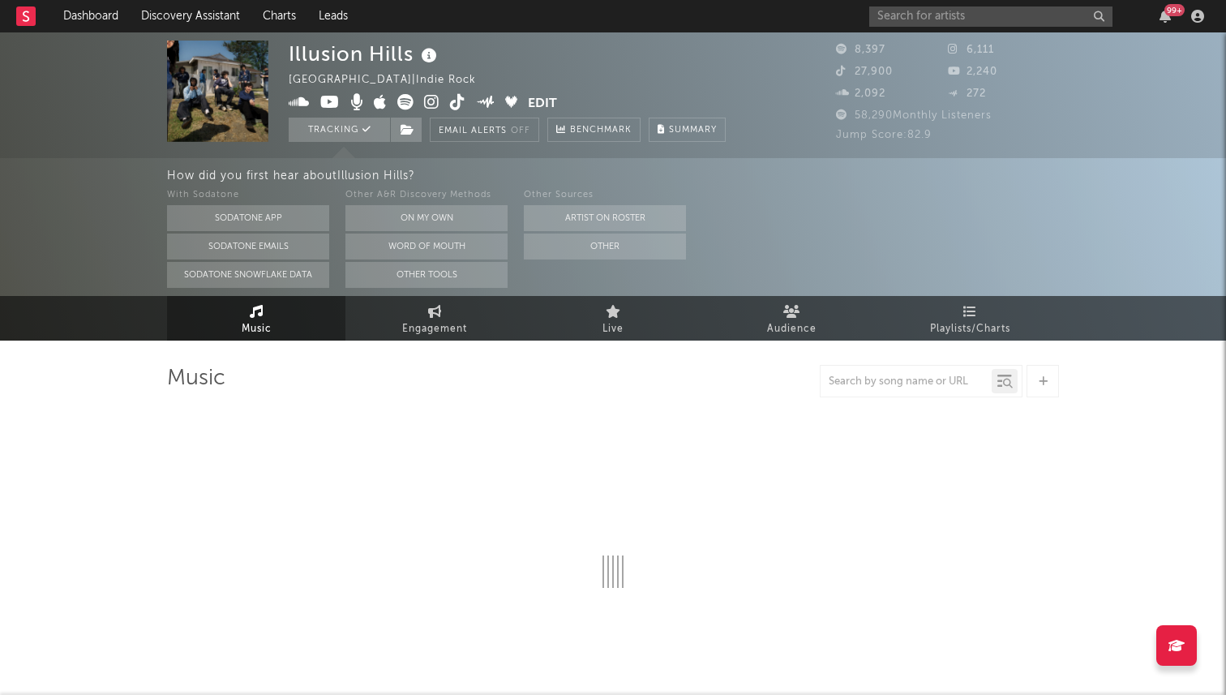
select select "6m"
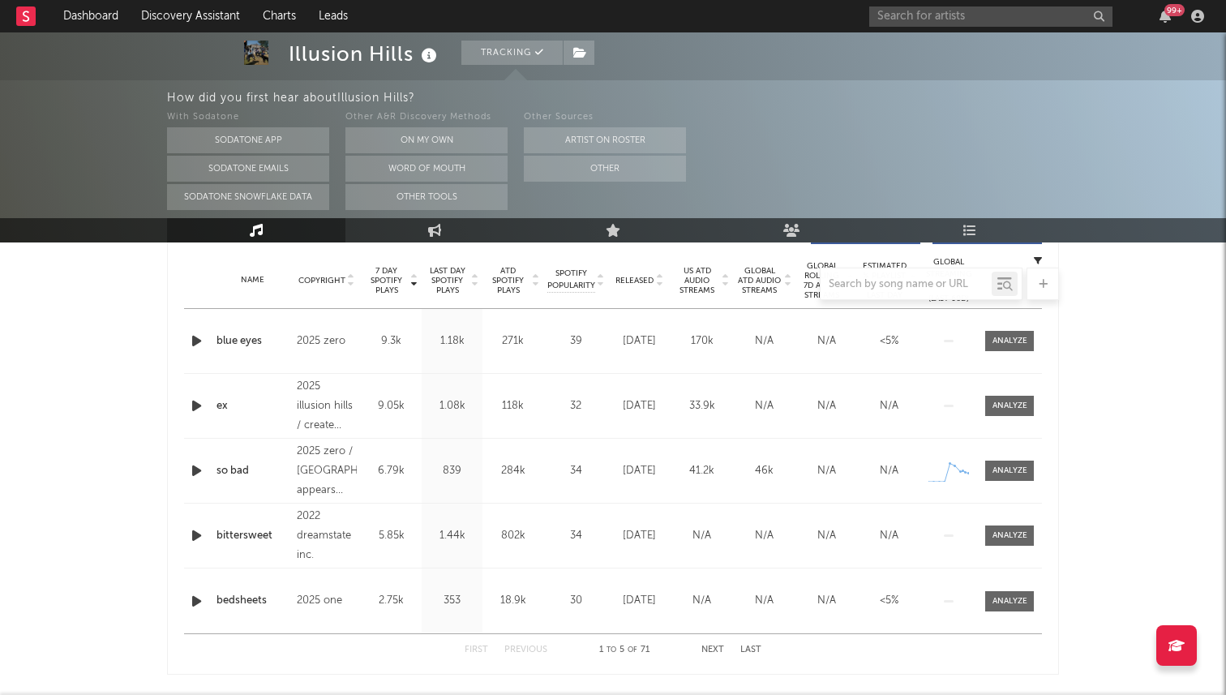
scroll to position [617, 0]
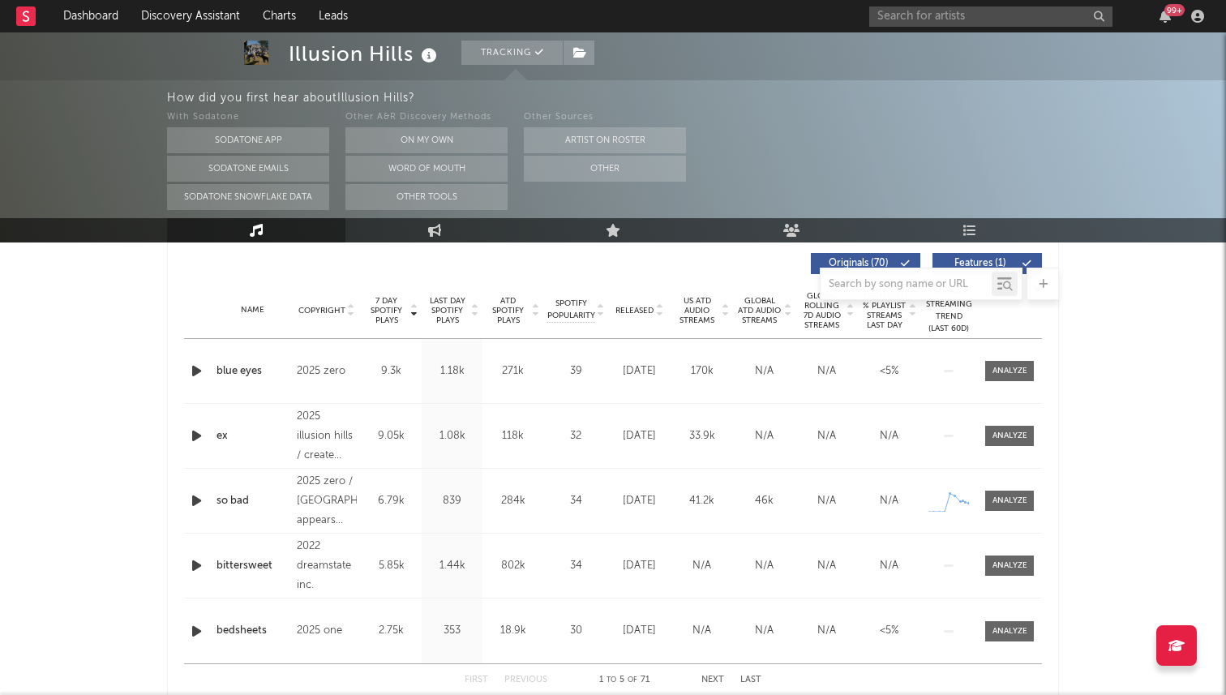
click at [637, 318] on div "Name Copyright Label Album Names Composer Names 7 Day Spotify Plays Last Day Sp…" at bounding box center [613, 310] width 858 height 57
click at [637, 306] on span "Released" at bounding box center [634, 311] width 38 height 10
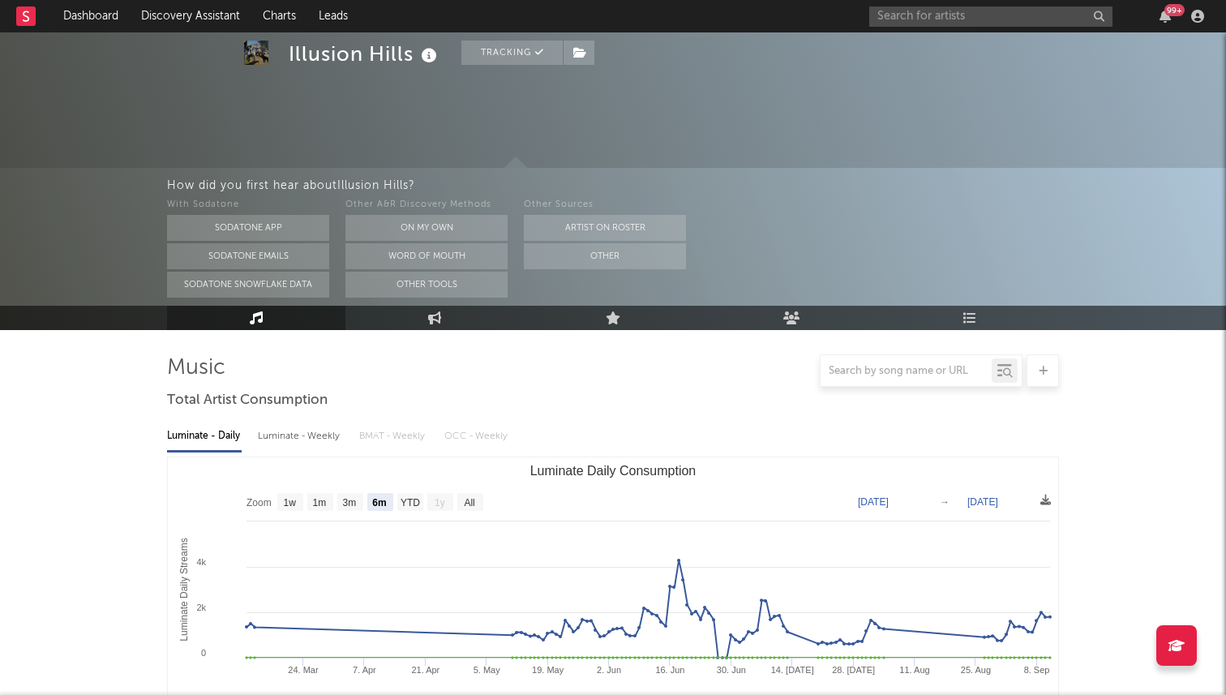
scroll to position [0, 0]
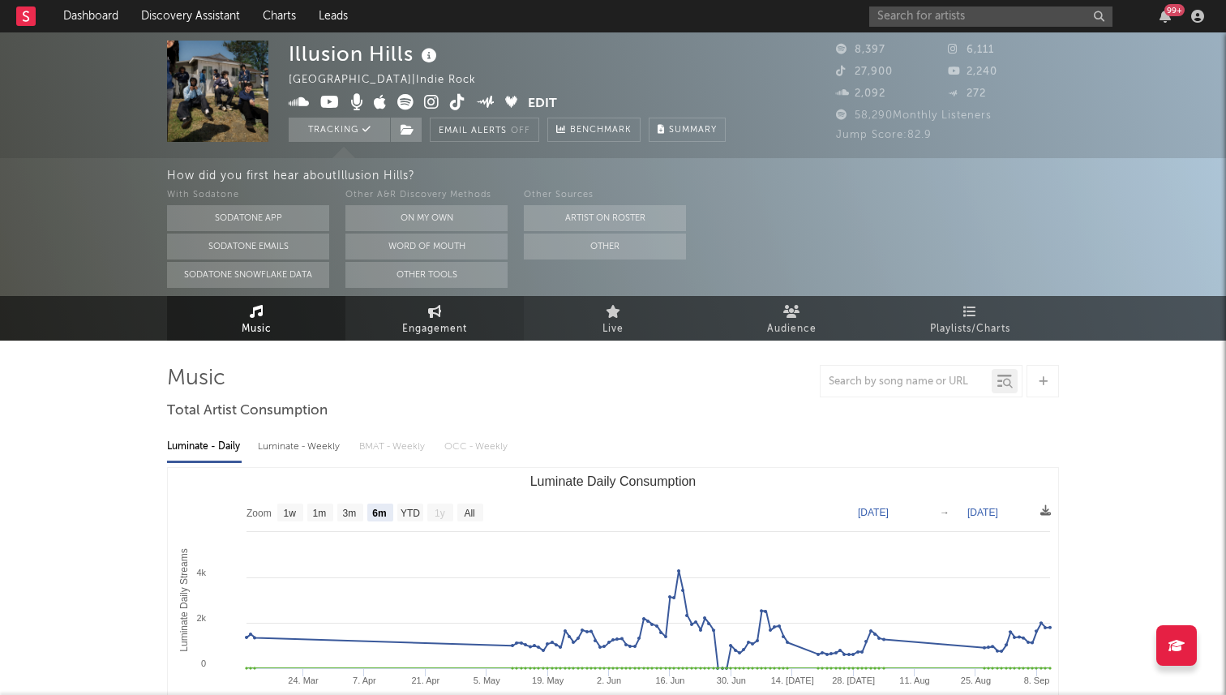
click at [406, 325] on span "Engagement" at bounding box center [434, 328] width 65 height 19
select select "1w"
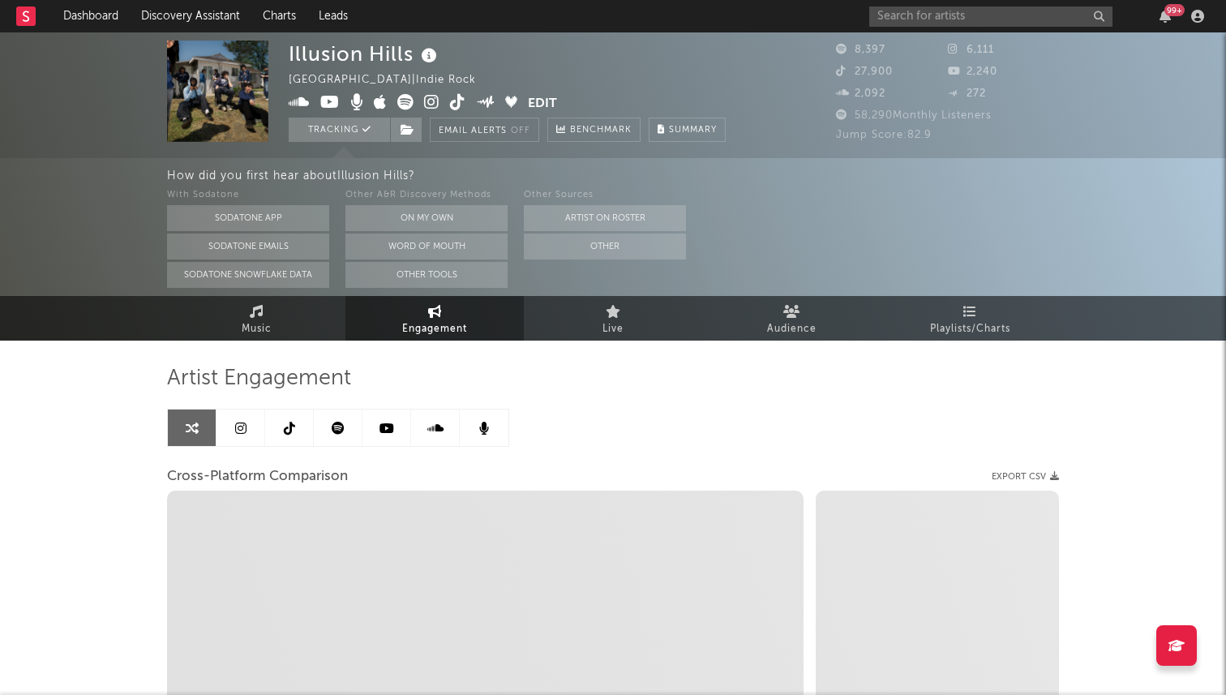
click at [282, 440] on link at bounding box center [289, 428] width 49 height 36
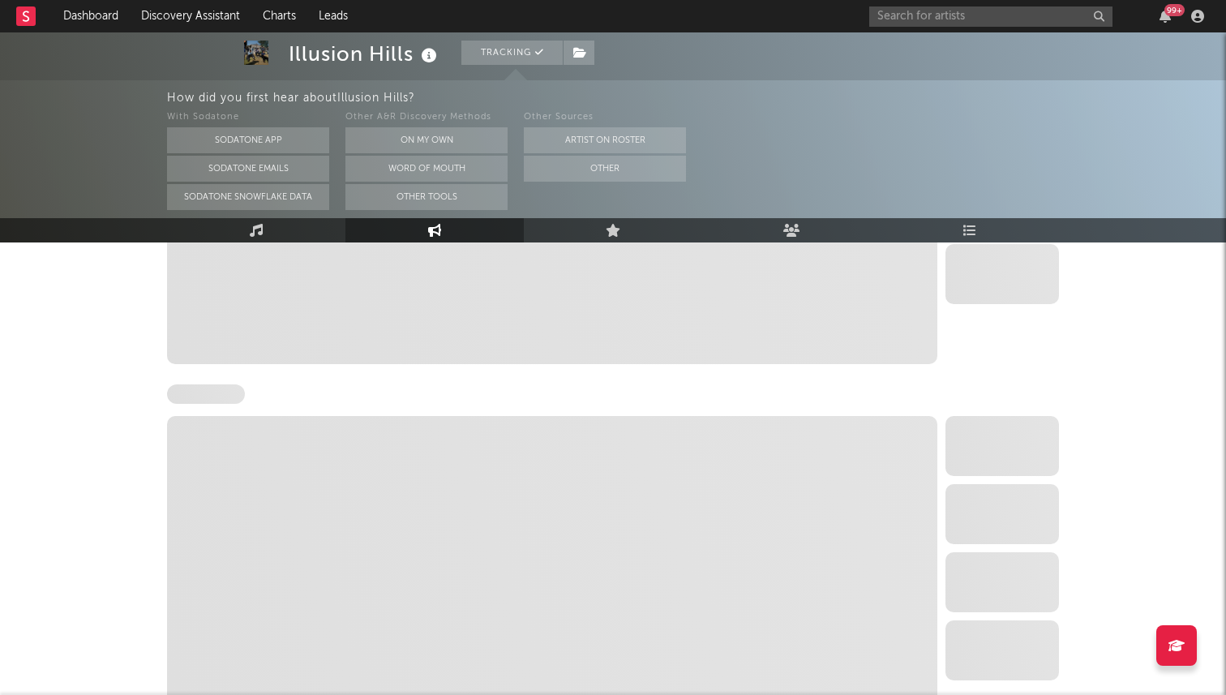
select select "6m"
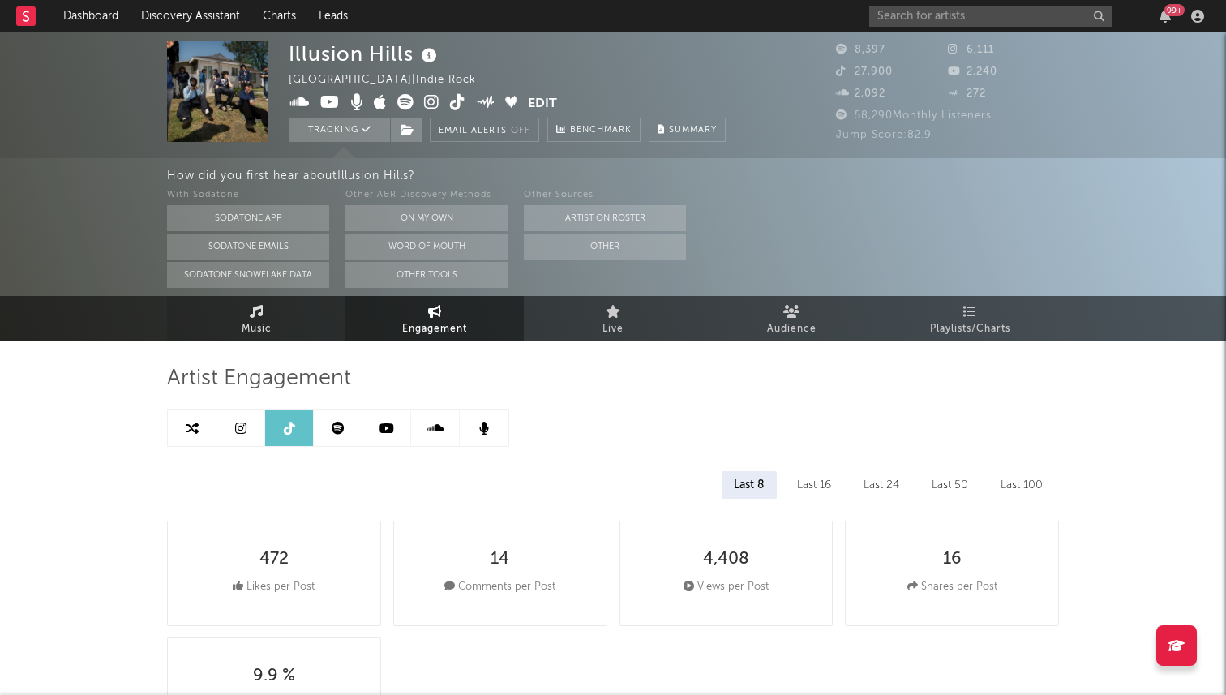
click at [295, 324] on link "Music" at bounding box center [256, 318] width 178 height 45
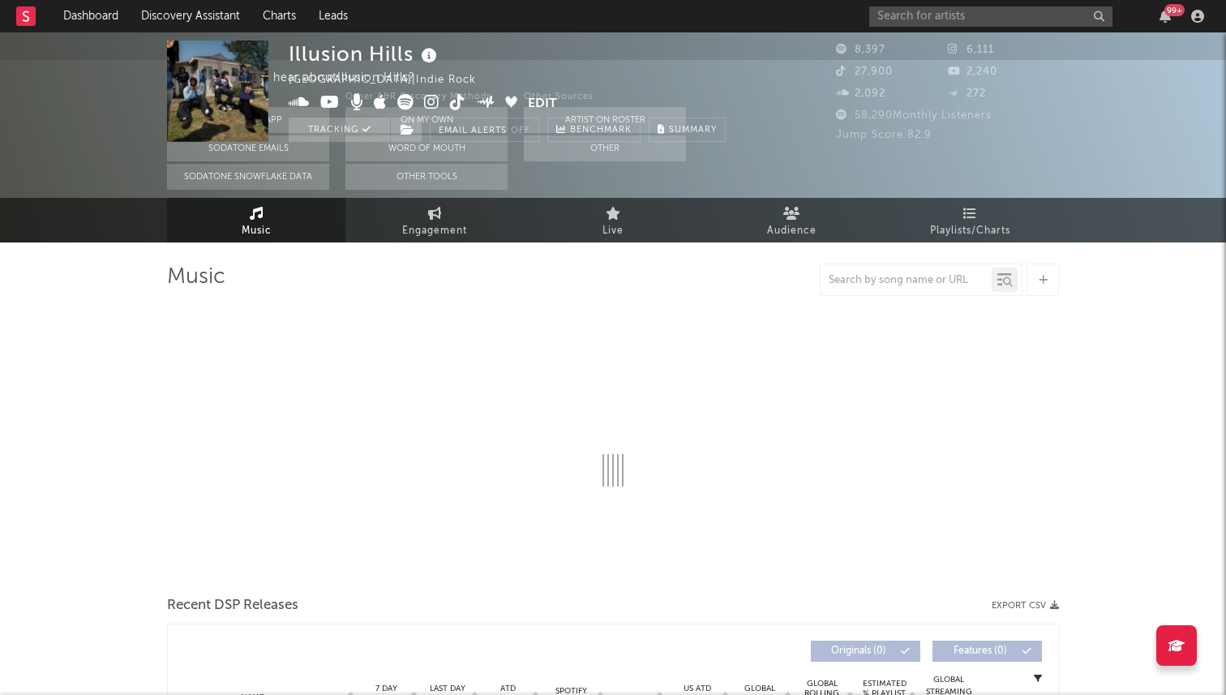
select select "6m"
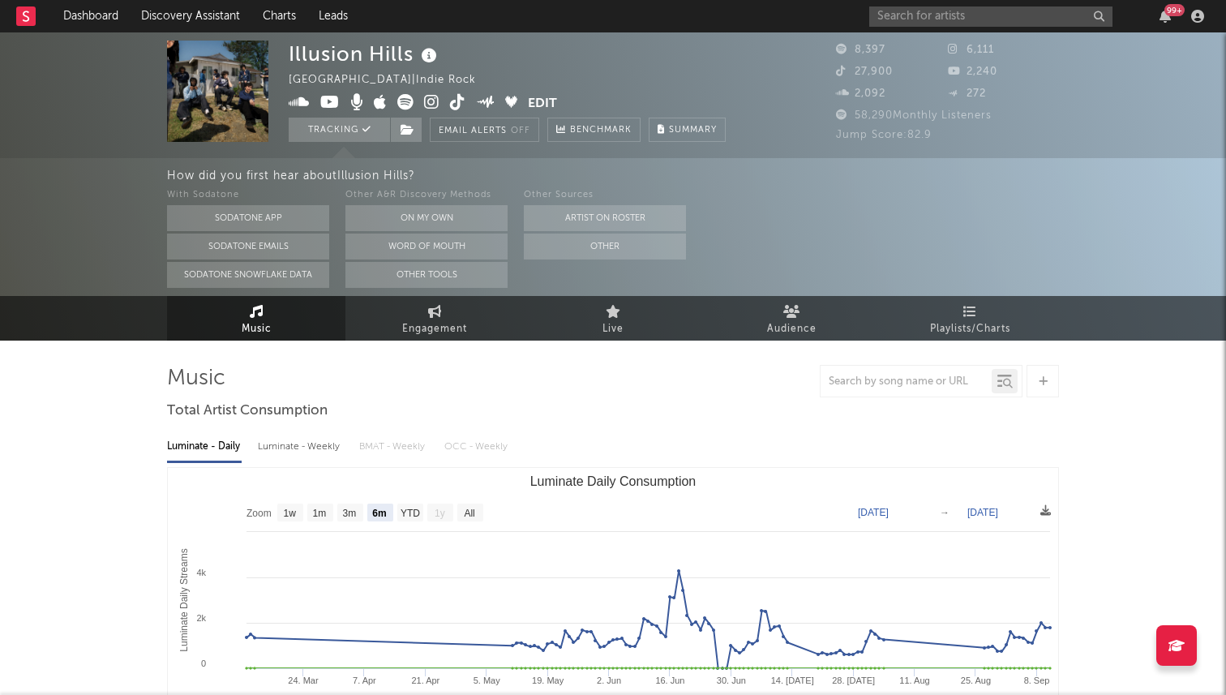
click at [452, 101] on icon at bounding box center [457, 102] width 15 height 16
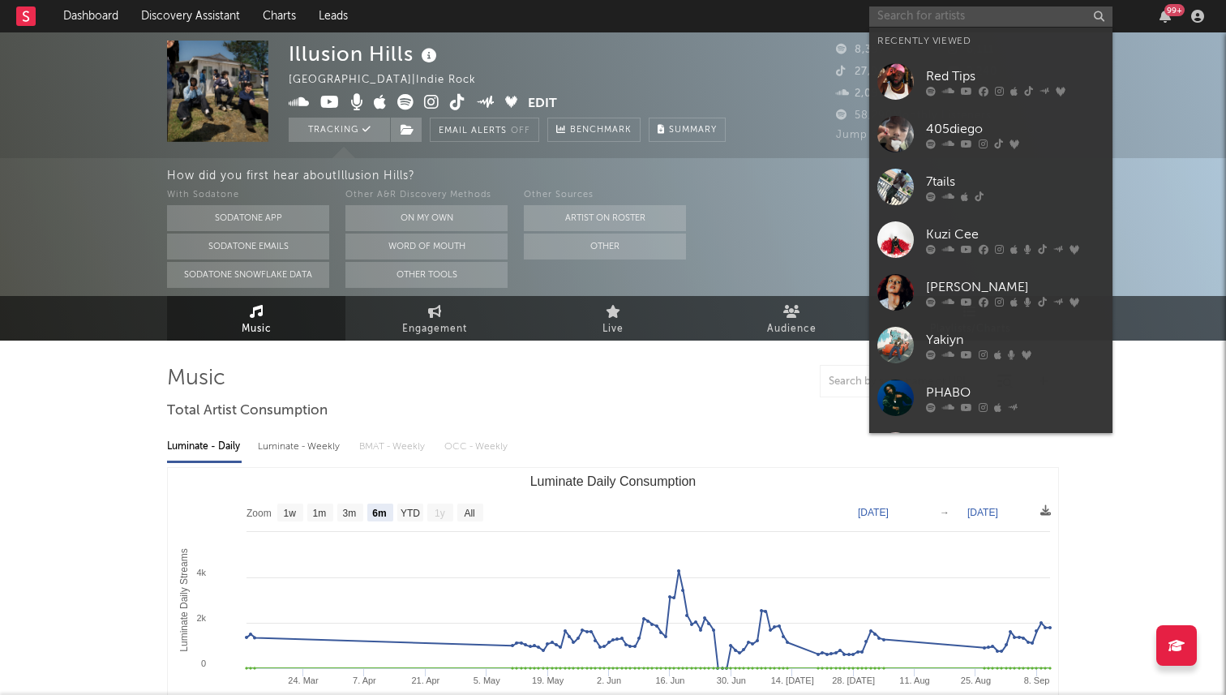
click at [903, 19] on input "text" at bounding box center [990, 16] width 243 height 20
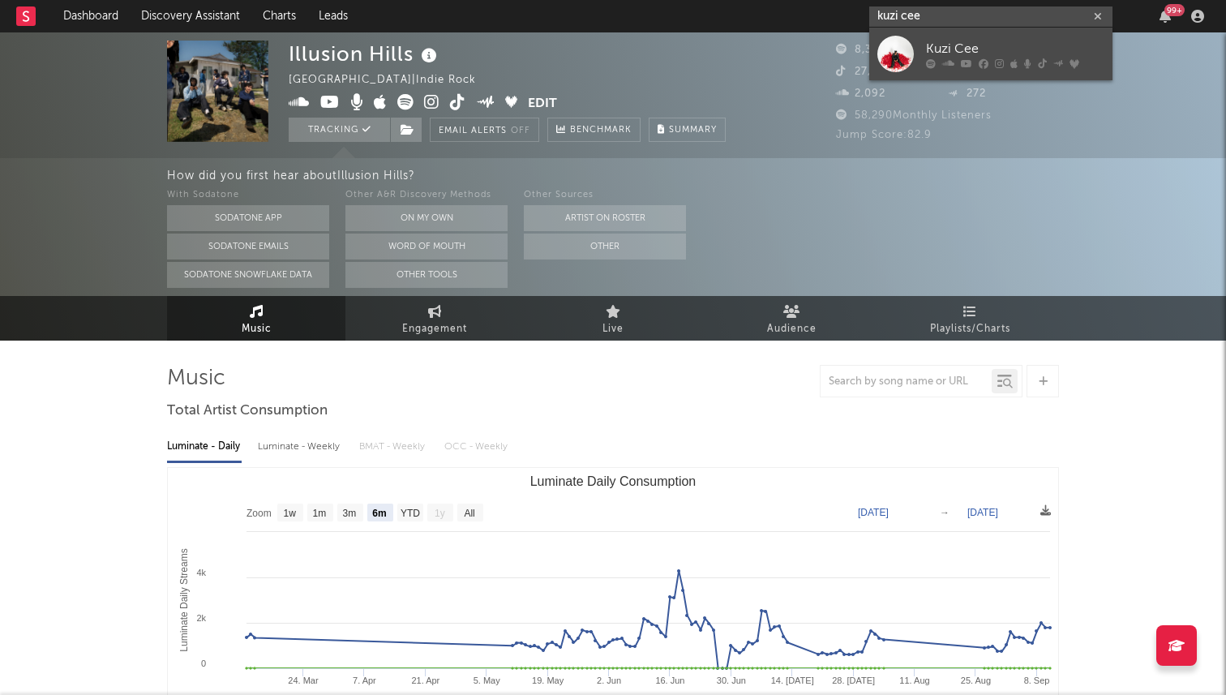
type input "kuzi cee"
click at [947, 52] on div "Kuzi Cee" at bounding box center [1015, 48] width 178 height 19
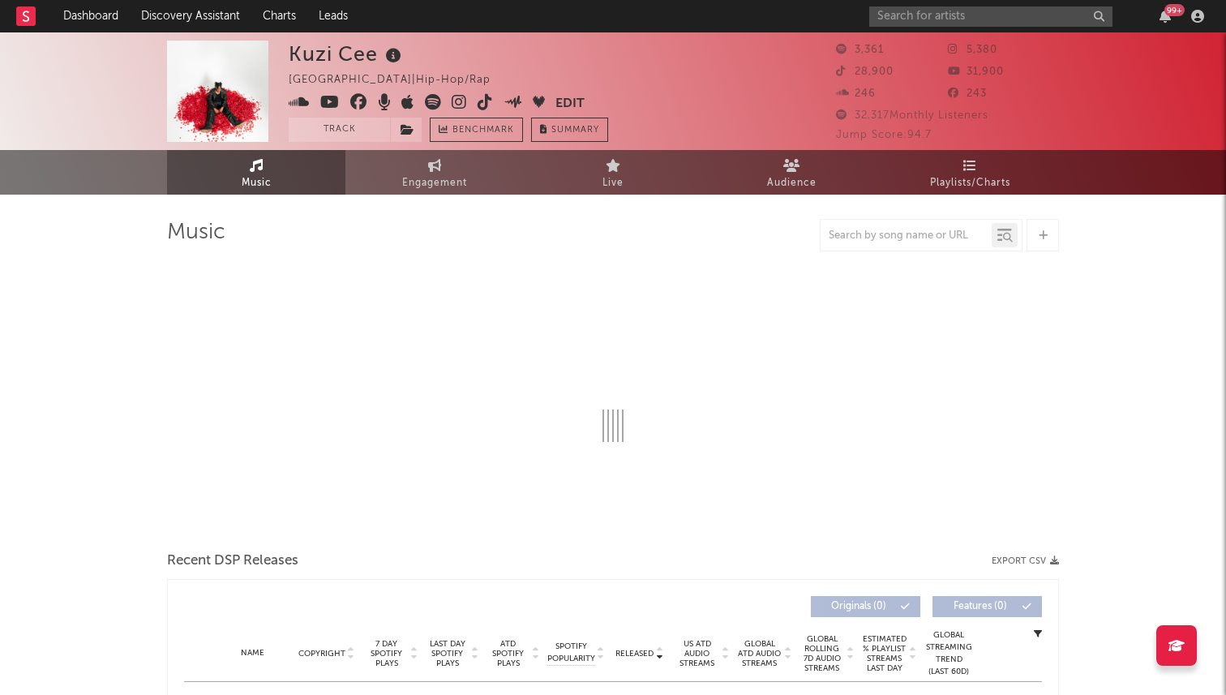
select select "6m"
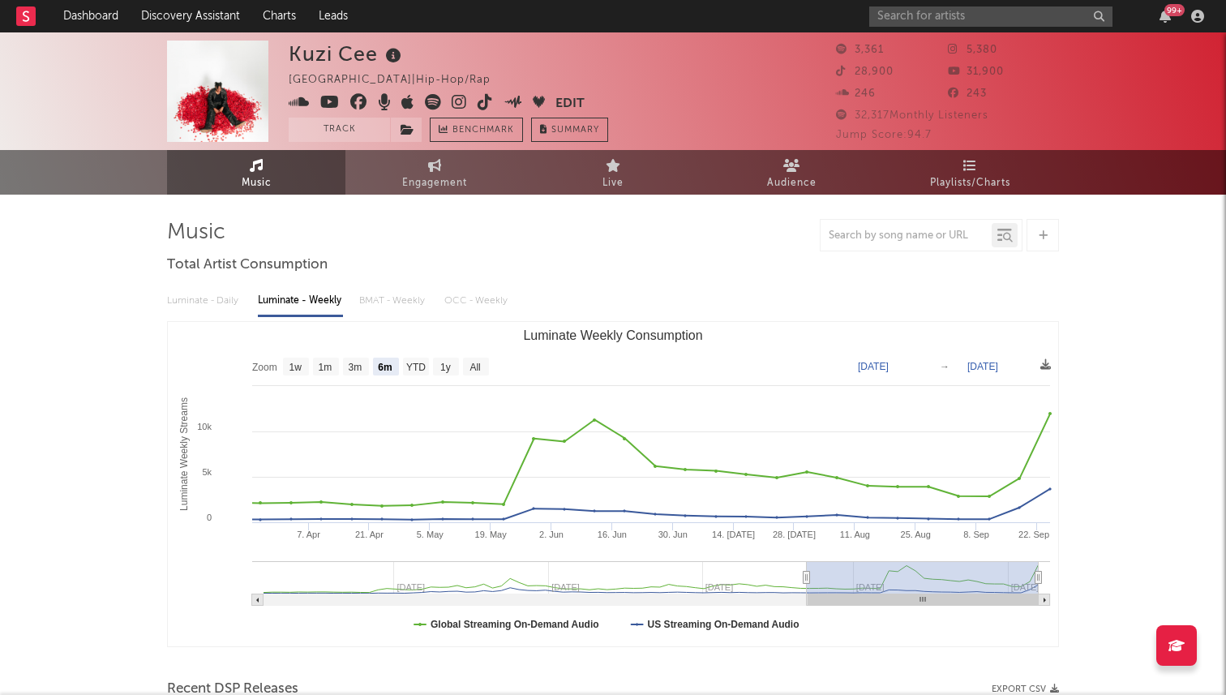
click at [485, 106] on icon at bounding box center [485, 102] width 15 height 16
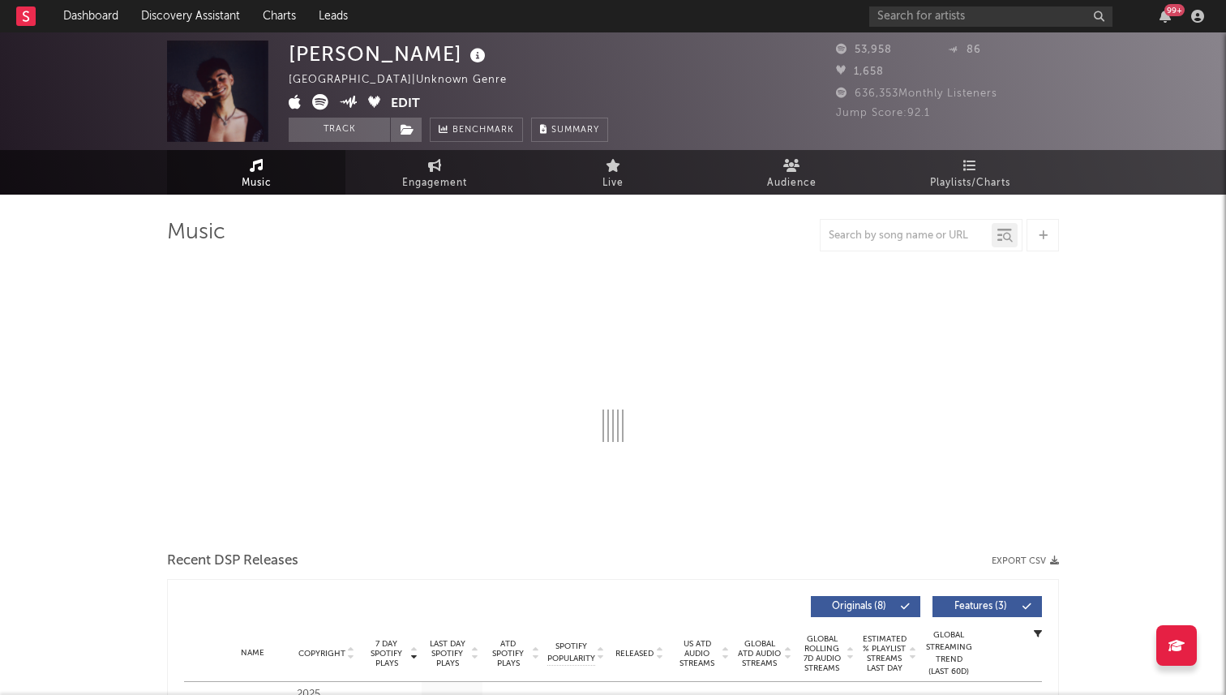
select select "6m"
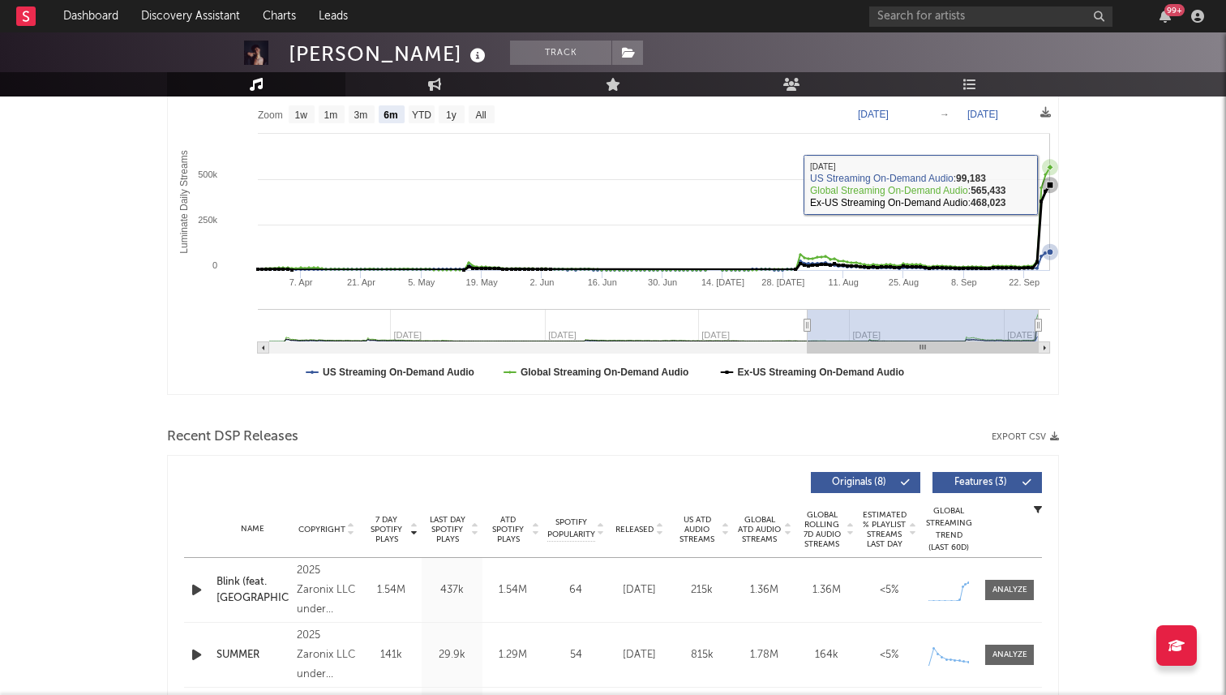
scroll to position [504, 0]
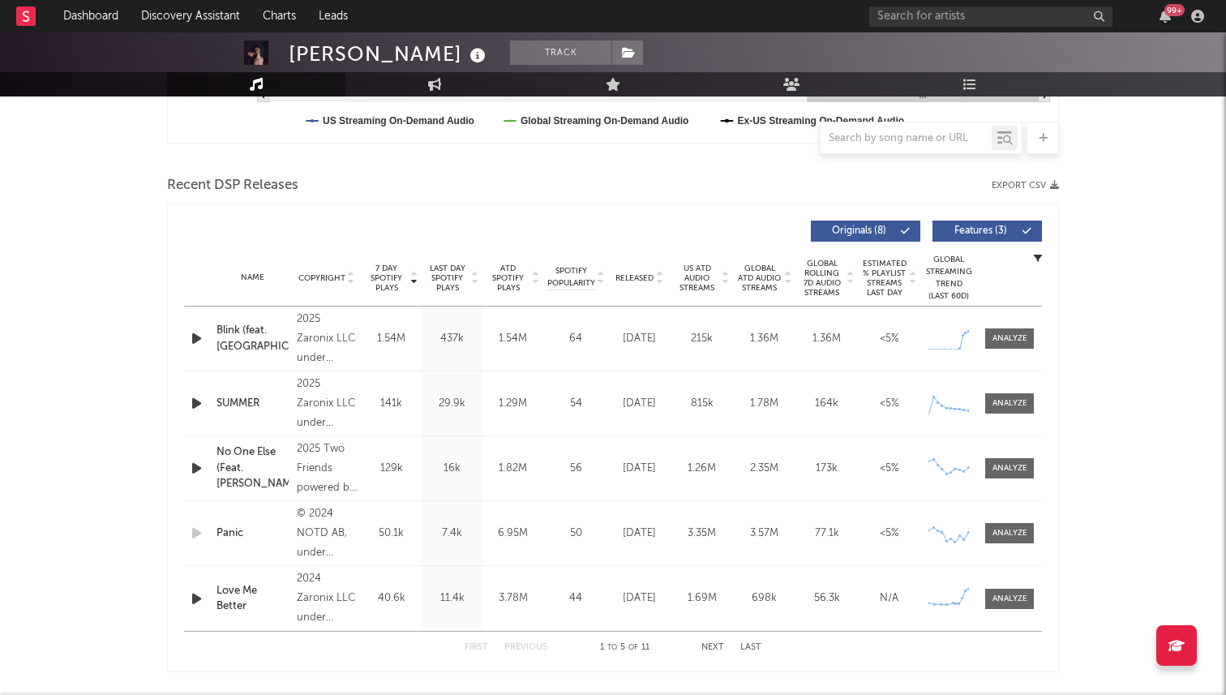
click at [640, 277] on span "Released" at bounding box center [634, 278] width 38 height 10
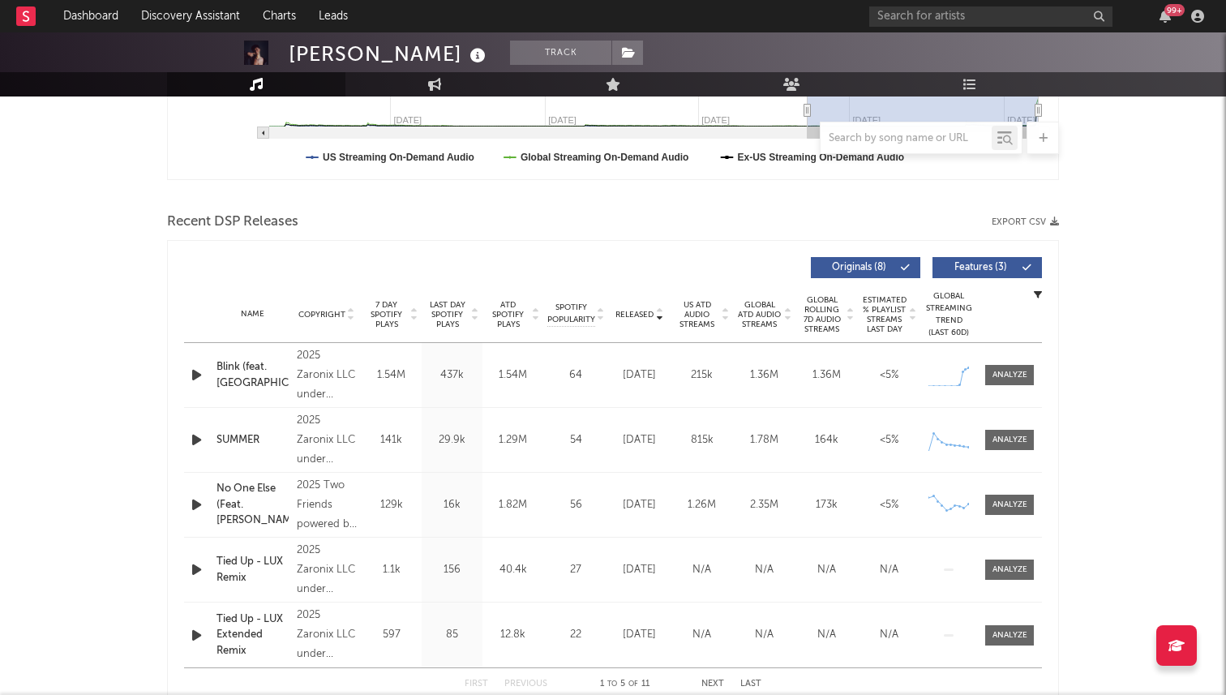
scroll to position [0, 0]
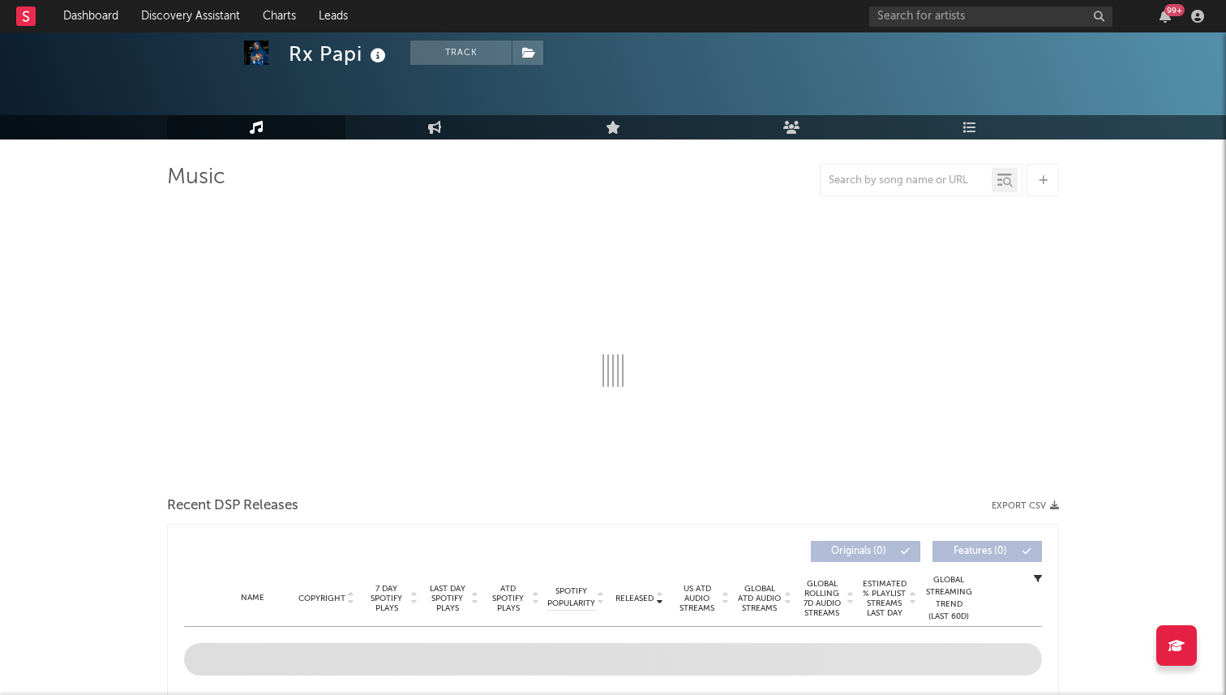
select select "6m"
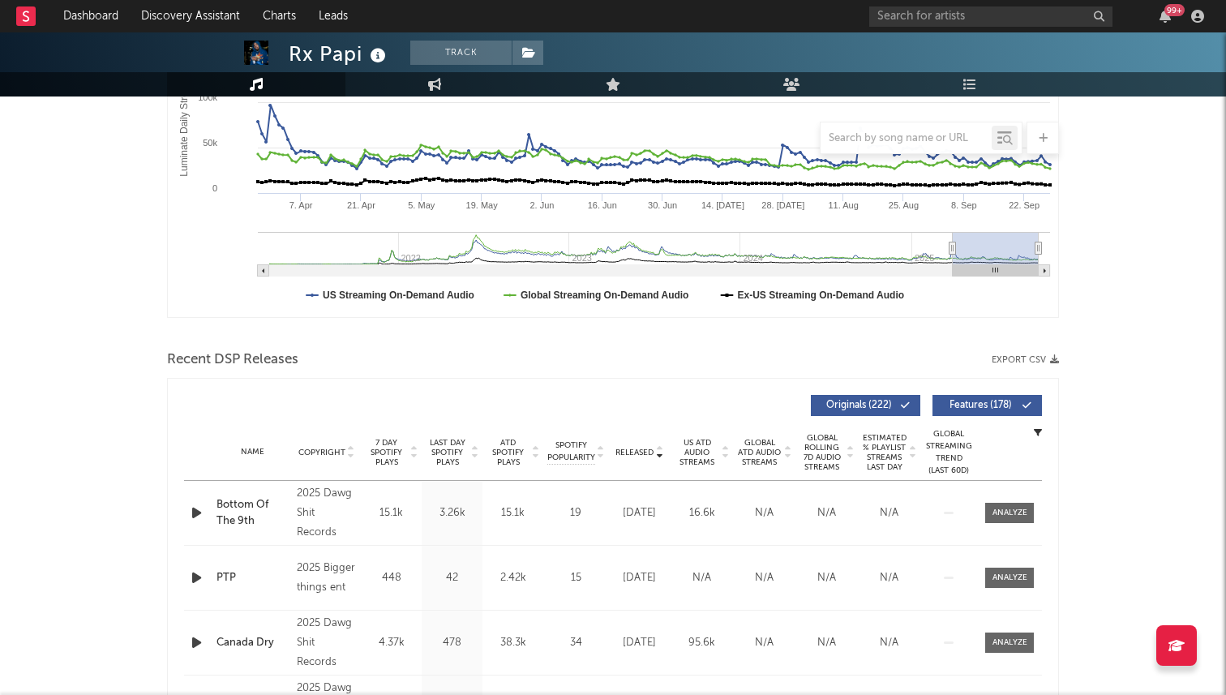
scroll to position [348, 0]
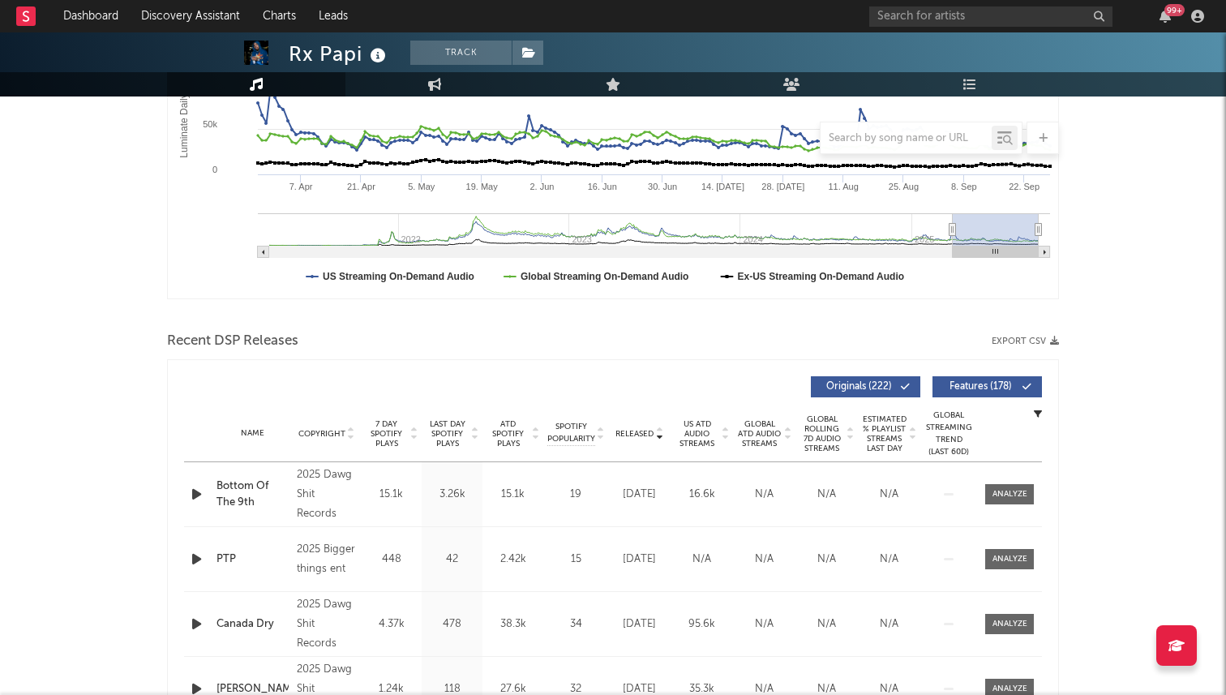
click at [394, 439] on span "7 Day Spotify Plays" at bounding box center [386, 433] width 43 height 29
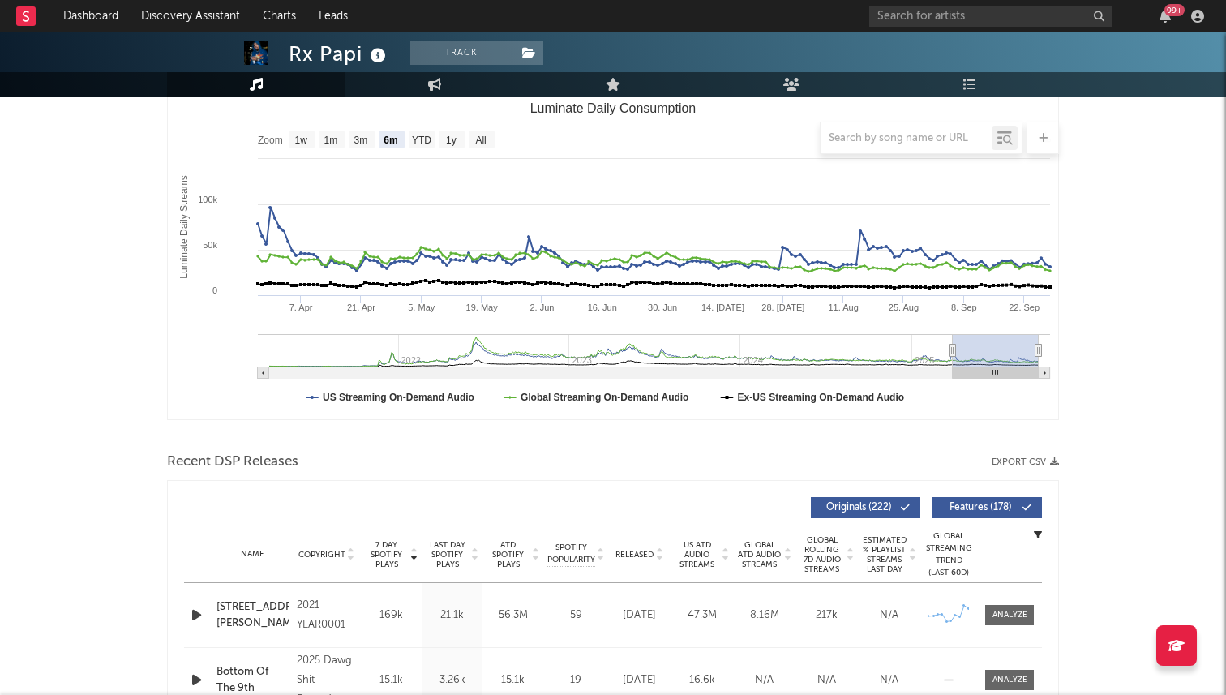
scroll to position [0, 0]
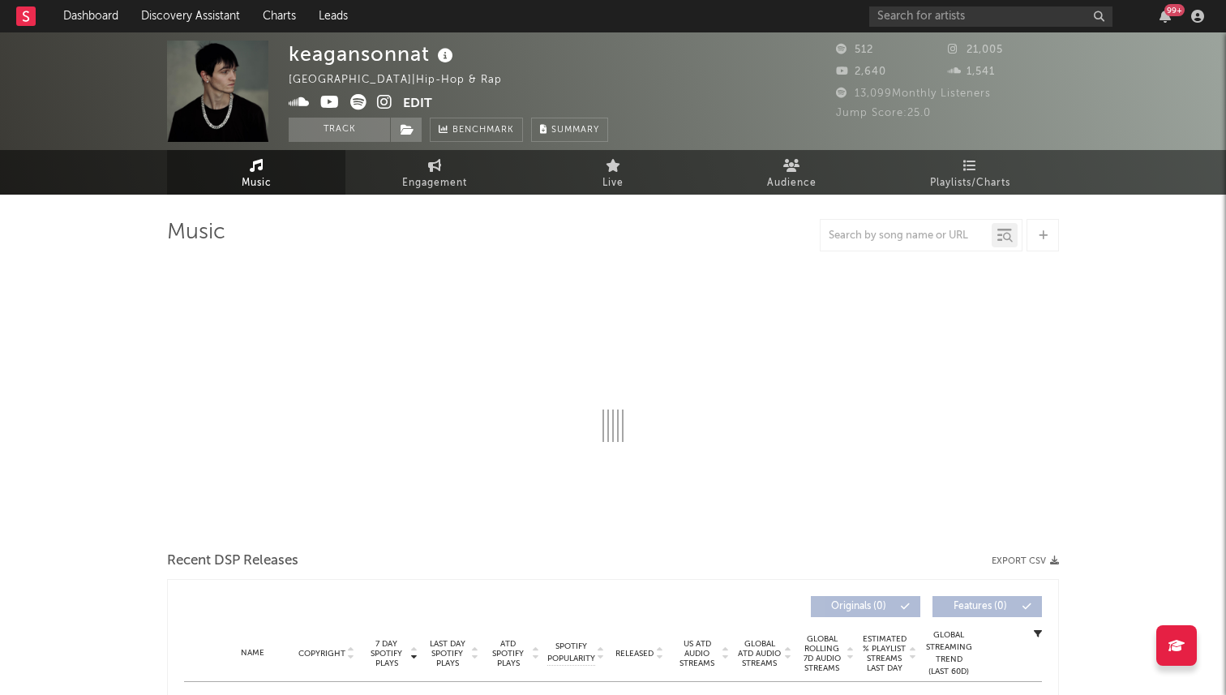
select select "6m"
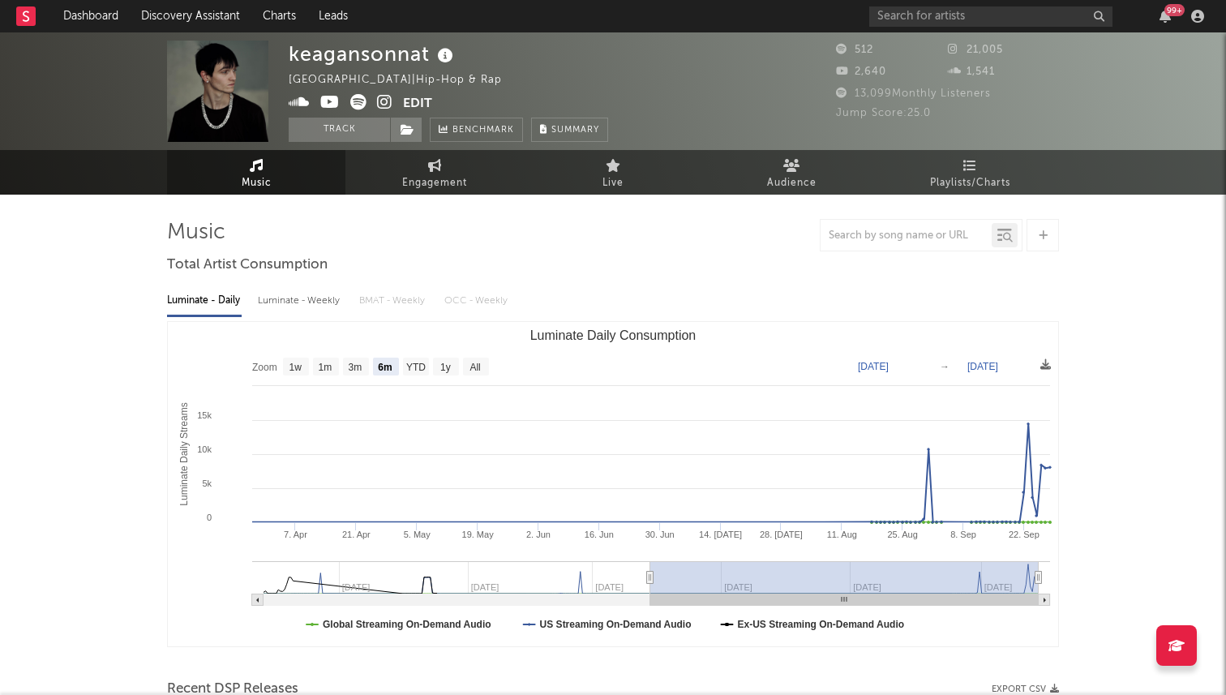
click at [378, 99] on icon at bounding box center [384, 102] width 15 height 16
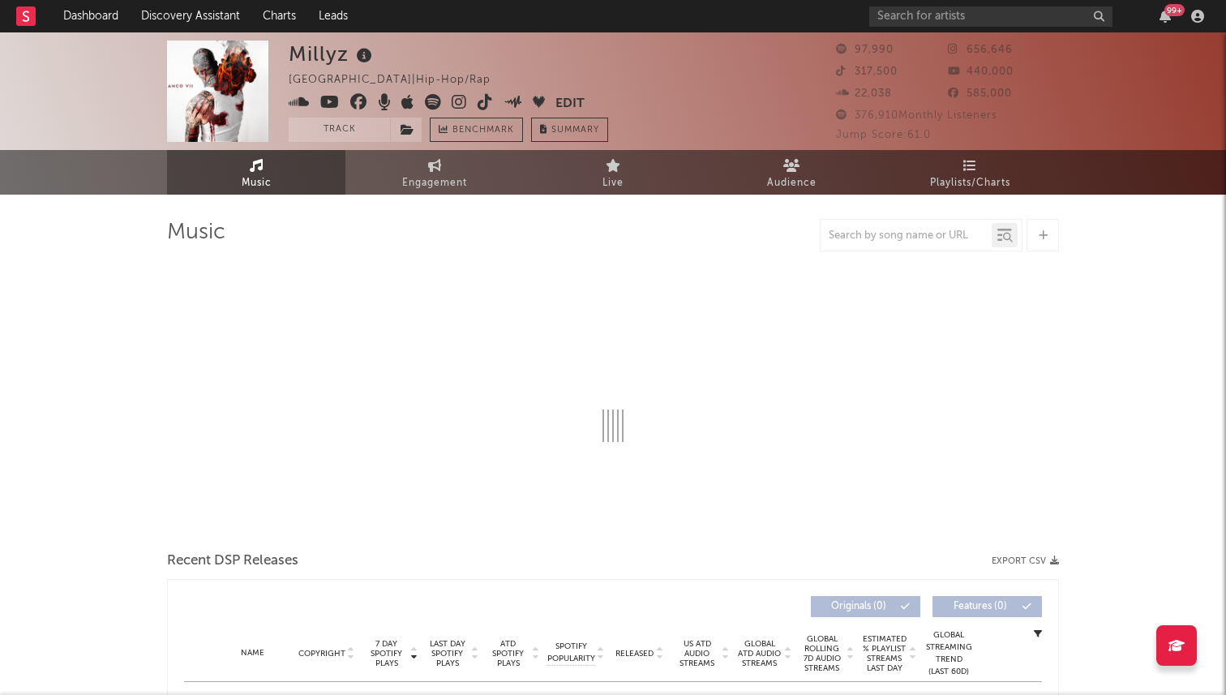
select select "6m"
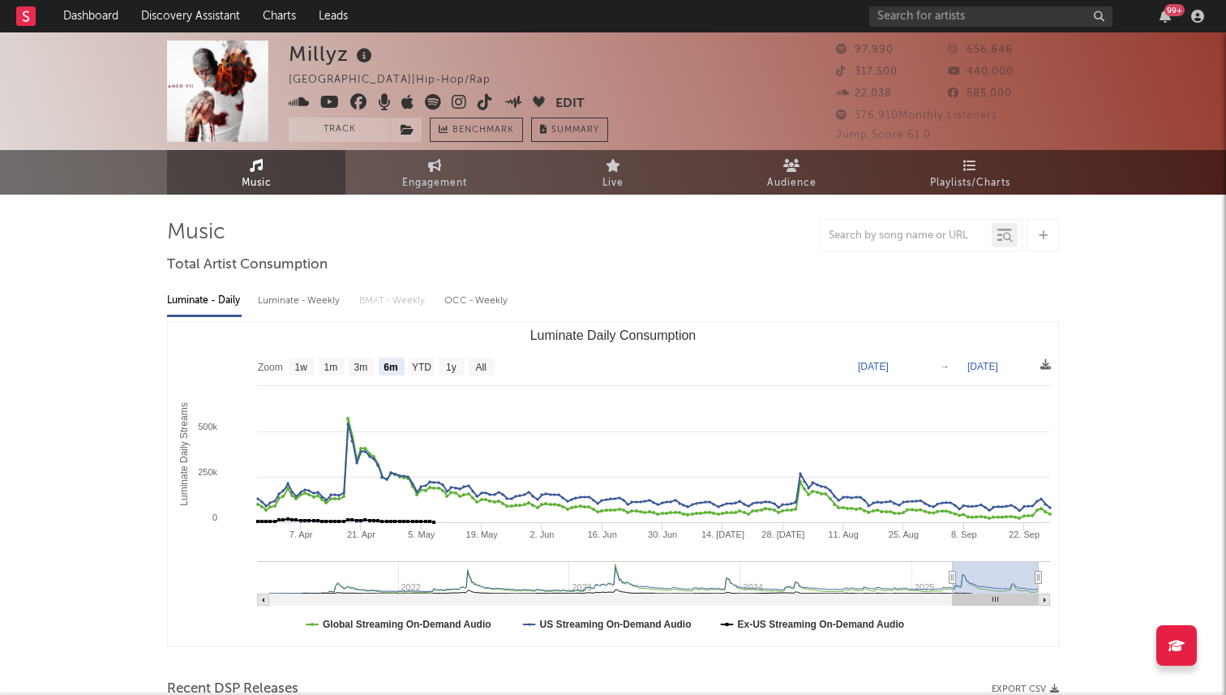
click at [482, 102] on icon at bounding box center [485, 102] width 15 height 16
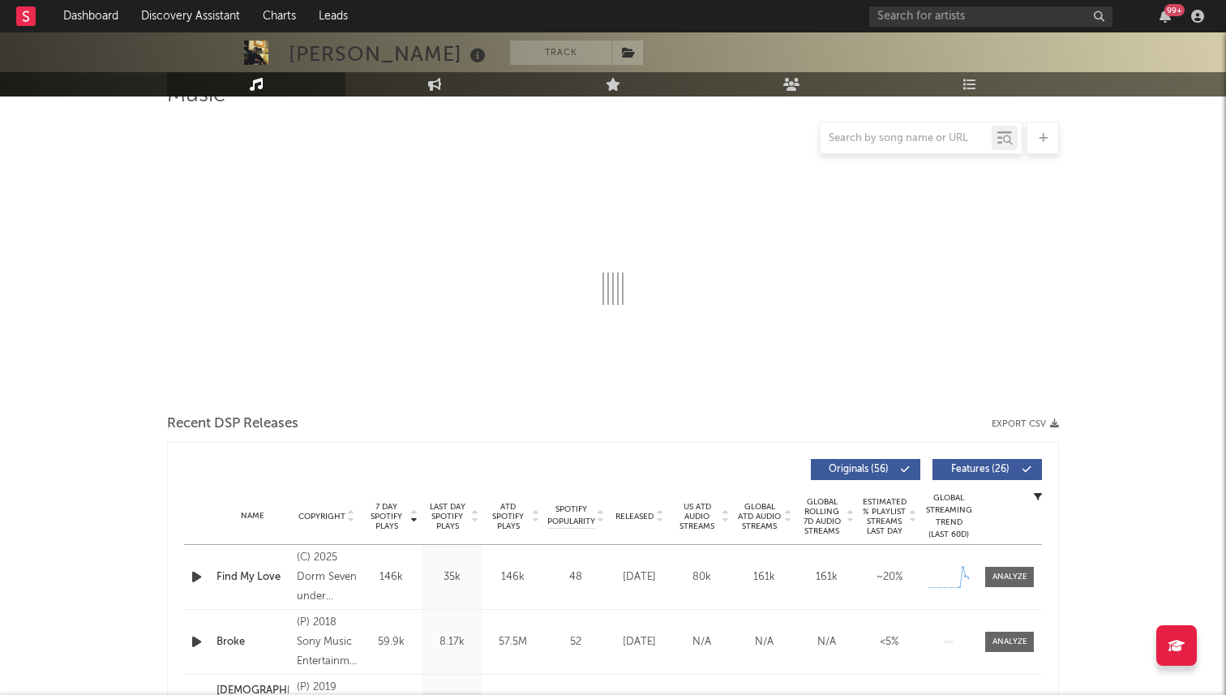
scroll to position [38, 0]
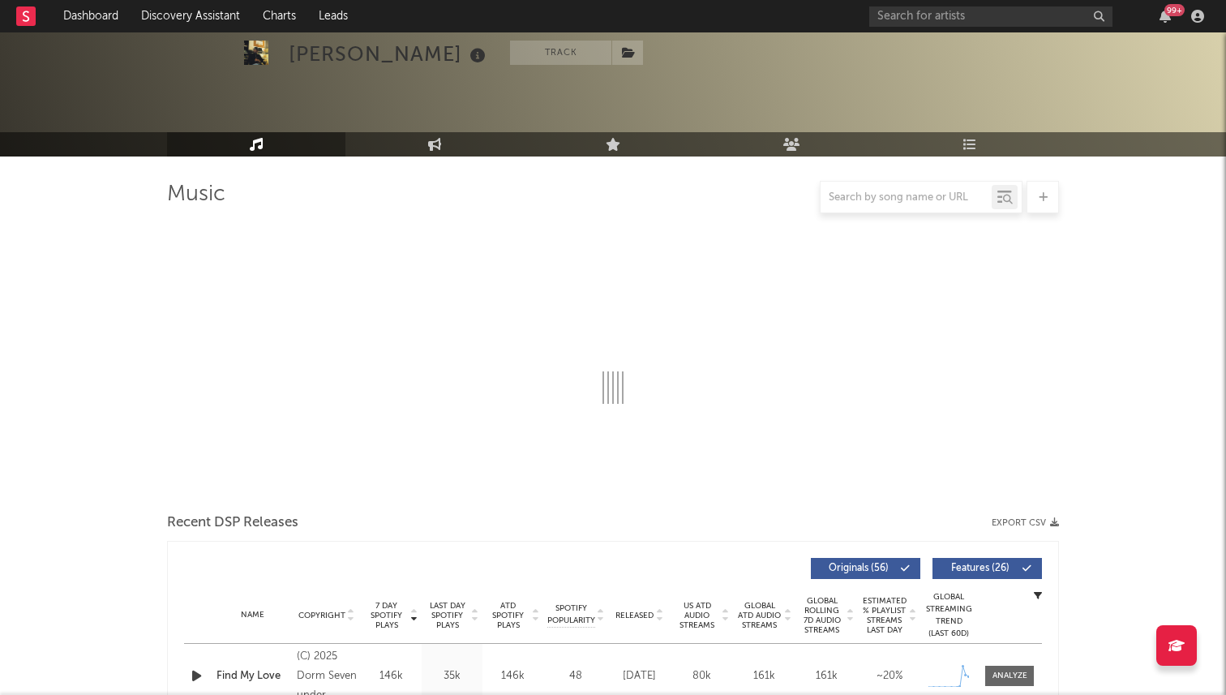
select select "6m"
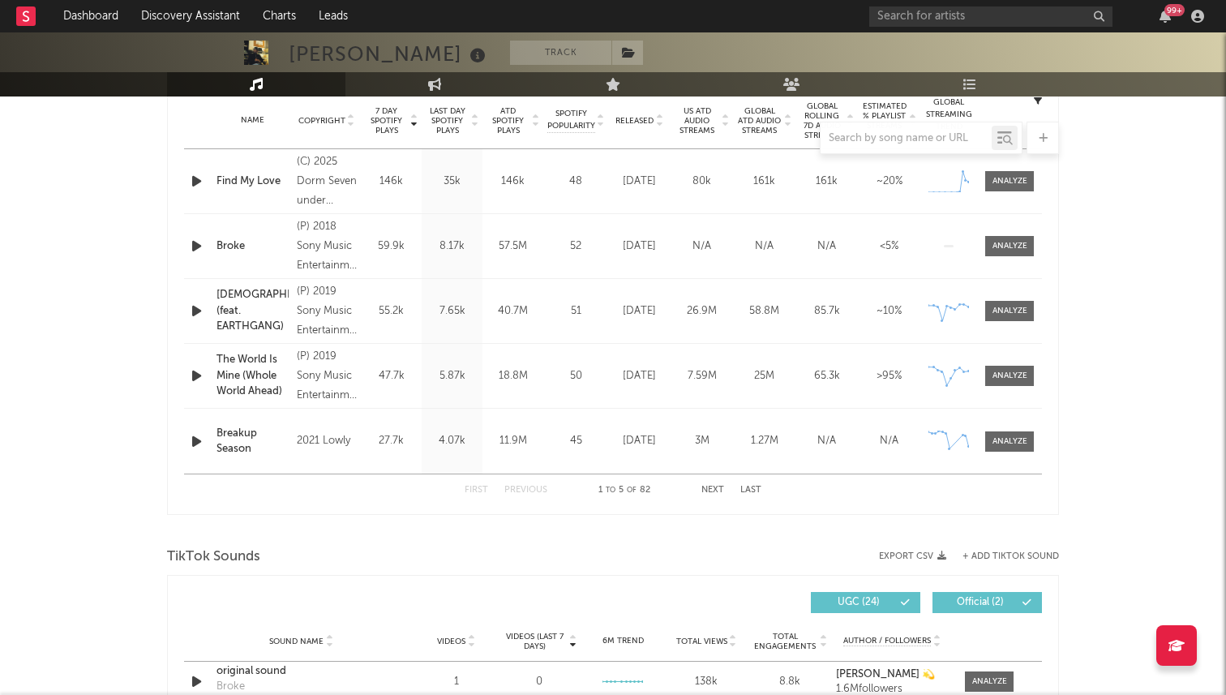
scroll to position [633, 0]
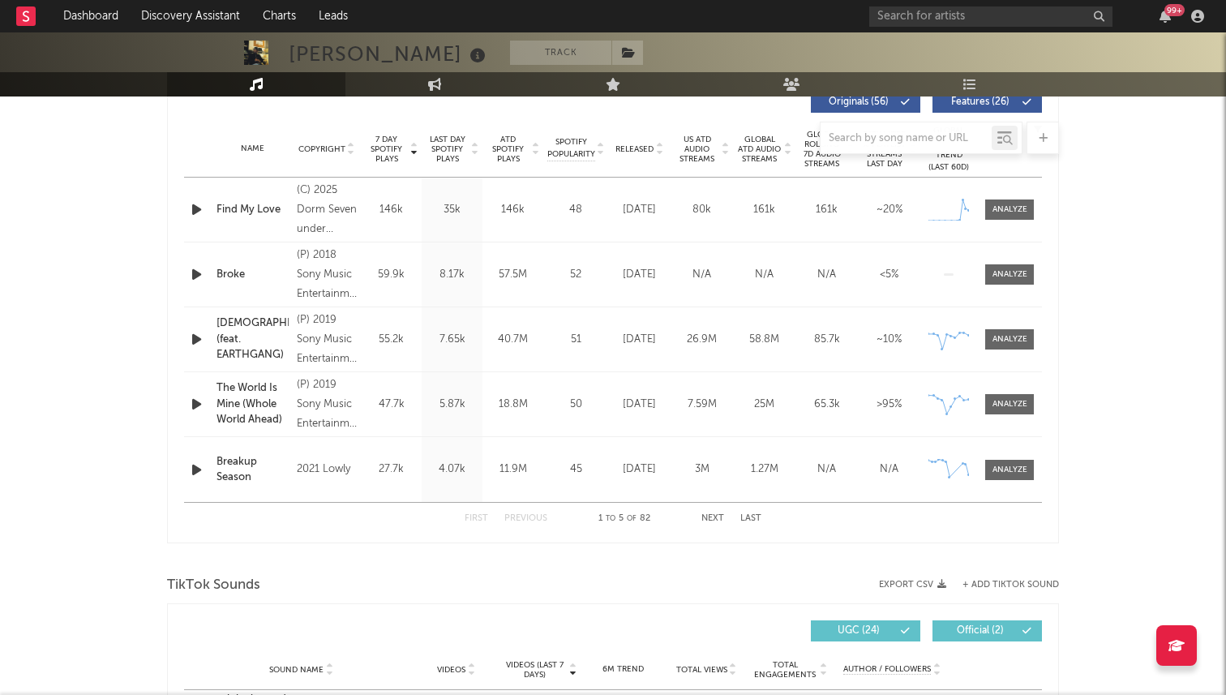
click at [651, 152] on div at bounding box center [613, 138] width 892 height 32
click at [642, 142] on div at bounding box center [613, 138] width 892 height 32
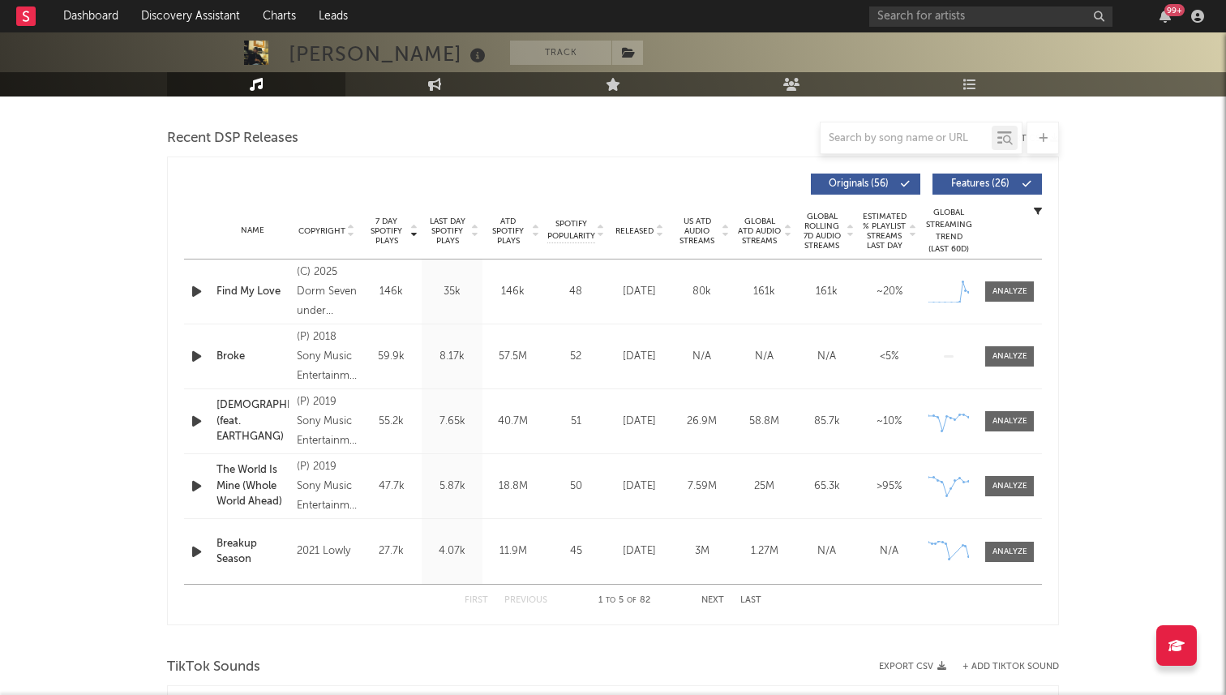
scroll to position [510, 0]
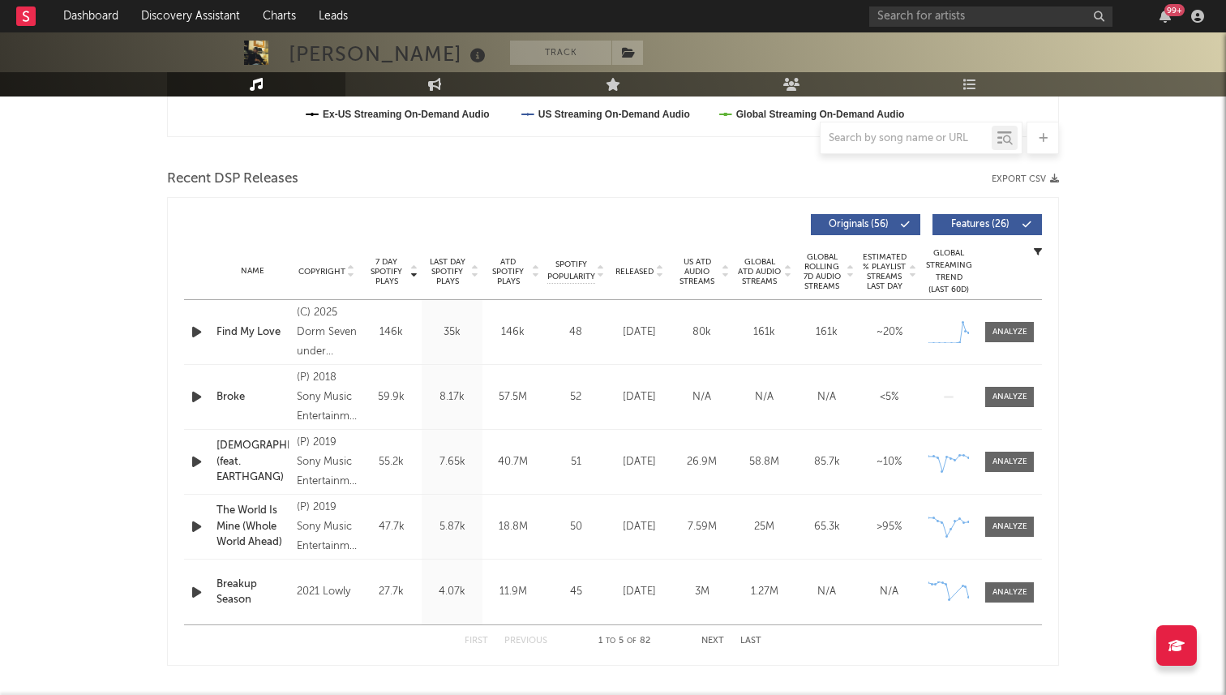
click at [648, 267] on span "Released" at bounding box center [634, 272] width 38 height 10
click at [390, 272] on span "7 Day Spotify Plays" at bounding box center [386, 271] width 43 height 29
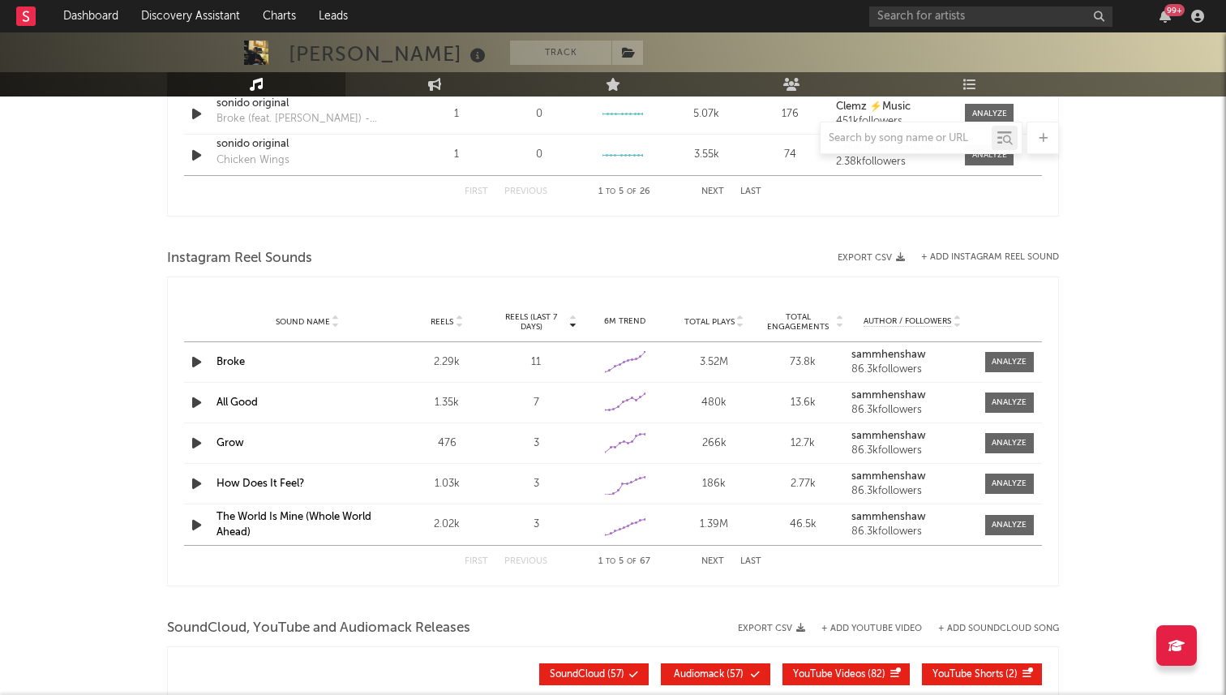
scroll to position [1329, 0]
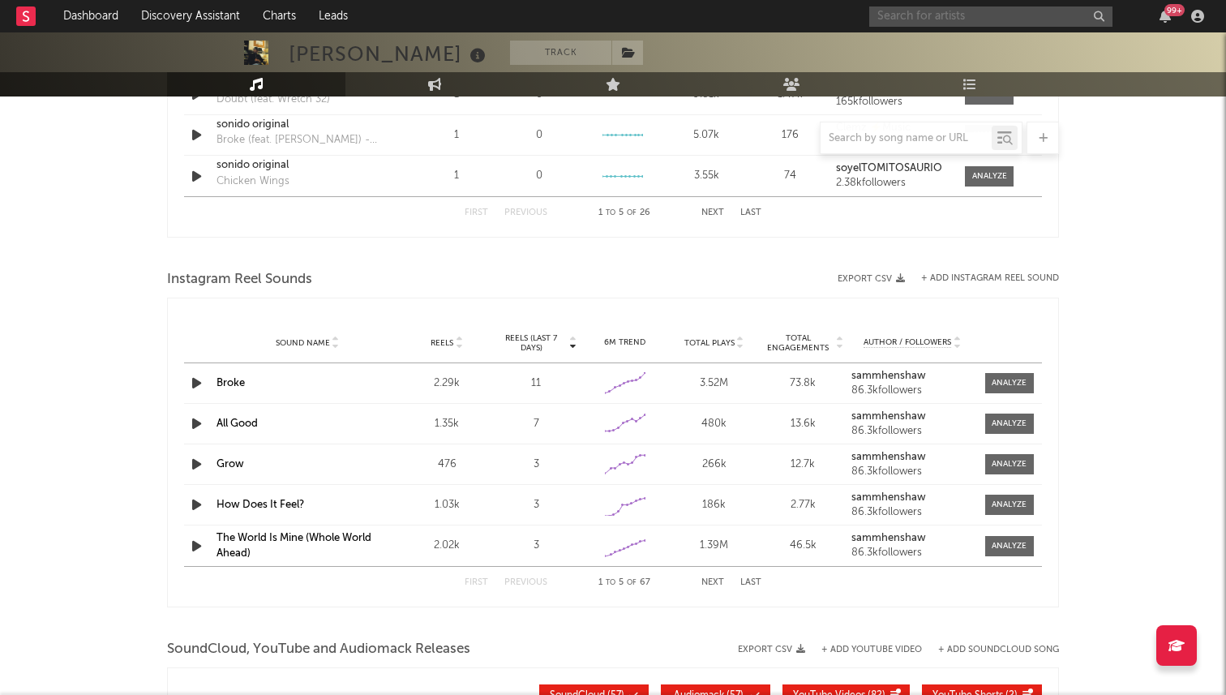
click at [949, 18] on input "text" at bounding box center [990, 16] width 243 height 20
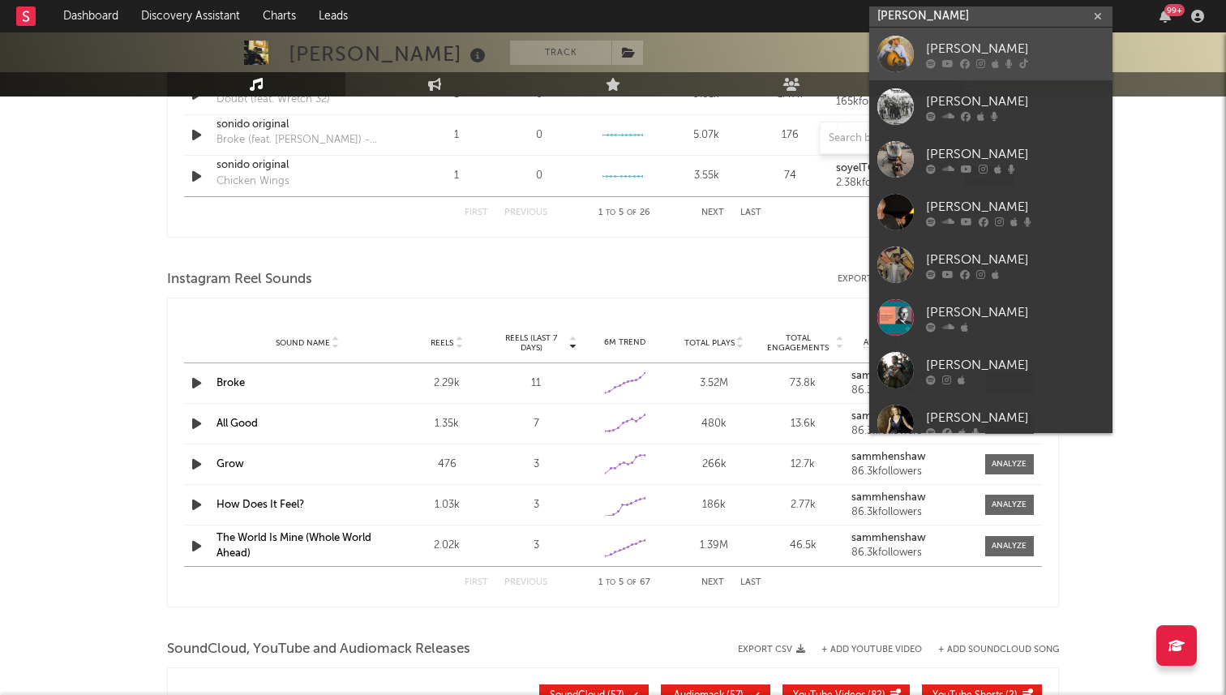
type input "thomas mac"
click at [1003, 47] on div "Thomas Mac" at bounding box center [1015, 48] width 178 height 19
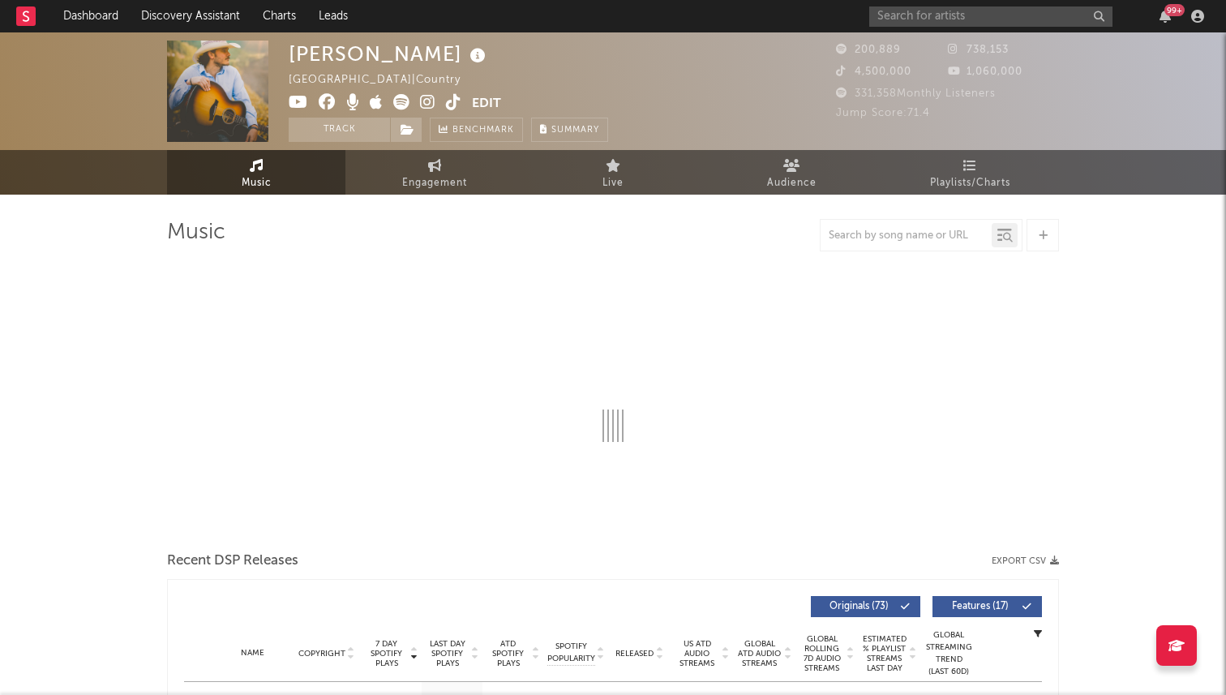
select select "6m"
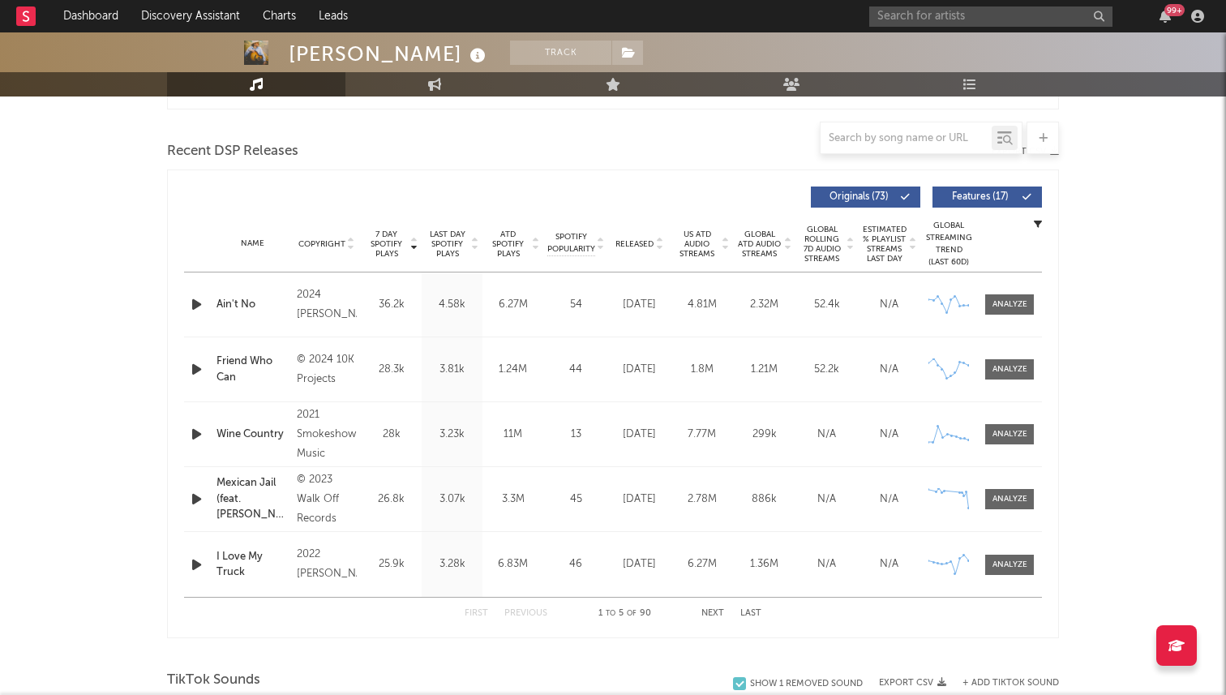
scroll to position [560, 0]
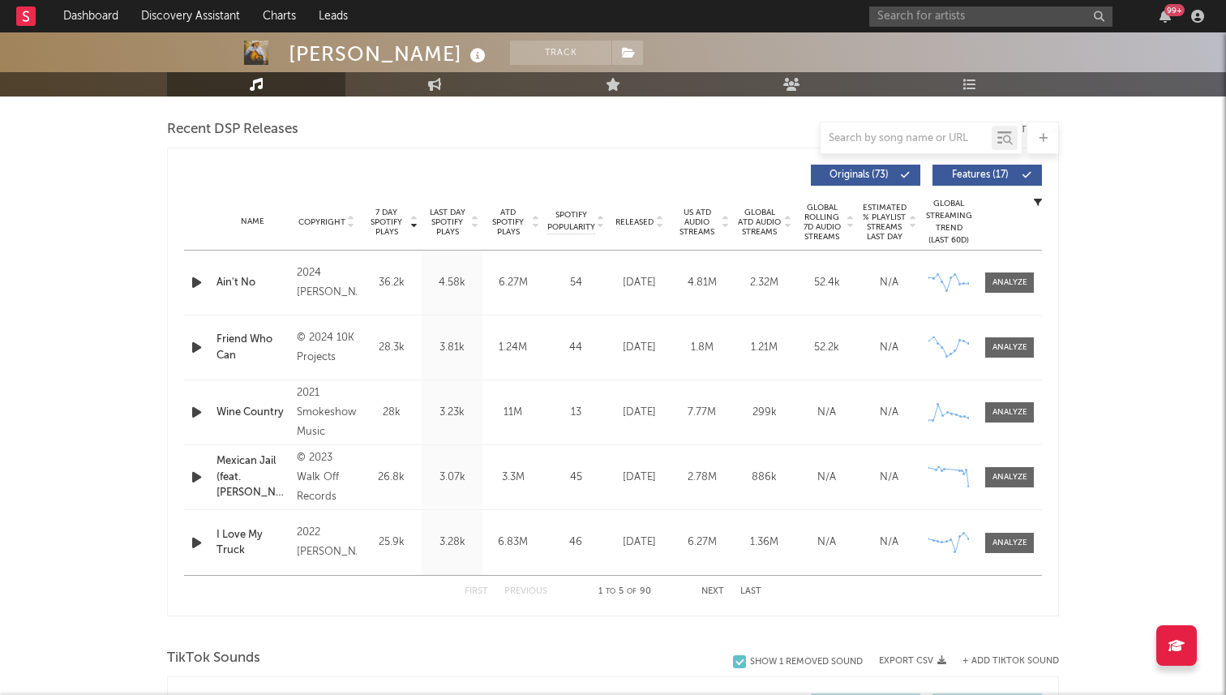
click at [649, 217] on span "Released" at bounding box center [634, 222] width 38 height 10
click at [239, 281] on div "We Are Dem Bengals" at bounding box center [253, 283] width 72 height 32
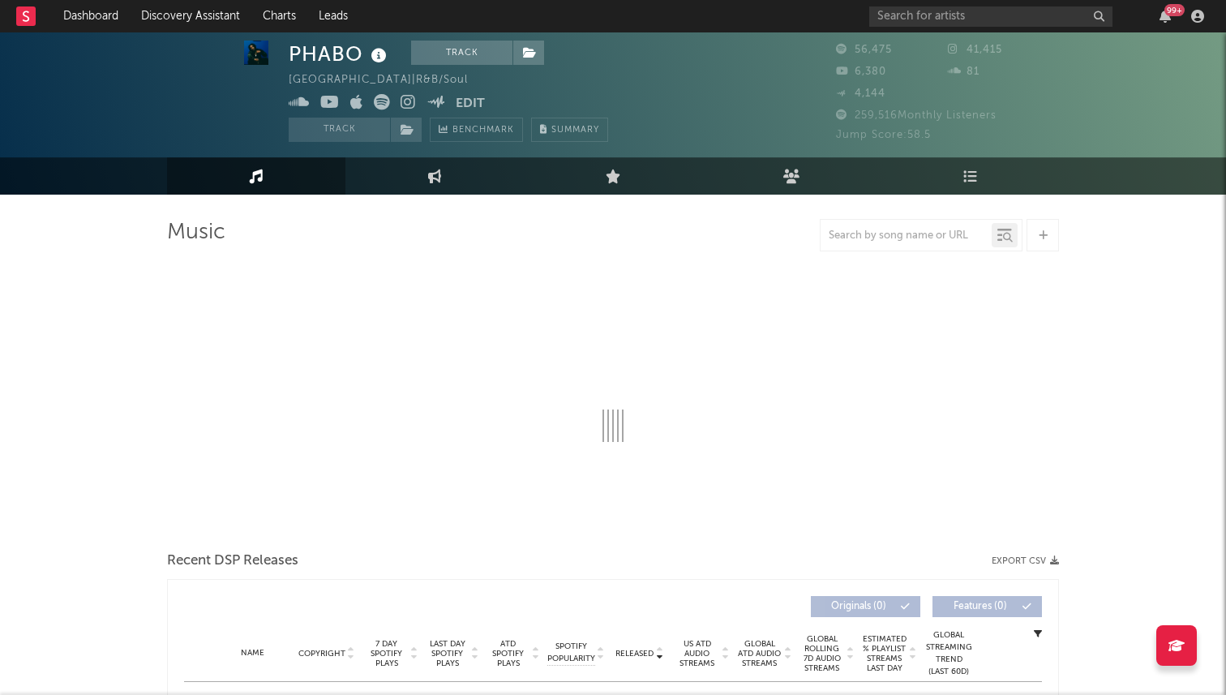
scroll to position [18, 0]
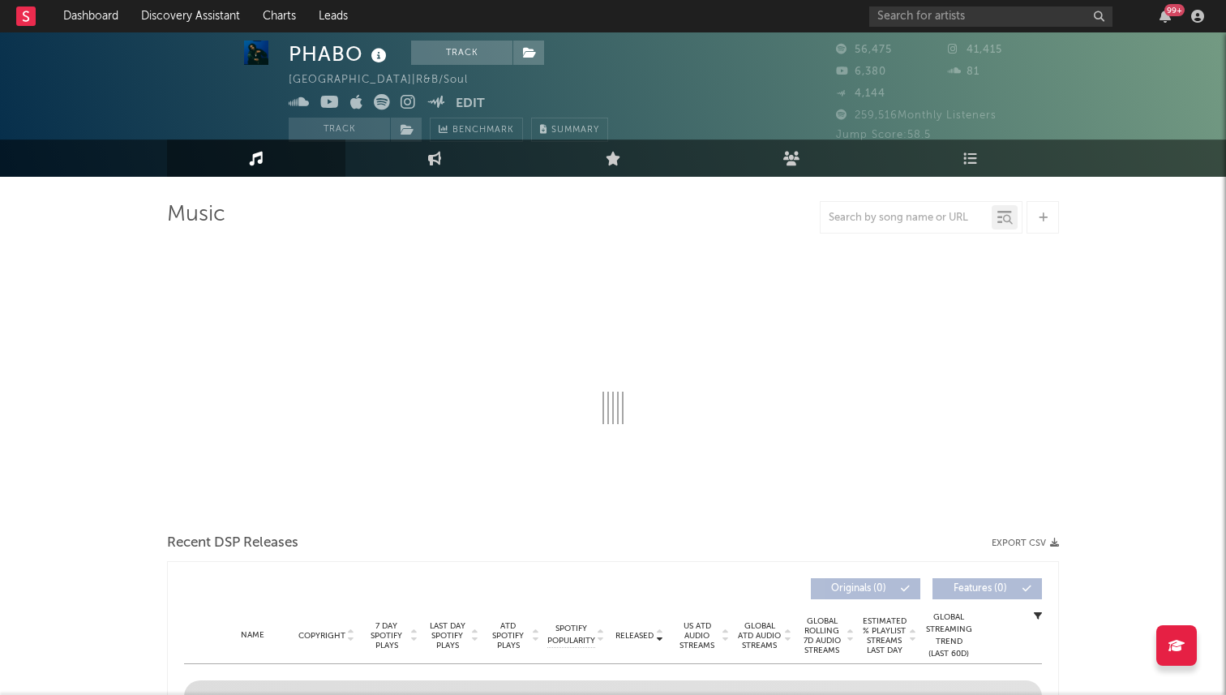
select select "6m"
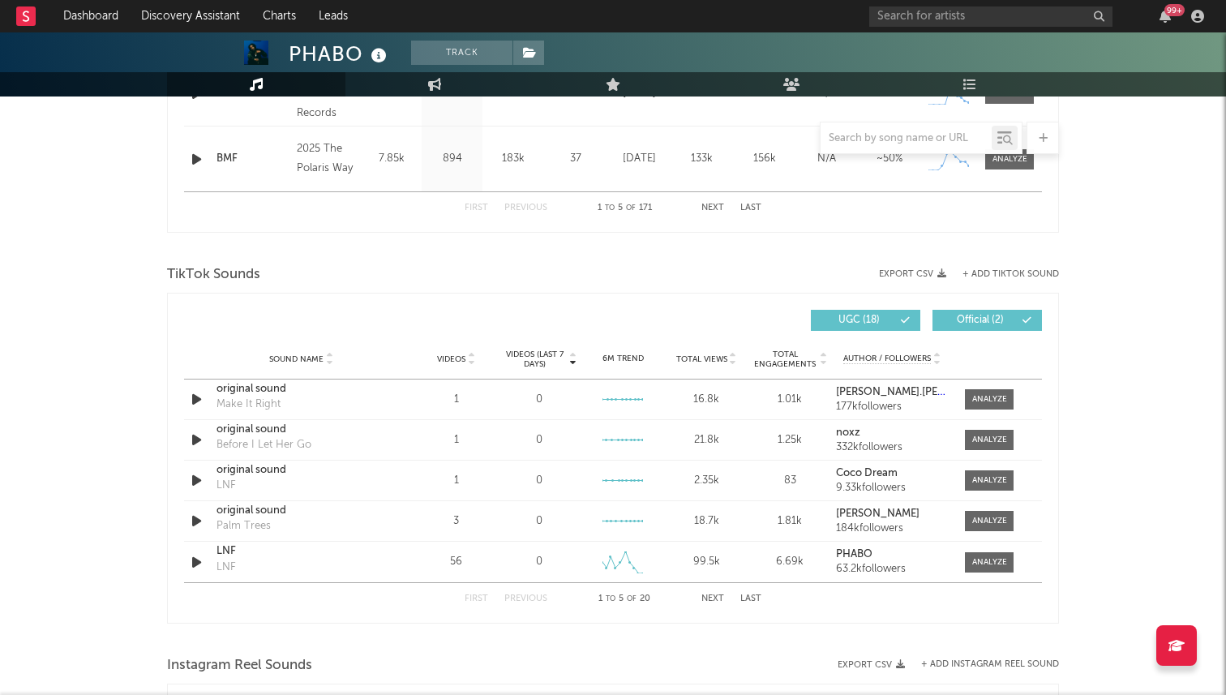
scroll to position [944, 0]
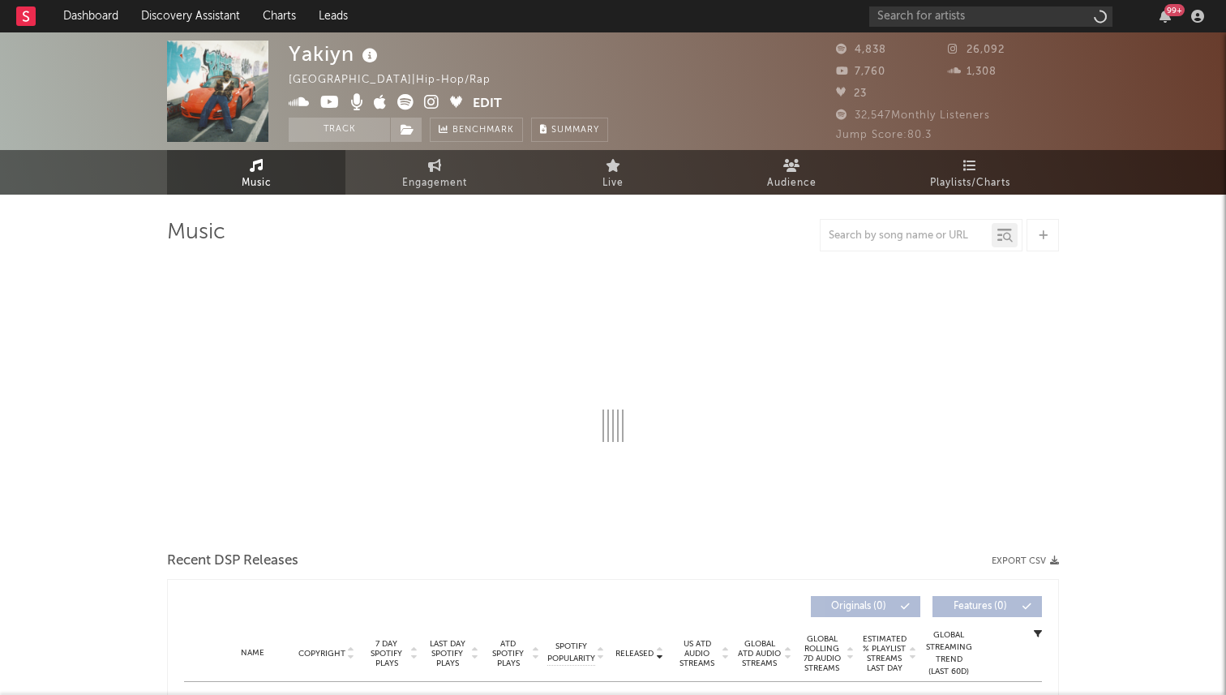
select select "6m"
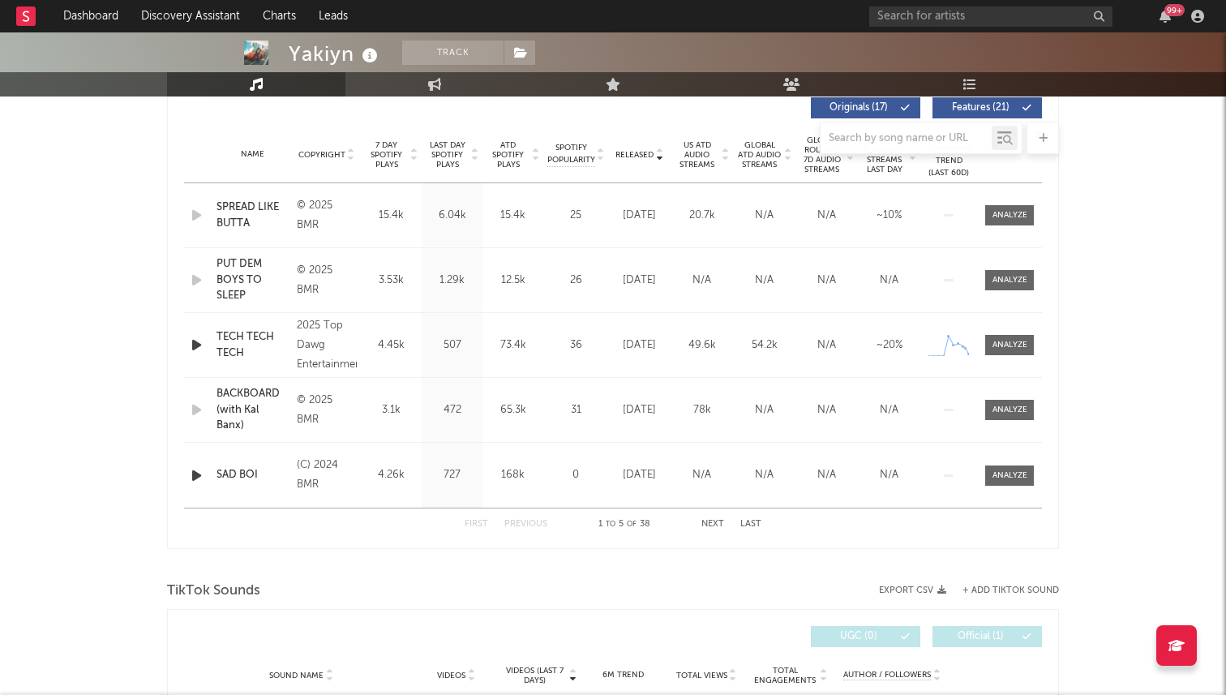
scroll to position [578, 0]
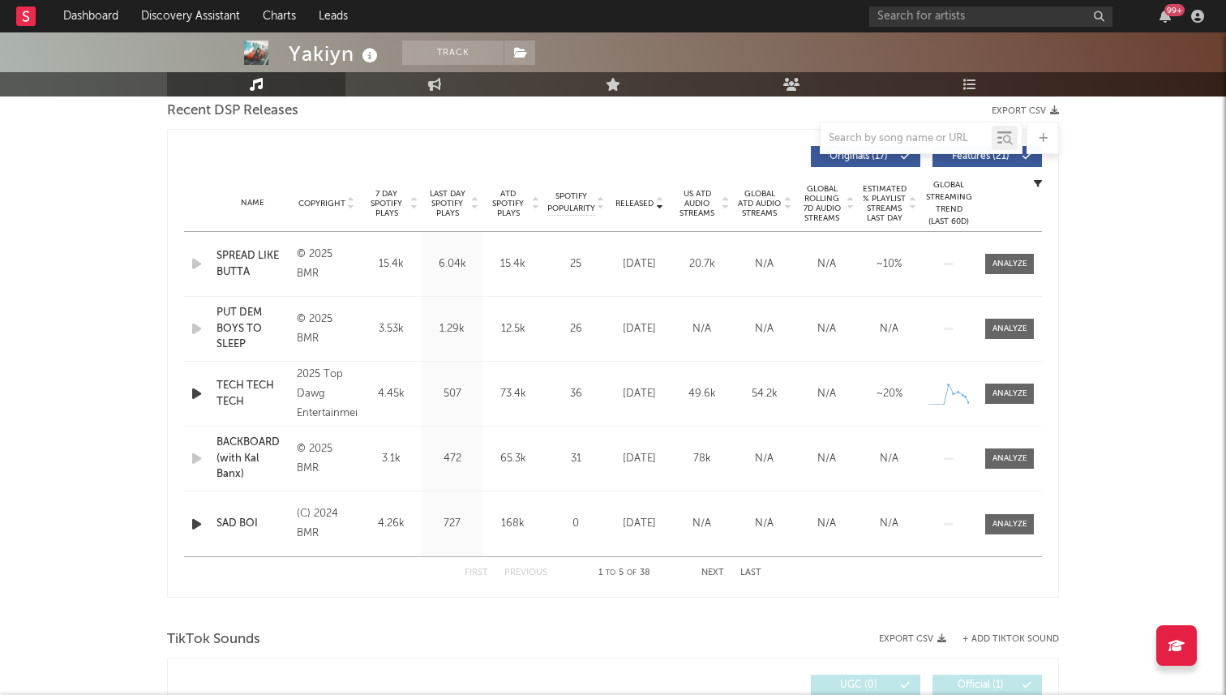
click at [650, 200] on span "Released" at bounding box center [634, 204] width 38 height 10
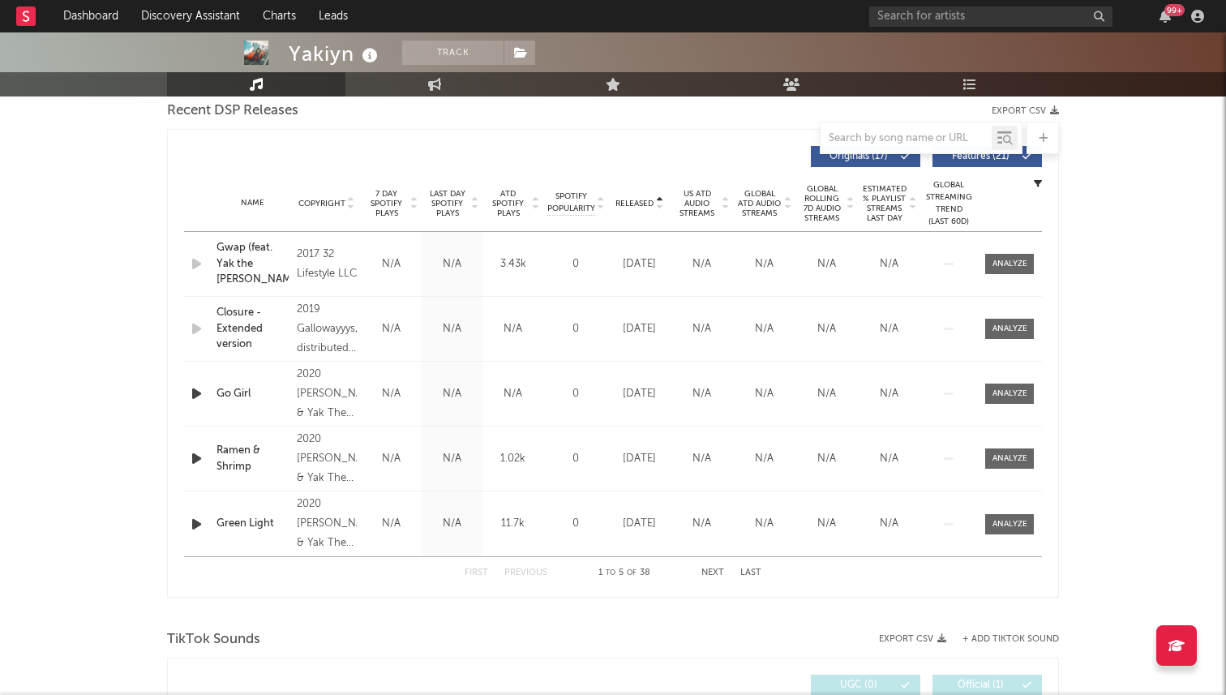
click at [650, 200] on span "Released" at bounding box center [634, 204] width 38 height 10
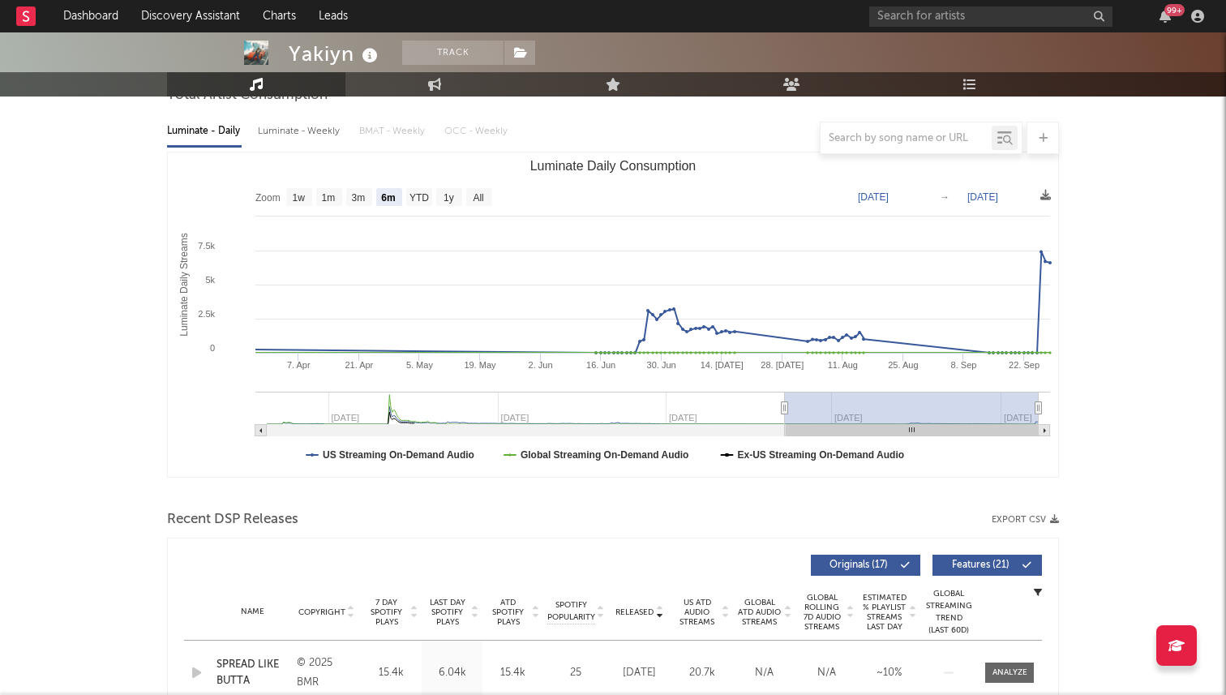
scroll to position [0, 0]
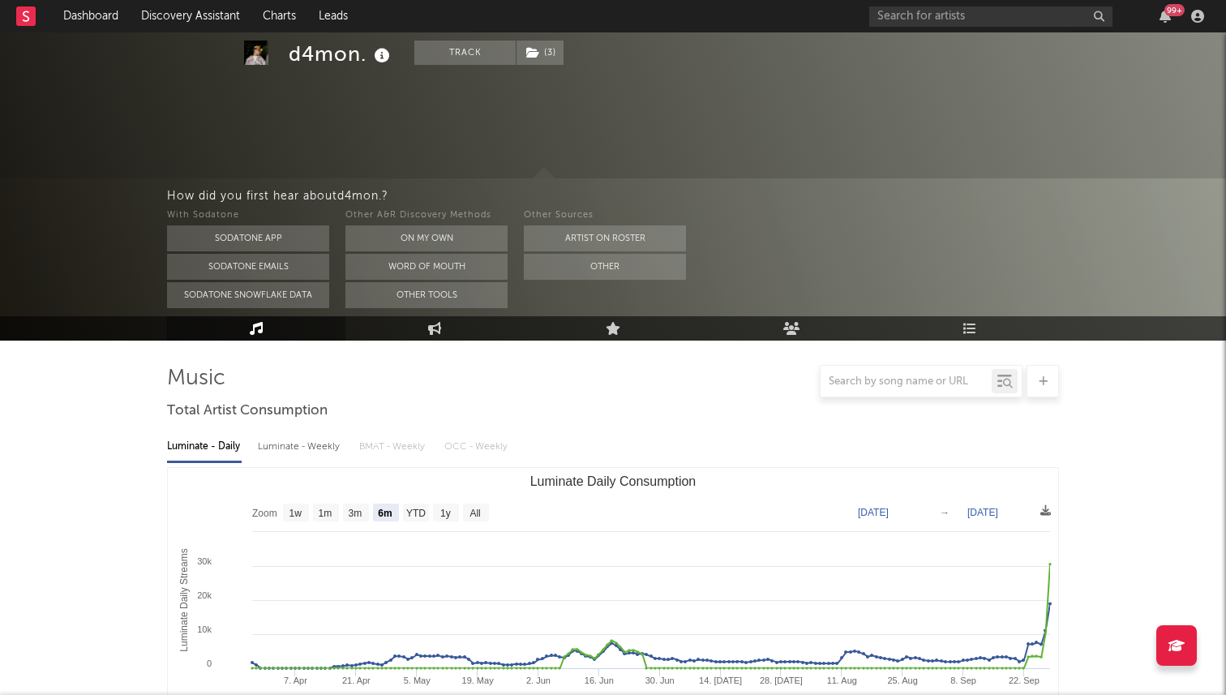
select select "6m"
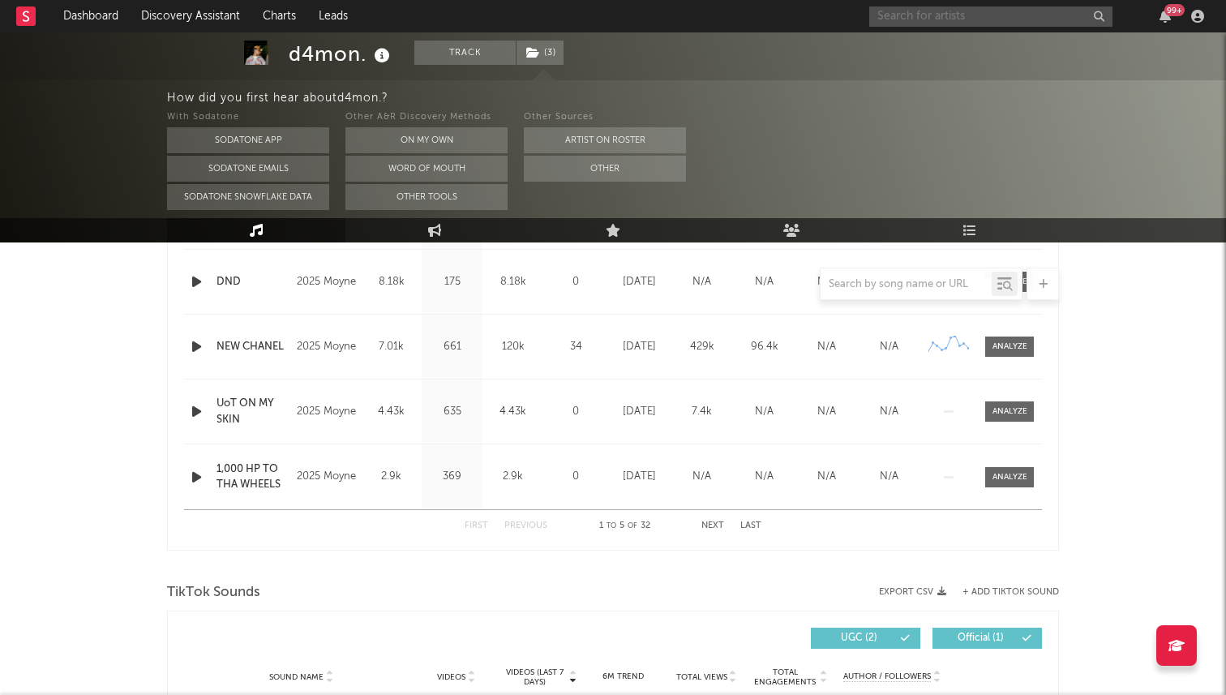
click at [957, 15] on input "text" at bounding box center [990, 16] width 243 height 20
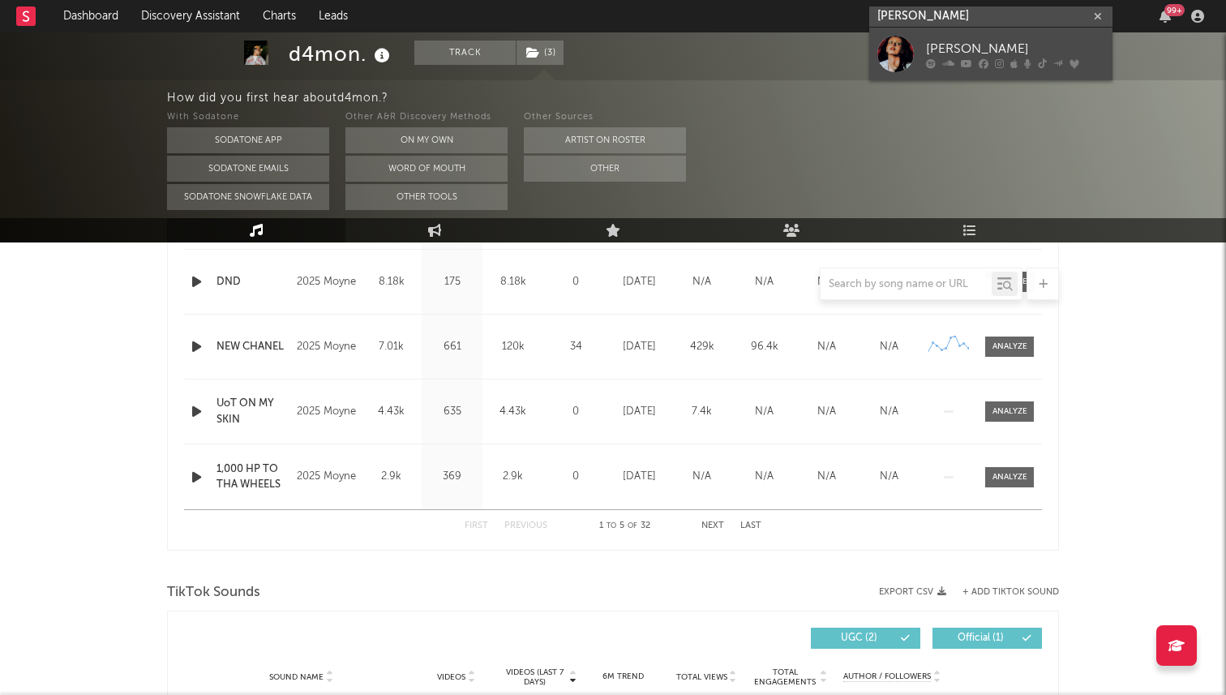
type input "[PERSON_NAME]"
click at [979, 34] on link "[PERSON_NAME]" at bounding box center [990, 54] width 243 height 53
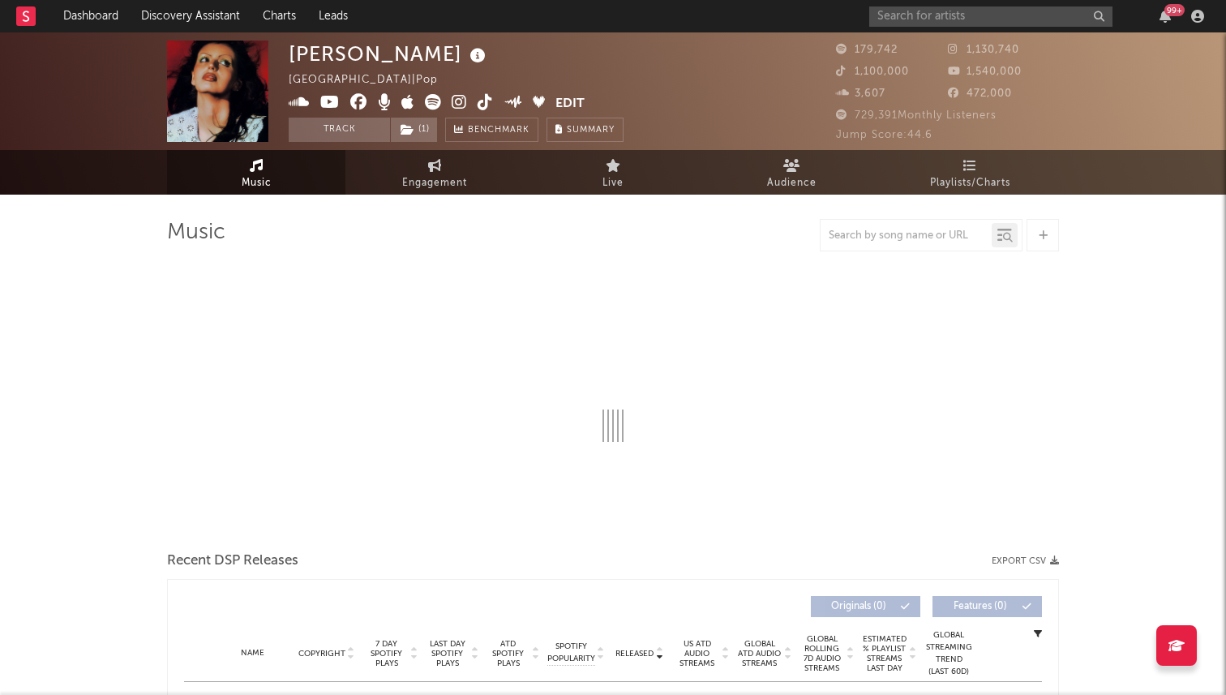
select select "6m"
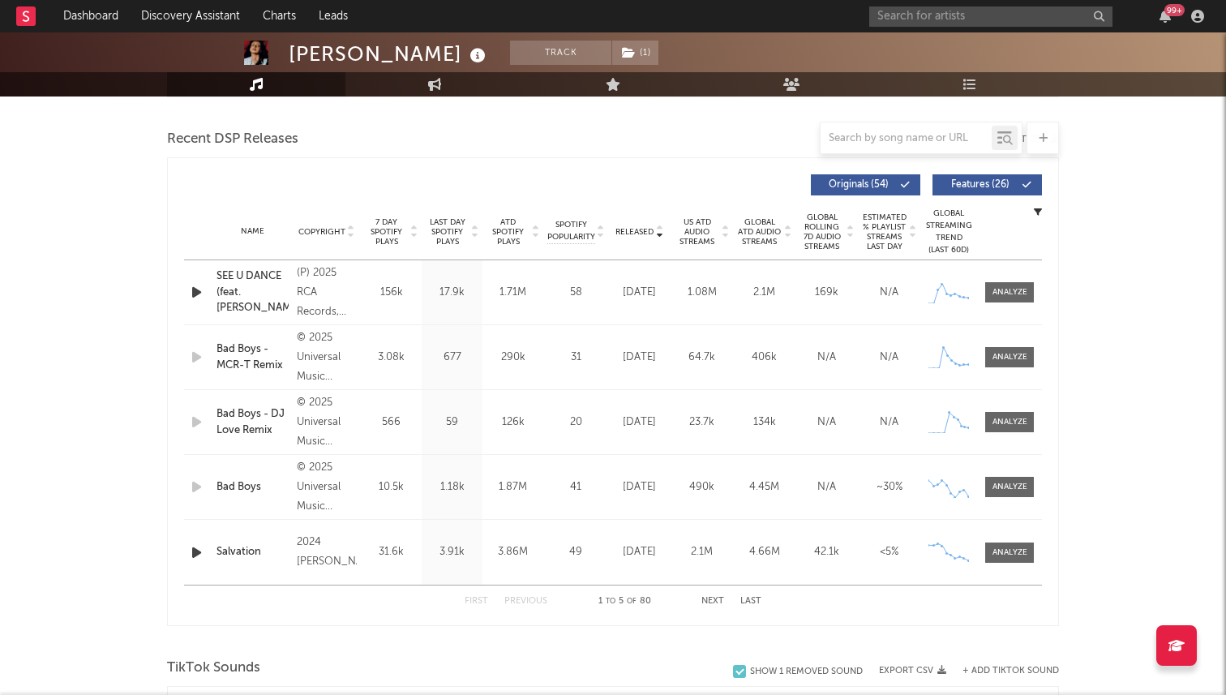
scroll to position [495, 0]
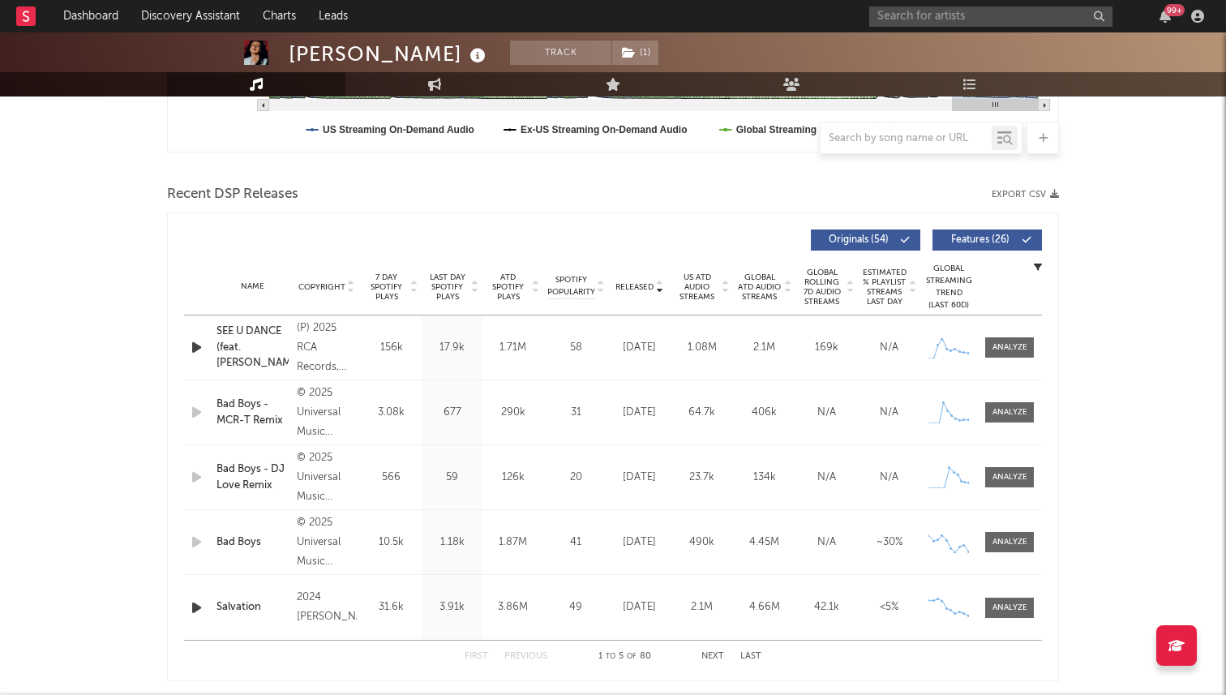
click at [388, 284] on span "7 Day Spotify Plays" at bounding box center [386, 286] width 43 height 29
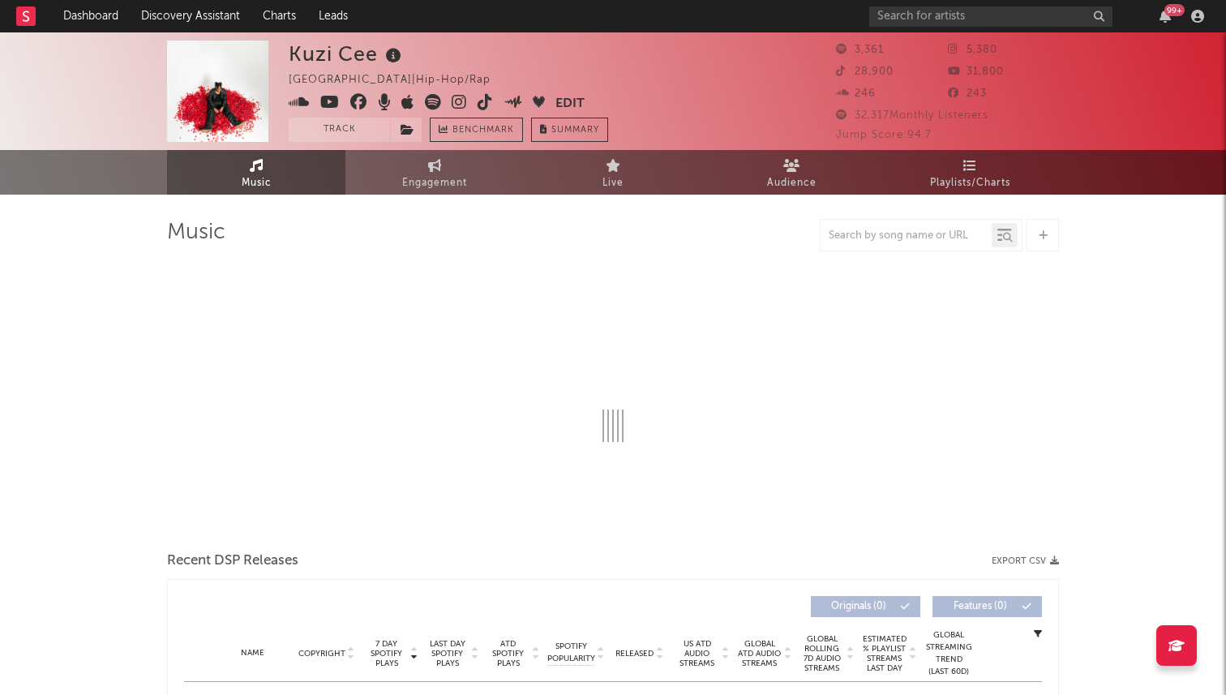
select select "6m"
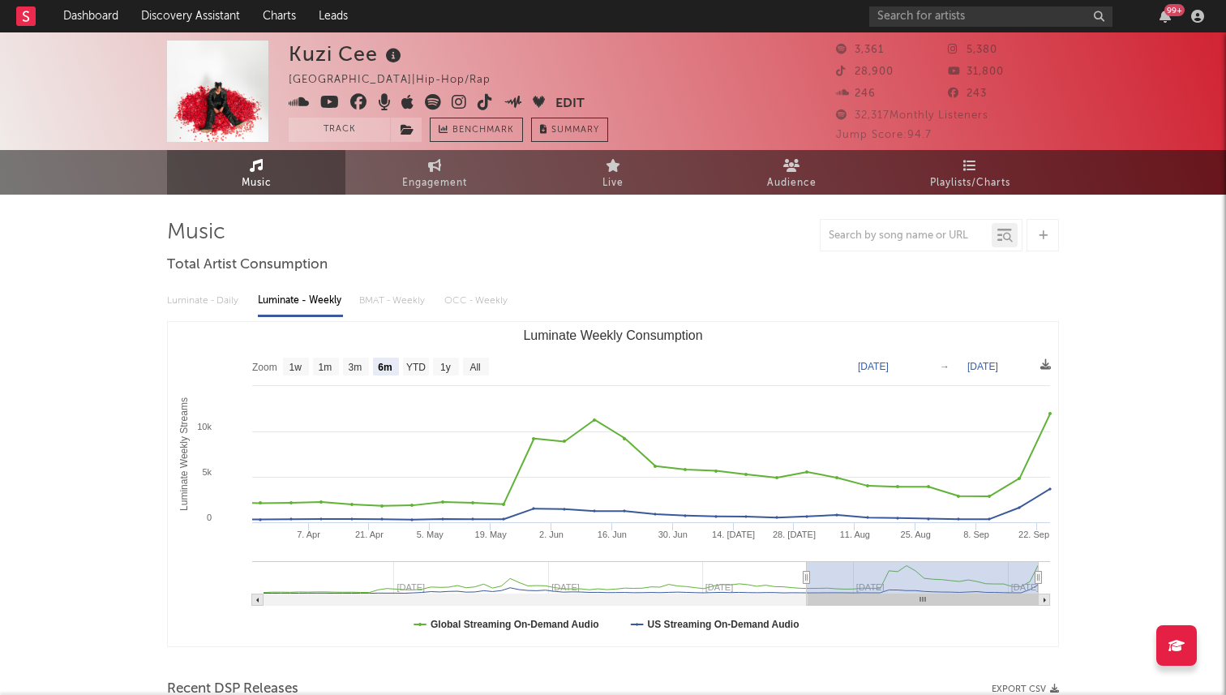
click at [485, 107] on icon at bounding box center [485, 102] width 15 height 16
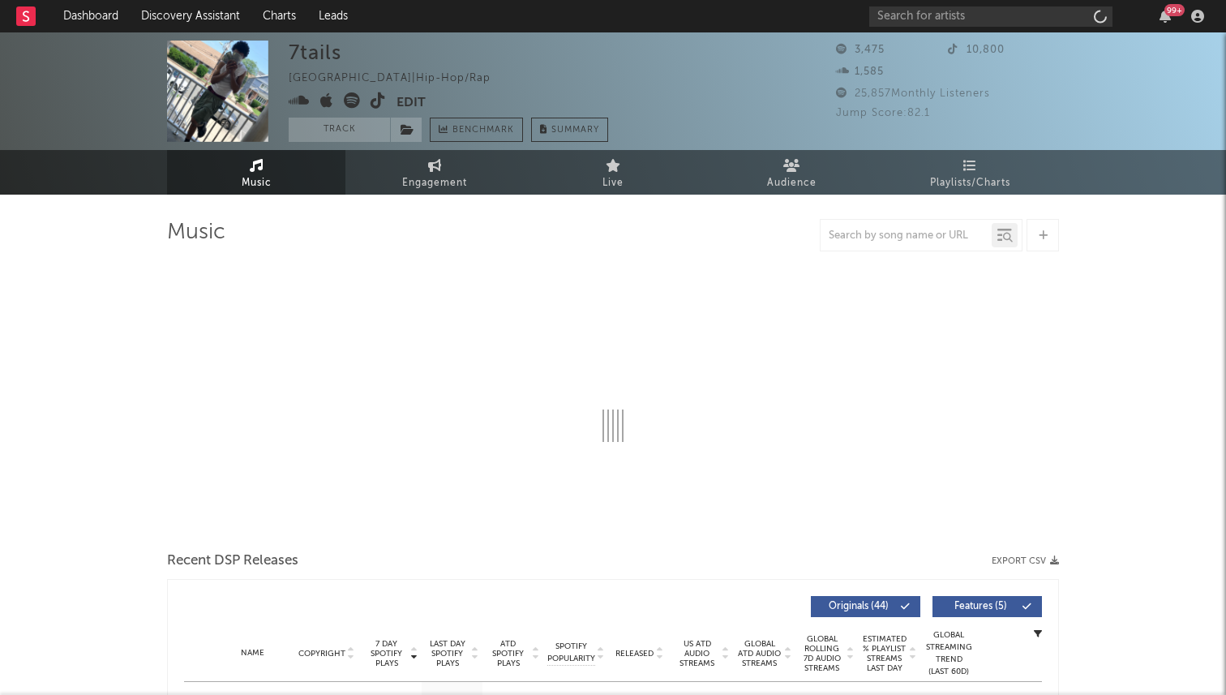
select select "6m"
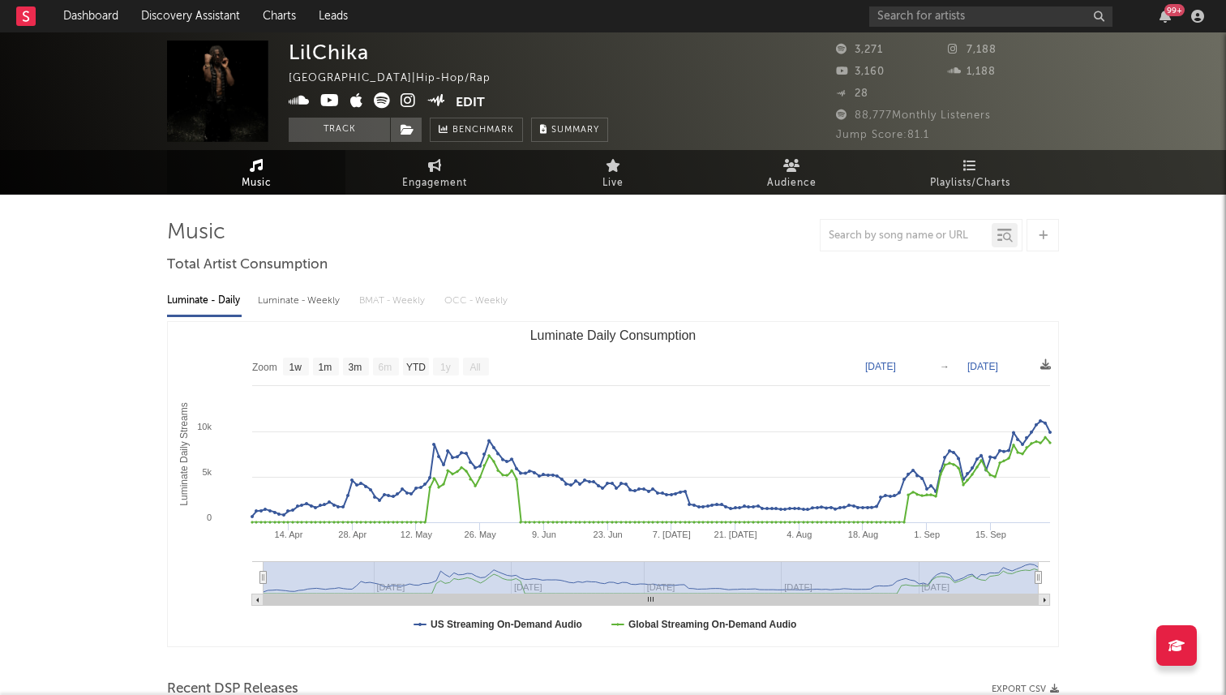
select select "1w"
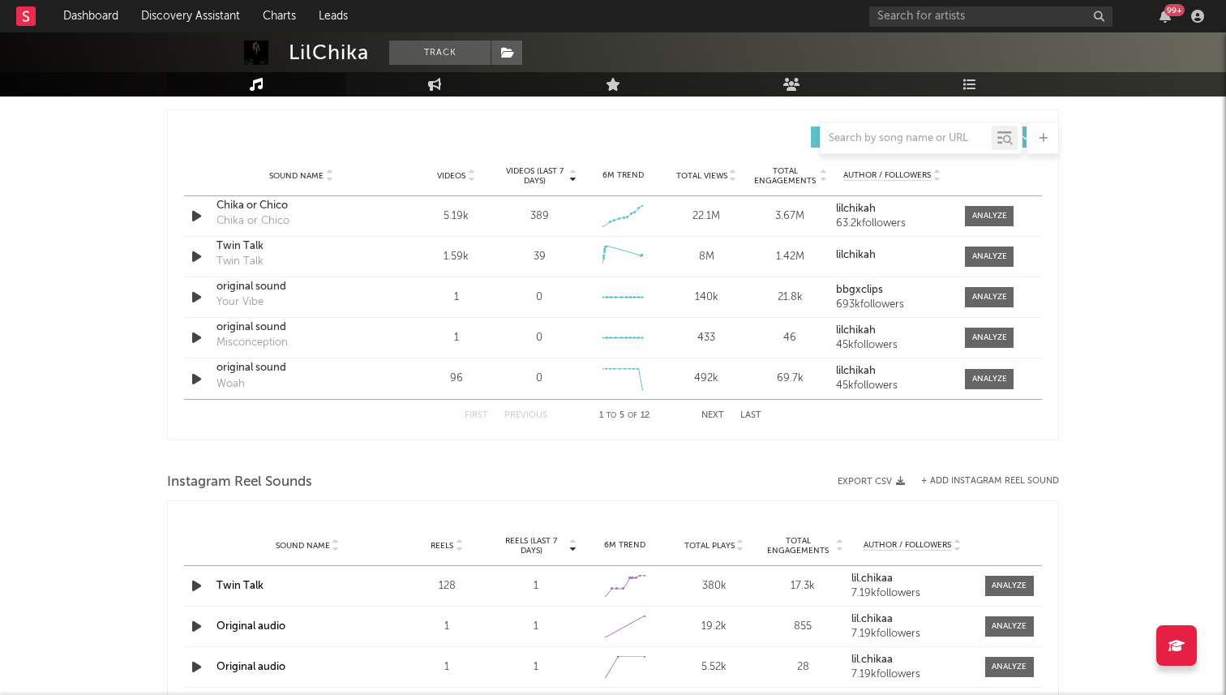
scroll to position [1117, 0]
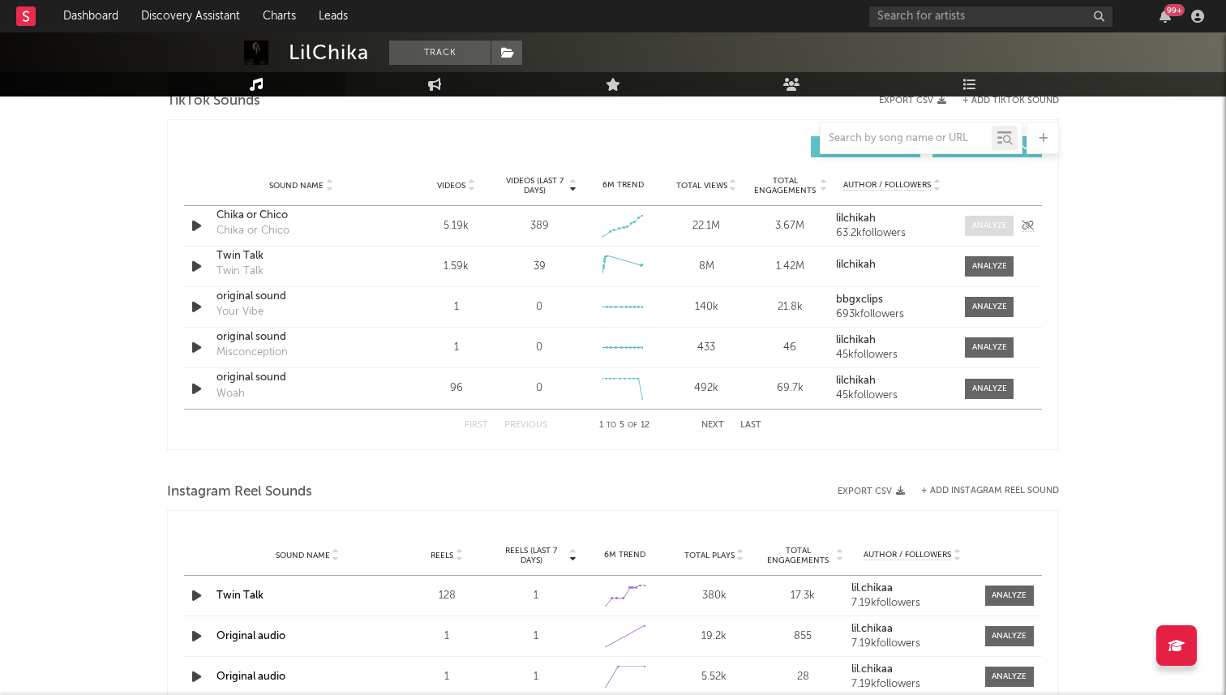
click at [1003, 217] on span at bounding box center [989, 226] width 49 height 20
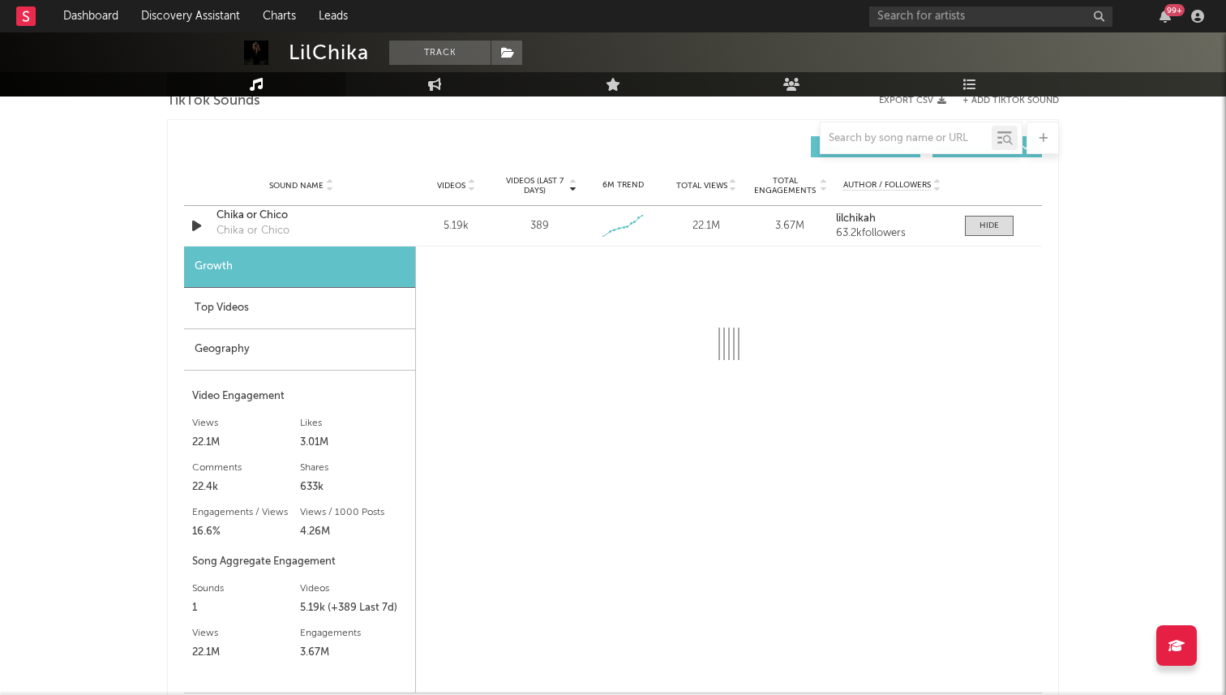
select select "1w"
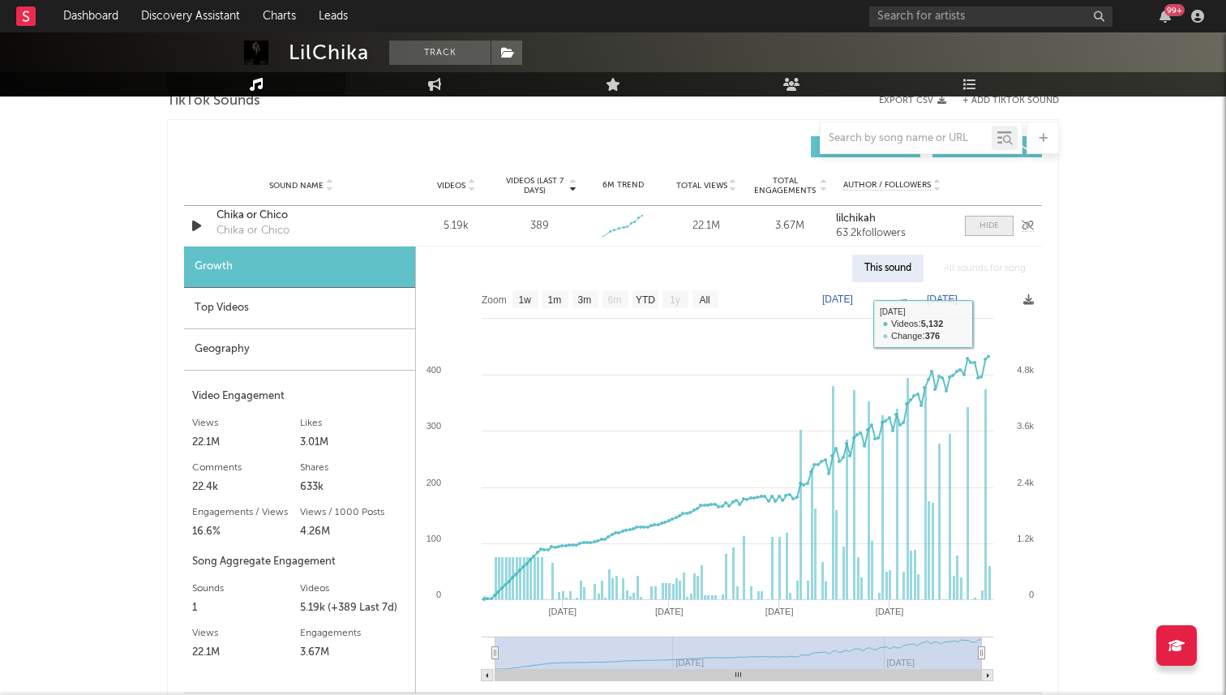
click at [972, 226] on span at bounding box center [989, 226] width 49 height 20
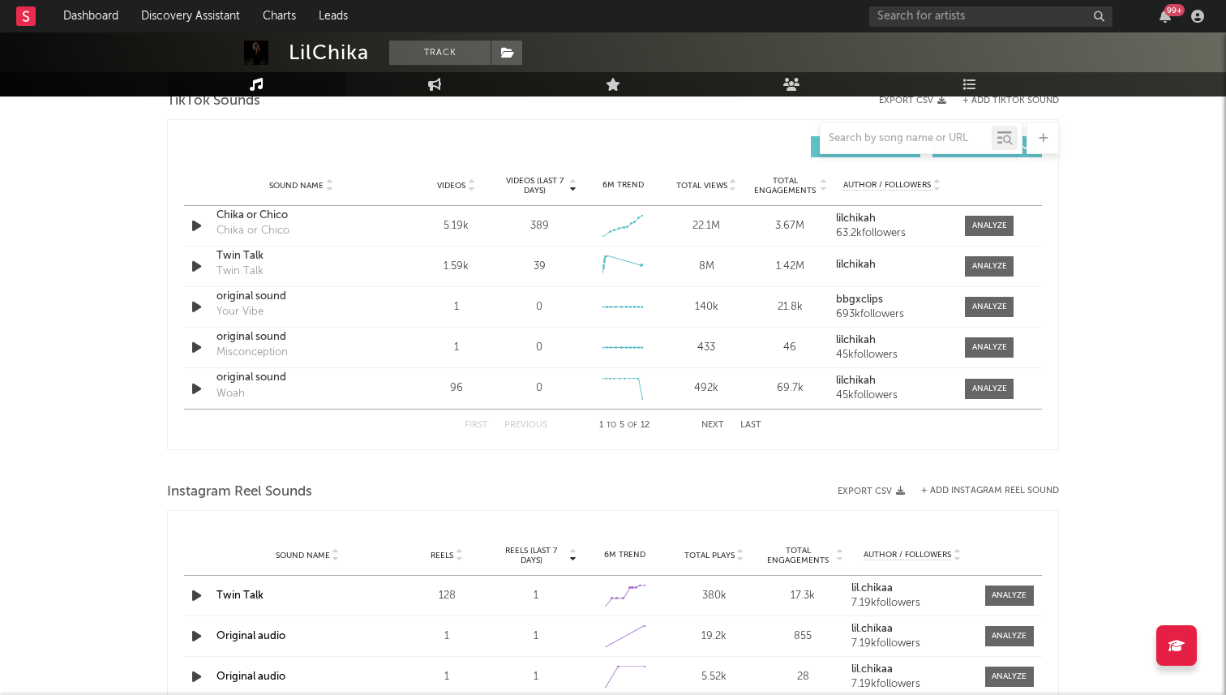
click at [718, 427] on button "Next" at bounding box center [712, 425] width 23 height 9
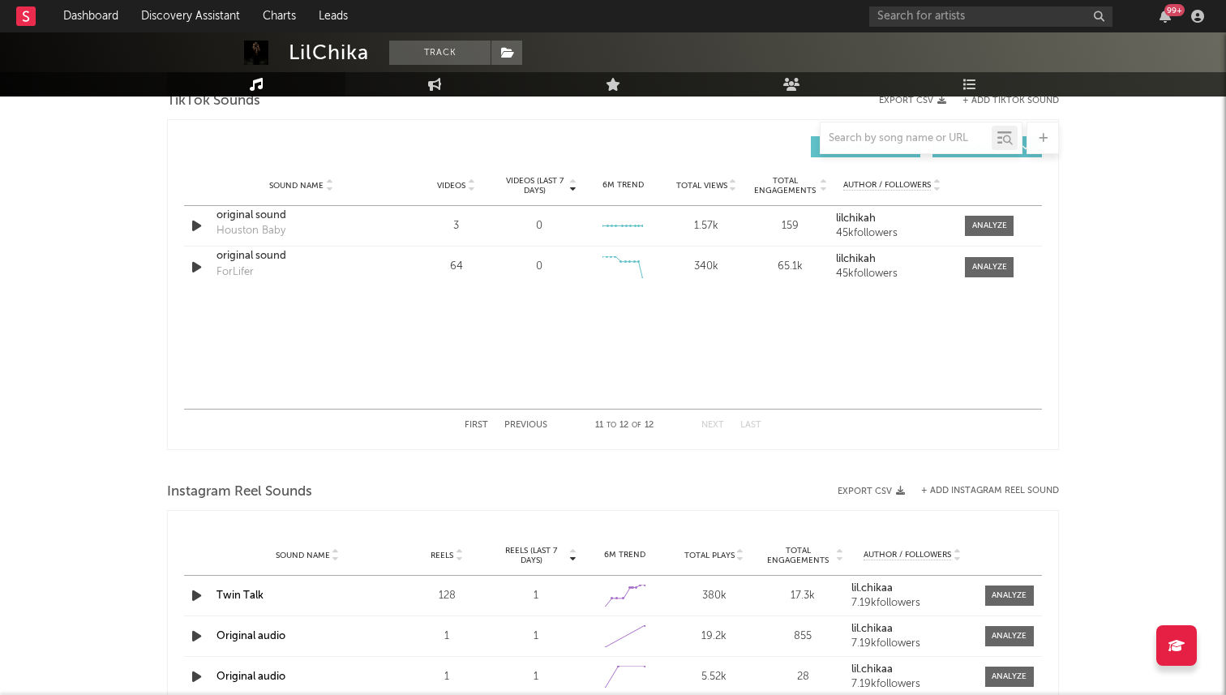
click at [466, 427] on button "First" at bounding box center [477, 425] width 24 height 9
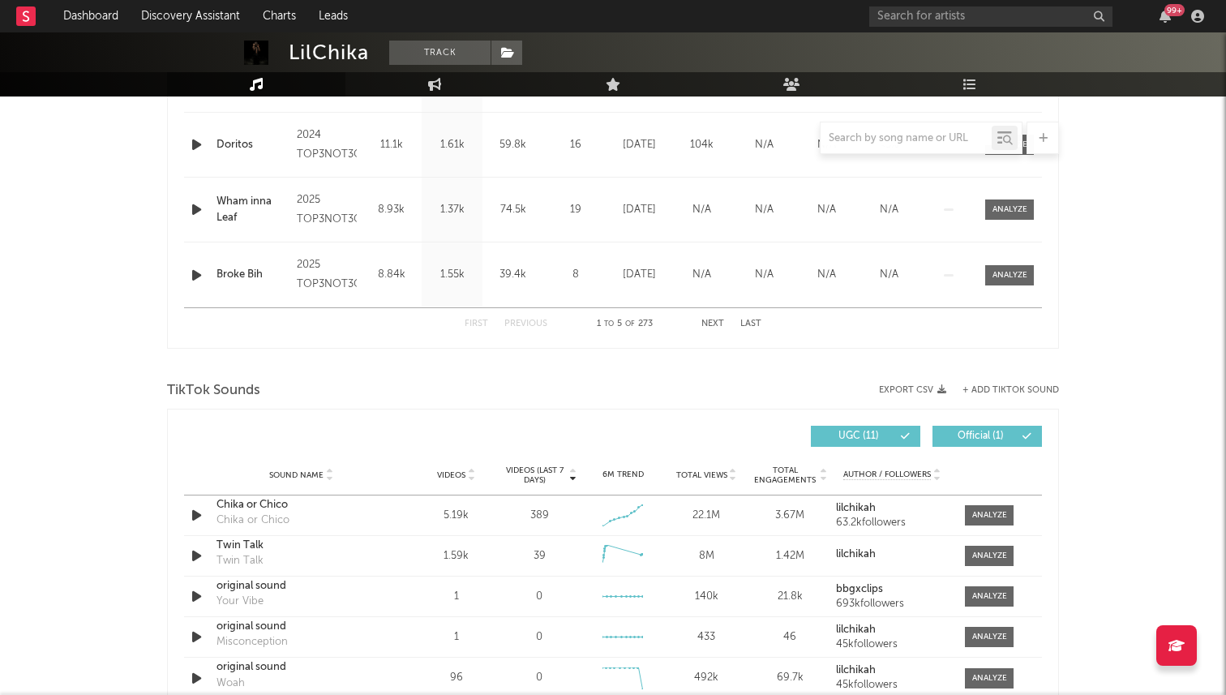
scroll to position [838, 0]
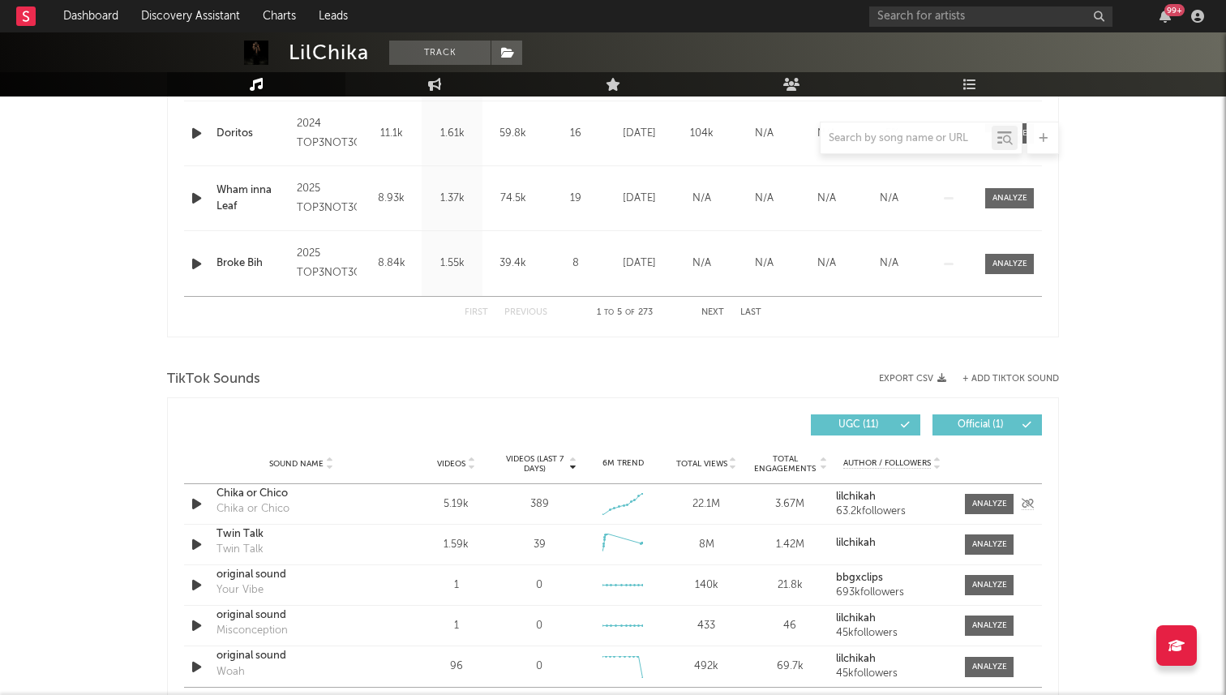
click at [200, 504] on icon "button" at bounding box center [196, 504] width 17 height 20
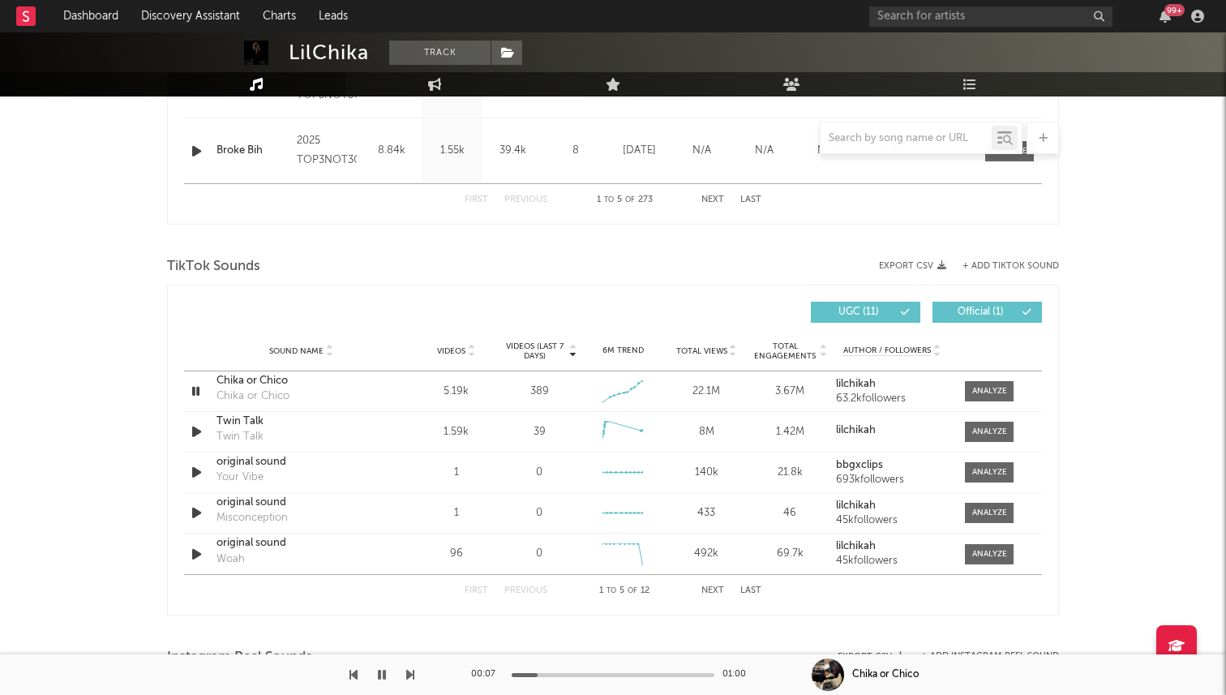
scroll to position [1092, 0]
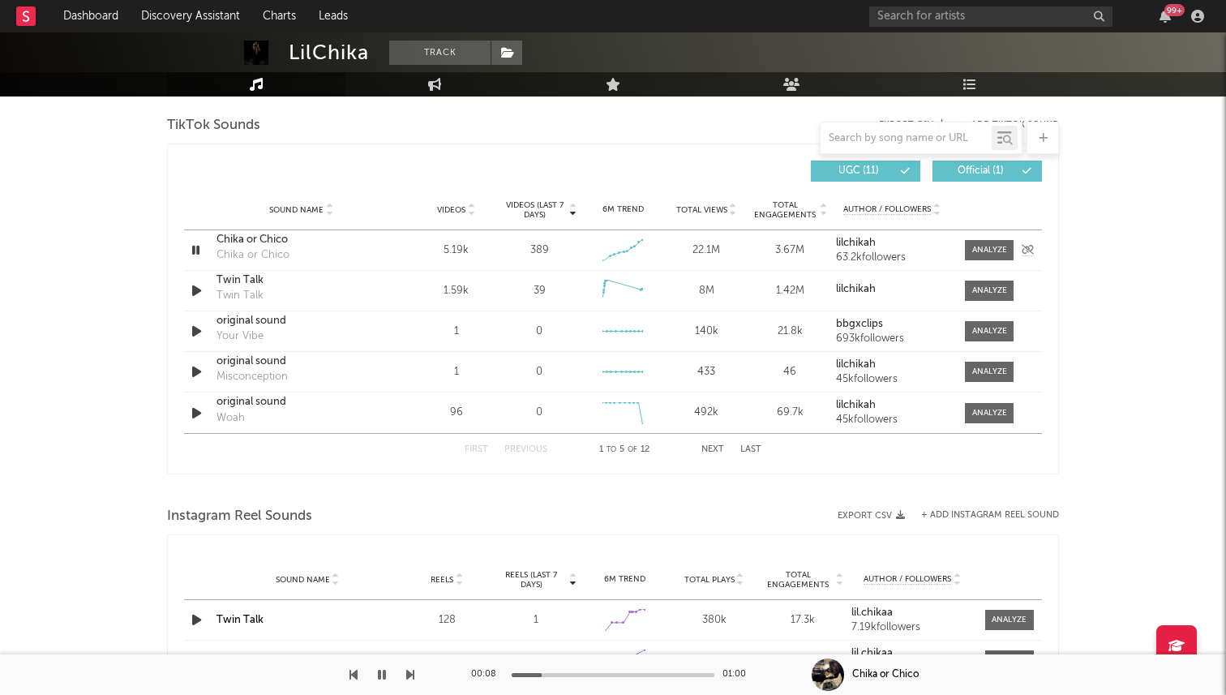
click at [189, 244] on icon "button" at bounding box center [195, 250] width 15 height 20
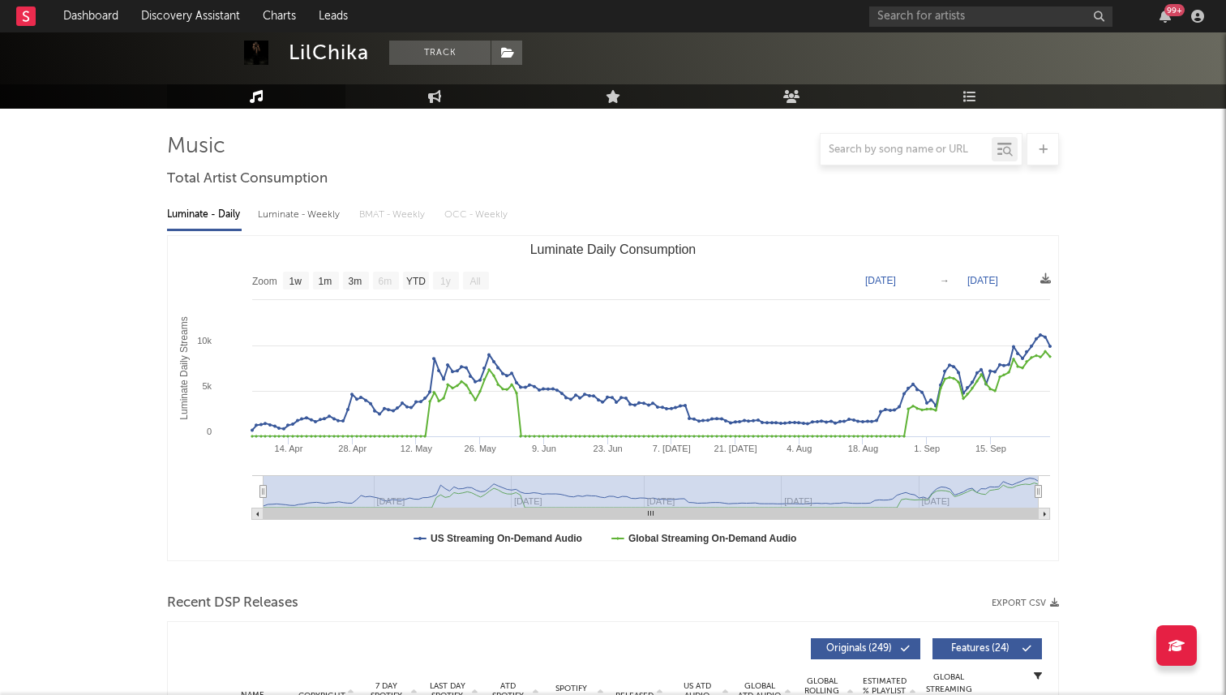
scroll to position [0, 0]
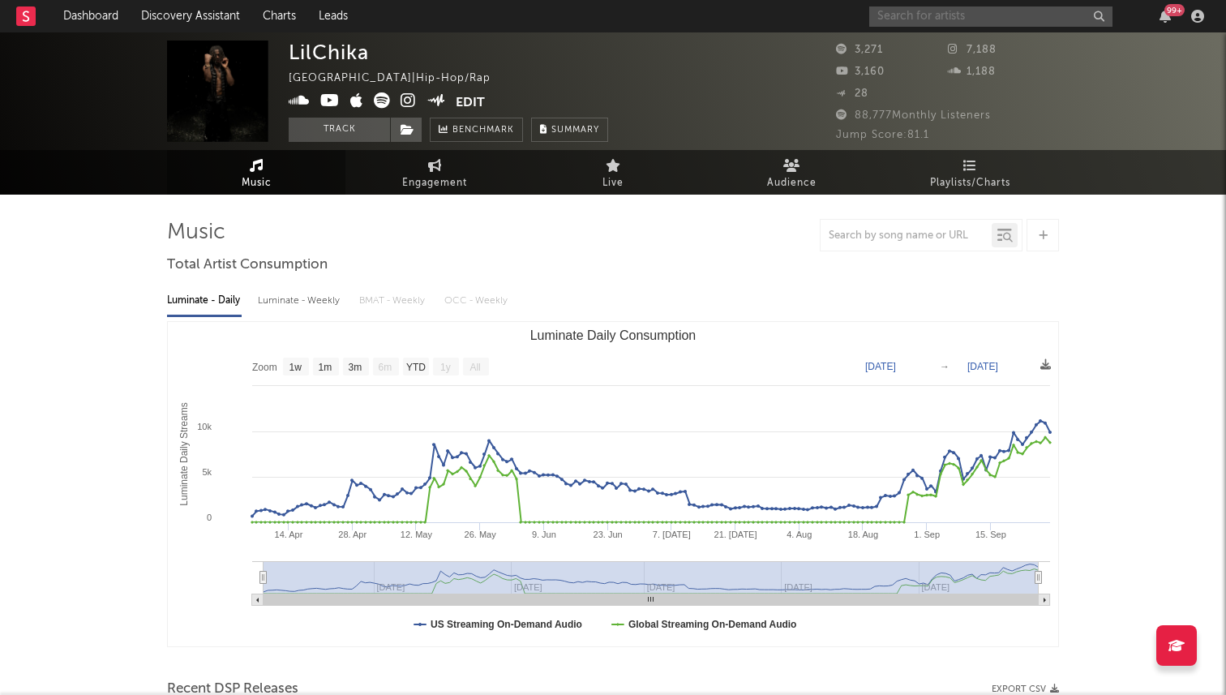
click at [911, 13] on input "text" at bounding box center [990, 16] width 243 height 20
type input "listen"
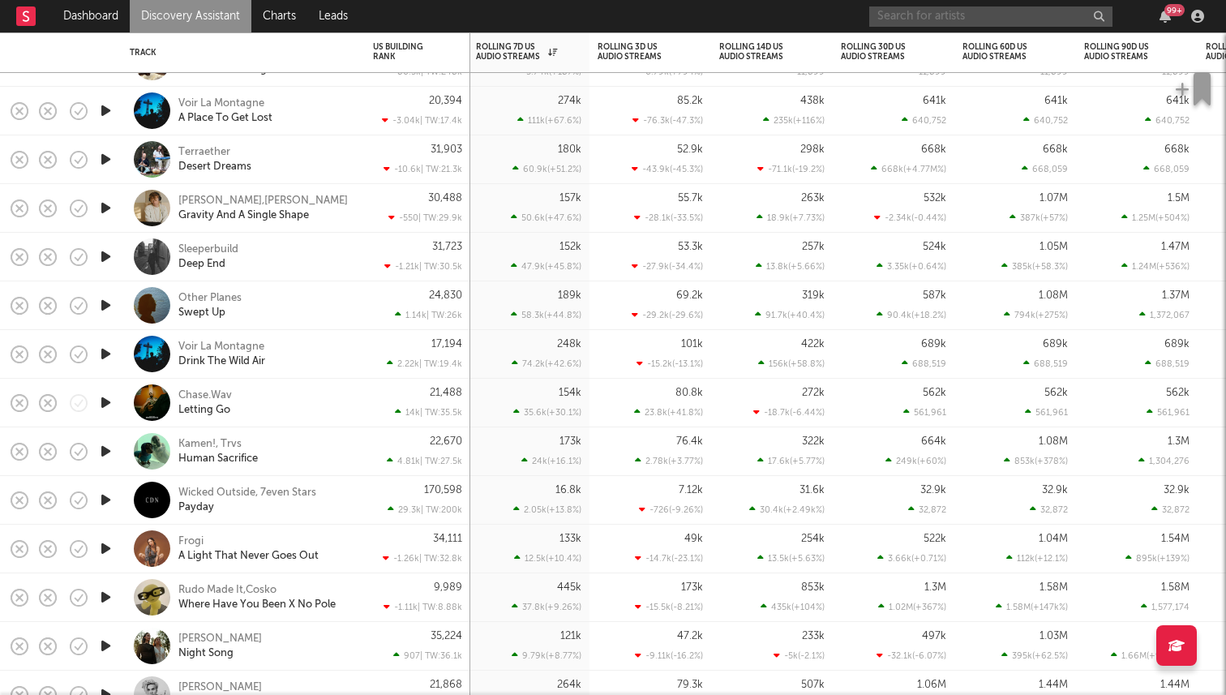
click at [920, 16] on input "text" at bounding box center [990, 16] width 243 height 20
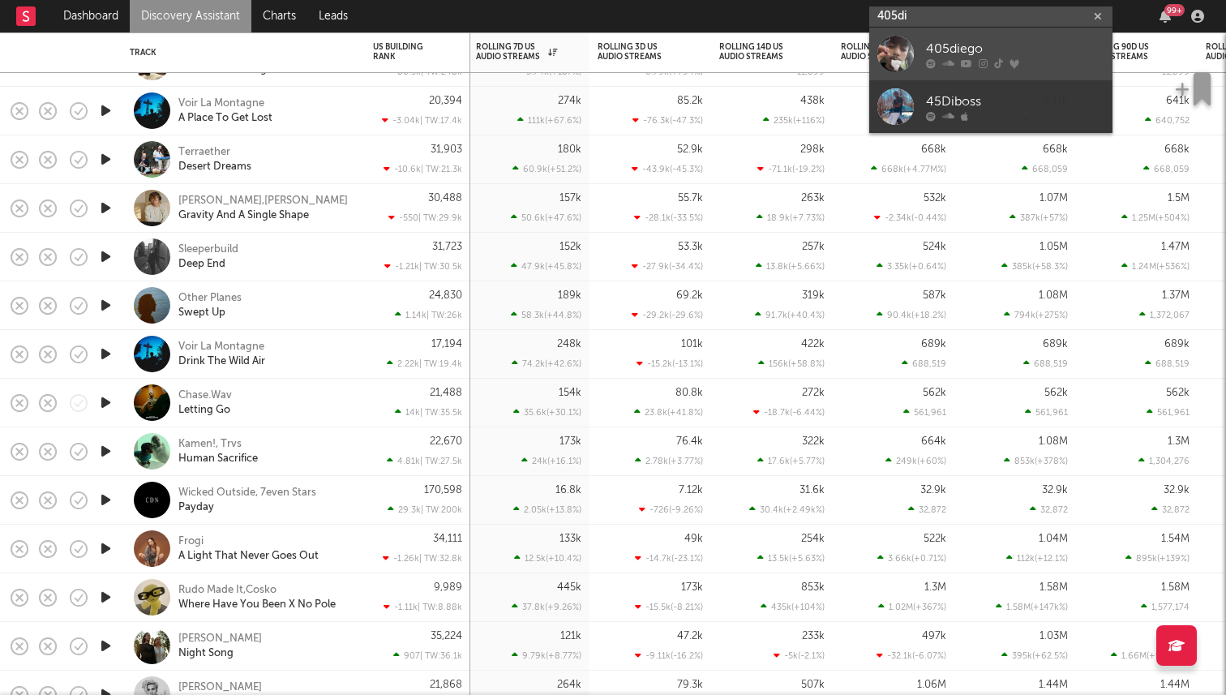
type input "405di"
click at [890, 42] on div at bounding box center [895, 54] width 36 height 36
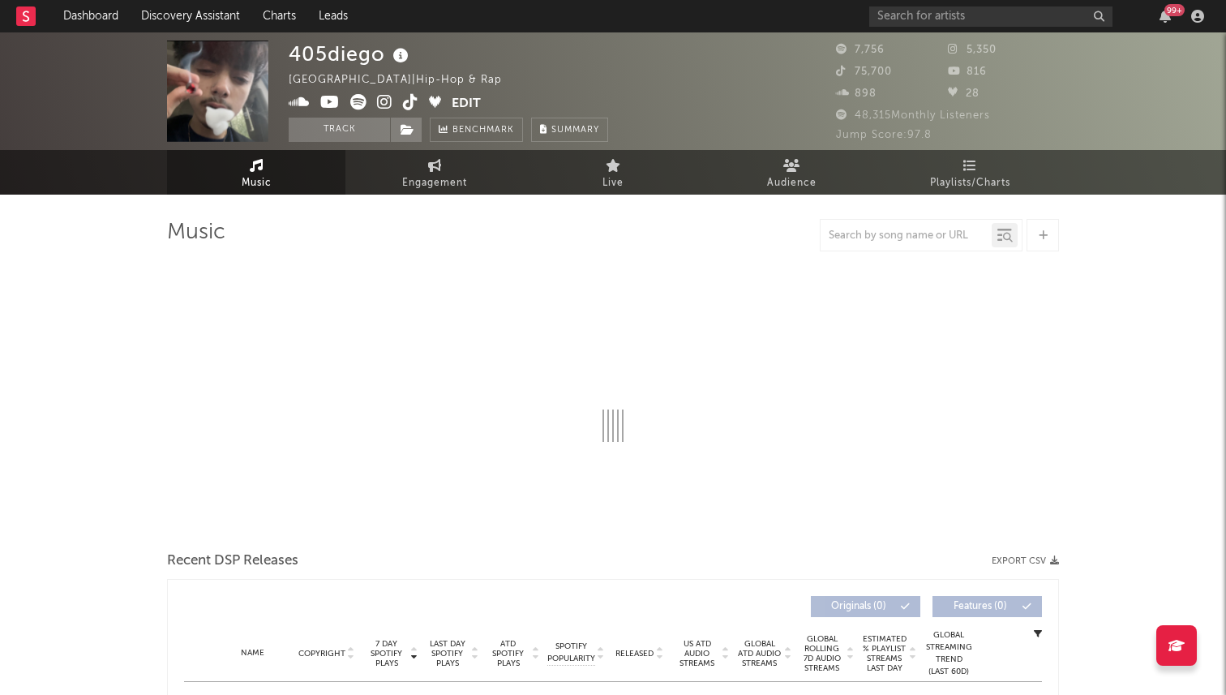
select select "1w"
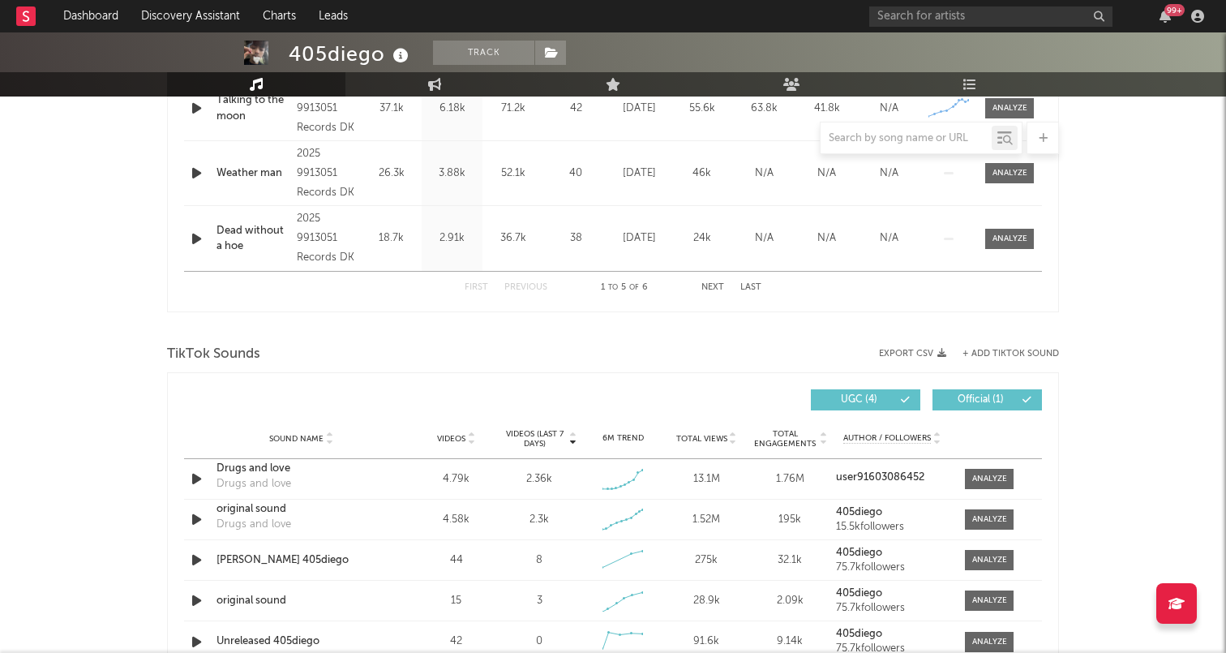
scroll to position [833, 0]
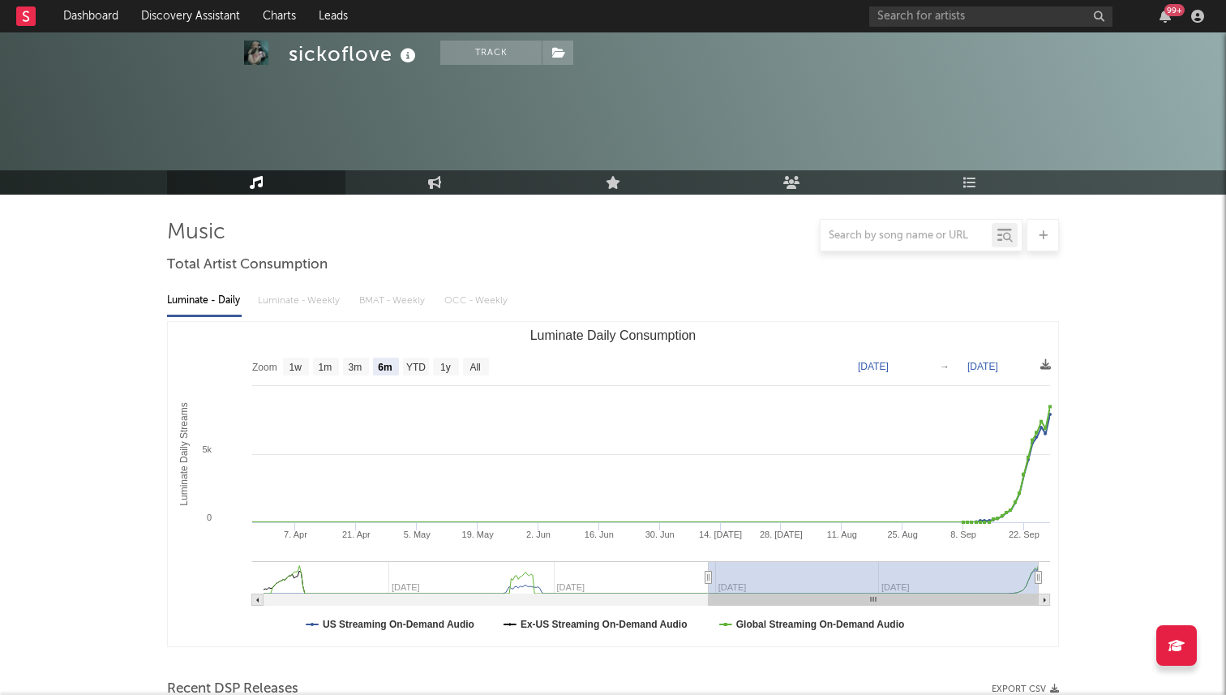
select select "6m"
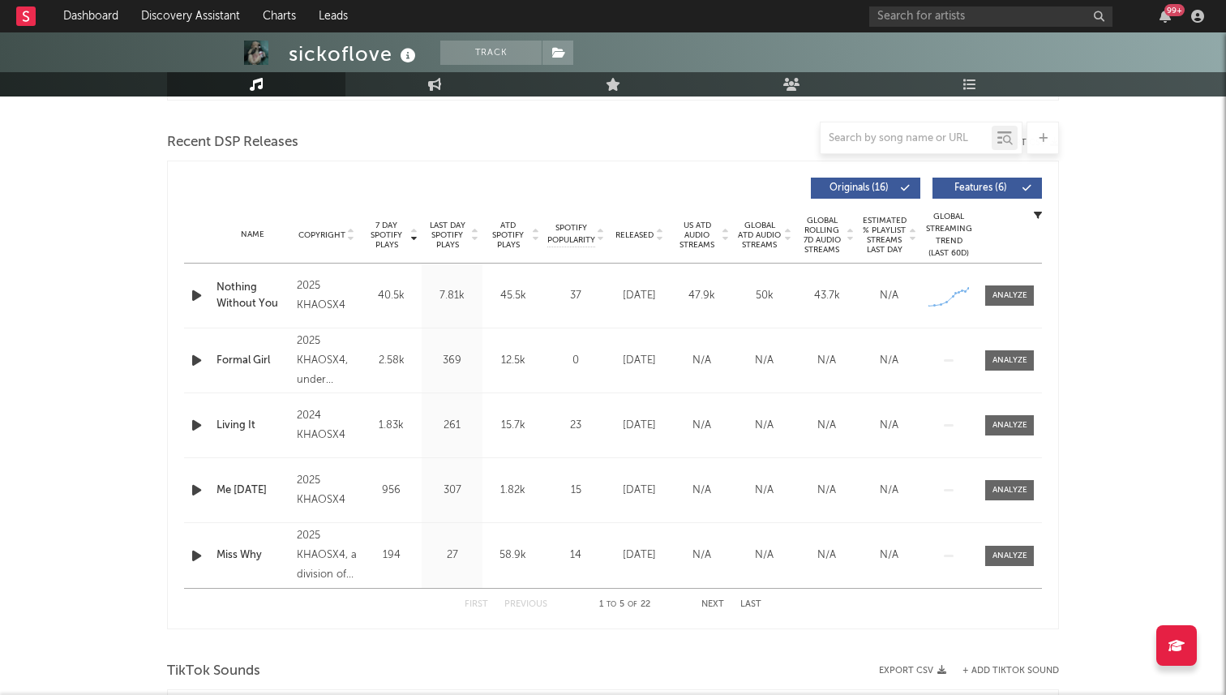
scroll to position [530, 0]
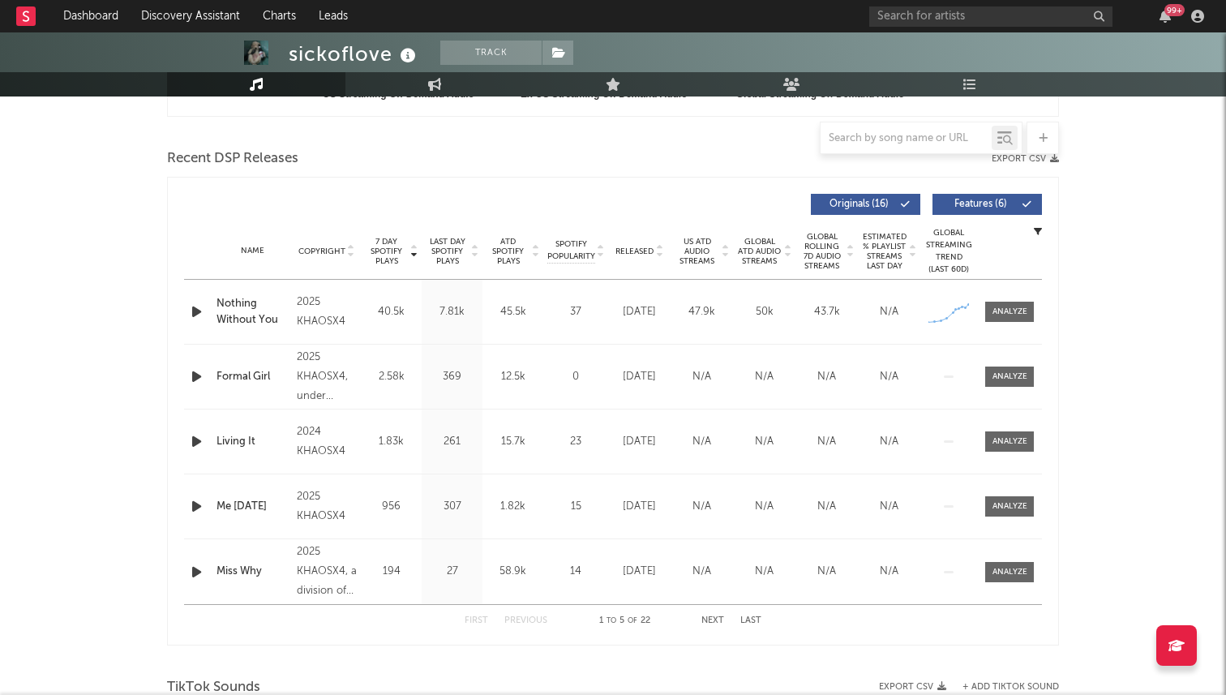
click at [197, 310] on icon "button" at bounding box center [196, 312] width 17 height 20
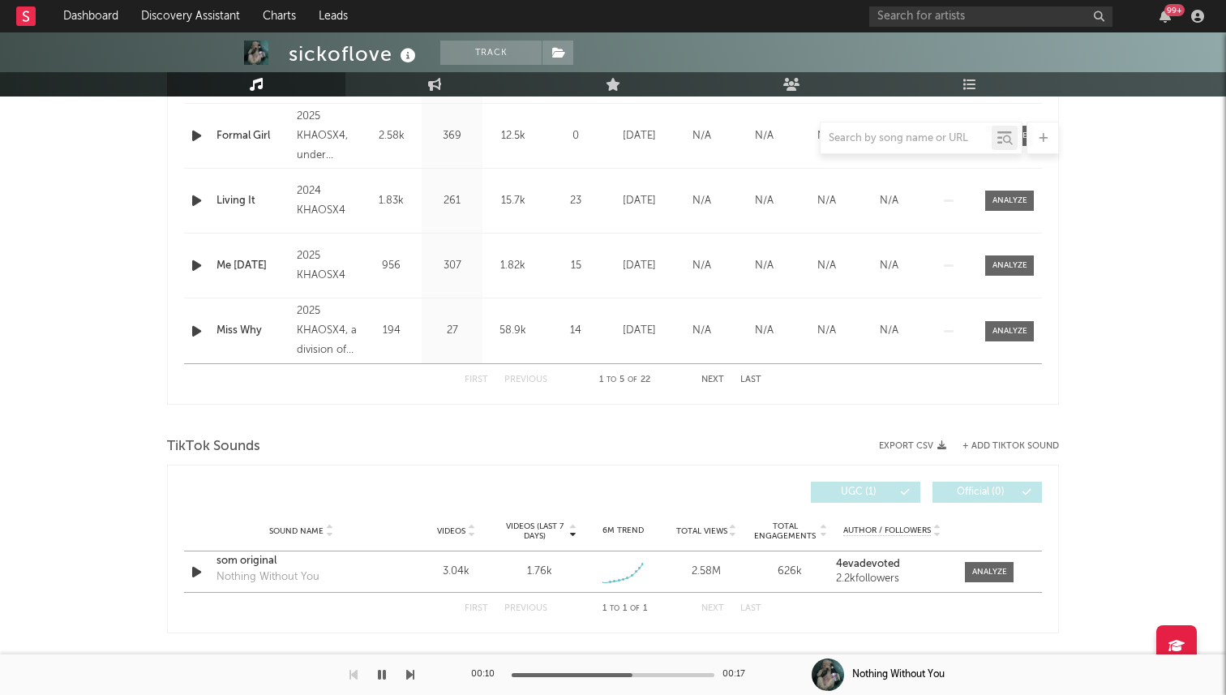
scroll to position [756, 0]
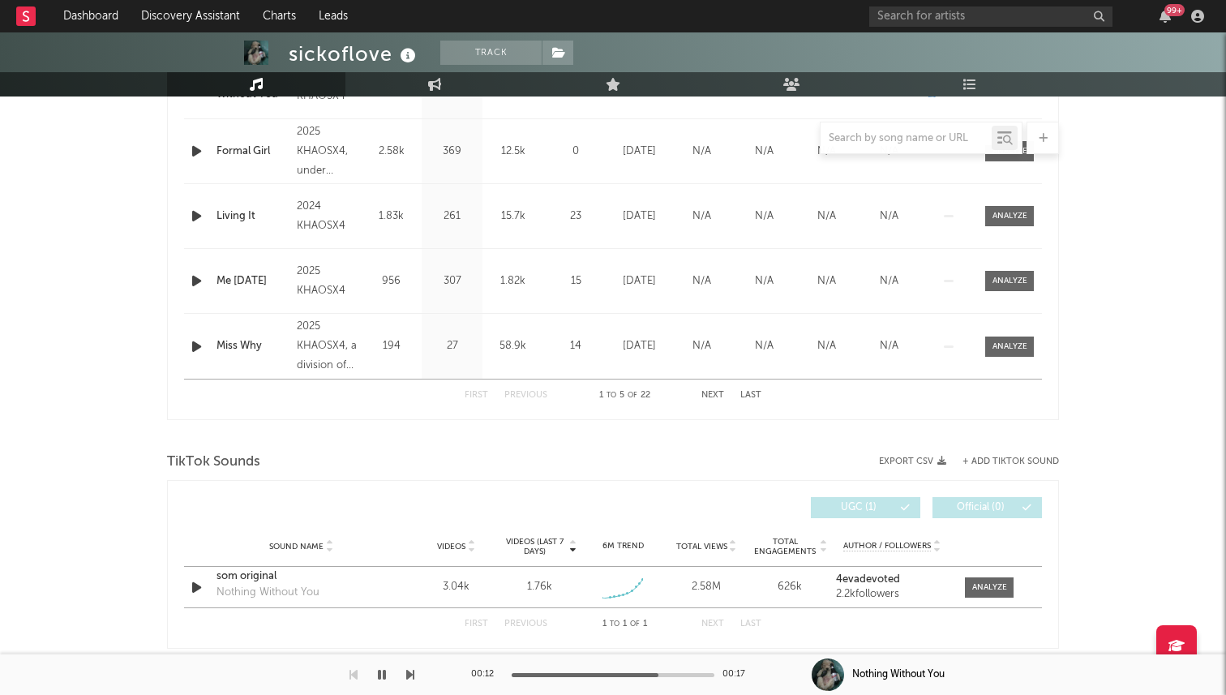
click at [386, 676] on button "button" at bounding box center [382, 674] width 16 height 41
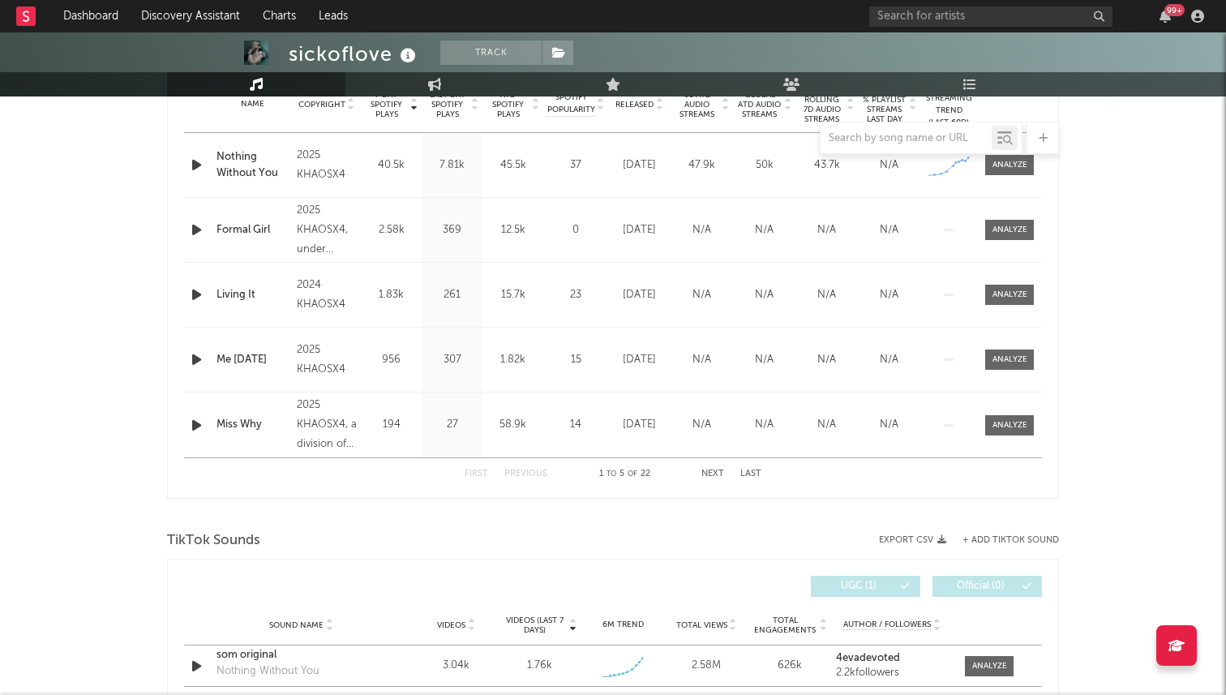
scroll to position [787, 0]
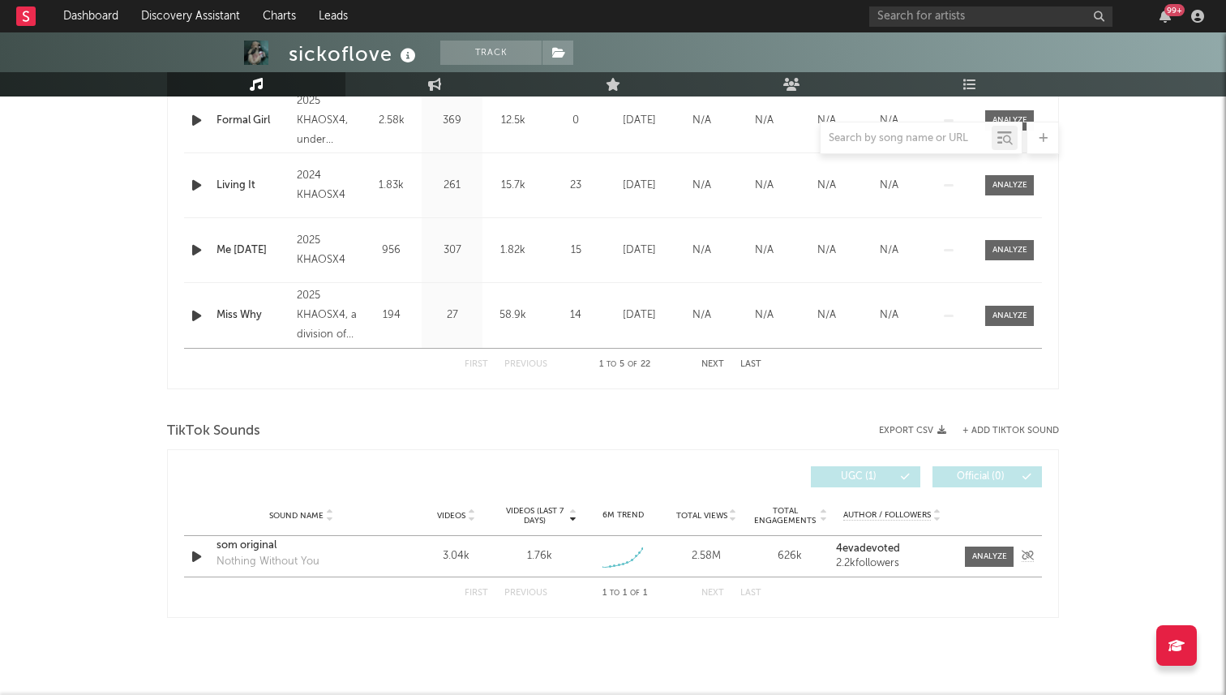
click at [264, 543] on div "som original" at bounding box center [301, 546] width 169 height 16
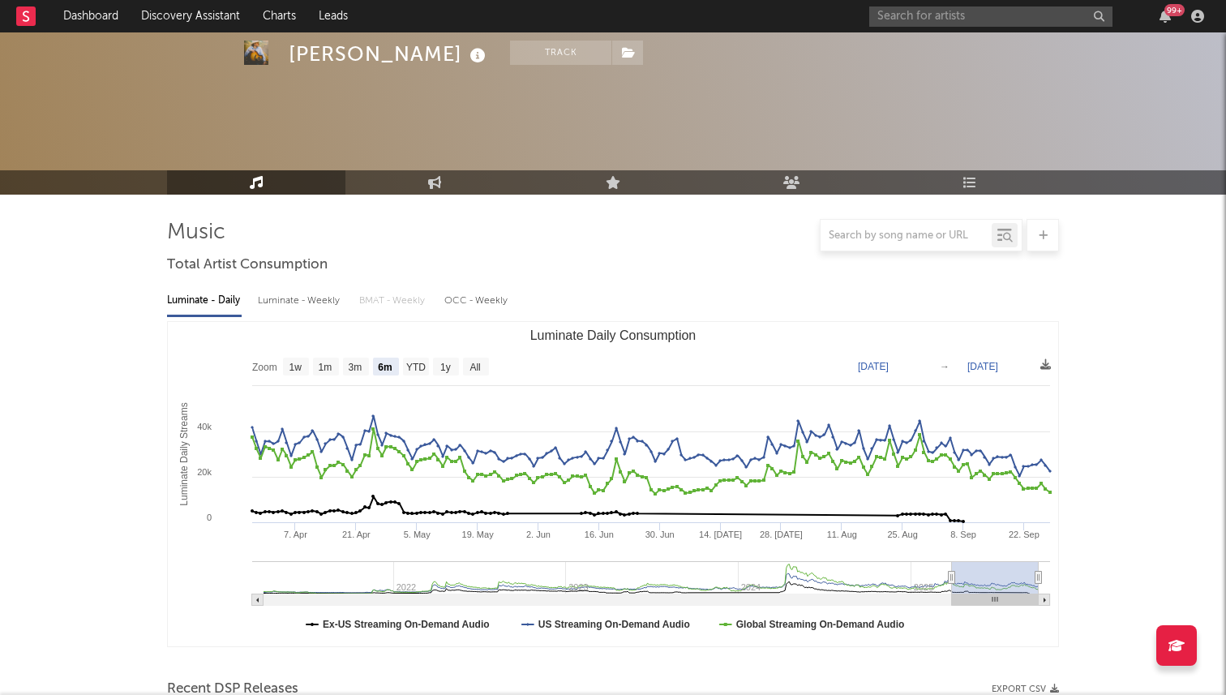
select select "6m"
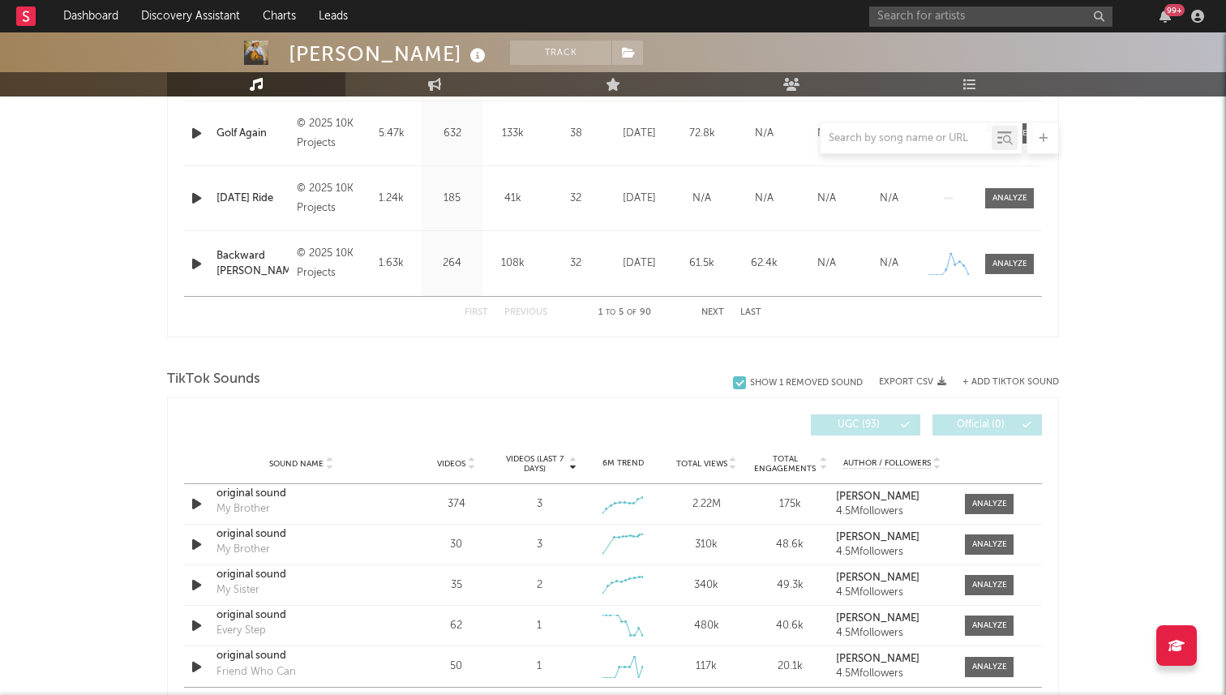
scroll to position [879, 0]
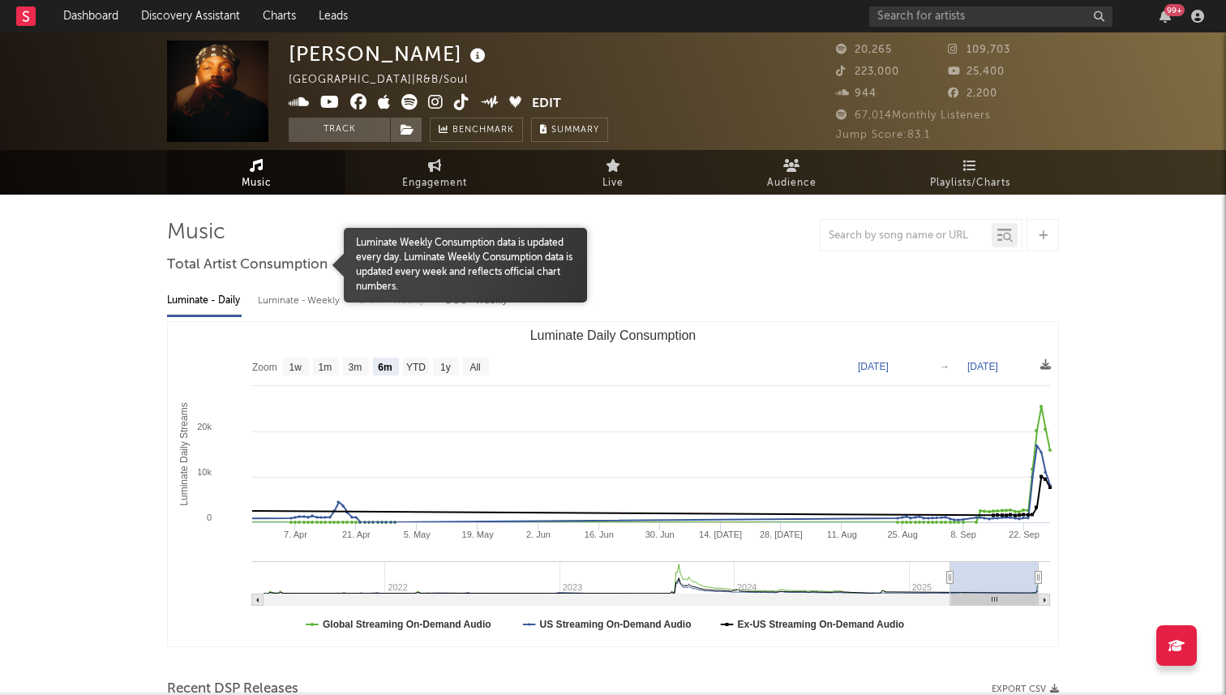
select select "6m"
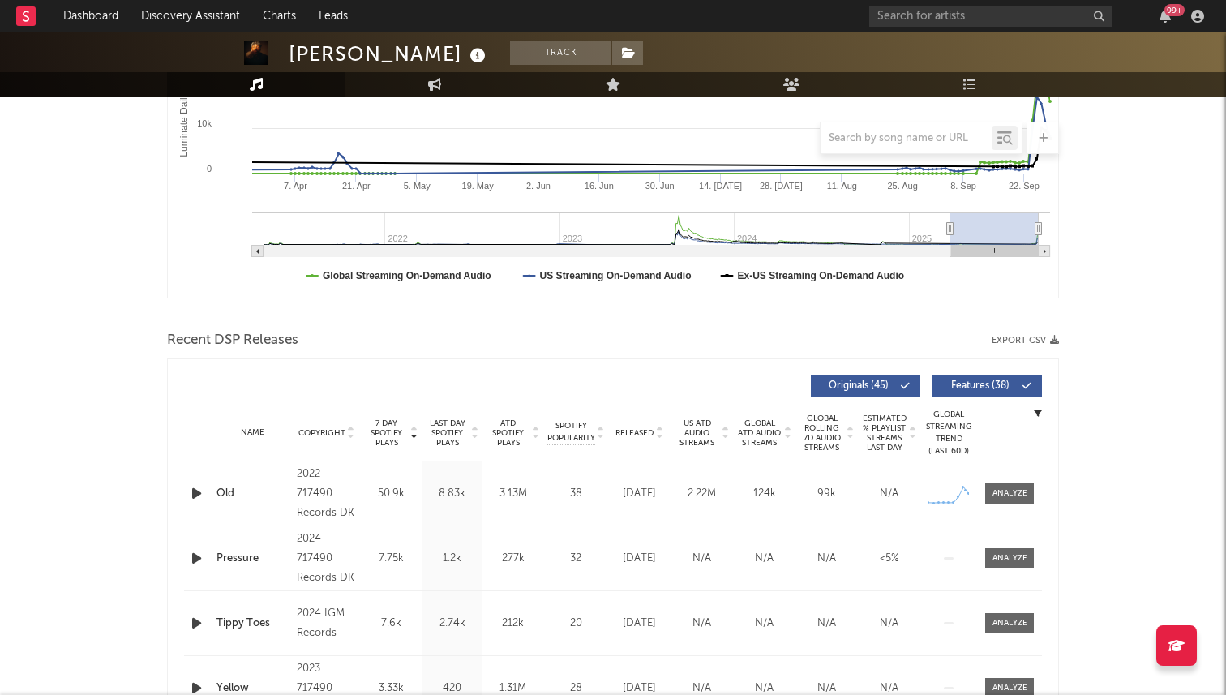
scroll to position [85, 0]
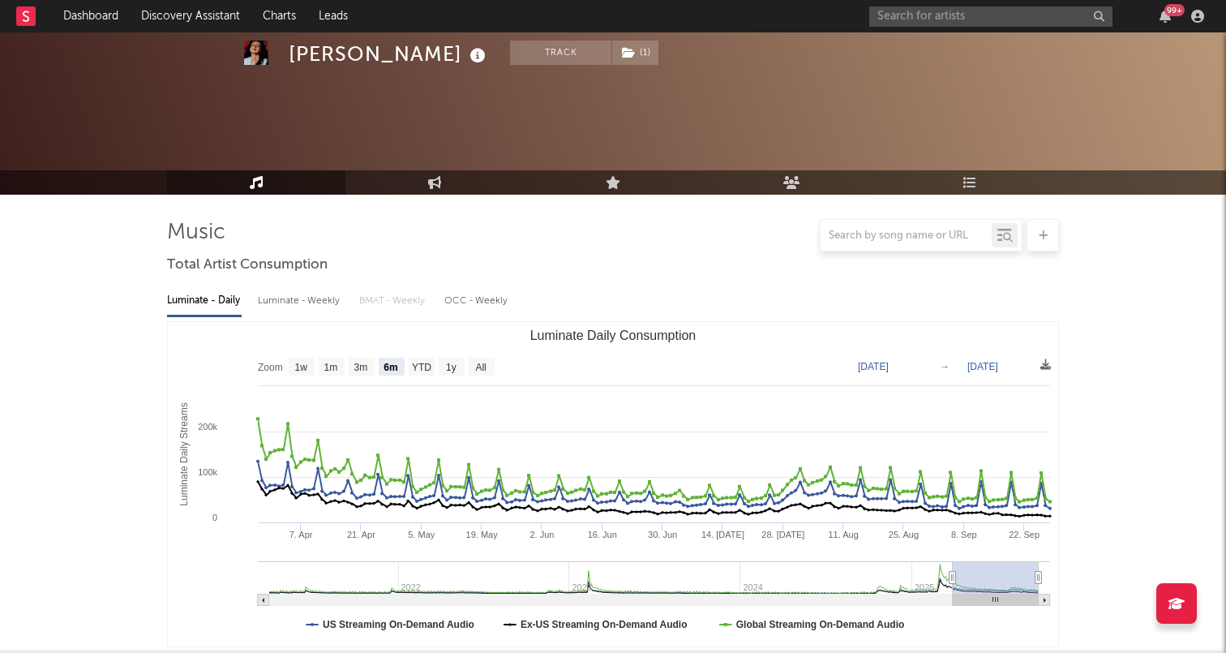
select select "6m"
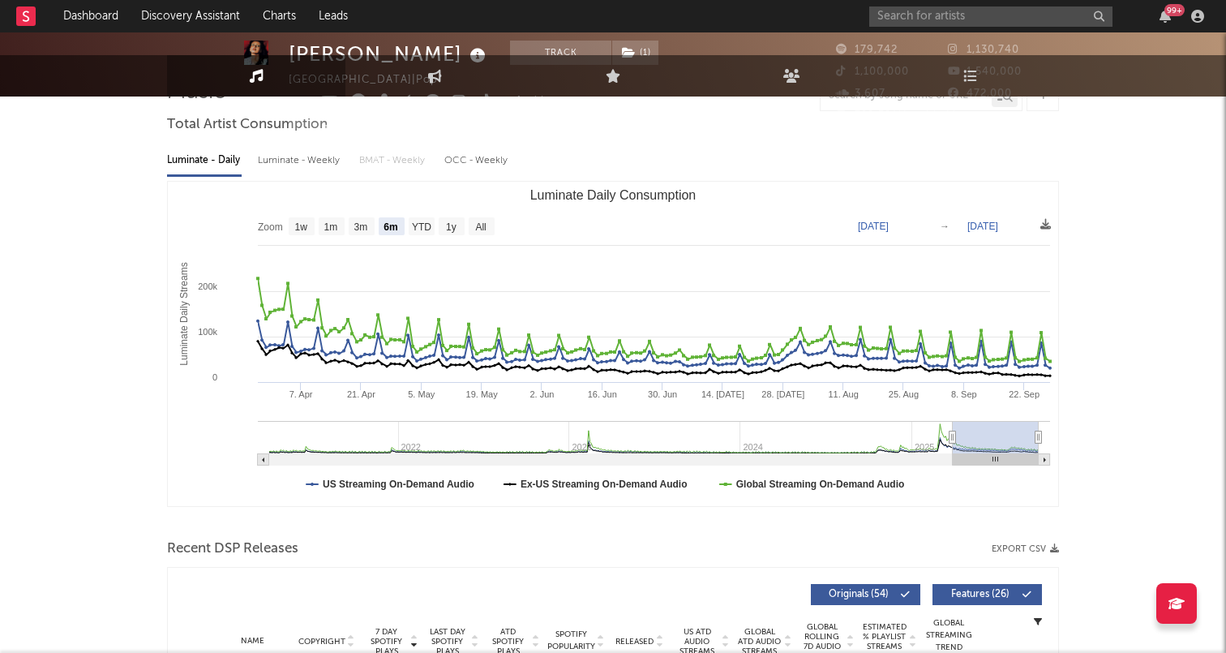
scroll to position [7, 0]
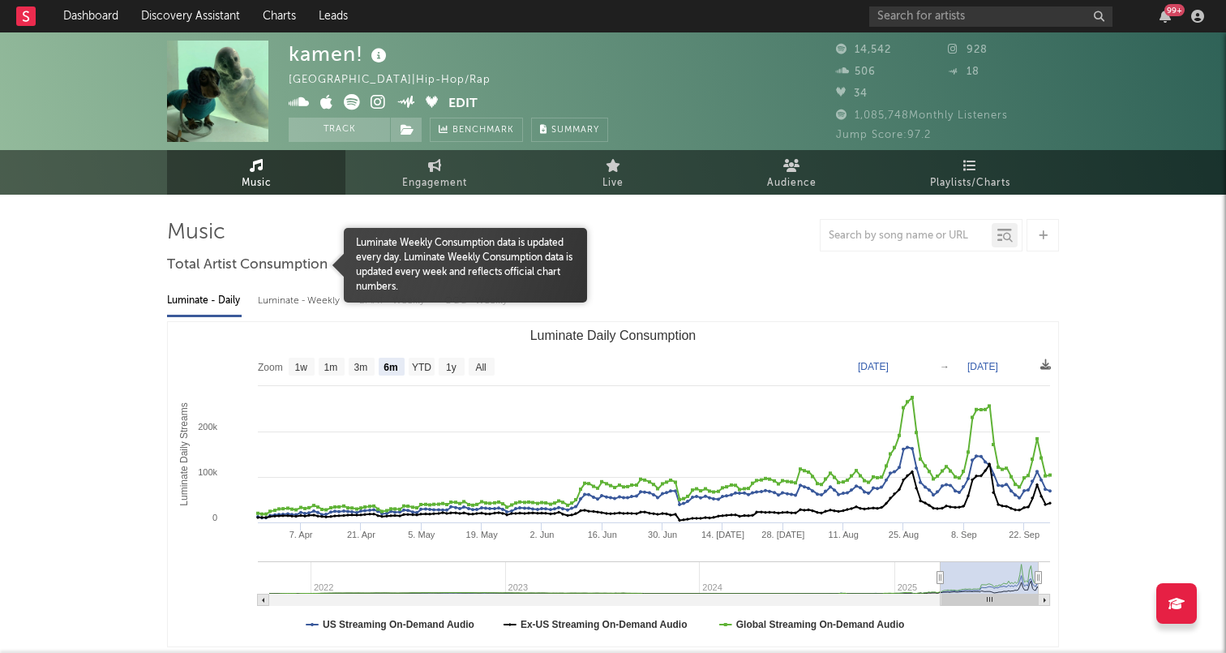
select select "6m"
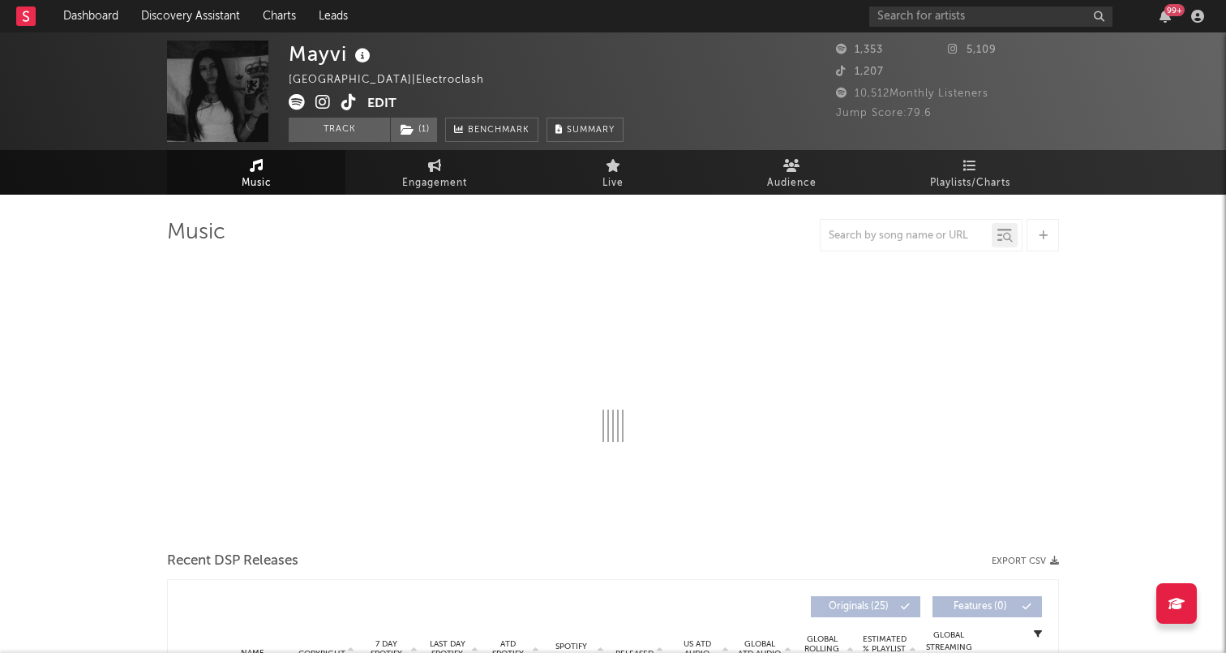
select select "1w"
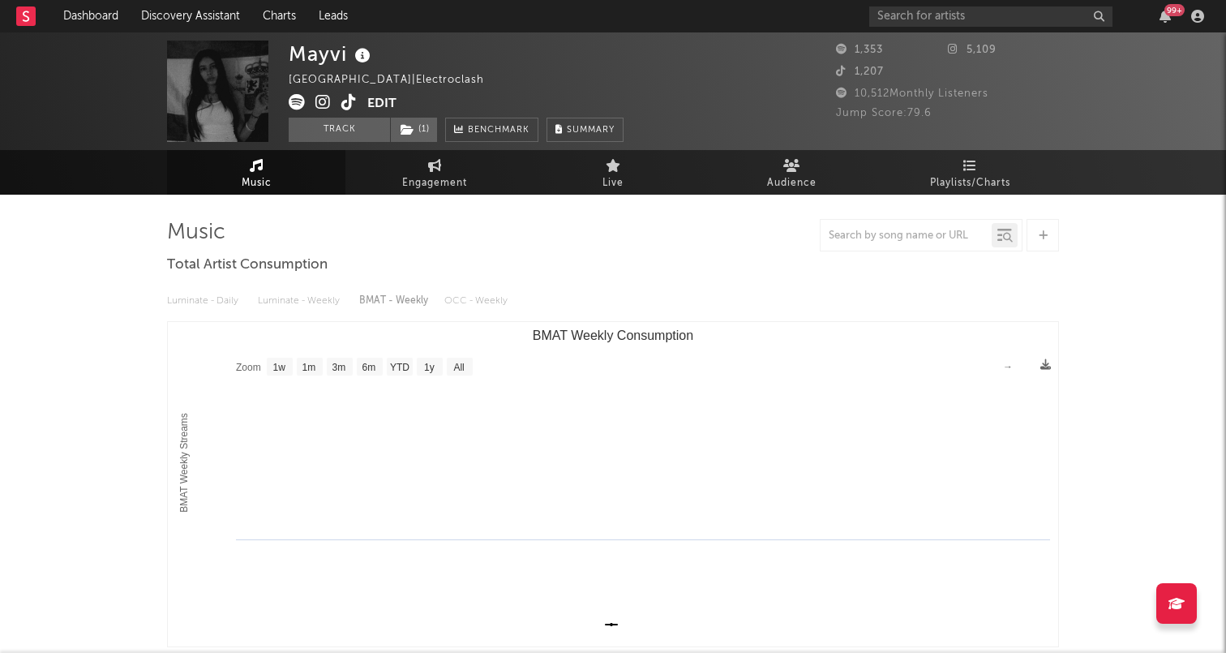
click at [346, 101] on icon at bounding box center [348, 102] width 15 height 16
click at [322, 98] on icon at bounding box center [322, 102] width 15 height 16
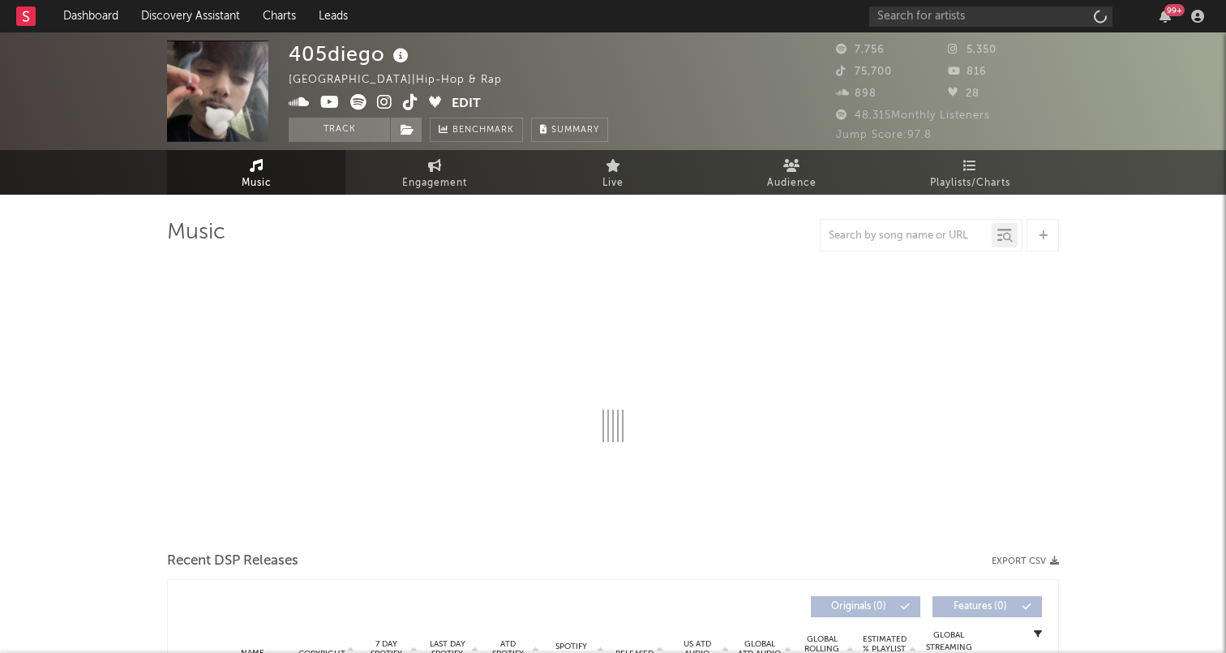
select select "1w"
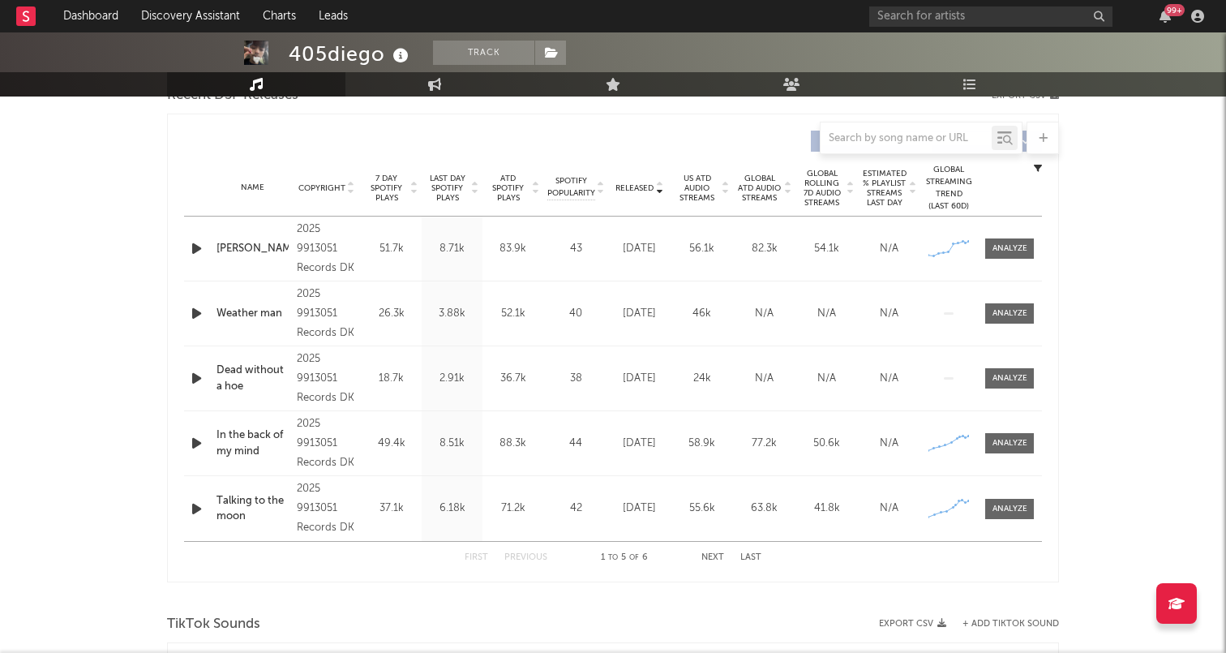
scroll to position [585, 0]
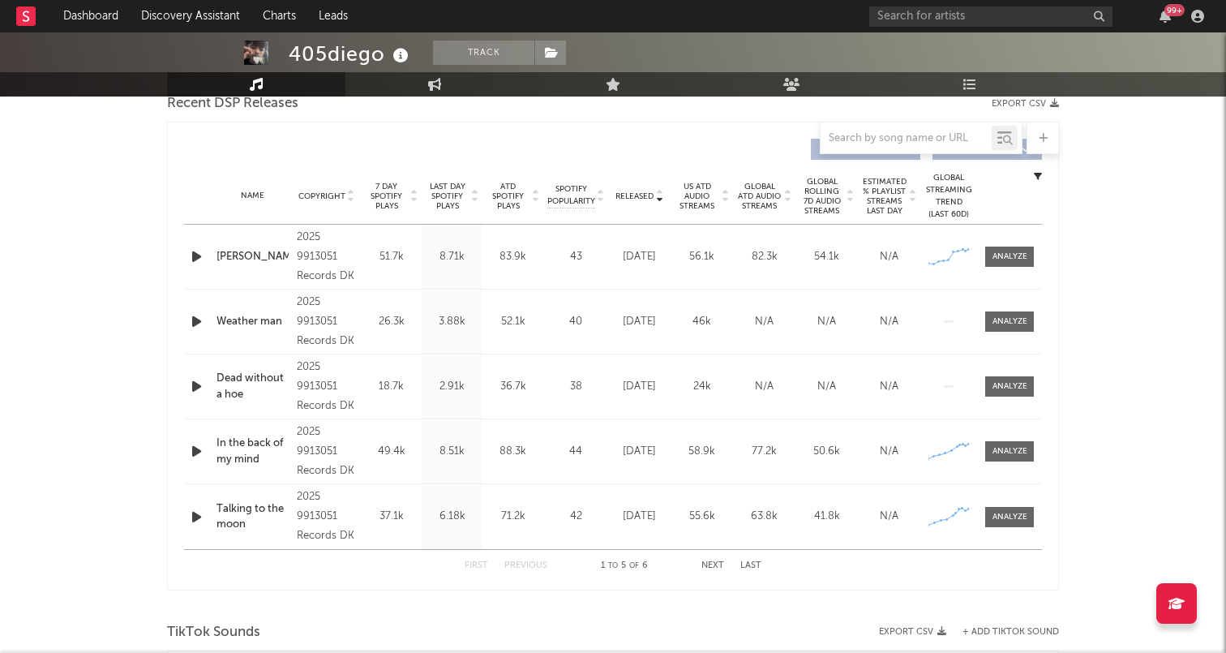
click at [386, 199] on span "7 Day Spotify Plays" at bounding box center [386, 196] width 43 height 29
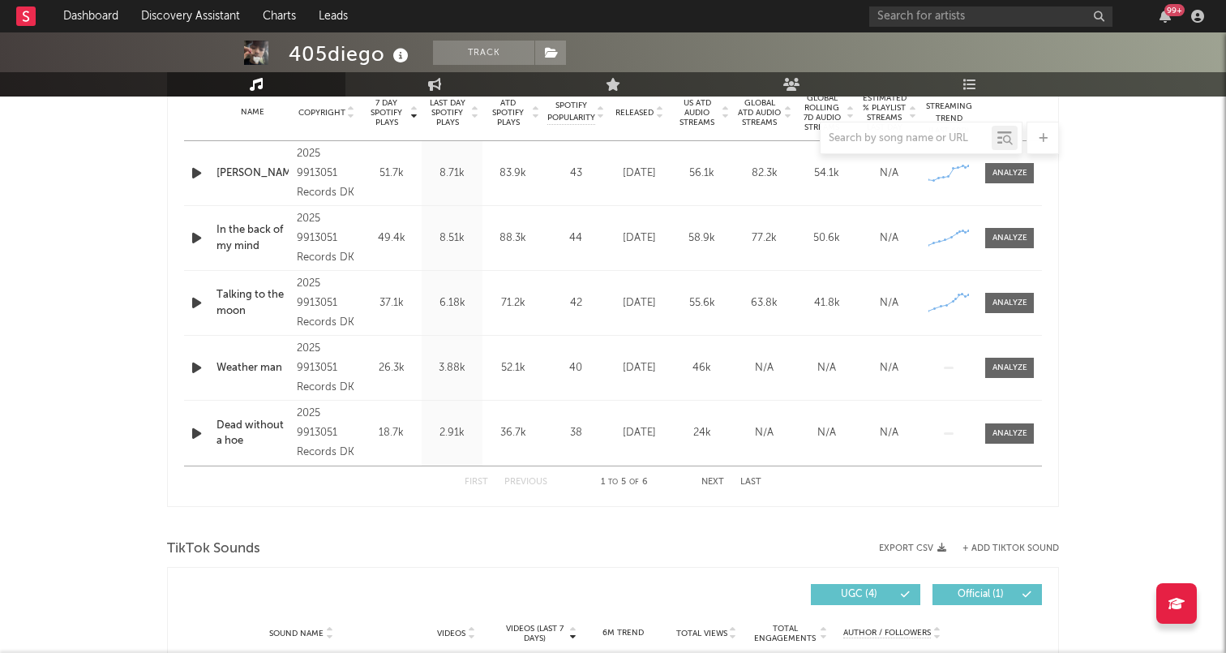
scroll to position [663, 0]
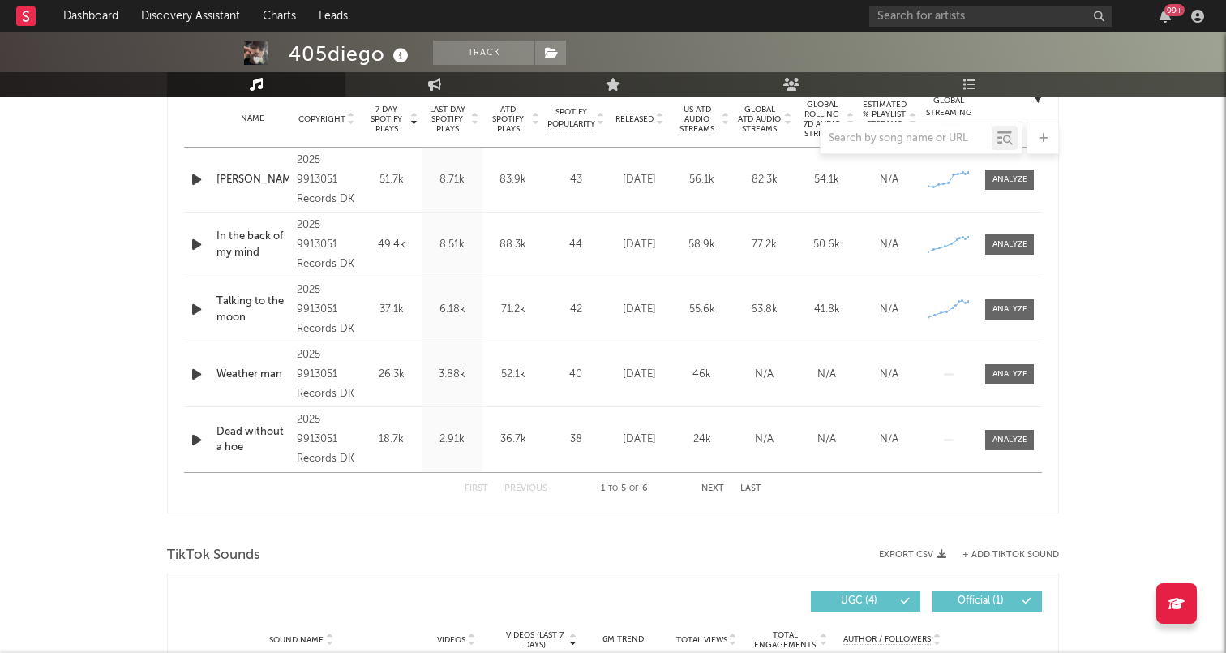
click at [713, 486] on button "Next" at bounding box center [712, 488] width 23 height 9
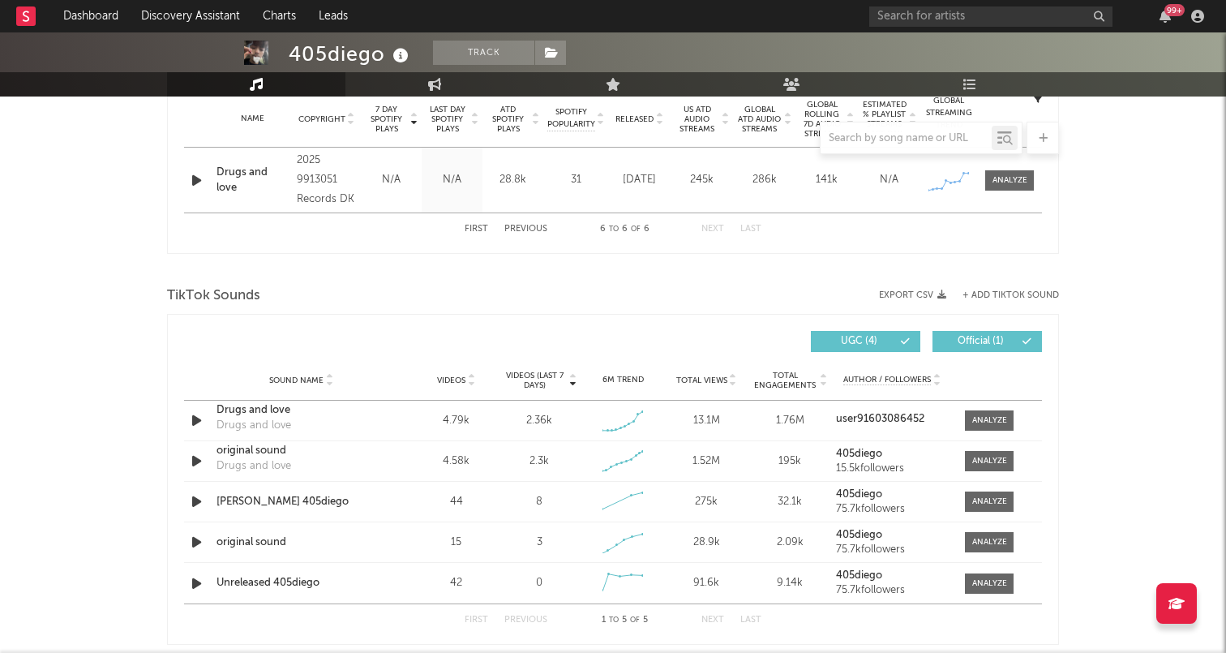
scroll to position [635, 0]
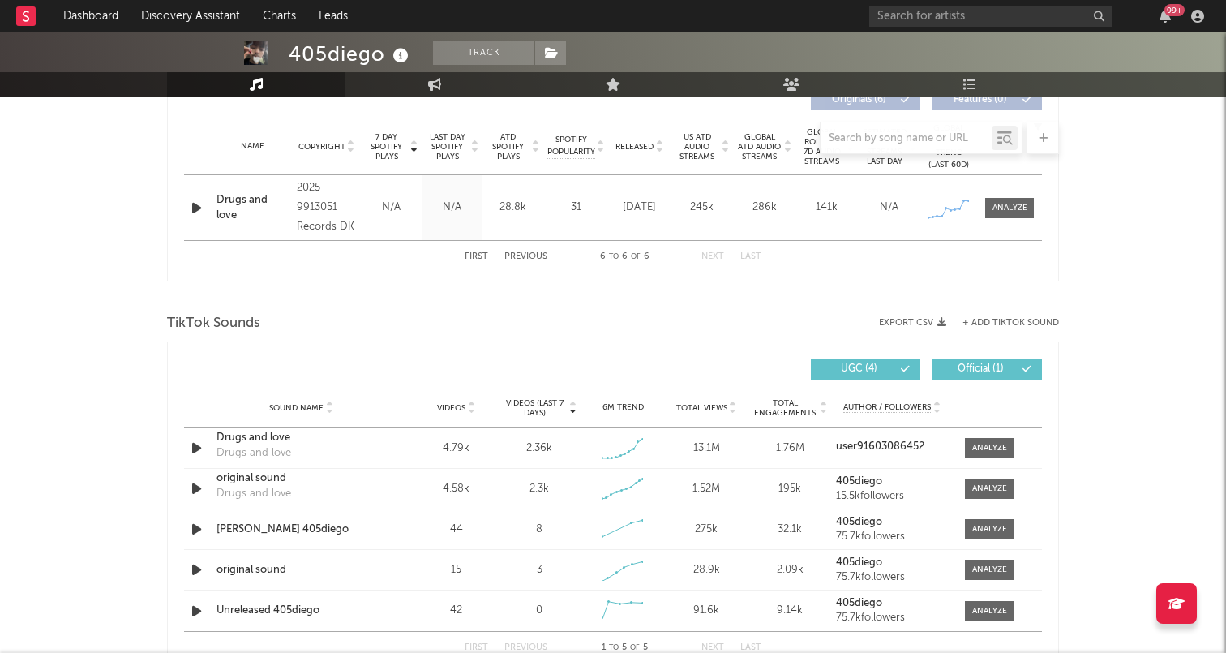
click at [480, 257] on button "First" at bounding box center [477, 256] width 24 height 9
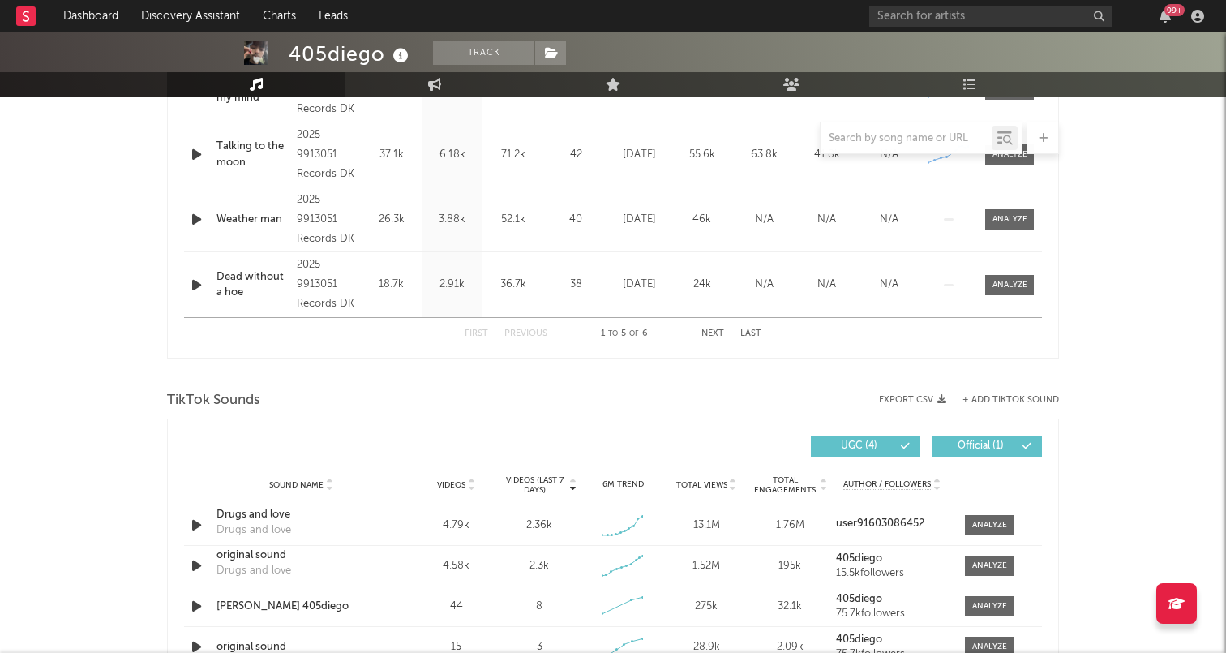
scroll to position [824, 0]
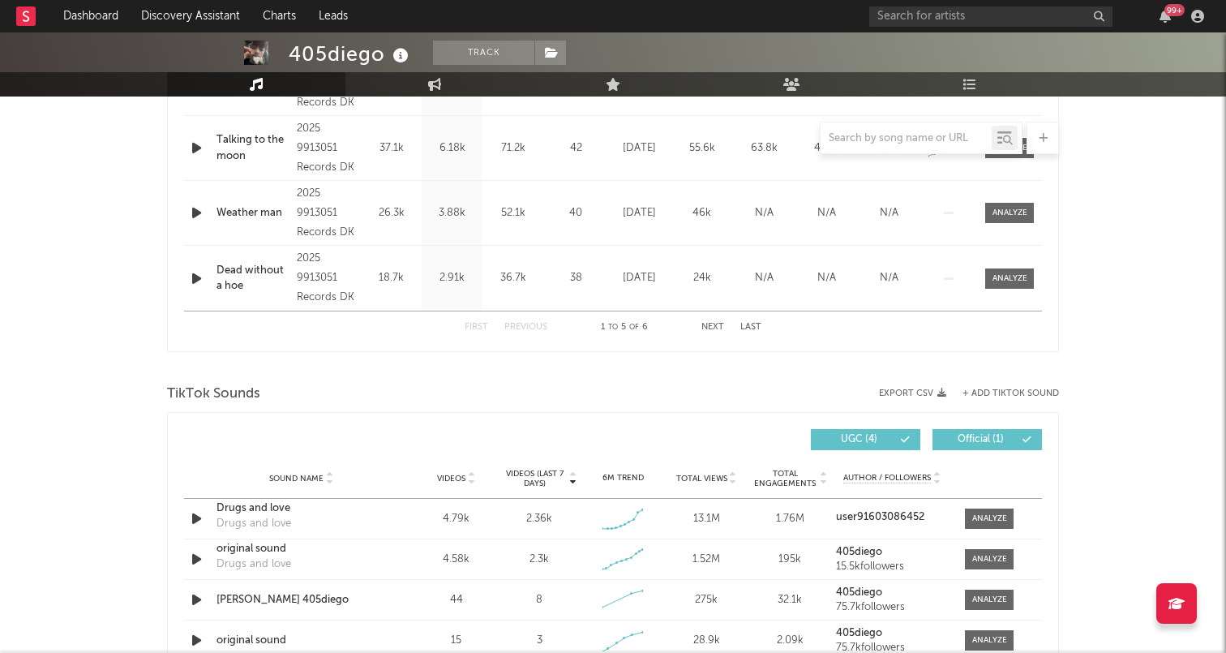
click at [746, 328] on button "Last" at bounding box center [750, 327] width 21 height 9
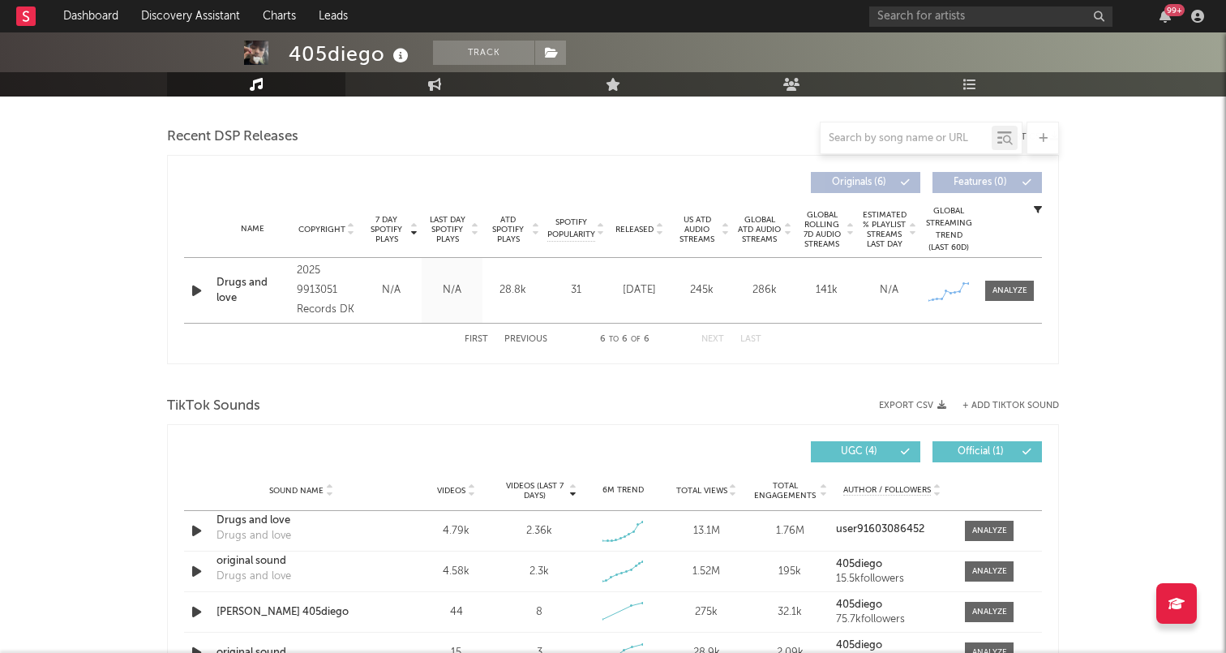
scroll to position [526, 0]
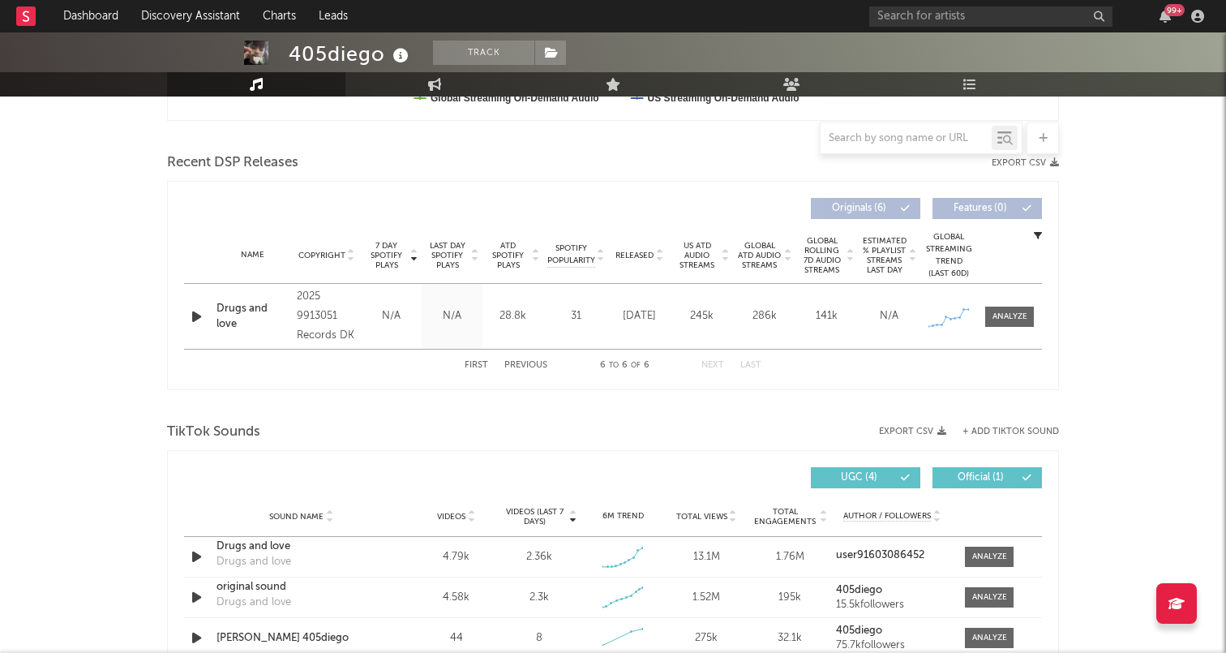
click at [193, 315] on icon "button" at bounding box center [196, 317] width 17 height 20
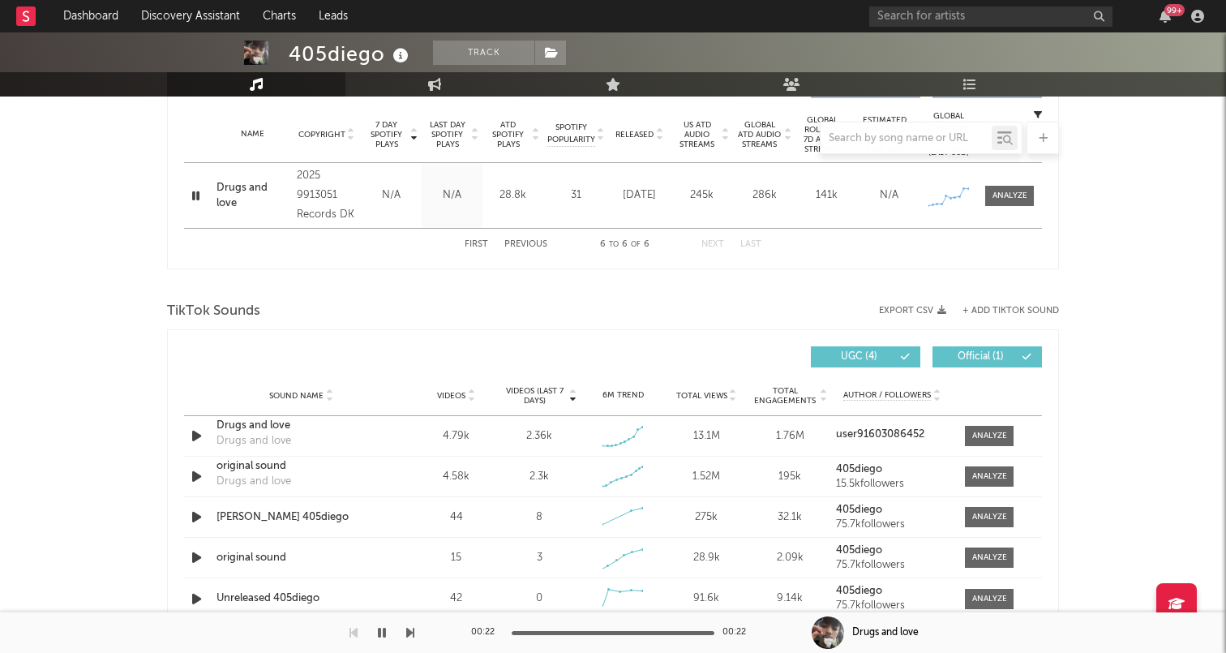
scroll to position [621, 0]
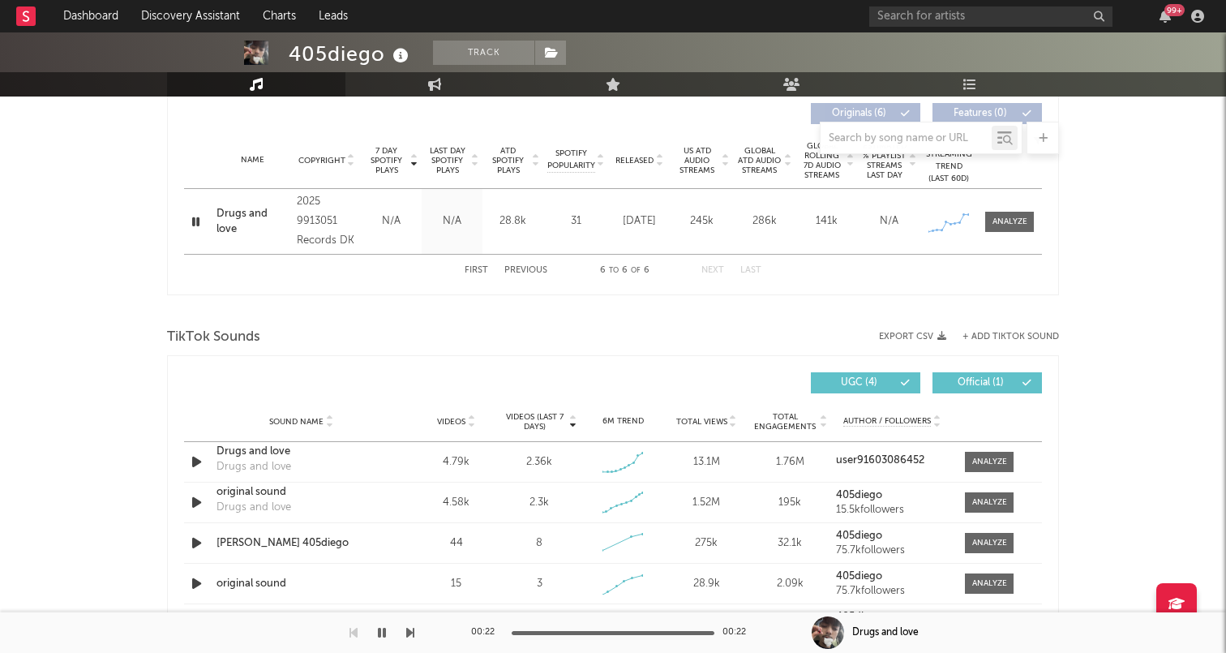
click at [470, 272] on button "First" at bounding box center [477, 270] width 24 height 9
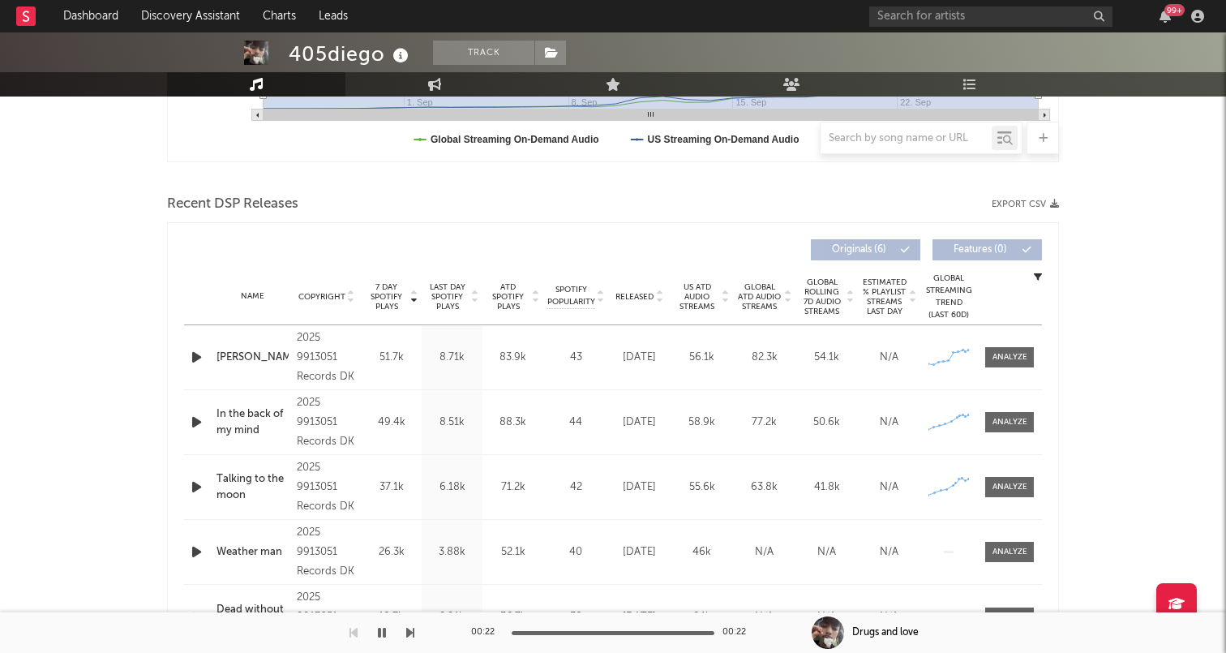
scroll to position [477, 0]
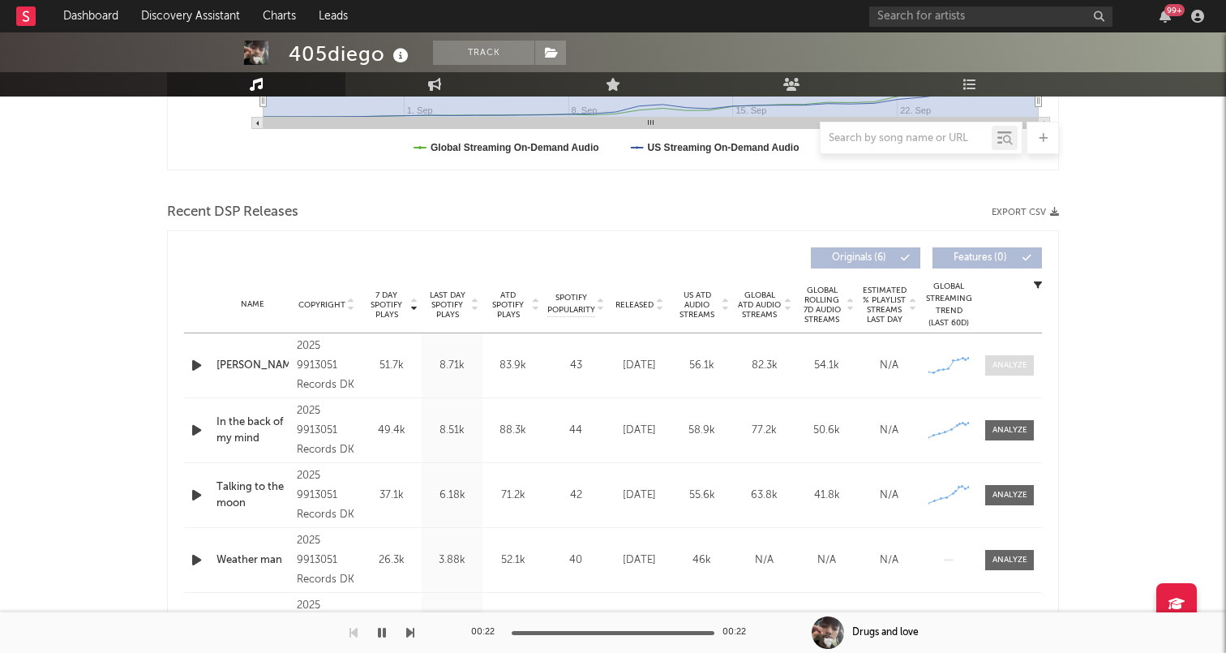
click at [1021, 371] on span at bounding box center [1009, 365] width 49 height 20
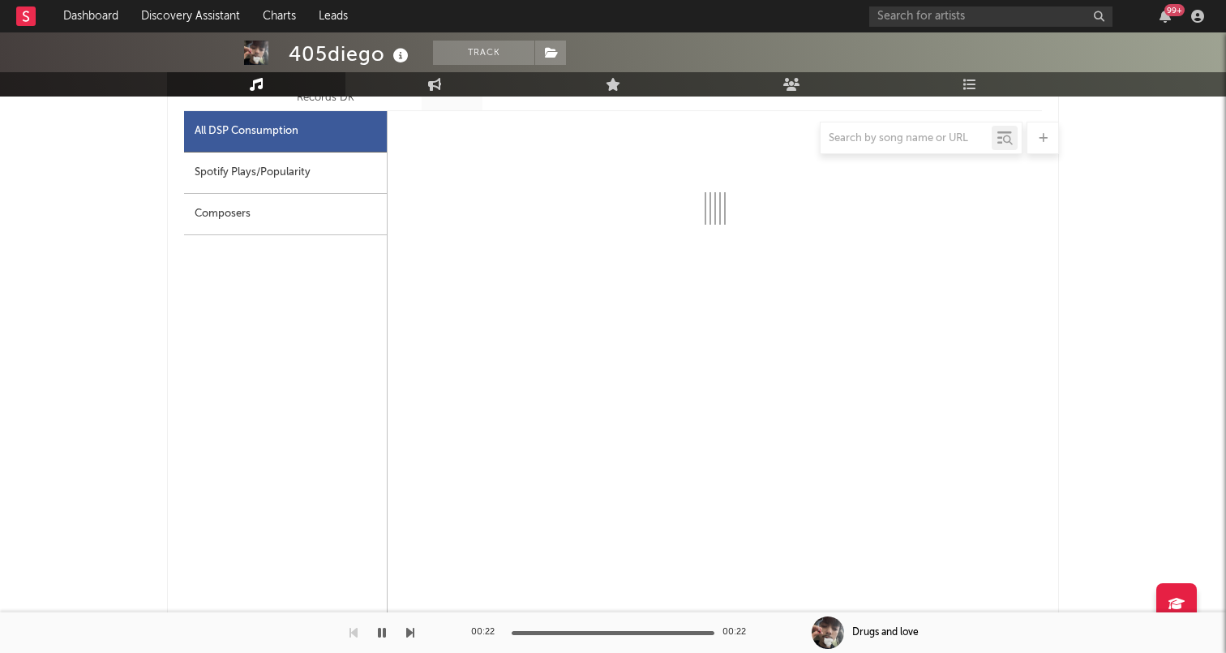
scroll to position [808, 0]
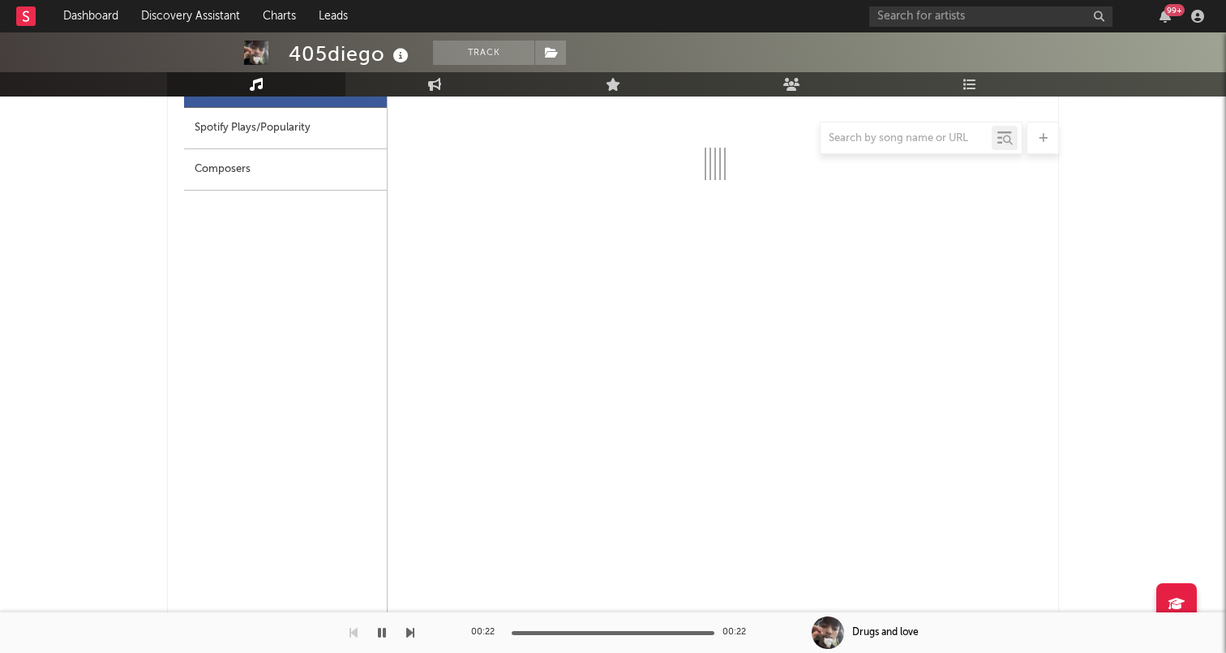
select select "1w"
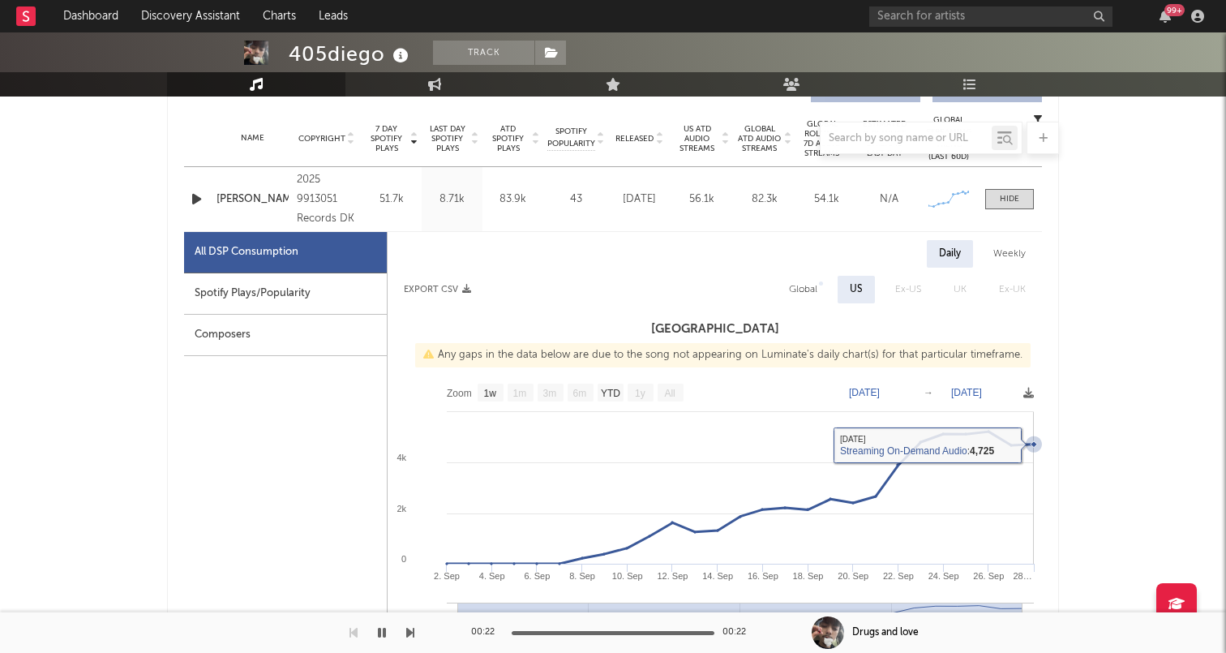
scroll to position [638, 0]
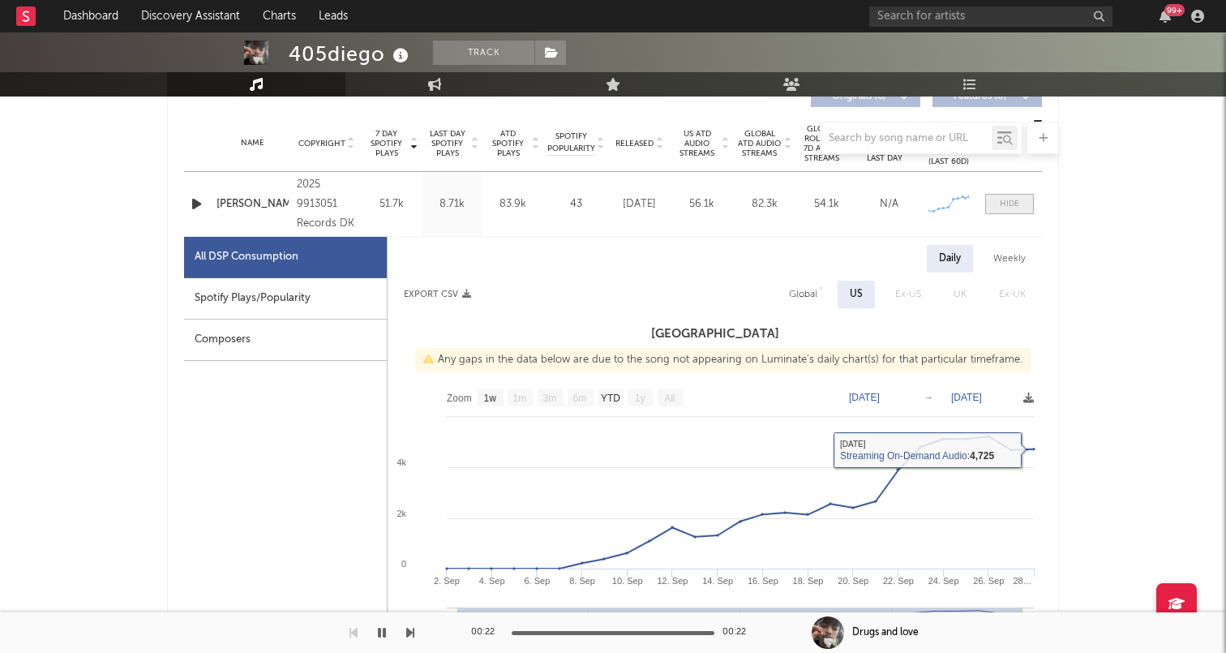
click at [1007, 204] on div at bounding box center [1009, 204] width 19 height 12
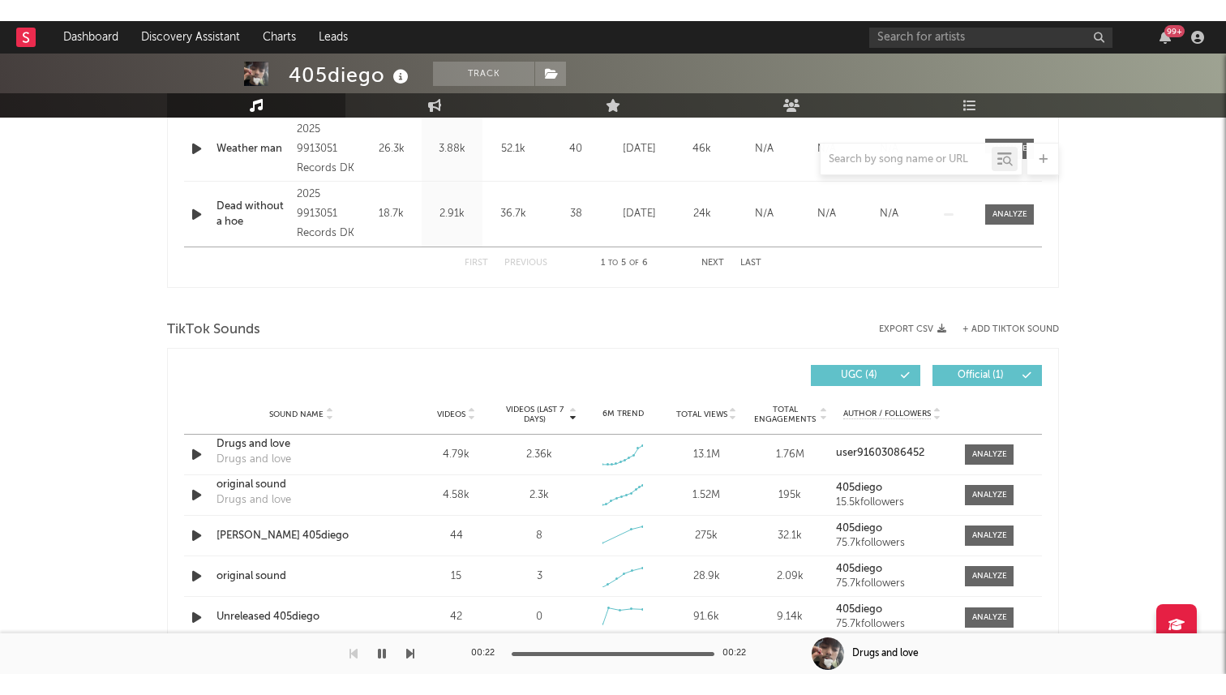
scroll to position [931, 0]
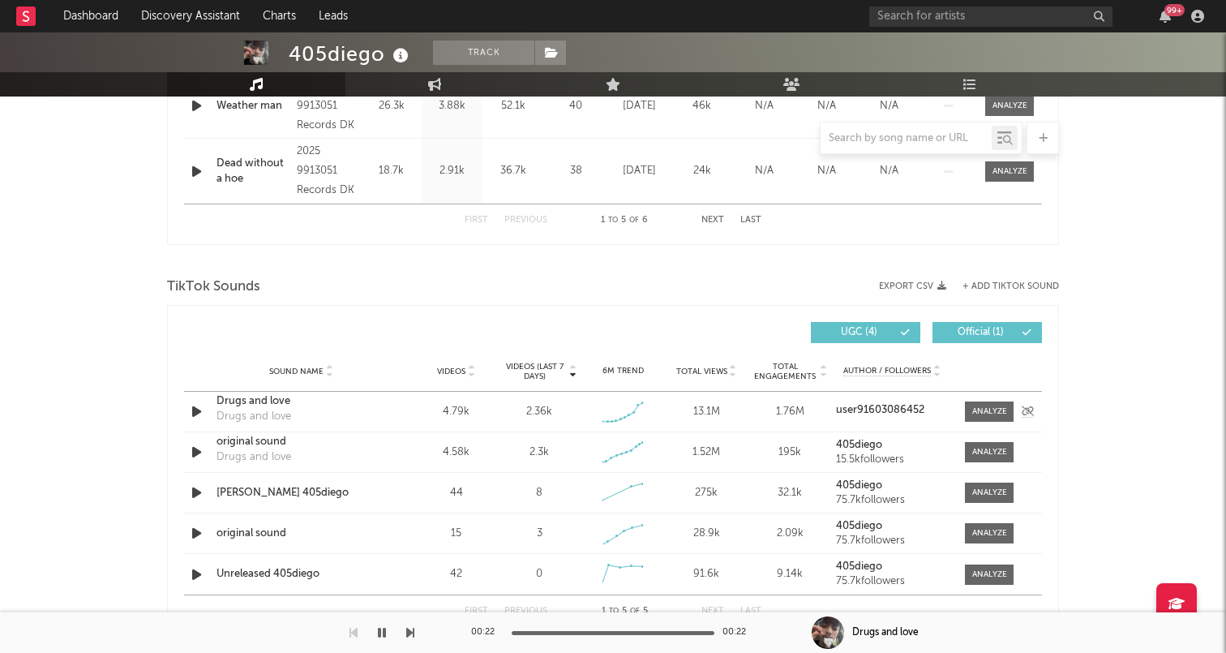
click at [259, 401] on div "Drugs and love" at bounding box center [301, 401] width 169 height 16
click at [261, 444] on div "original sound" at bounding box center [301, 442] width 169 height 16
